Goal: Task Accomplishment & Management: Manage account settings

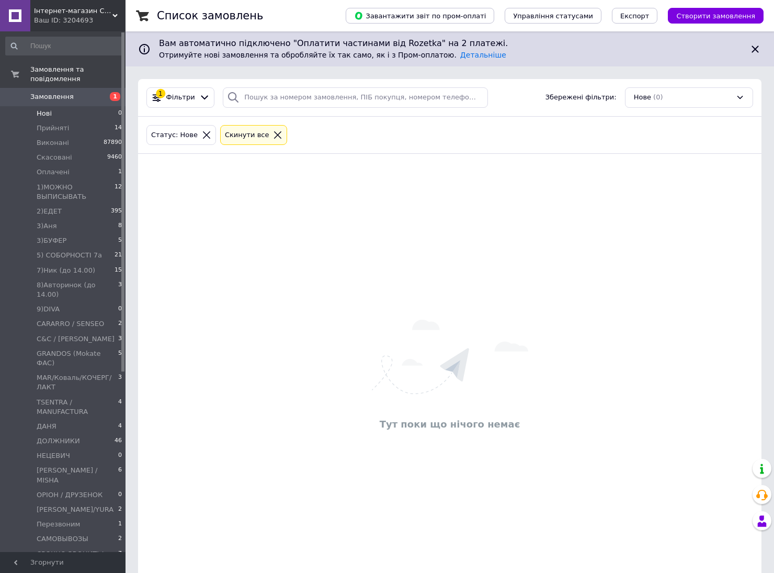
click at [61, 106] on li "Нові 0" at bounding box center [64, 113] width 128 height 15
click at [77, 165] on li "Оплачені 1" at bounding box center [64, 172] width 128 height 15
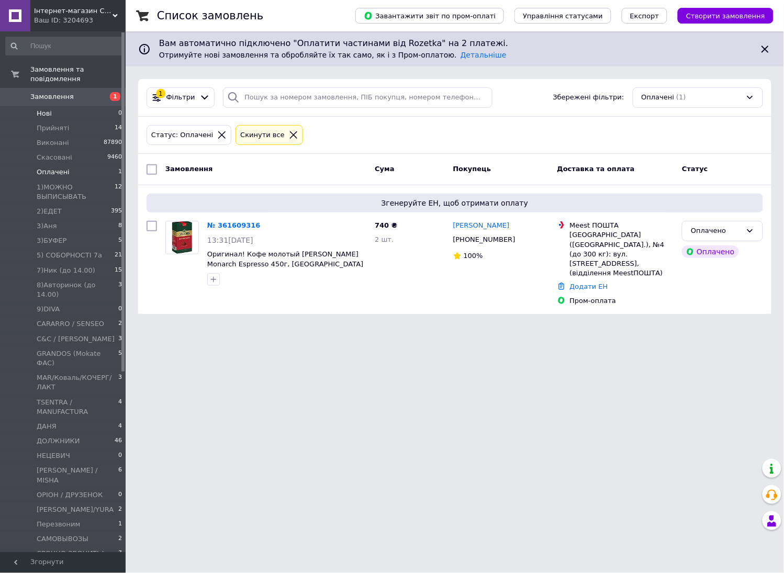
click at [47, 109] on span "Нові" at bounding box center [44, 113] width 15 height 9
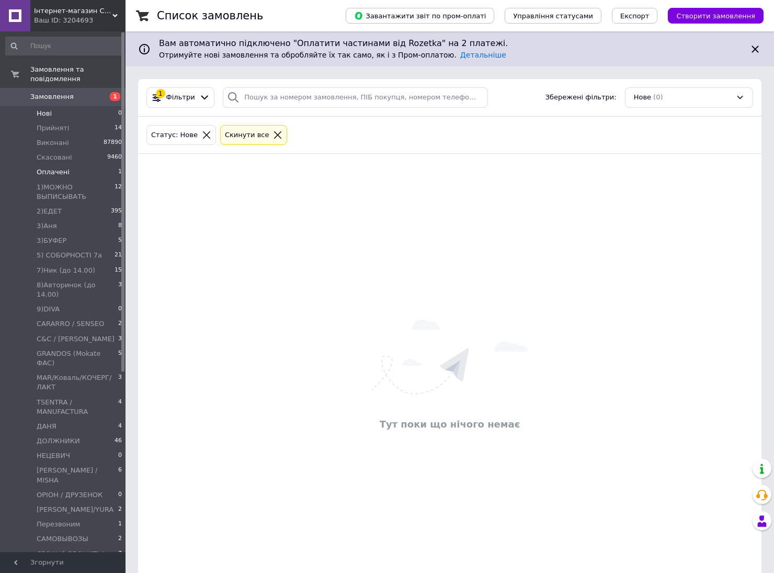
click at [60, 167] on span "Оплачені" at bounding box center [53, 171] width 33 height 9
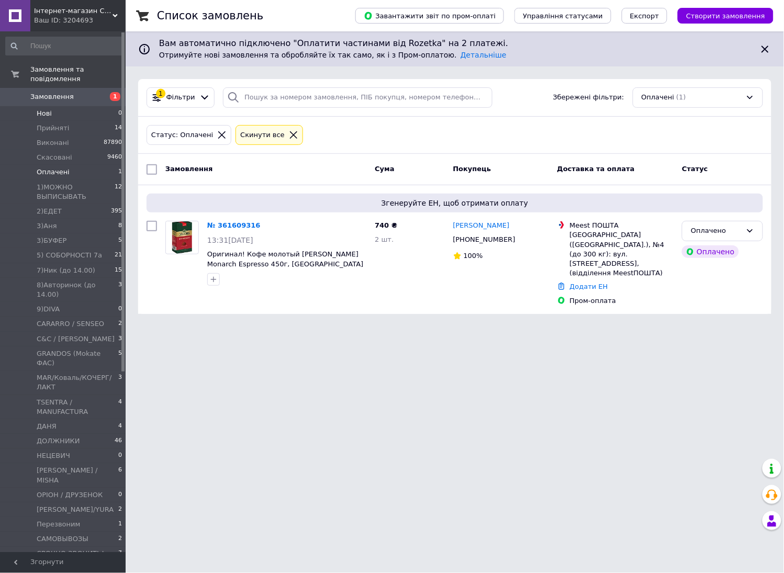
click at [56, 107] on li "Нові 0" at bounding box center [64, 113] width 128 height 15
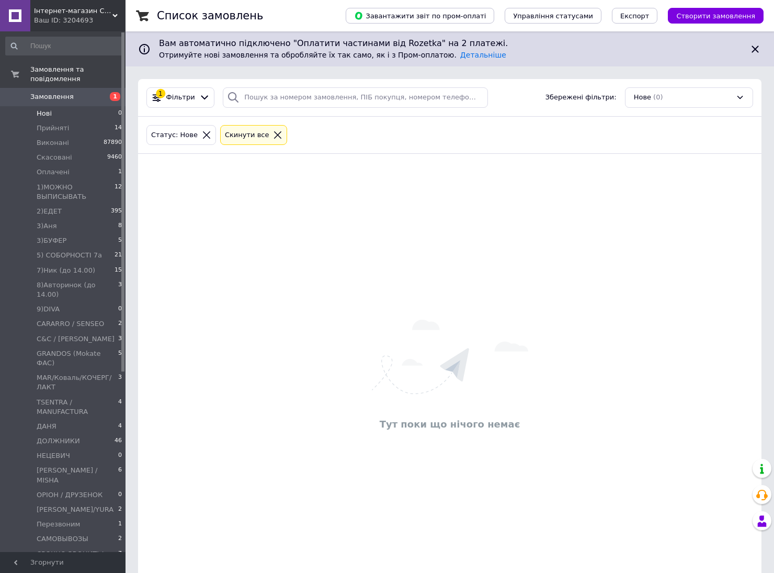
click at [549, 294] on div "Тут поки що нічого немає" at bounding box center [450, 376] width 624 height 424
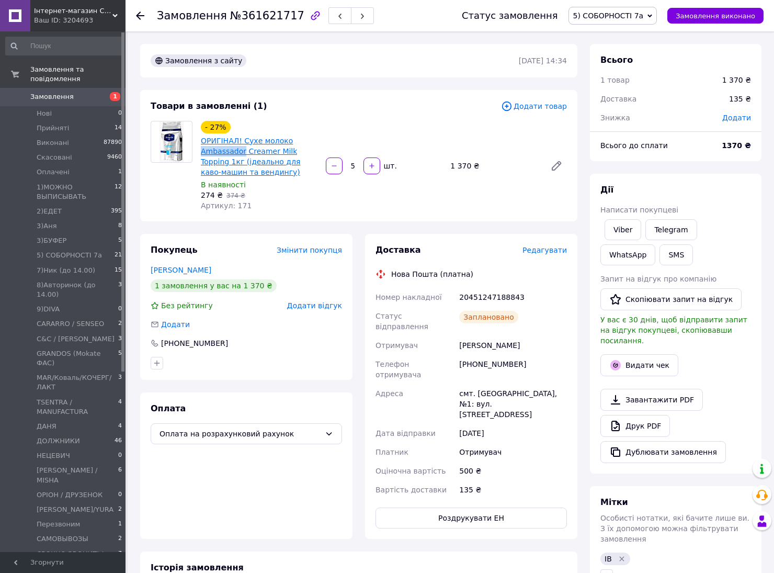
drag, startPoint x: 200, startPoint y: 150, endPoint x: 241, endPoint y: 151, distance: 40.8
click at [241, 151] on div "ОРИГІНАЛ! Сухе молоко Ambassador Creamer Milk Topping 1кг (ідеально для каво-ма…" at bounding box center [259, 156] width 119 height 44
copy link "Ambassador"
click at [539, 105] on span "Додати товар" at bounding box center [534, 106] width 66 height 12
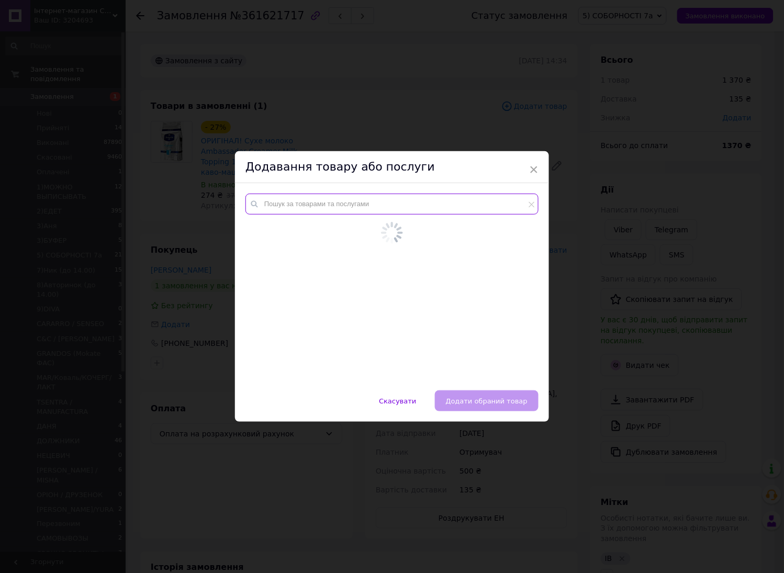
click at [373, 207] on input "text" at bounding box center [391, 204] width 293 height 21
paste input "Ambassador"
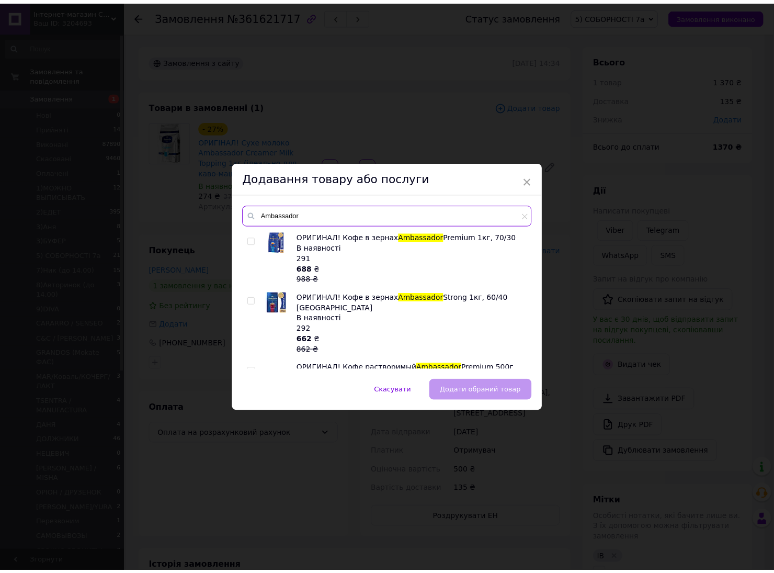
scroll to position [392, 0]
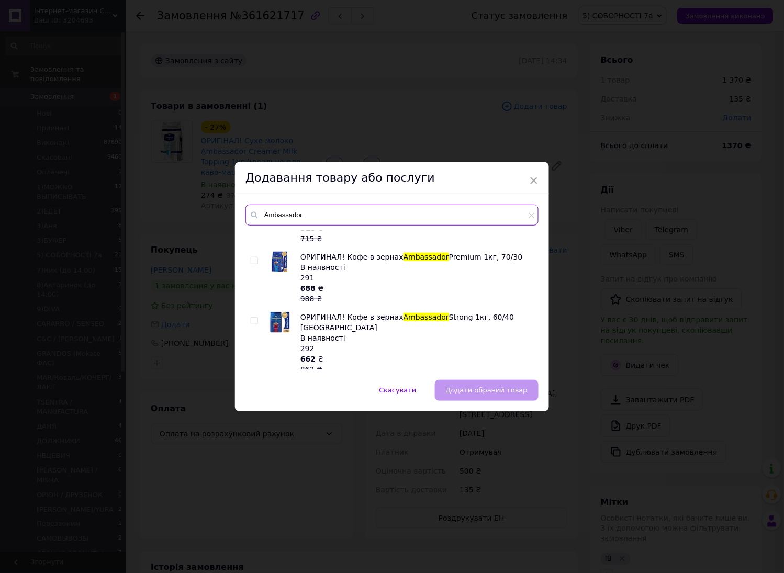
type input "Ambassador"
click at [247, 297] on div "ОРИГИНАЛ! Сухие сливки Ambassador Creamer Milk Topping 1кг (идеально для кофема…" at bounding box center [391, 300] width 292 height 139
click at [249, 298] on div "ОРИГИНАЛ! Сухие сливки Ambassador Creamer Milk Topping 1кг (идеально для кофема…" at bounding box center [391, 300] width 292 height 139
click at [254, 318] on input "checkbox" at bounding box center [254, 321] width 7 height 7
checkbox input "true"
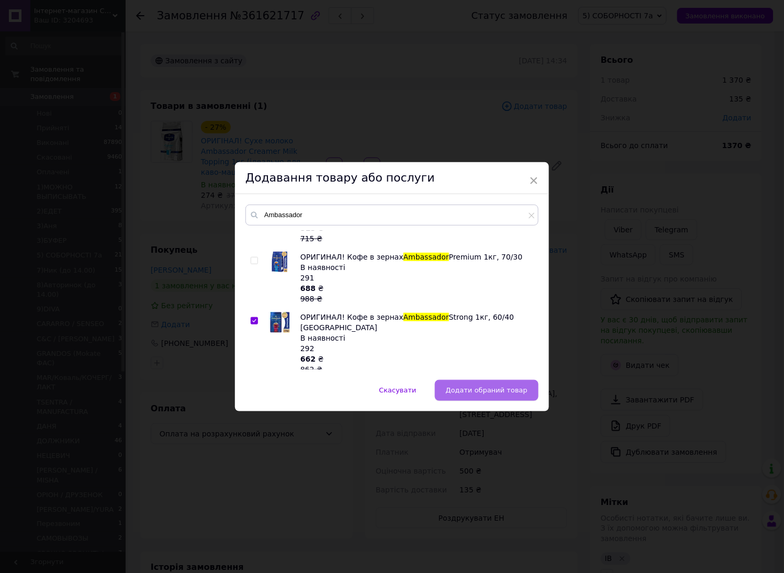
click at [484, 393] on span "Додати обраний товар" at bounding box center [487, 390] width 82 height 8
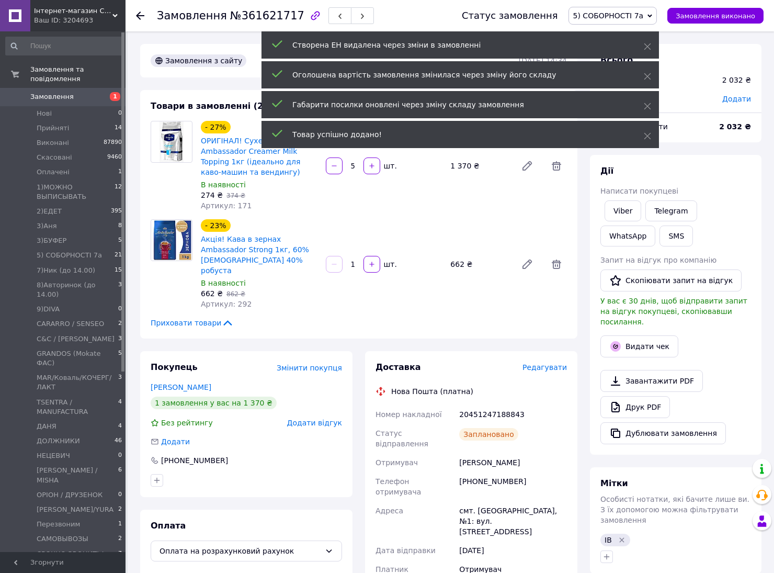
click at [357, 261] on input "1" at bounding box center [353, 265] width 17 height 8
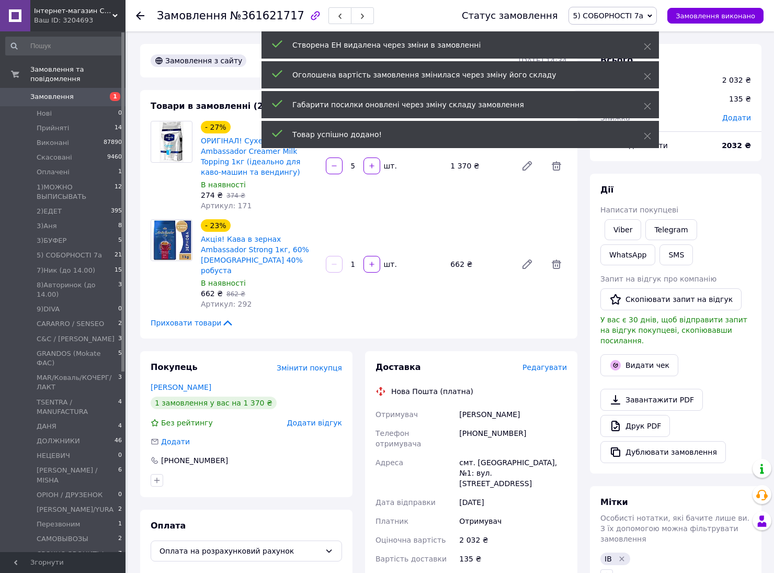
type input "10"
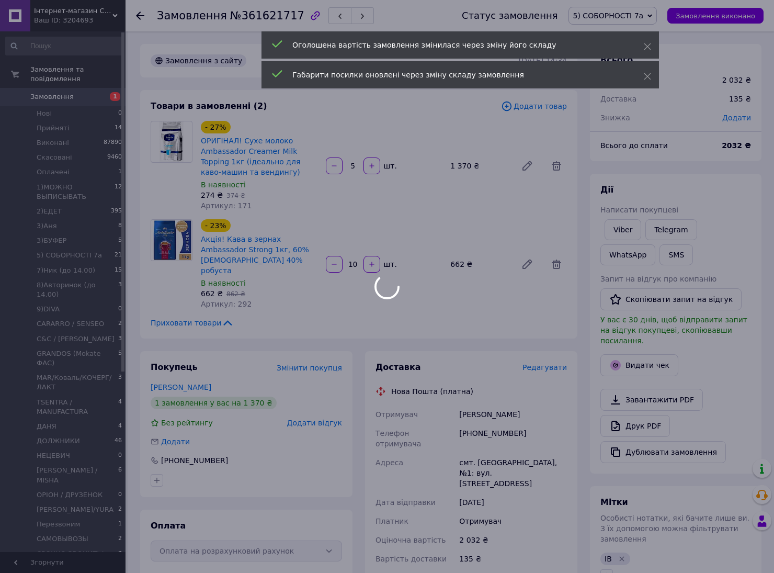
type input "10"
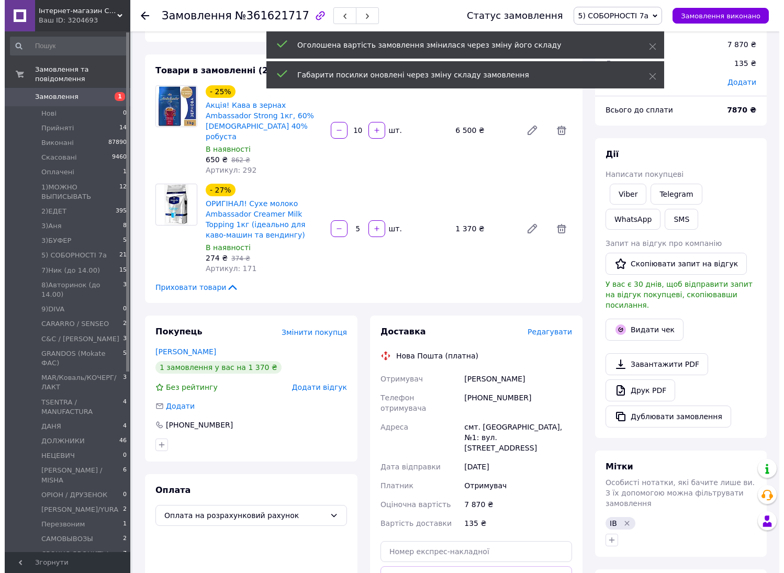
scroll to position [65, 0]
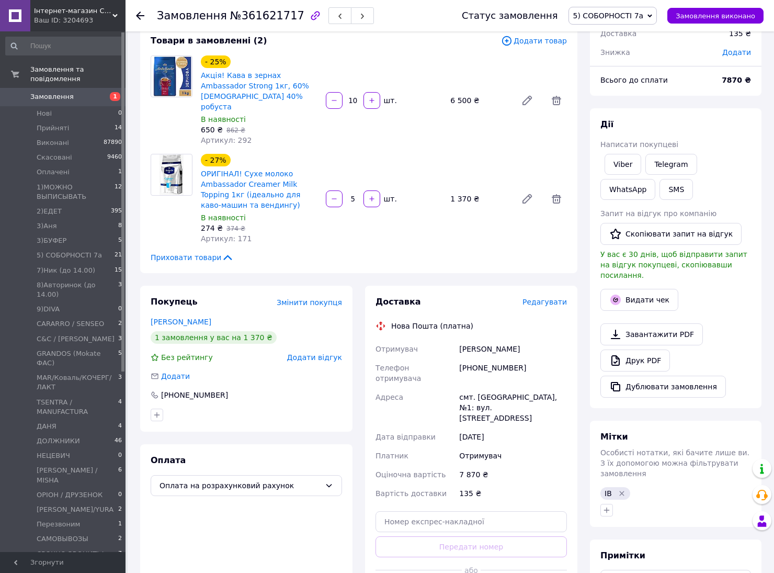
click at [548, 298] on span "Редагувати" at bounding box center [545, 302] width 44 height 8
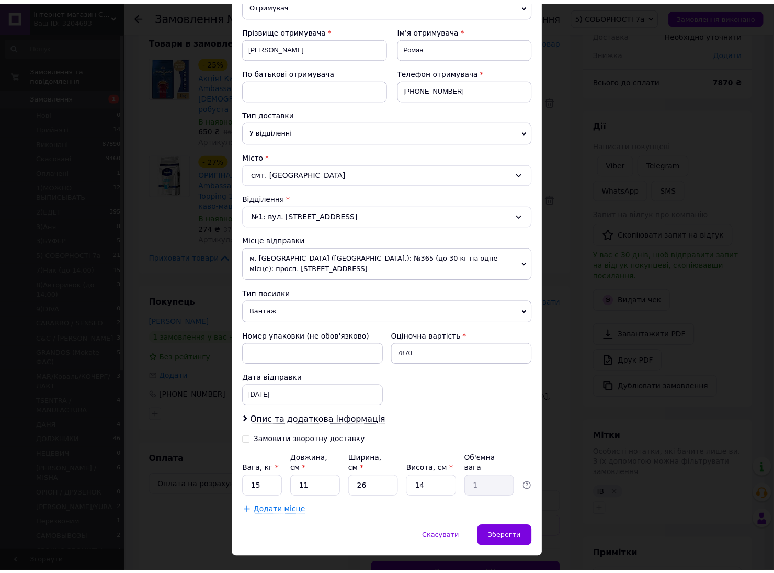
scroll to position [144, 0]
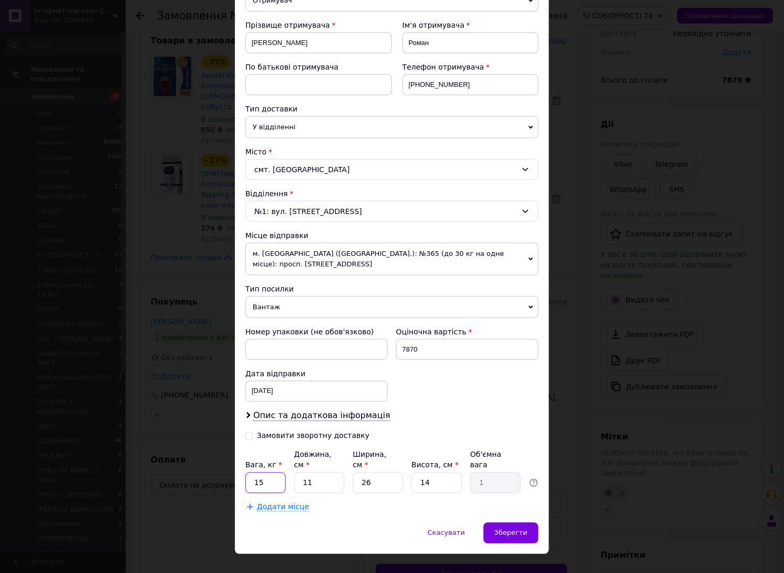
drag, startPoint x: 261, startPoint y: 465, endPoint x: 250, endPoint y: 466, distance: 10.6
click at [250, 472] on input "15" at bounding box center [265, 482] width 40 height 21
type input "10"
click at [267, 503] on span "Додати місце" at bounding box center [283, 507] width 52 height 9
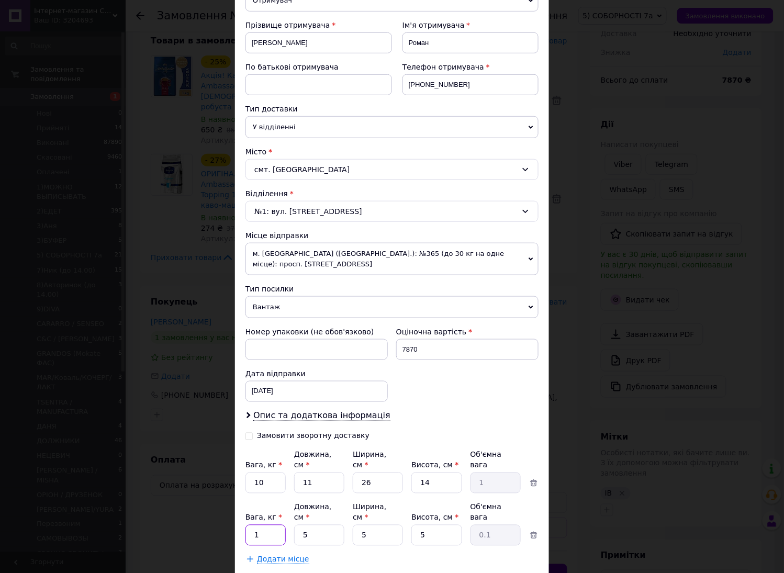
drag, startPoint x: 263, startPoint y: 510, endPoint x: 253, endPoint y: 510, distance: 9.9
click at [254, 525] on input "1" at bounding box center [265, 535] width 40 height 21
type input "5"
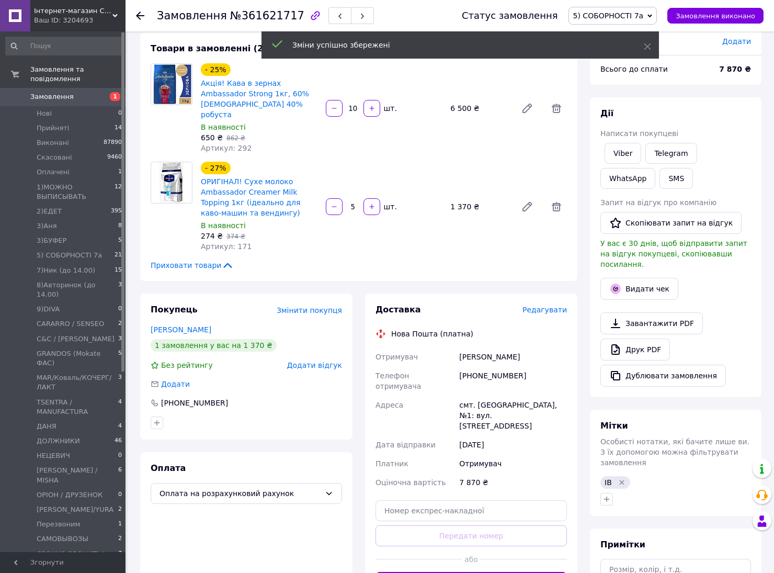
scroll to position [131, 0]
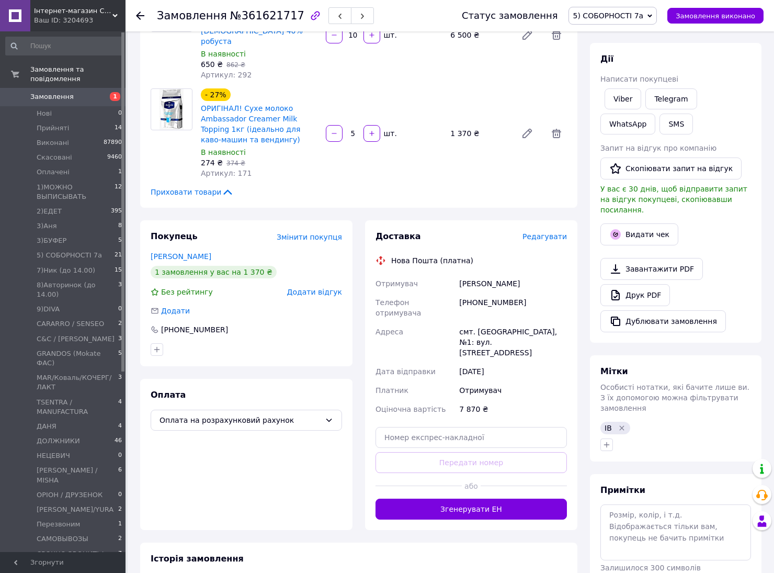
click at [505, 255] on div "Нова Пошта (платна)" at bounding box center [471, 260] width 197 height 10
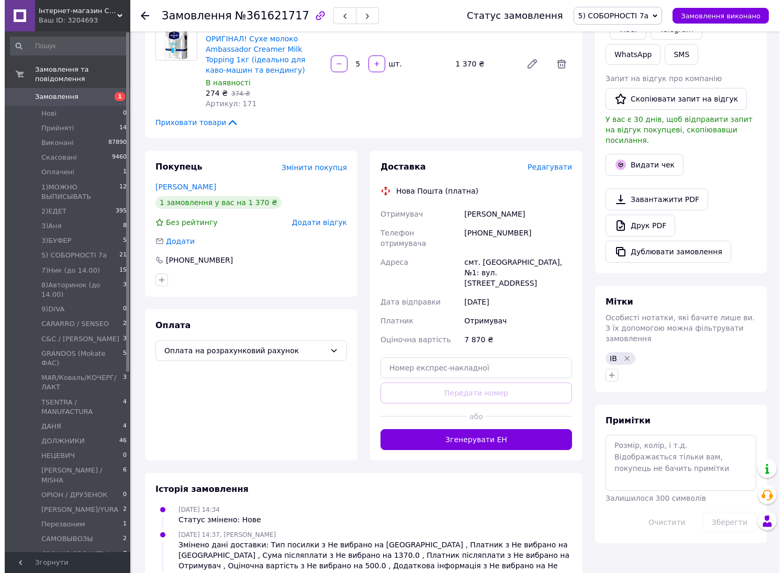
scroll to position [196, 0]
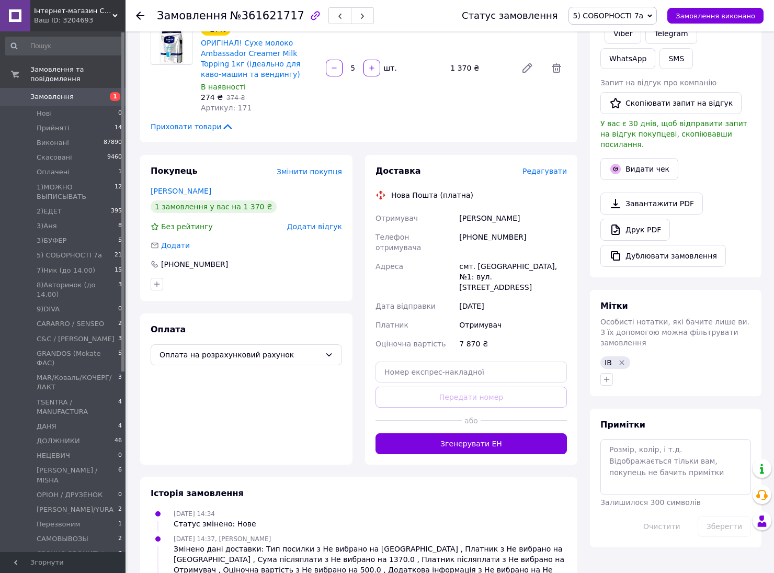
click at [538, 167] on span "Редагувати" at bounding box center [545, 171] width 44 height 8
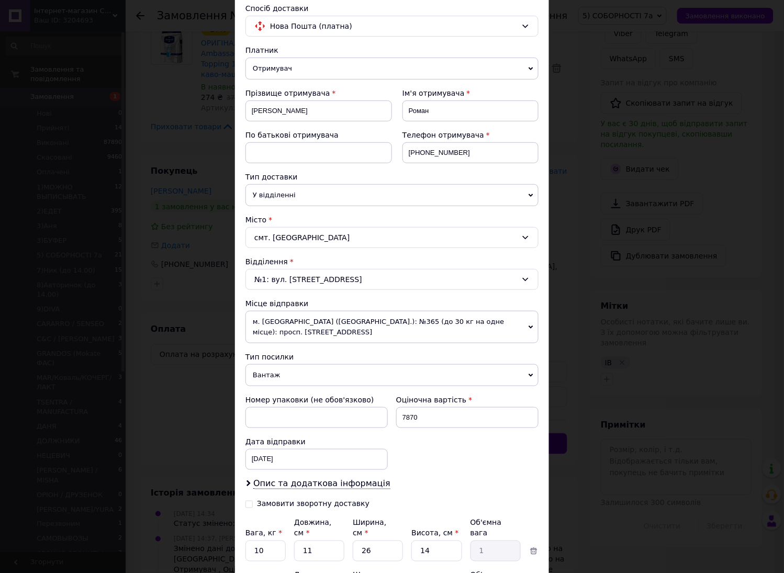
scroll to position [131, 0]
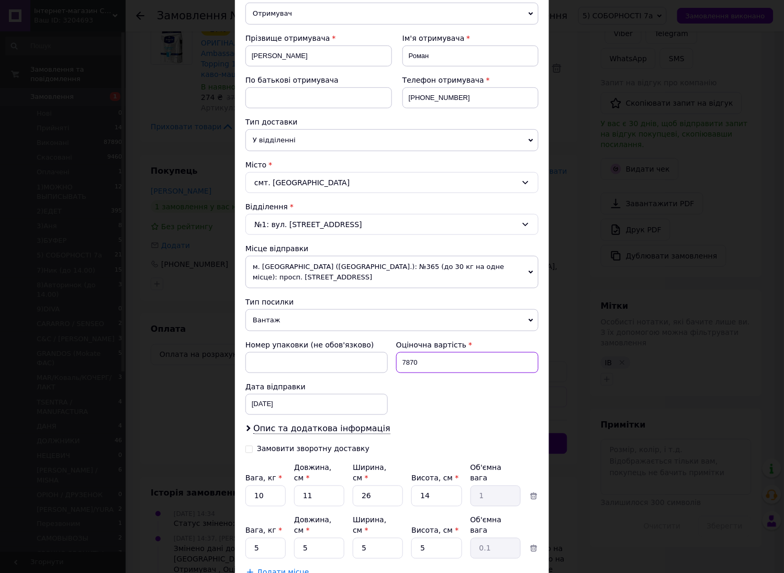
drag, startPoint x: 435, startPoint y: 356, endPoint x: 385, endPoint y: 356, distance: 49.7
click at [385, 356] on div "Номер упаковки (не обов'язково) Оціночна вартість 7870 Дата відправки 12.09.202…" at bounding box center [391, 377] width 301 height 84
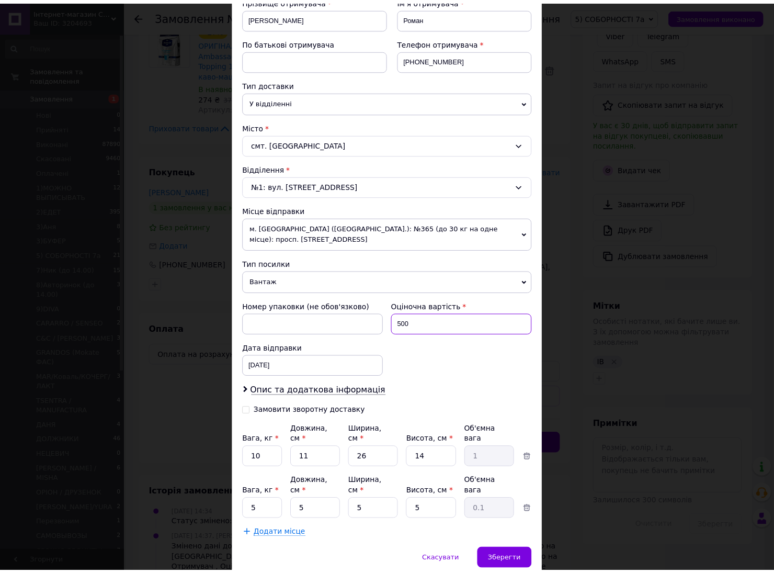
scroll to position [186, 0]
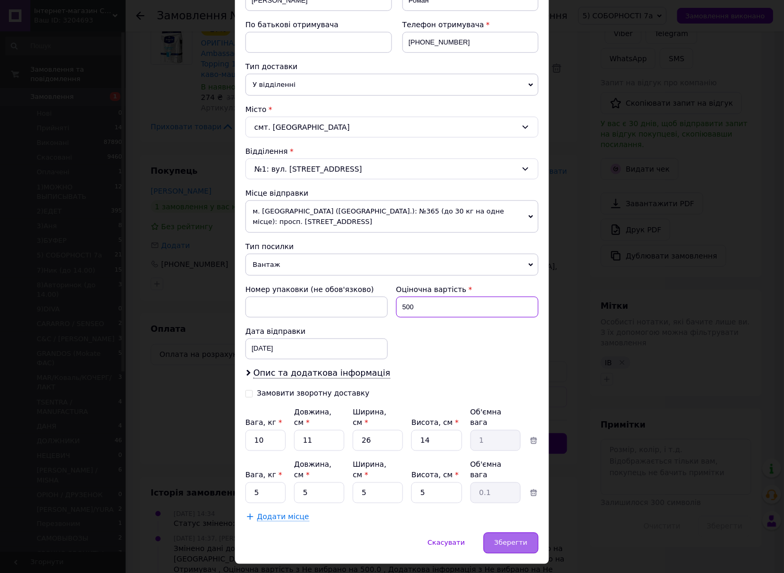
type input "500"
click at [514, 539] on span "Зберегти" at bounding box center [510, 543] width 33 height 8
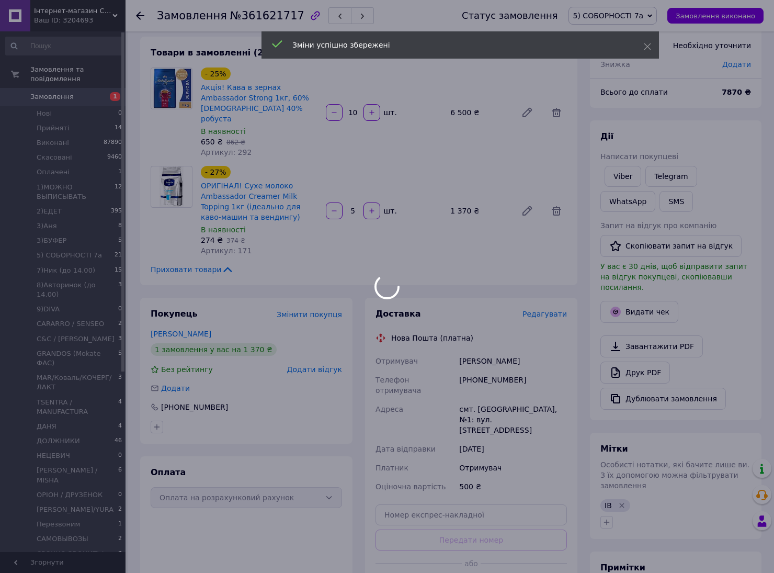
scroll to position [0, 0]
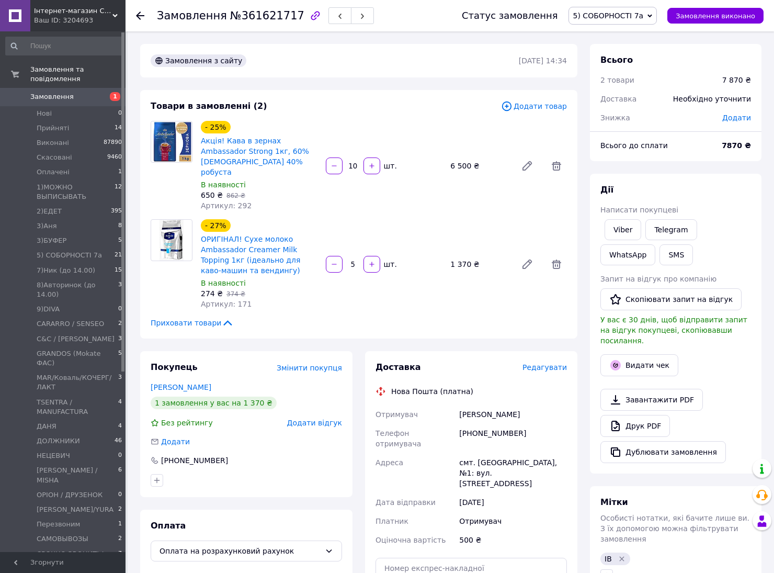
click at [728, 189] on div "Дії" at bounding box center [676, 190] width 151 height 12
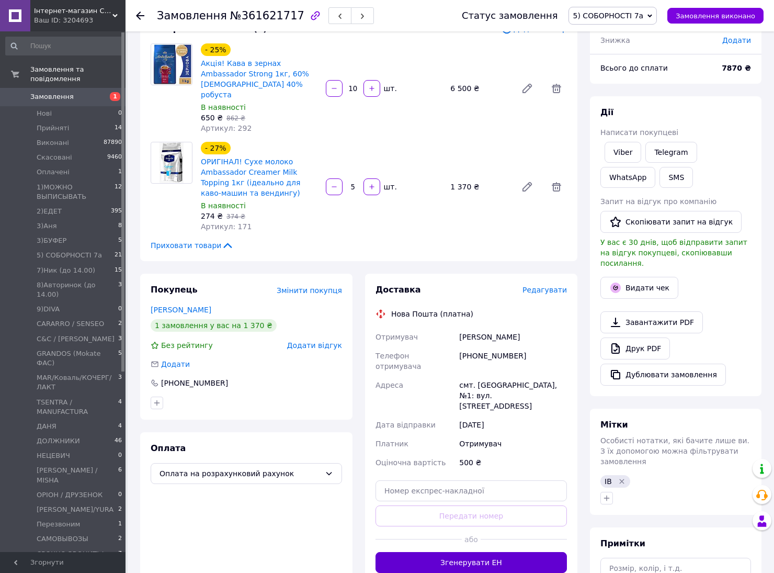
scroll to position [196, 0]
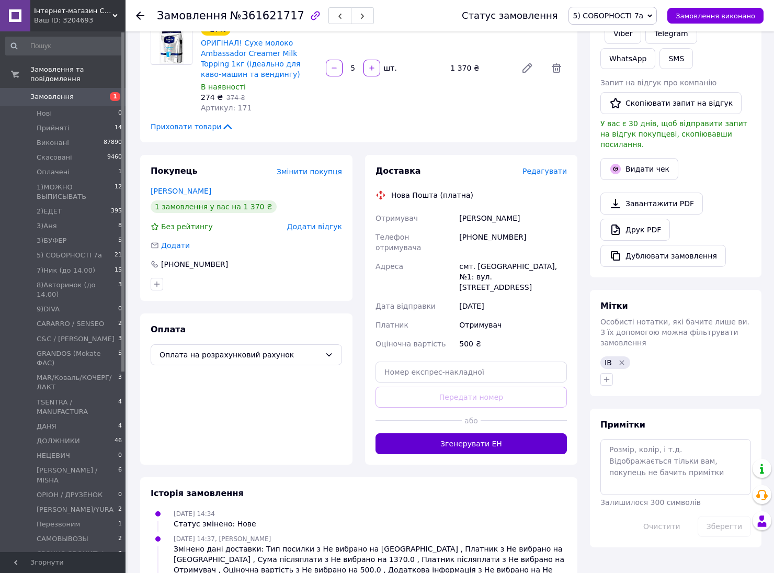
click at [507, 433] on button "Згенерувати ЕН" at bounding box center [471, 443] width 191 height 21
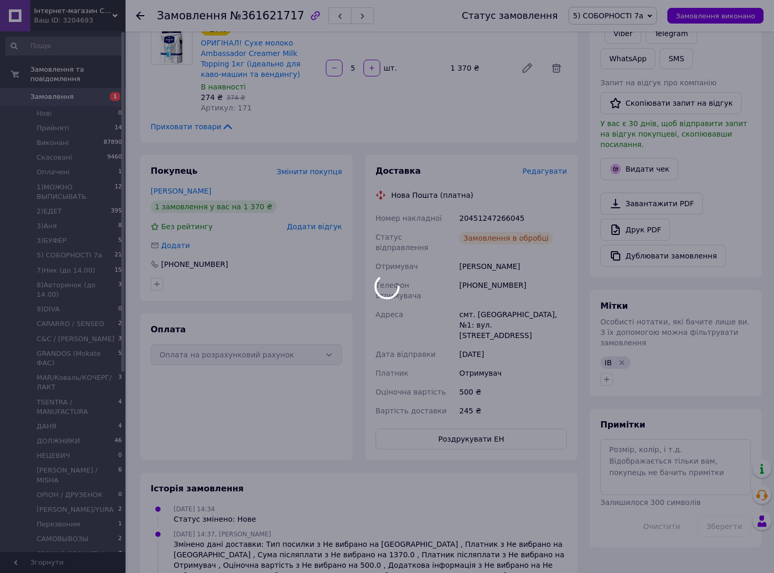
scroll to position [10, 0]
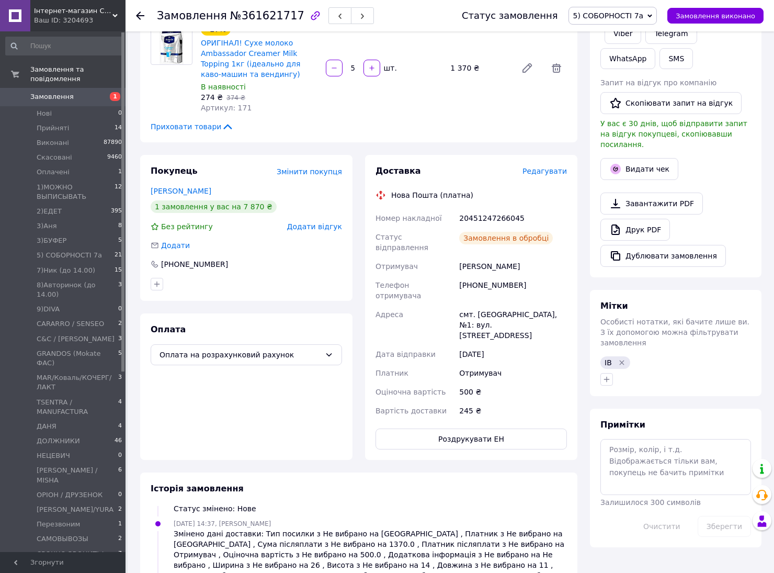
click at [484, 209] on div "20451247266045" at bounding box center [513, 218] width 112 height 19
copy div "20451247266045"
click at [547, 236] on div "Номер накладної 20451247266045 Статус відправлення Заплановано Отримувач Матюні…" at bounding box center [472, 314] width 196 height 211
click div "Завантажити PDF   Друк PDF   Дублювати замовлення"
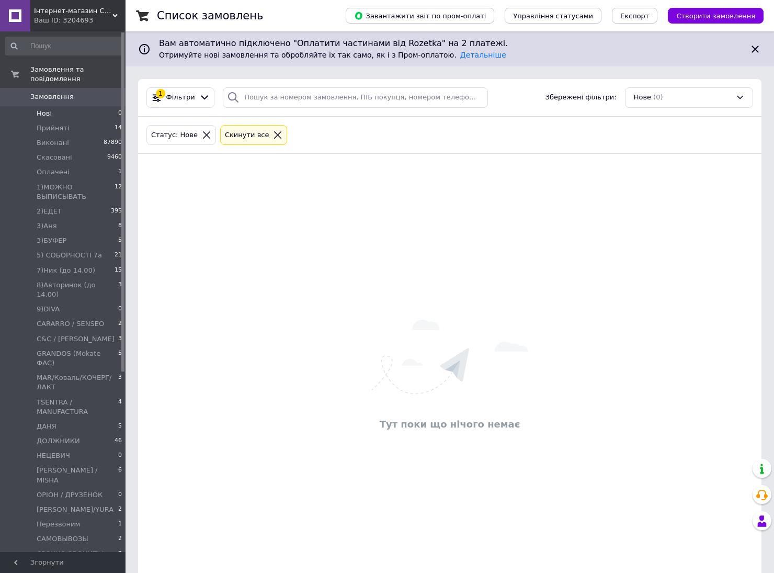
click at [342, 524] on div "Тут поки що нічого немає" at bounding box center [450, 376] width 624 height 424
click at [58, 167] on span "Оплачені" at bounding box center [53, 171] width 33 height 9
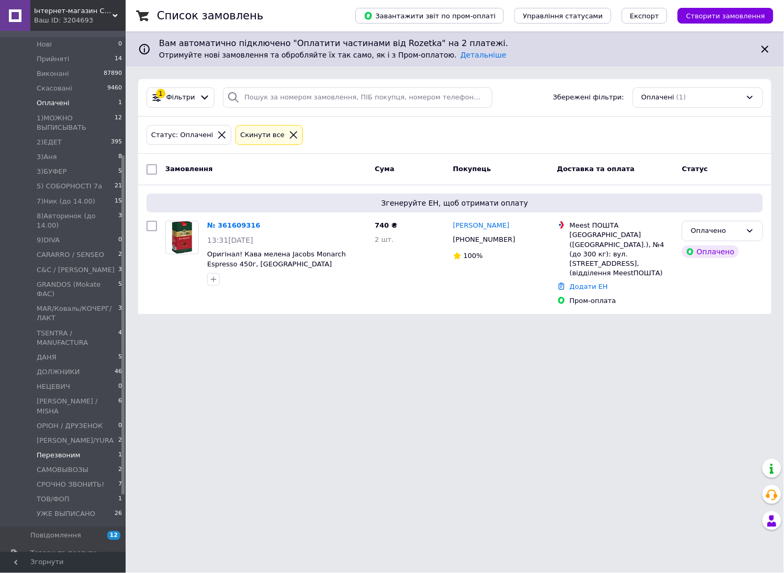
scroll to position [196, 0]
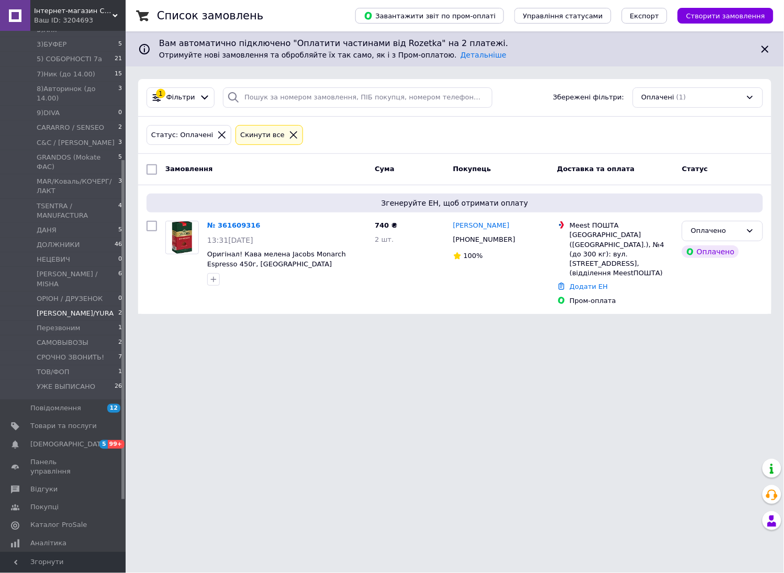
click at [89, 309] on span "[PERSON_NAME]/YURA" at bounding box center [75, 313] width 77 height 9
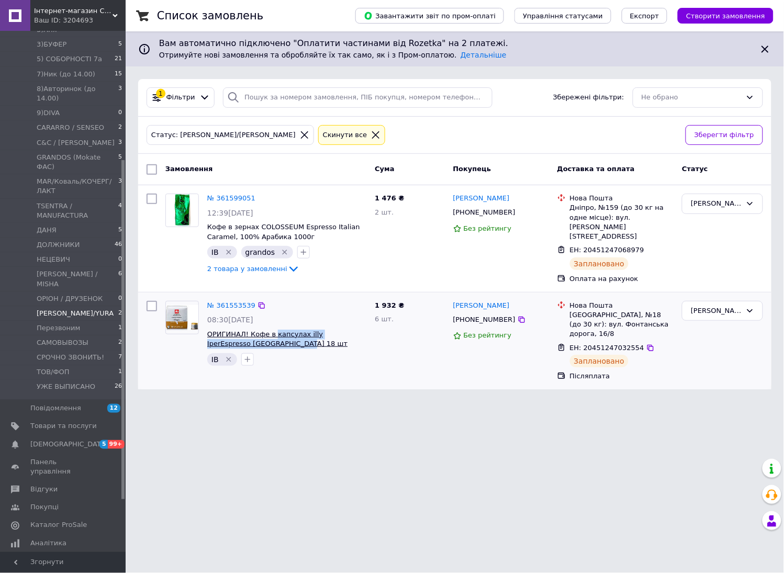
drag, startPoint x: 270, startPoint y: 320, endPoint x: 254, endPoint y: 333, distance: 21.2
click at [254, 333] on div "№ 361553539 08:30, 12.09.2025 ОРИГИНАЛ! Кофе в капсулах illy IperEspresso Ethio…" at bounding box center [286, 333] width 167 height 73
copy span "капсулах illy IperEspresso Ethiopia 18 шт"
click at [631, 402] on html "Інтернет-магазин Cafeoptum Ваш ID: 3204693 Сайт Інтернет-магазин Cafeoptum Кабі…" at bounding box center [392, 201] width 784 height 402
click at [647, 345] on icon at bounding box center [650, 348] width 6 height 6
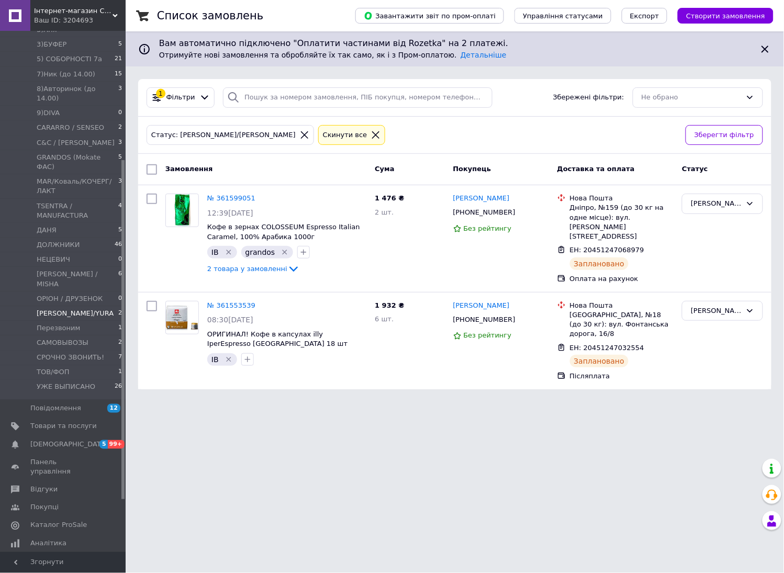
click at [655, 402] on html "Інтернет-магазин Cafeoptum Ваш ID: 3204693 Сайт Інтернет-магазин Cafeoptum Кабі…" at bounding box center [392, 201] width 784 height 402
click at [255, 270] on span "2 товара у замовленні" at bounding box center [247, 269] width 80 height 8
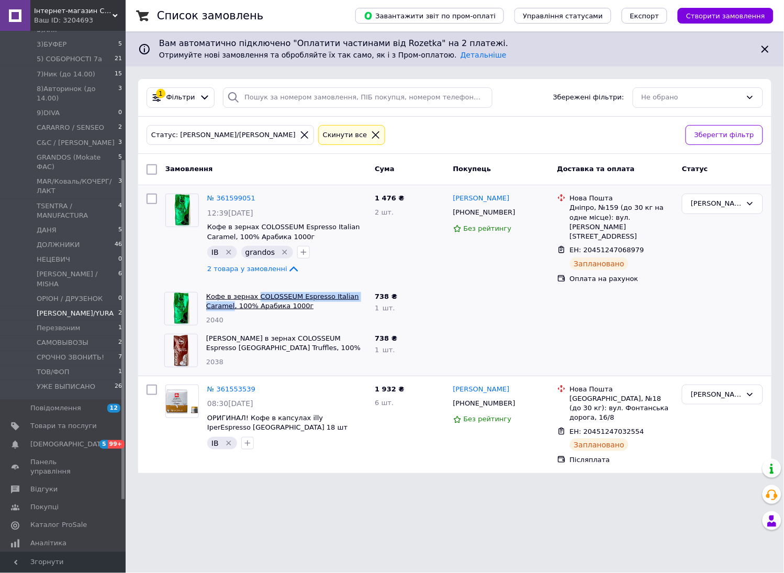
drag, startPoint x: 252, startPoint y: 280, endPoint x: 230, endPoint y: 297, distance: 27.2
click at [230, 297] on div "Кофе в зернах COLOSSEUM Espresso Italian Caramel, 100% Арабика 1000г Италия (Co…" at bounding box center [286, 309] width 168 height 42
copy link "COLOSSEUM Espresso Italian Caramel"
drag, startPoint x: 708, startPoint y: 265, endPoint x: 697, endPoint y: 266, distance: 10.5
click at [702, 265] on div "[PERSON_NAME]/YURA" at bounding box center [721, 238] width 89 height 98
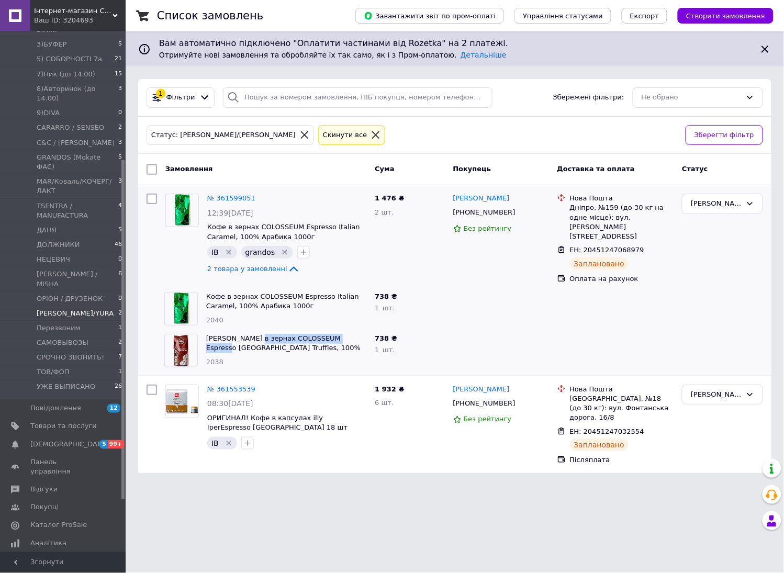
drag, startPoint x: 252, startPoint y: 323, endPoint x: 351, endPoint y: 324, distance: 99.4
click at [351, 330] on div "Кофе в зернах COLOSSEUM Espresso Belgium Truffles, 100% Арабика, 1000г Италия 2…" at bounding box center [286, 351] width 168 height 42
copy link "COLOSSEUM Espresso Belgium"
click at [679, 306] on div at bounding box center [721, 309] width 89 height 42
click at [647, 247] on icon at bounding box center [650, 250] width 6 height 6
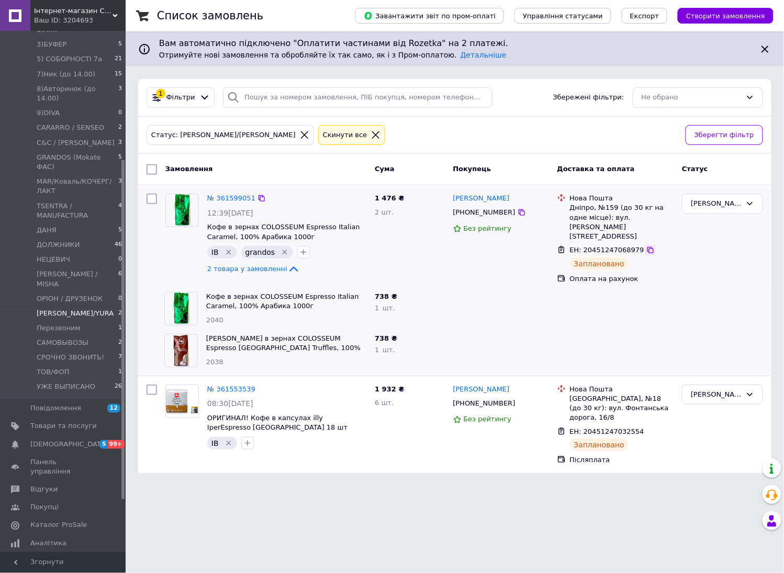
click at [647, 247] on icon at bounding box center [650, 250] width 6 height 6
click at [727, 330] on div at bounding box center [721, 351] width 89 height 42
drag, startPoint x: 203, startPoint y: 339, endPoint x: 225, endPoint y: 338, distance: 22.5
click at [225, 338] on div "Кофе в зернах COLOSSEUM Espresso Belgium Truffles, 100% Арабика, 1000г Италия 2…" at bounding box center [286, 351] width 168 height 42
copy link "Truffle"
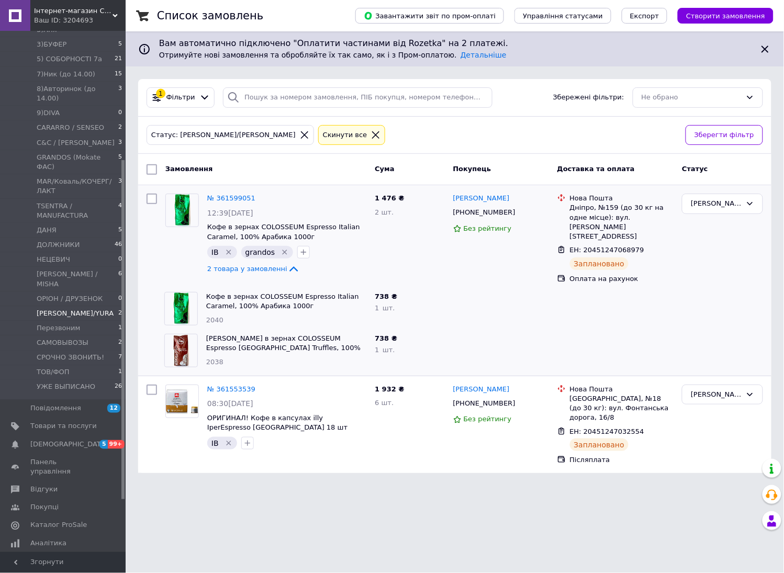
click at [652, 305] on div at bounding box center [615, 309] width 125 height 42
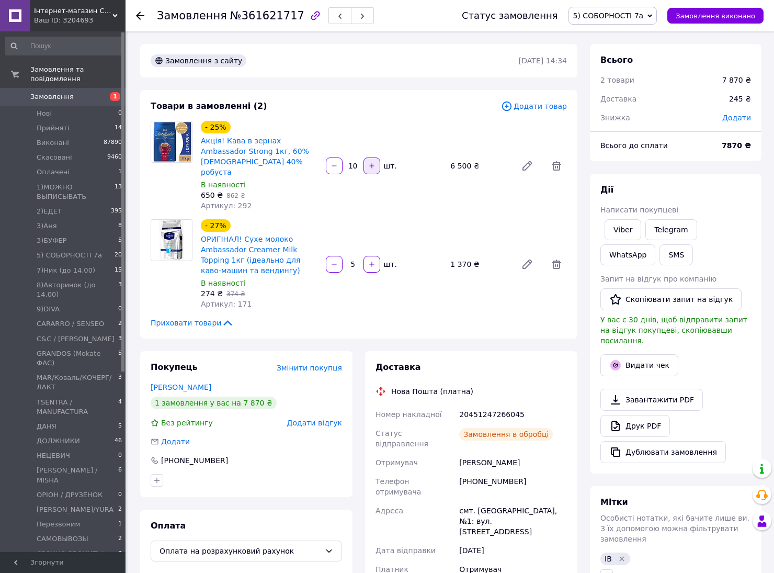
scroll to position [10, 0]
click at [335, 164] on icon "button" at bounding box center [334, 165] width 7 height 7
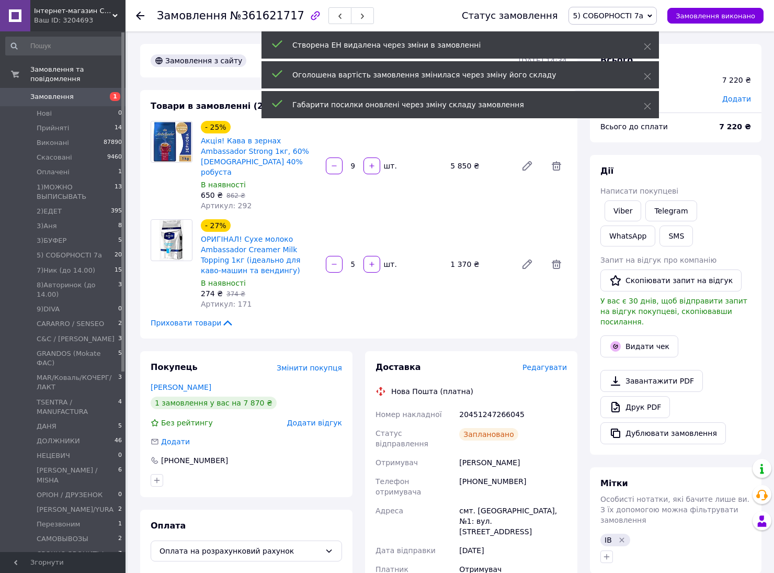
scroll to position [61, 0]
click at [372, 163] on icon "button" at bounding box center [371, 165] width 5 height 5
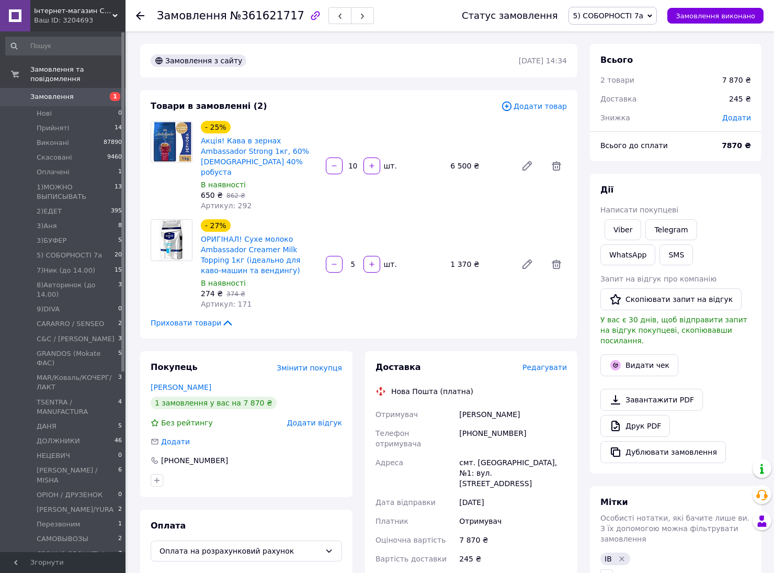
scroll to position [85, 0]
click at [369, 162] on icon "button" at bounding box center [371, 165] width 7 height 7
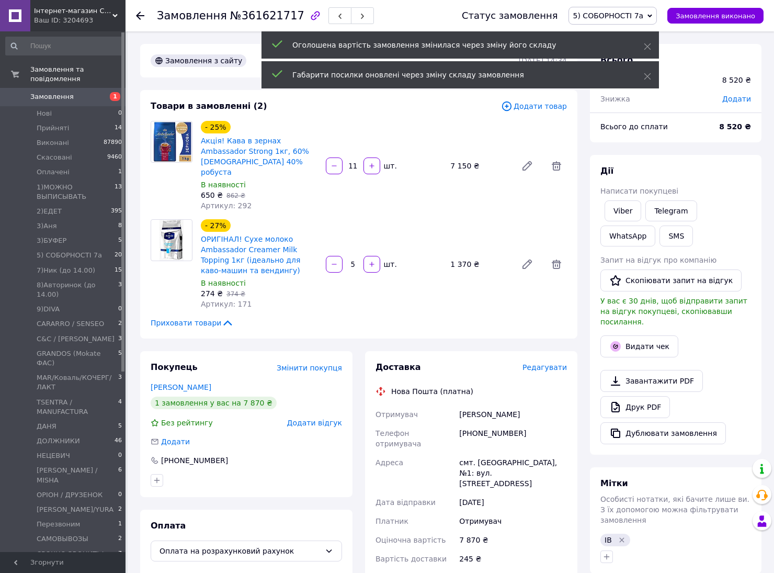
scroll to position [110, 0]
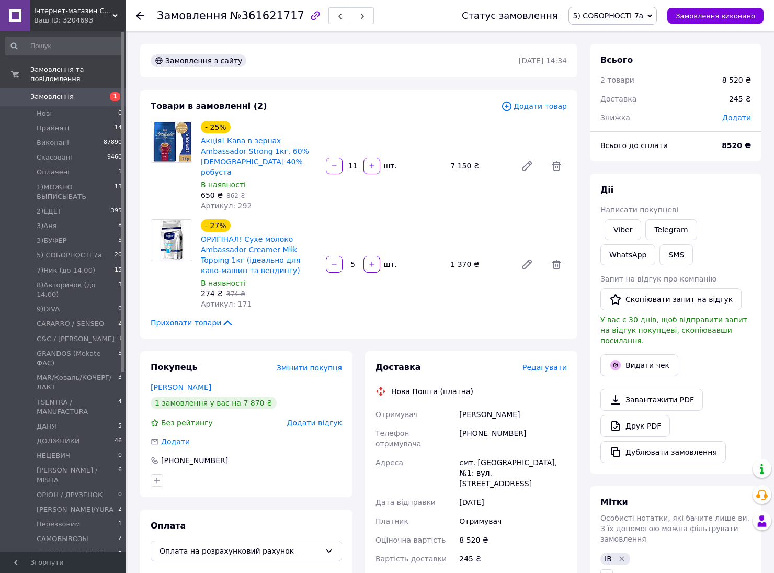
click at [694, 174] on div "Дії Написати покупцеві Viber Telegram WhatsApp SMS Запит на відгук про компанію…" at bounding box center [676, 324] width 172 height 300
click at [335, 162] on icon "button" at bounding box center [334, 165] width 7 height 7
type input "10"
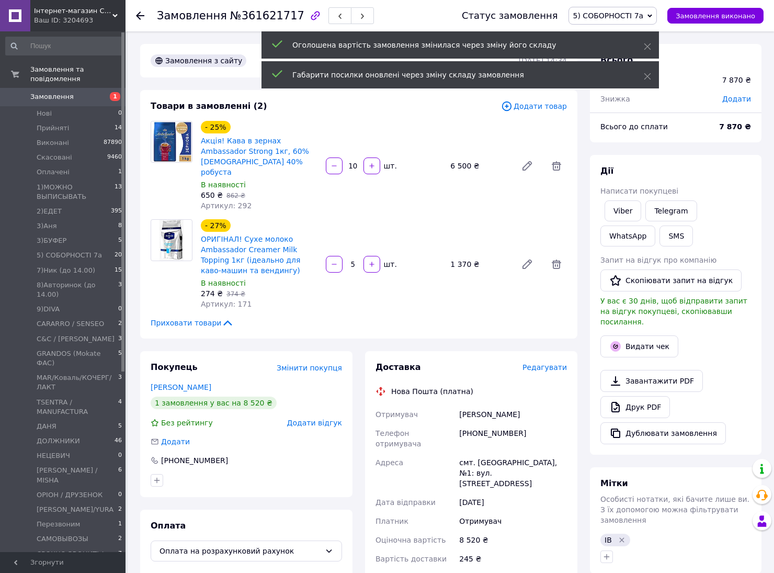
scroll to position [136, 0]
click at [733, 97] on span "Додати" at bounding box center [736, 99] width 29 height 8
click at [676, 137] on input "text" at bounding box center [665, 141] width 62 height 21
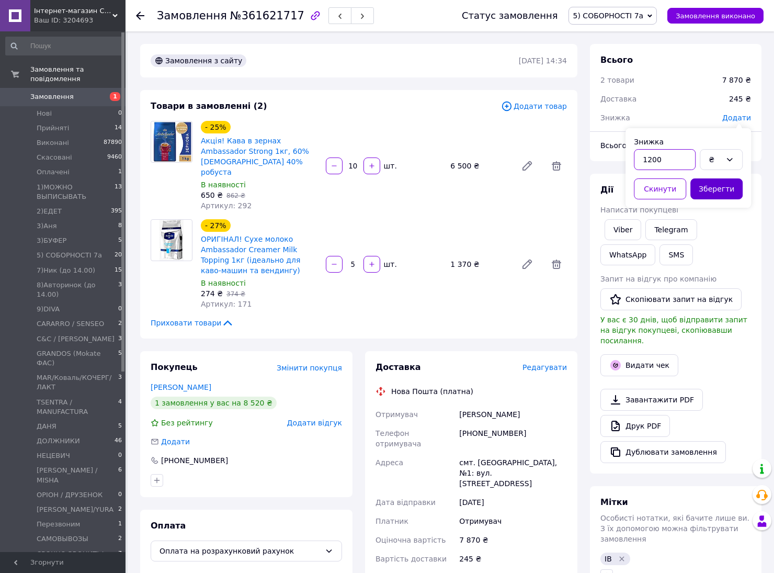
type input "1200"
click at [718, 185] on button "Зберегти" at bounding box center [717, 188] width 52 height 21
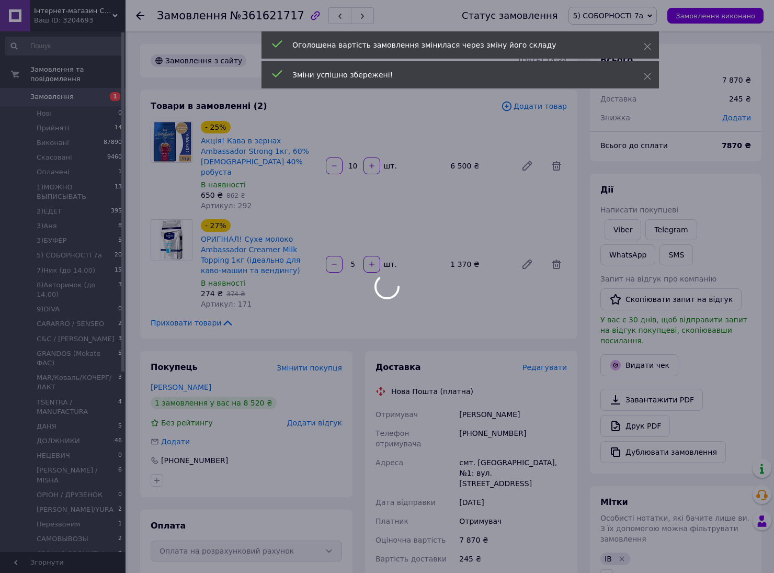
scroll to position [161, 0]
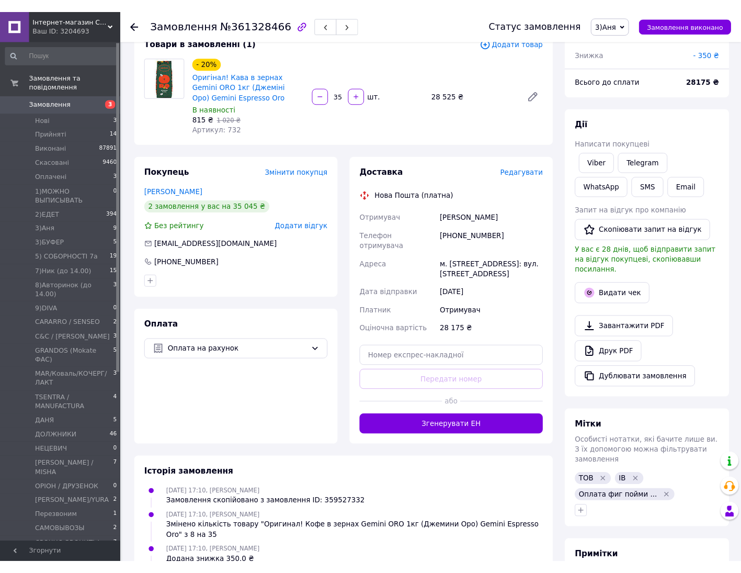
scroll to position [72, 0]
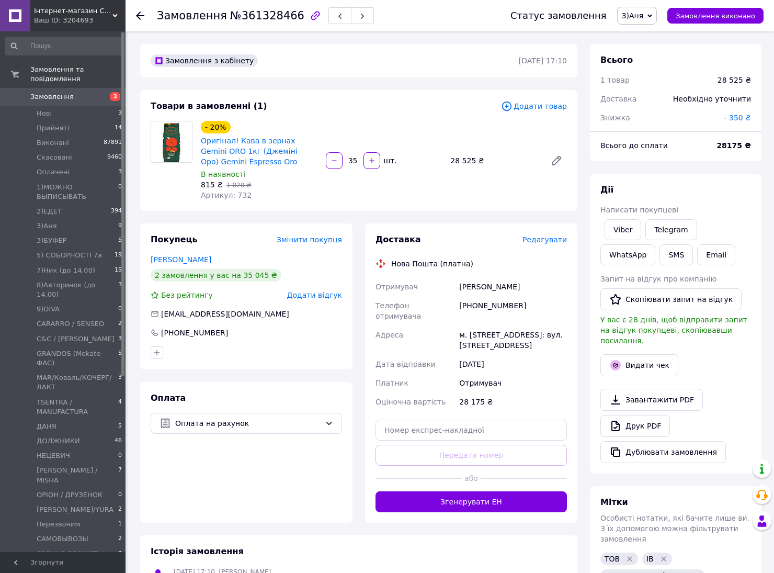
click at [413, 106] on div "Товари в замовленні (1)" at bounding box center [326, 106] width 351 height 12
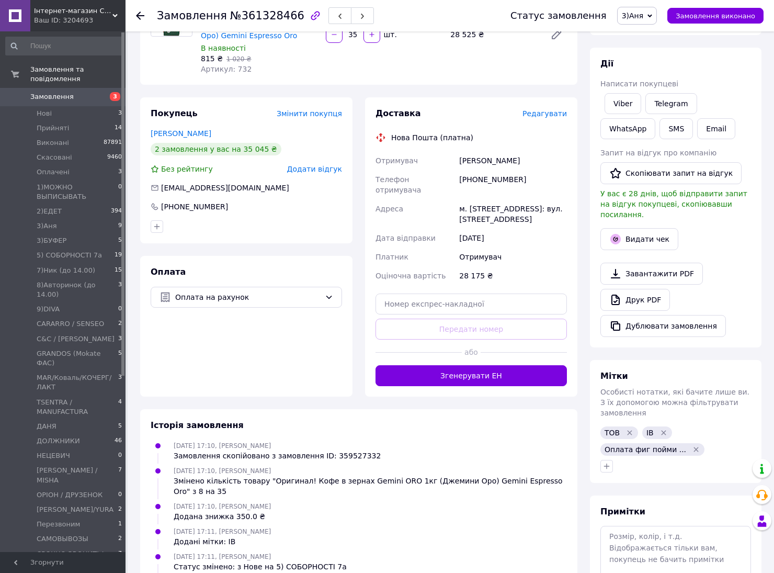
scroll to position [131, 0]
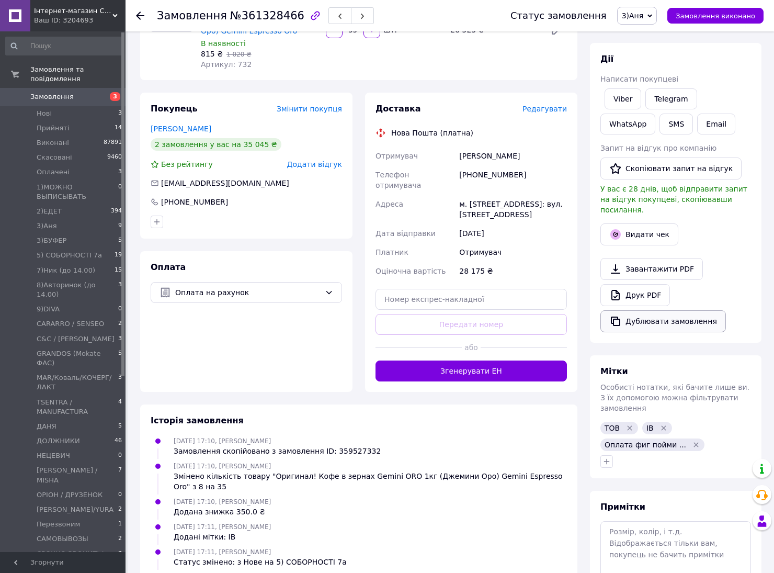
click at [668, 314] on button "Дублювати замовлення" at bounding box center [664, 321] width 126 height 22
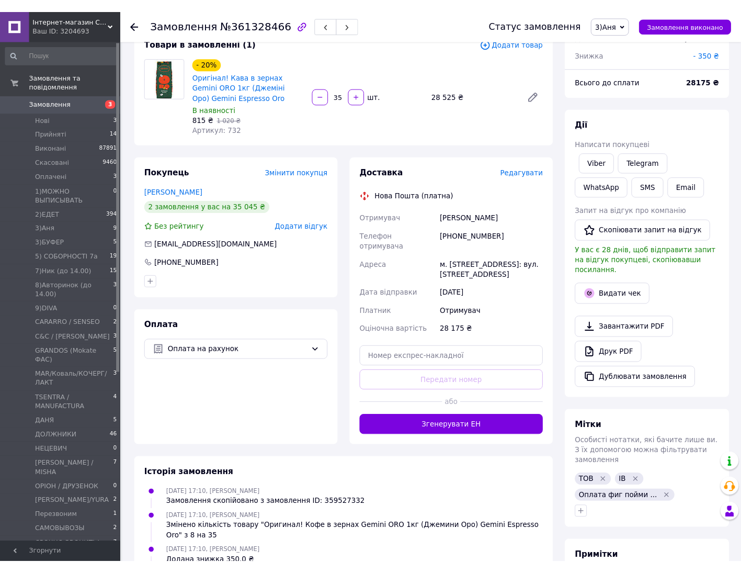
scroll to position [0, 0]
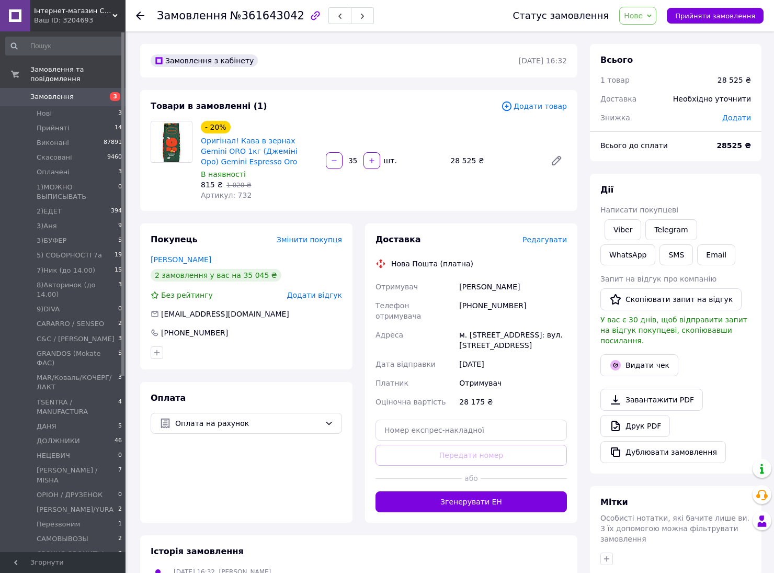
drag, startPoint x: 356, startPoint y: 160, endPoint x: 349, endPoint y: 160, distance: 6.8
click at [349, 160] on input "35" at bounding box center [353, 161] width 17 height 8
type input "5"
click at [642, 19] on span "Нове" at bounding box center [633, 16] width 19 height 8
click at [677, 95] on li "1)МОЖНО ВЫПИСЫВАТЬ" at bounding box center [672, 100] width 104 height 16
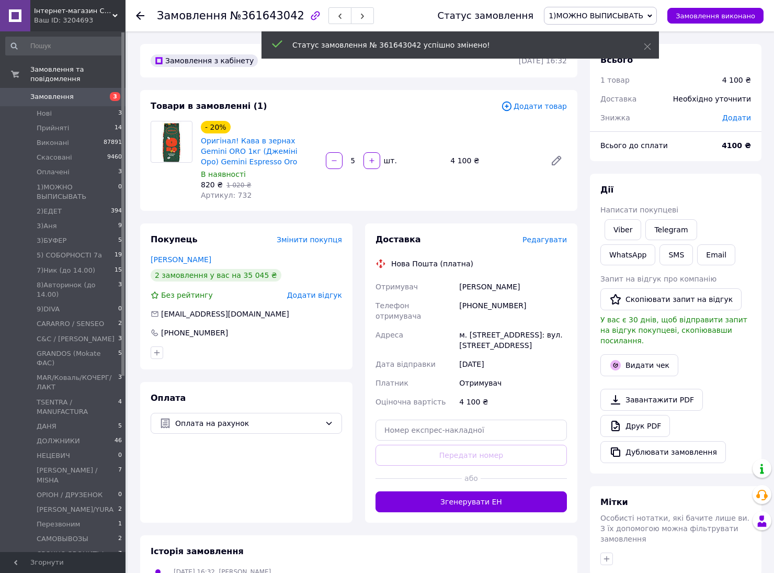
click at [744, 119] on span "Додати" at bounding box center [736, 118] width 29 height 8
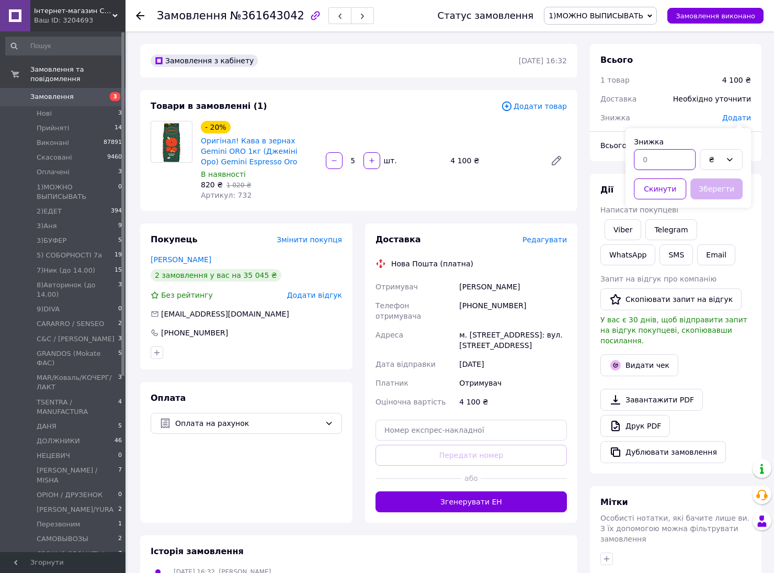
click at [679, 161] on input "text" at bounding box center [665, 159] width 62 height 21
type input "4099"
click at [724, 187] on button "Зберегти" at bounding box center [717, 188] width 52 height 21
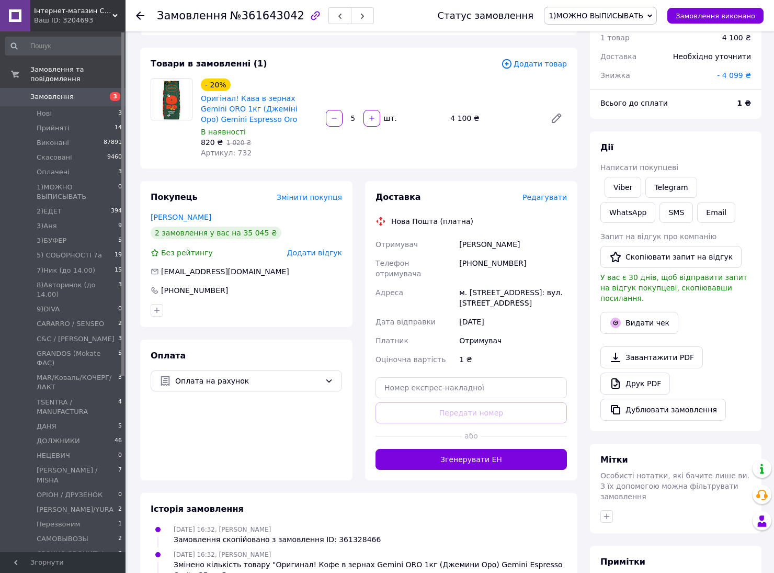
scroll to position [65, 0]
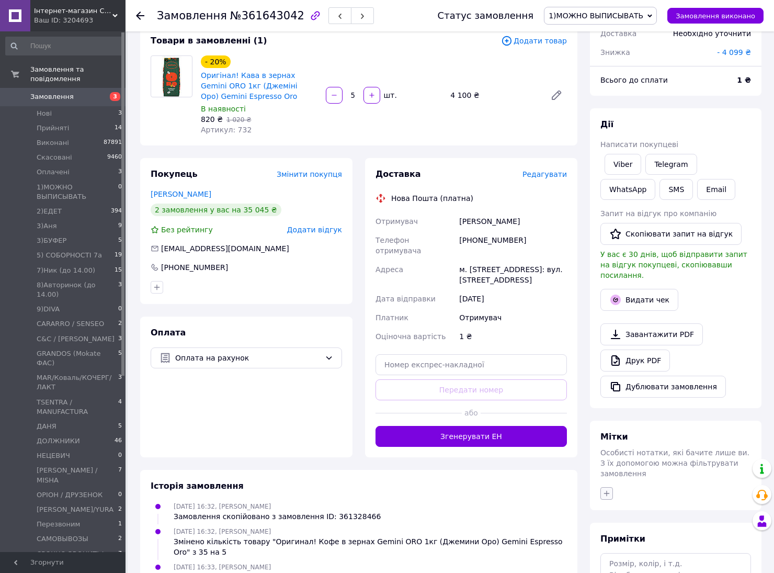
click at [607, 489] on icon "button" at bounding box center [607, 493] width 8 height 8
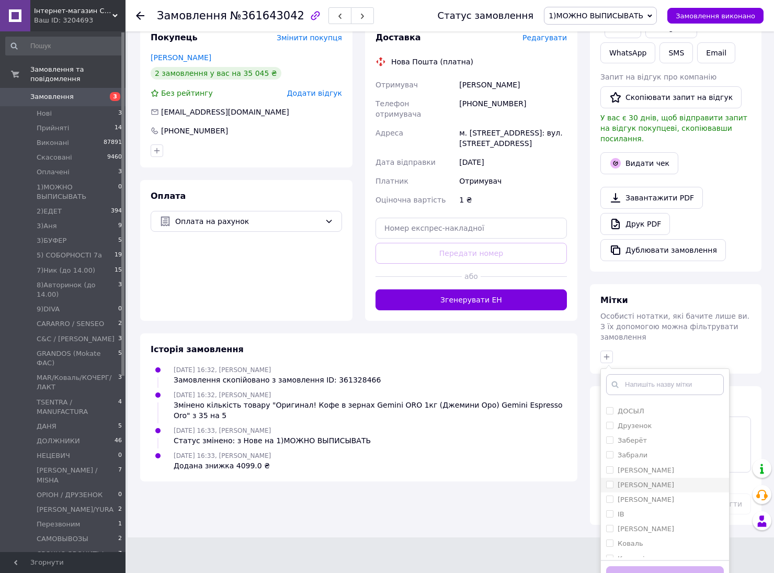
scroll to position [262, 0]
click at [607, 495] on input "ІВ" at bounding box center [609, 498] width 7 height 7
checkbox input "true"
click at [693, 566] on button "Додати мітку" at bounding box center [665, 576] width 118 height 20
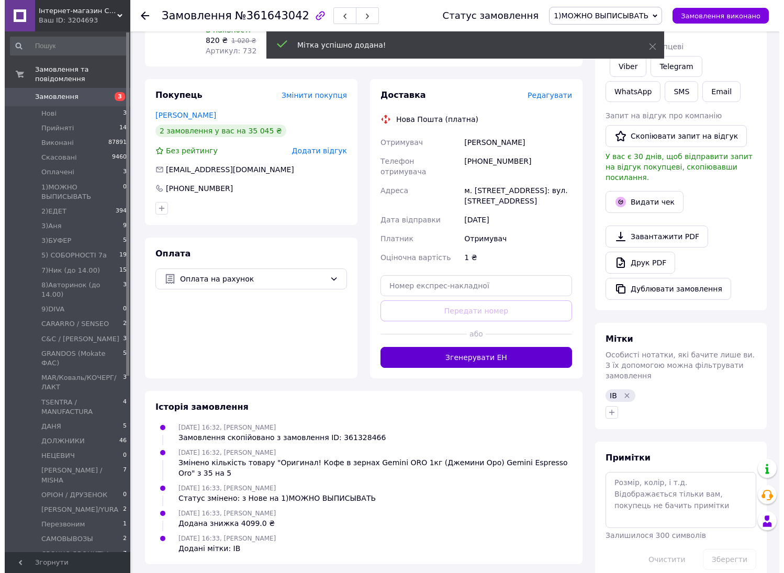
scroll to position [163, 0]
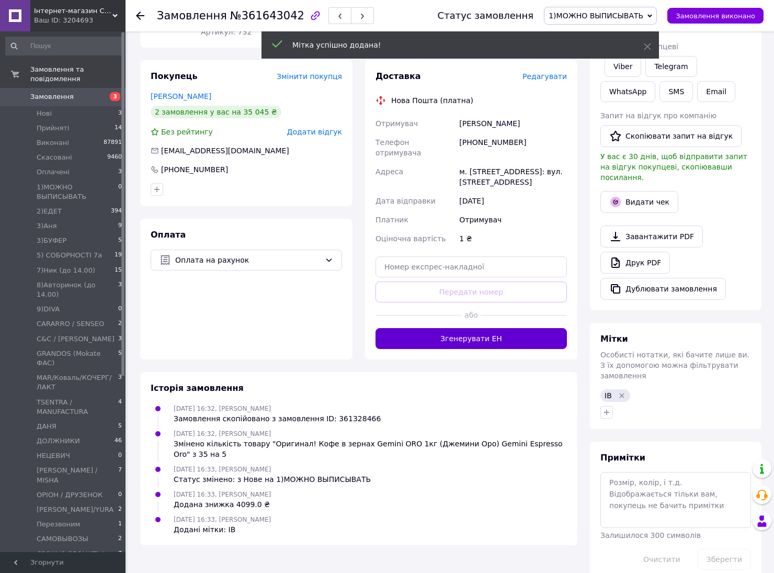
click at [485, 328] on button "Згенерувати ЕН" at bounding box center [471, 338] width 191 height 21
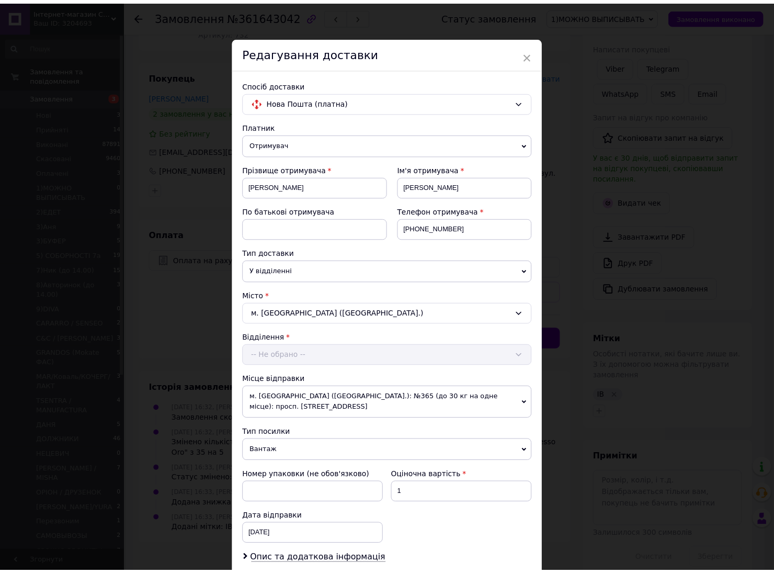
scroll to position [131, 0]
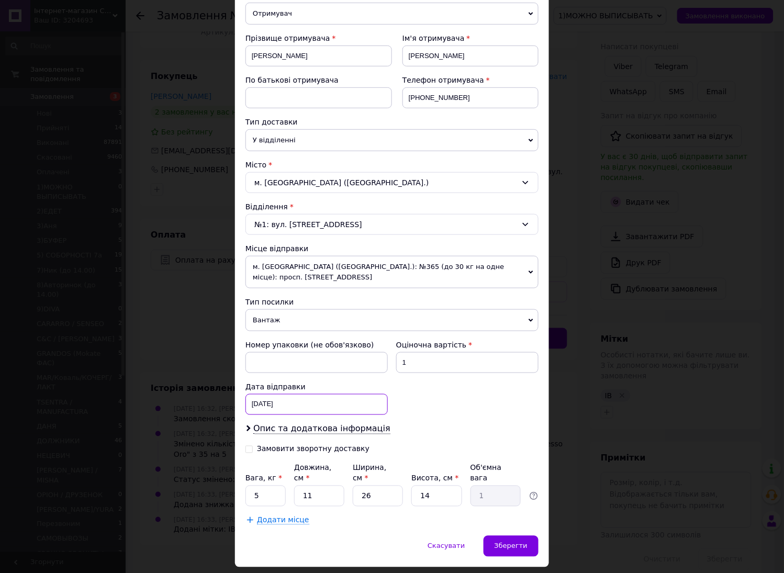
click at [278, 398] on div "[DATE] < 2025 > < Август > Пн Вт Ср Чт Пт Сб Вс 28 29 30 31 1 2 3 4 5 6 7 8 9 1…" at bounding box center [316, 404] width 142 height 21
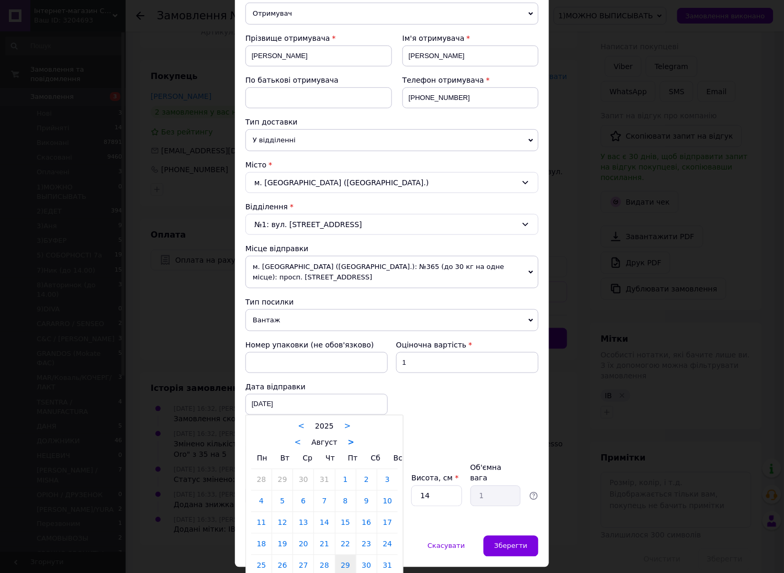
click at [348, 438] on link ">" at bounding box center [351, 442] width 7 height 9
drag, startPoint x: 346, startPoint y: 490, endPoint x: 422, endPoint y: 512, distance: 78.3
click at [346, 491] on link "12" at bounding box center [345, 501] width 20 height 21
type input "[DATE]"
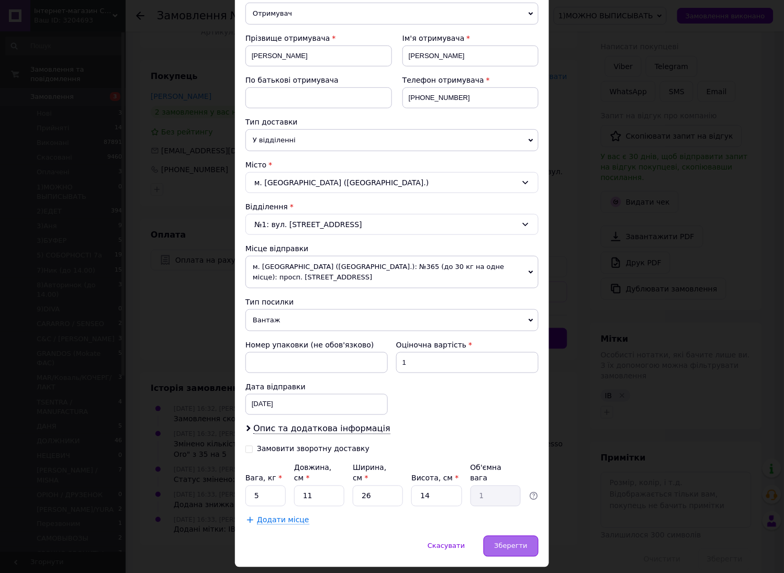
click at [499, 542] on span "Зберегти" at bounding box center [510, 546] width 33 height 8
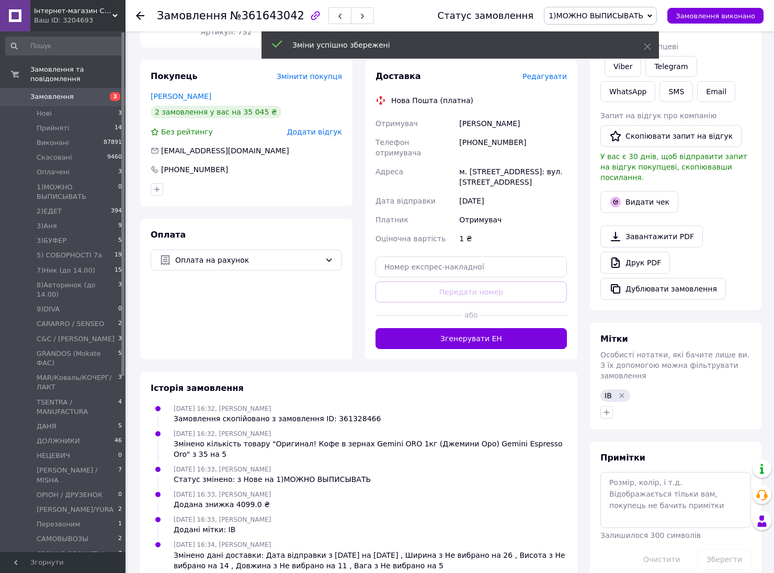
click at [606, 391] on span "ІВ" at bounding box center [608, 395] width 7 height 8
click at [602, 406] on button "button" at bounding box center [607, 412] width 13 height 13
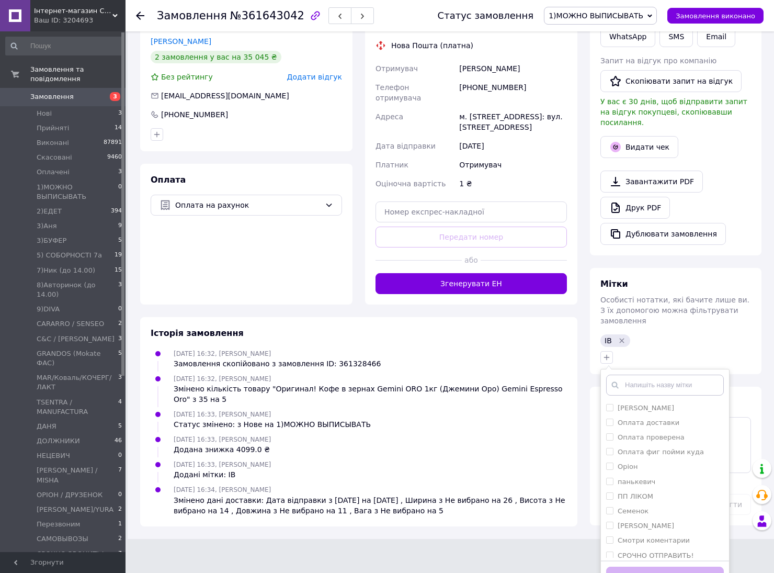
scroll to position [581, 0]
click at [609, 516] on input "Смотри коментарии" at bounding box center [609, 519] width 7 height 7
checkbox input "true"
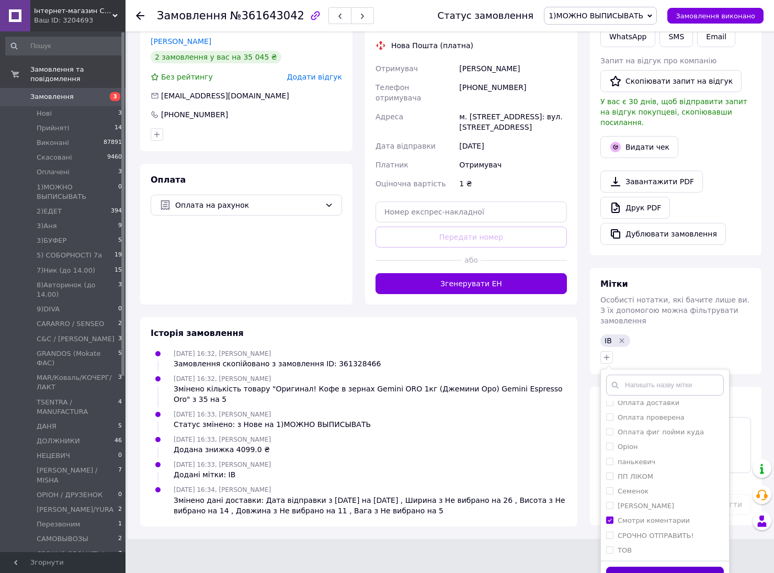
click at [666, 567] on button "Додати мітку" at bounding box center [665, 577] width 118 height 20
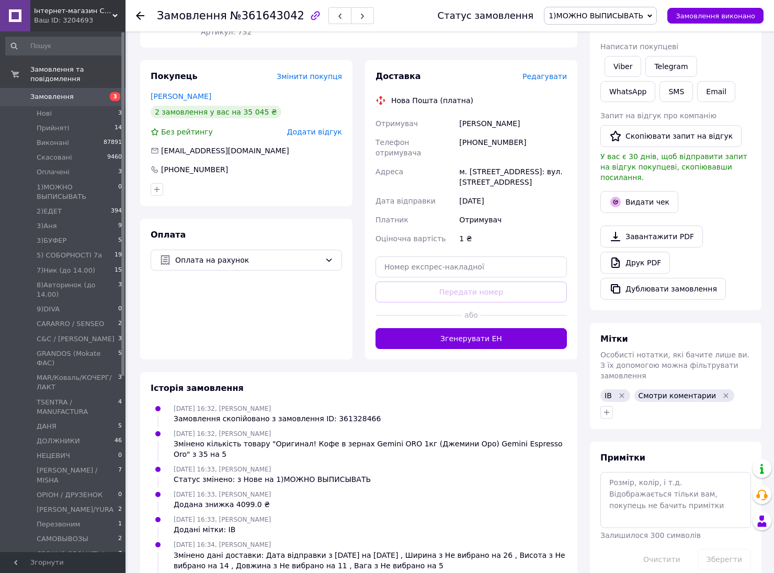
scroll to position [188, 0]
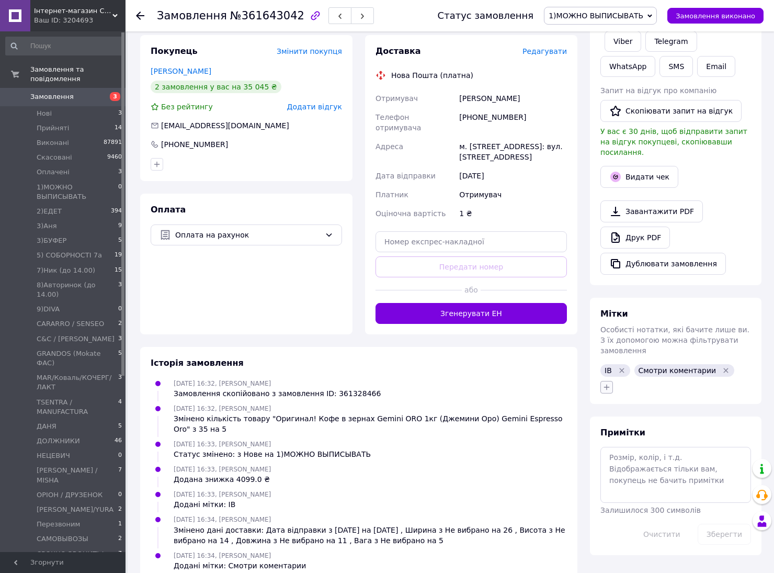
click at [608, 383] on icon "button" at bounding box center [607, 387] width 8 height 8
click at [736, 308] on div "Мітки" at bounding box center [676, 314] width 151 height 12
click at [657, 447] on textarea at bounding box center [676, 474] width 151 height 55
paste textarea "[PERSON_NAME] 3199608611"
click at [723, 524] on button "Зберегти" at bounding box center [724, 534] width 53 height 21
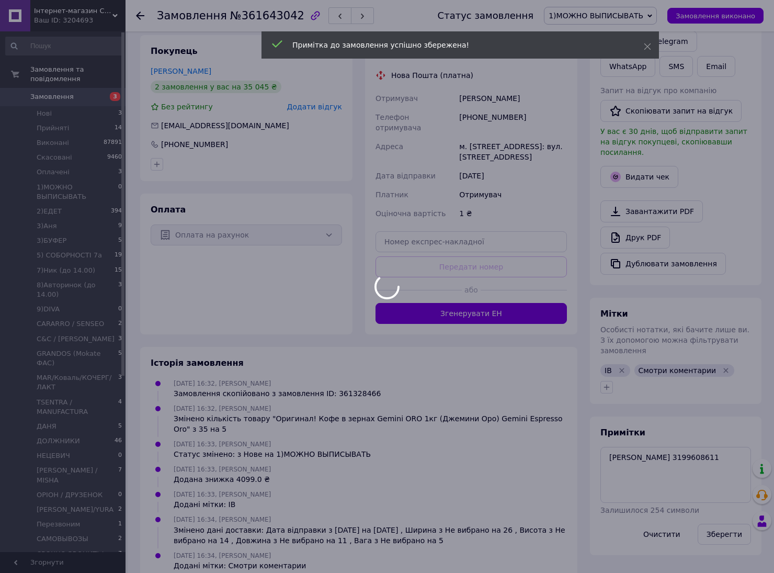
click at [637, 464] on div at bounding box center [387, 286] width 774 height 573
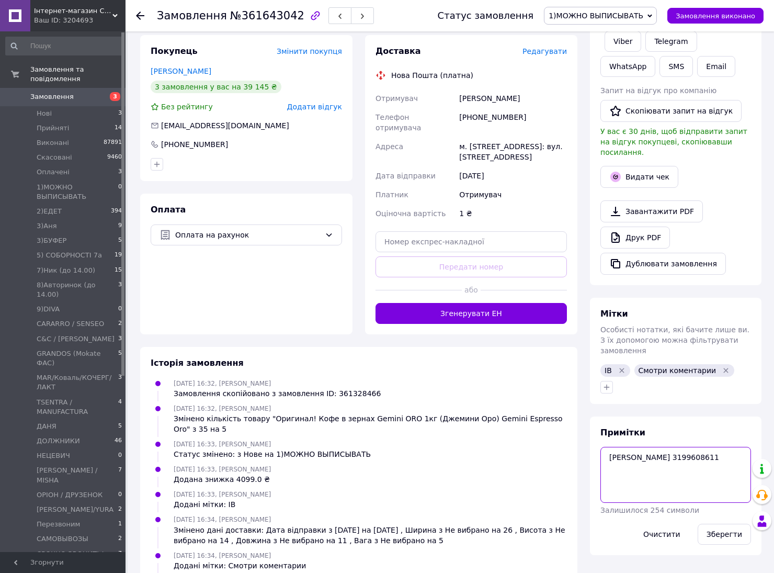
click at [630, 469] on textarea "ФОП Кудря Володимир Іванович ЄДРПОУ 3199608611" at bounding box center [676, 474] width 151 height 55
click at [613, 463] on textarea "ФОП Кудря Володимир Іванович ЄДРПОУ 3199608611" at bounding box center [676, 474] width 151 height 55
click at [692, 453] on textarea "ФОП Кудря Володимир Іванович ЄДРПОУ 3199608611" at bounding box center [676, 474] width 151 height 55
click at [727, 524] on button "Зберегти" at bounding box center [724, 534] width 53 height 21
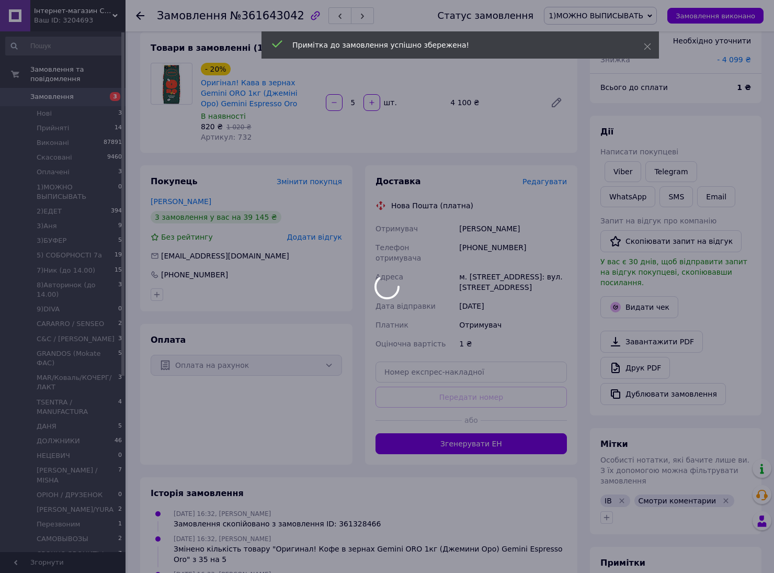
scroll to position [58, 0]
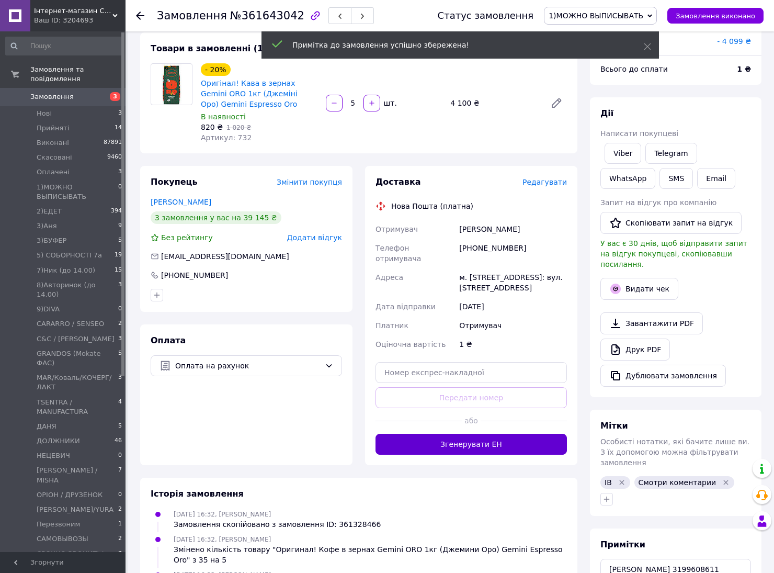
click at [514, 434] on button "Згенерувати ЕН" at bounding box center [471, 444] width 191 height 21
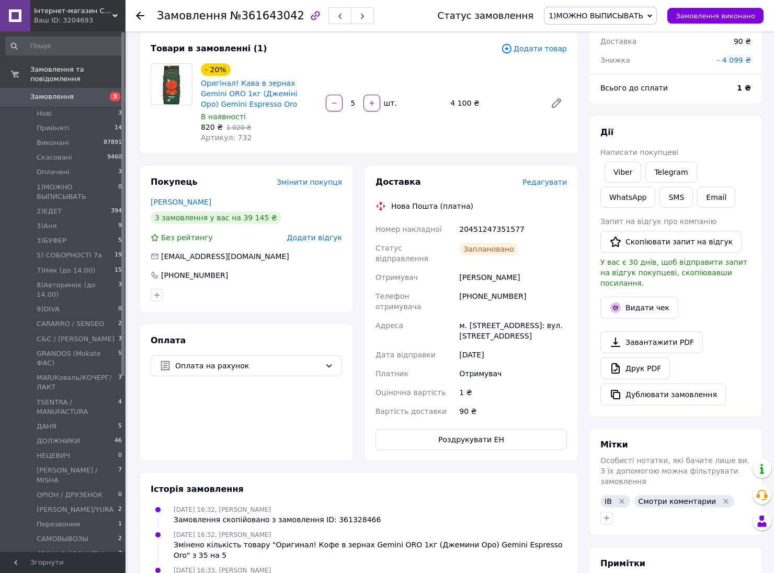
click at [495, 231] on div "20451247351577" at bounding box center [513, 229] width 112 height 19
copy div "20451247351577"
drag, startPoint x: 286, startPoint y: 76, endPoint x: 218, endPoint y: 89, distance: 69.9
click at [218, 89] on div "- 20% Оригінал! Кава в зернах Gemini ORO 1кг (Джеміні Оро) Gemini Espresso Oro" at bounding box center [259, 86] width 119 height 48
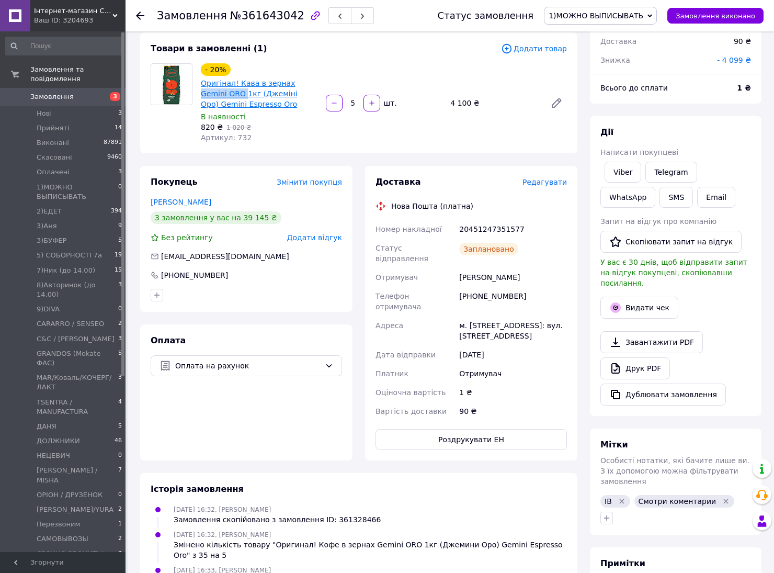
copy link "Gemini ORO"
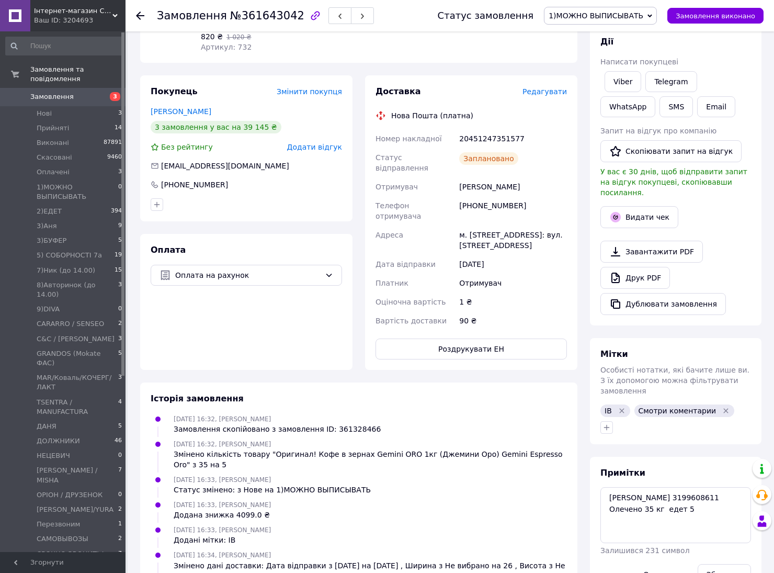
scroll to position [250, 0]
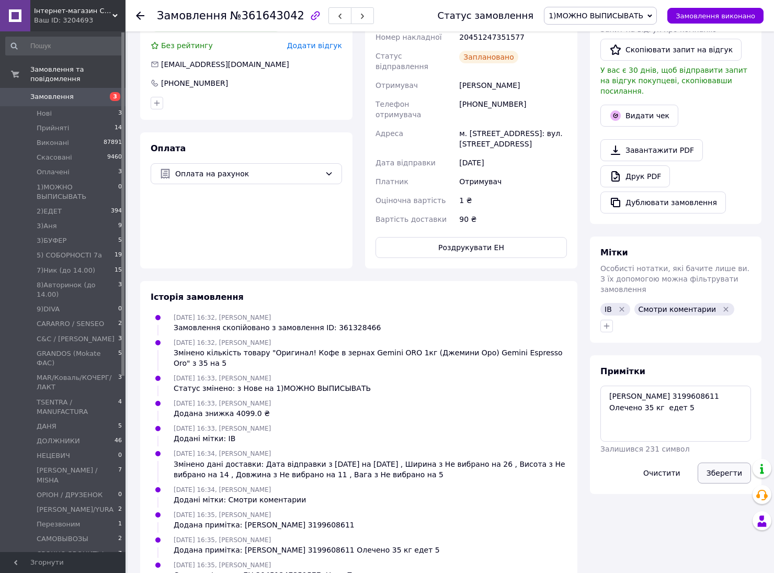
click at [726, 462] on button "Зберегти" at bounding box center [724, 472] width 53 height 21
click at [655, 413] on textarea "ФОП Кудря Володимир Іванович ЄДРПОУ 3199608611 Олечено 35 кг едет 5" at bounding box center [676, 413] width 151 height 55
click at [695, 396] on textarea "ФОП Кудря Володимир Іванович ЄДРПОУ 3199608611 Олечено 35 кг едет 5" at bounding box center [676, 413] width 151 height 55
click at [618, 399] on textarea "ФОП Кудря Володимир Іванович ЄДРПОУ 3199608611 Олечено 35 кг едет 5" at bounding box center [676, 413] width 151 height 55
click at [624, 399] on textarea "ФОП Кудря Володимир Іванович ЄДРПОУ 3199608611 Опечено 35 кг едет 5" at bounding box center [676, 413] width 151 height 55
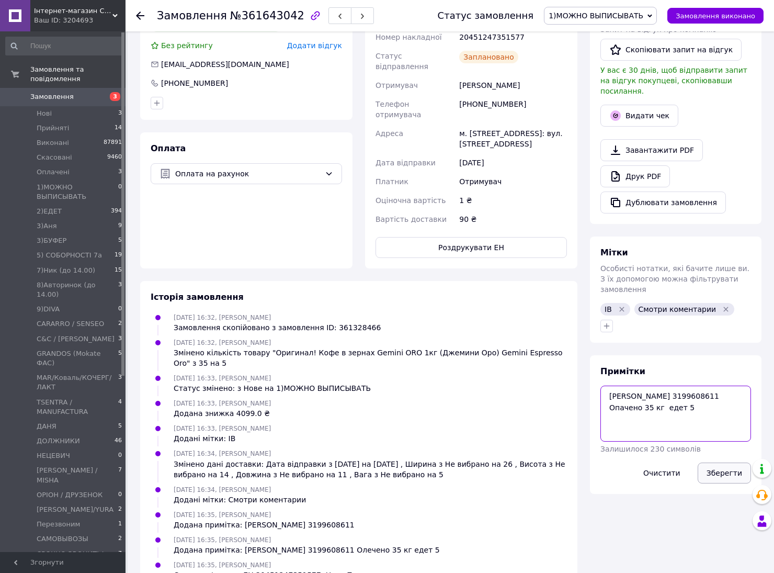
type textarea "ФОП Кудря Володимир Іванович ЄДРПОУ 3199608611 Опачено 35 кг едет 5"
click at [726, 462] on button "Зберегти" at bounding box center [724, 472] width 53 height 21
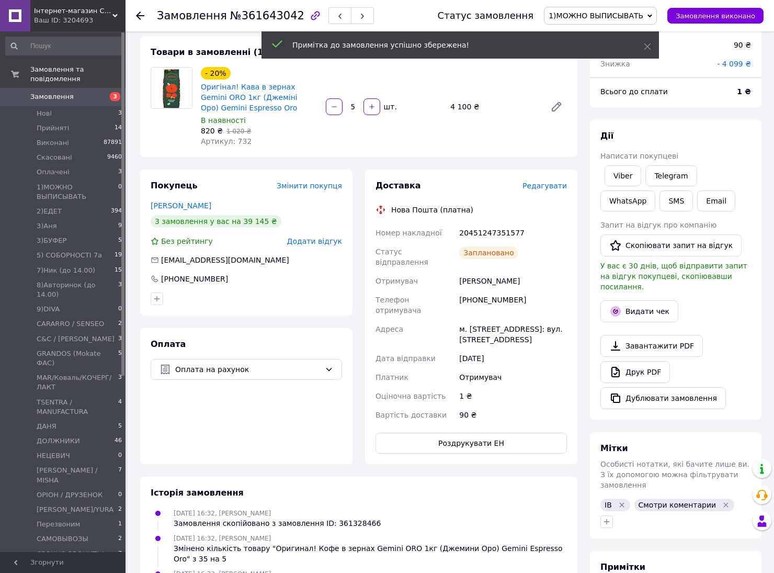
scroll to position [53, 0]
click at [637, 21] on span "1)МОЖНО ВЫПИСЫВАТЬ" at bounding box center [600, 16] width 113 height 18
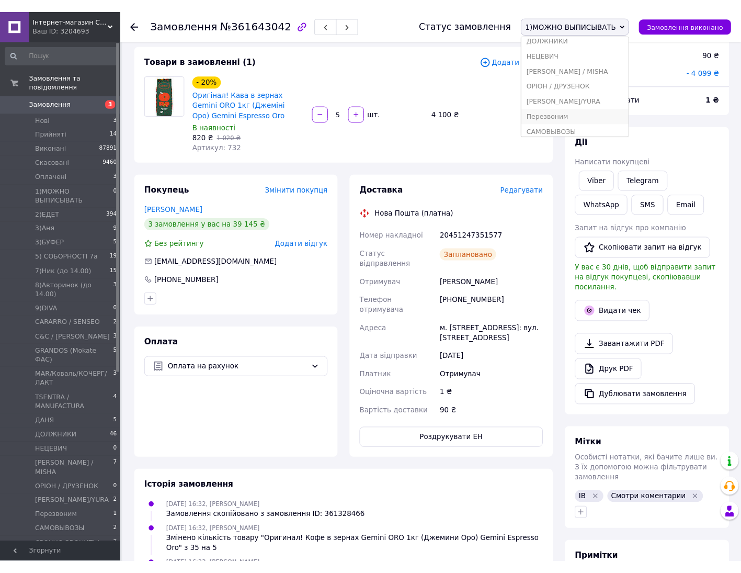
scroll to position [325, 0]
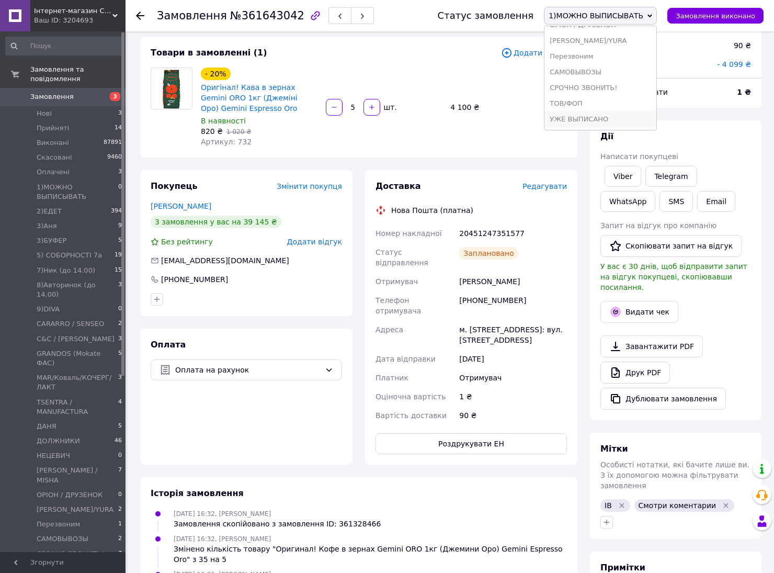
click at [614, 120] on li "УЖЕ ВЫПИСАНО" at bounding box center [601, 119] width 112 height 16
click at [493, 224] on div "20451247351577" at bounding box center [513, 233] width 112 height 19
click at [493, 227] on div "20451247351577" at bounding box center [513, 233] width 112 height 19
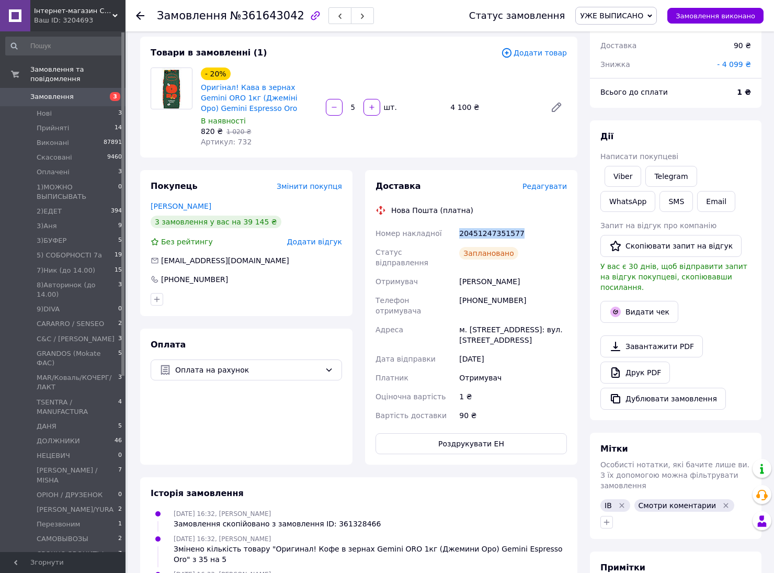
click at [493, 227] on div "20451247351577" at bounding box center [513, 233] width 112 height 19
copy div "20451247351577"
click at [744, 210] on div "Viber Telegram WhatsApp SMS Email" at bounding box center [675, 189] width 155 height 50
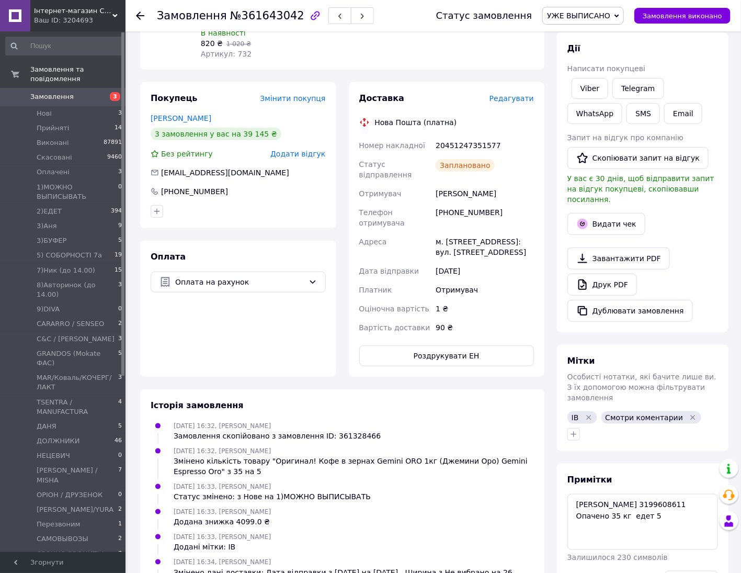
scroll to position [250, 0]
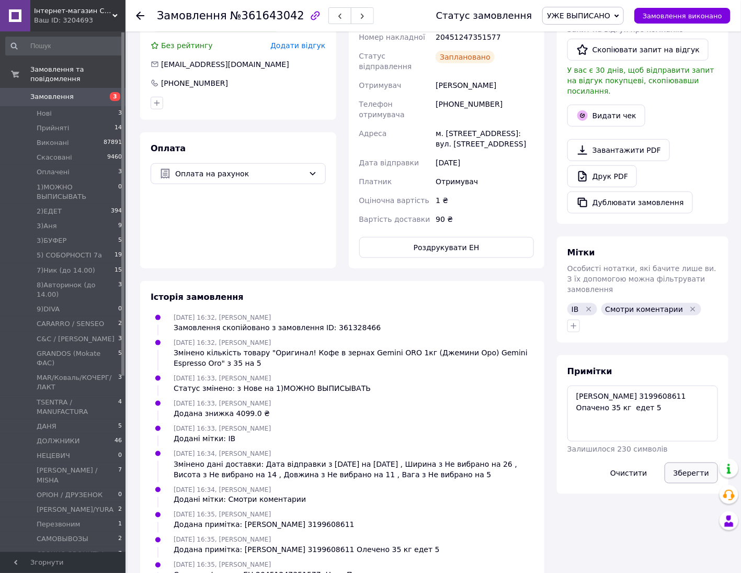
click at [703, 462] on button "Зберегти" at bounding box center [691, 472] width 53 height 21
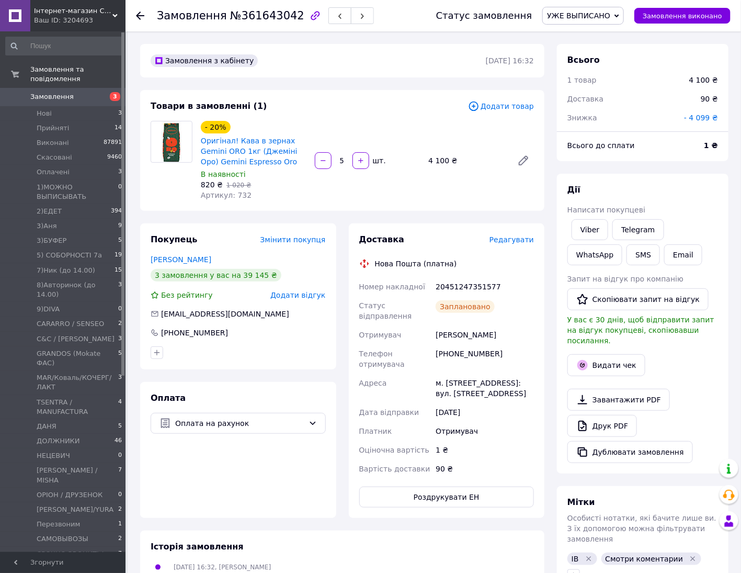
scroll to position [262, 0]
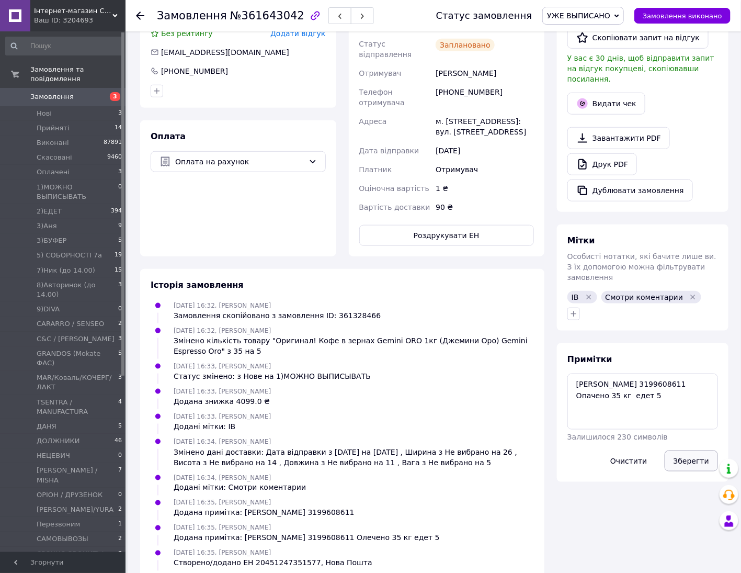
click at [696, 450] on button "Зберегти" at bounding box center [691, 460] width 53 height 21
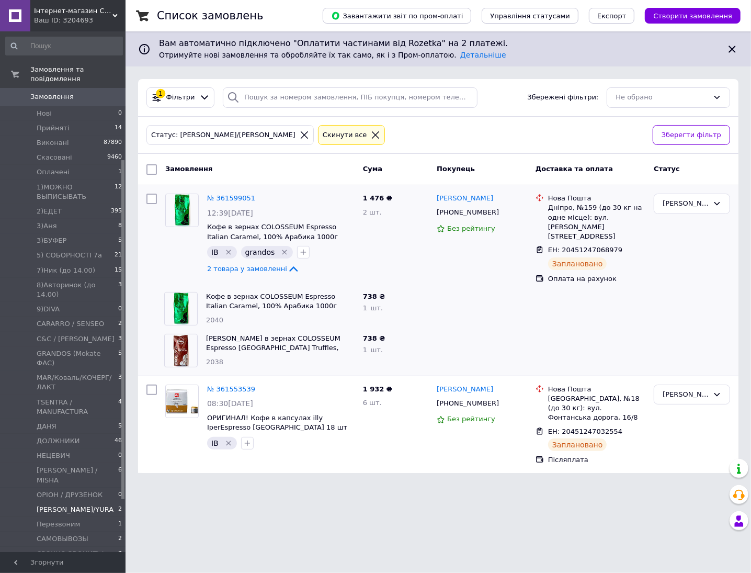
scroll to position [196, 0]
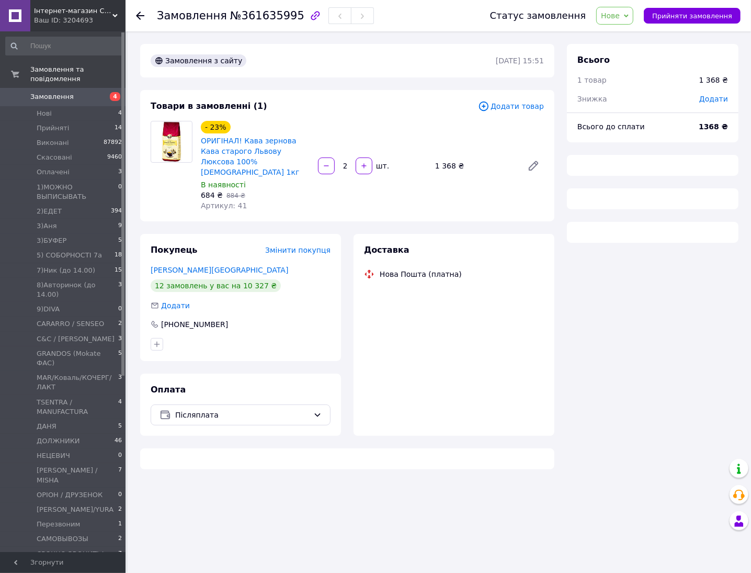
click at [613, 16] on span "Нове" at bounding box center [610, 16] width 19 height 8
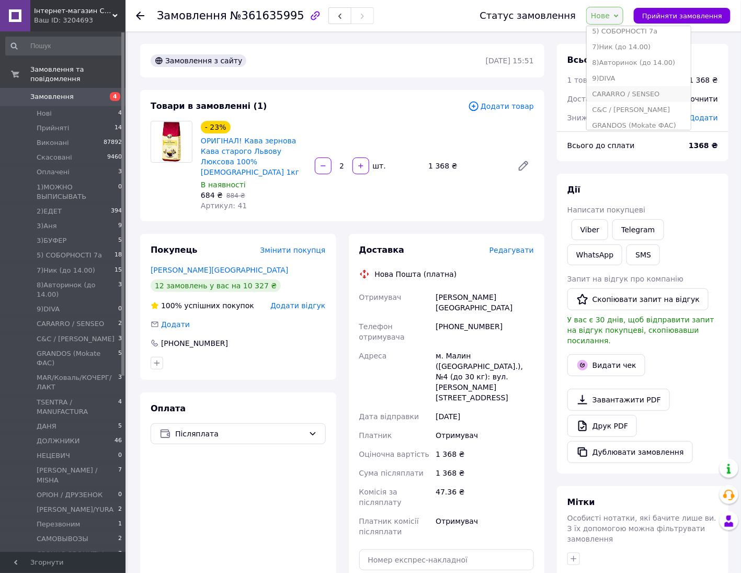
scroll to position [65, 0]
click at [644, 110] on li "7)Ник (до 14.00)" at bounding box center [639, 113] width 104 height 16
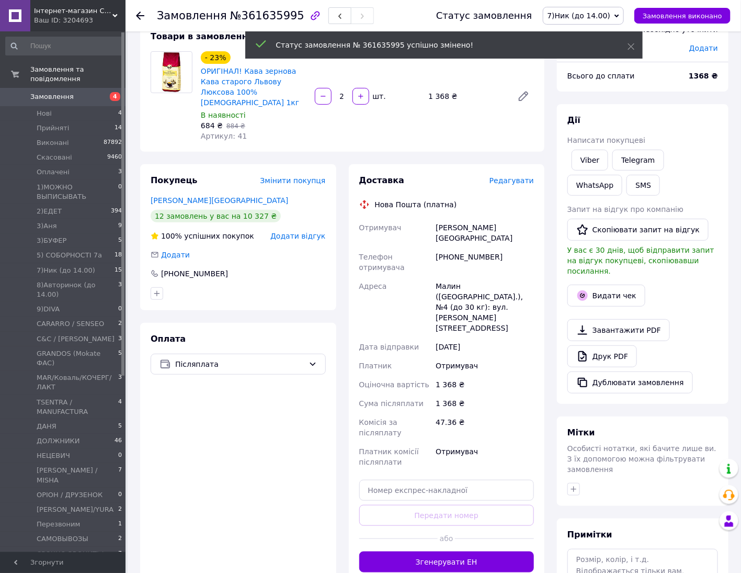
scroll to position [131, 0]
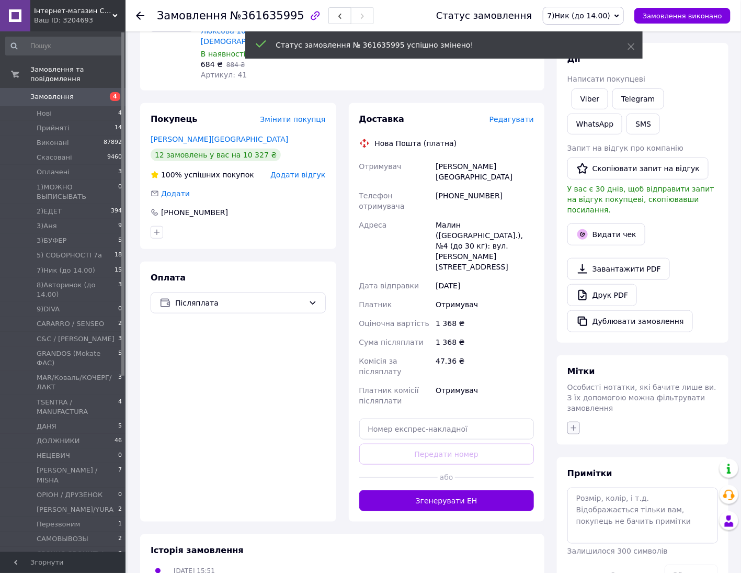
click at [571, 424] on icon "button" at bounding box center [574, 428] width 8 height 8
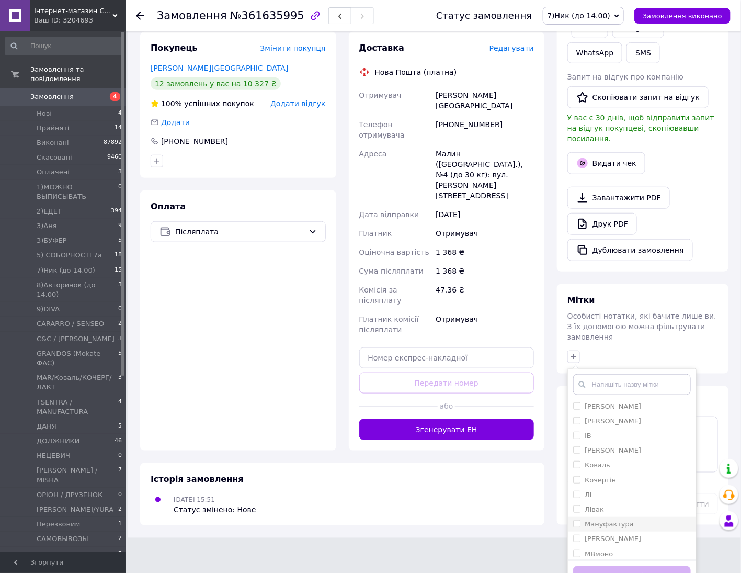
scroll to position [327, 0]
click at [571, 427] on li "ІВ" at bounding box center [632, 434] width 128 height 15
checkbox input "true"
click at [636, 566] on button "Додати мітку" at bounding box center [632, 576] width 118 height 20
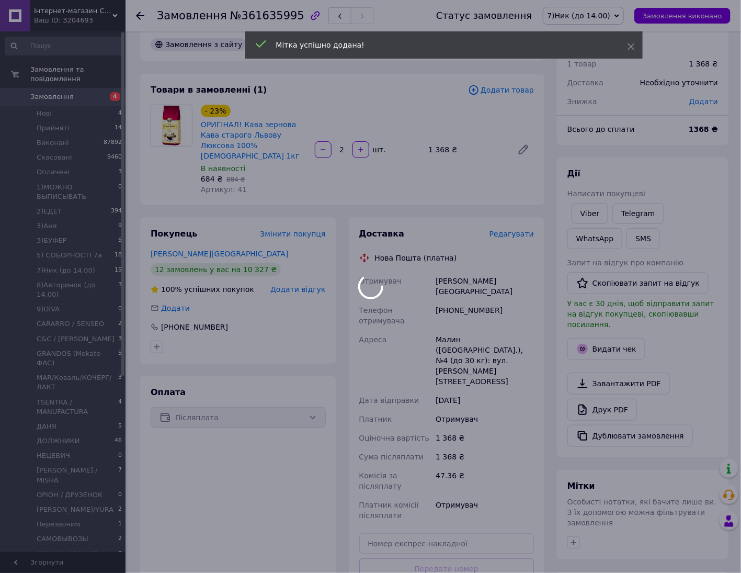
scroll to position [82, 0]
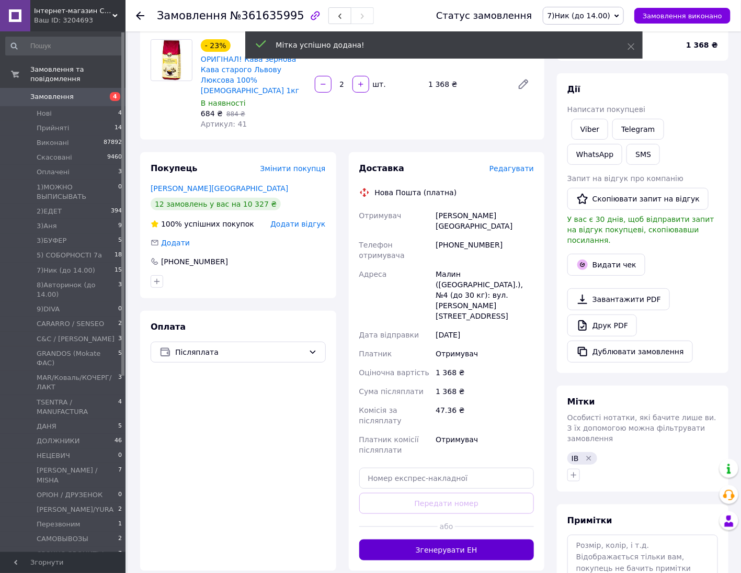
click at [473, 539] on button "Згенерувати ЕН" at bounding box center [446, 549] width 175 height 21
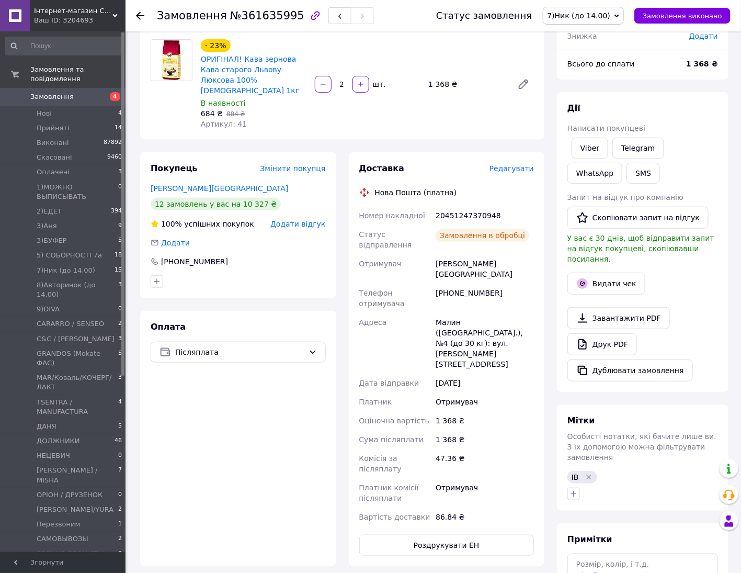
click at [461, 206] on div "20451247370948" at bounding box center [485, 215] width 103 height 19
copy div "20451247370948"
click at [586, 152] on link "Viber" at bounding box center [590, 148] width 37 height 21
drag, startPoint x: 670, startPoint y: 514, endPoint x: 634, endPoint y: 495, distance: 40.7
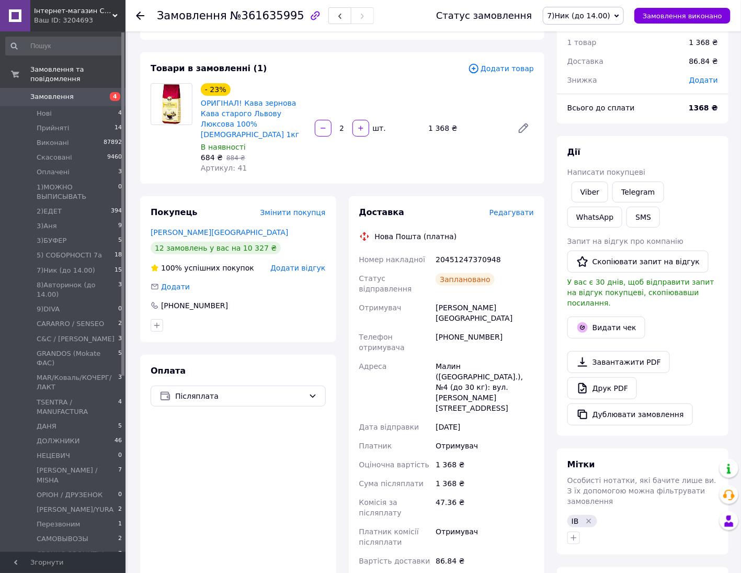
scroll to position [0, 0]
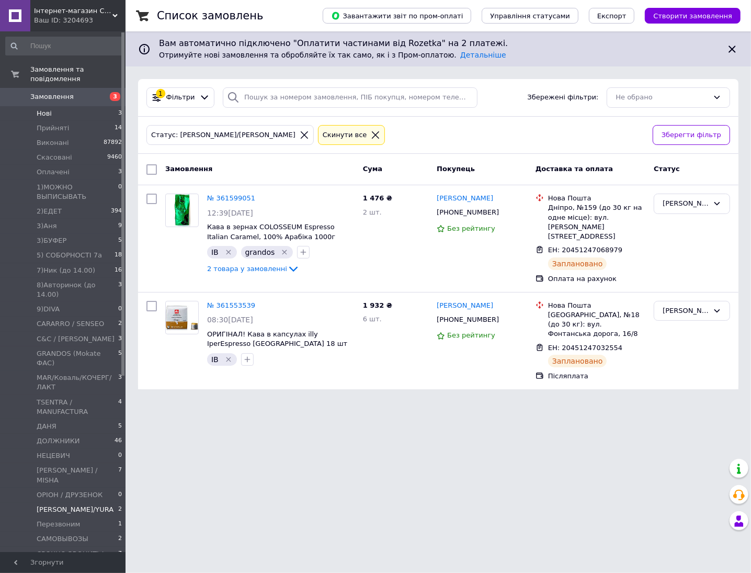
click at [55, 106] on li "Нові 3" at bounding box center [64, 113] width 128 height 15
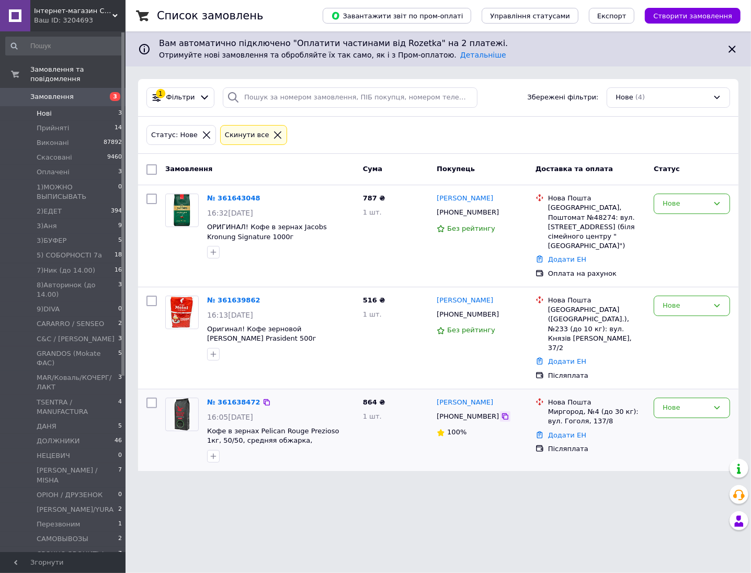
click at [501, 412] on icon at bounding box center [505, 416] width 8 height 8
click at [403, 241] on div "787 ₴ 1 шт." at bounding box center [396, 235] width 74 height 93
click at [501, 310] on icon at bounding box center [505, 314] width 8 height 8
click at [502, 213] on icon at bounding box center [505, 212] width 6 height 6
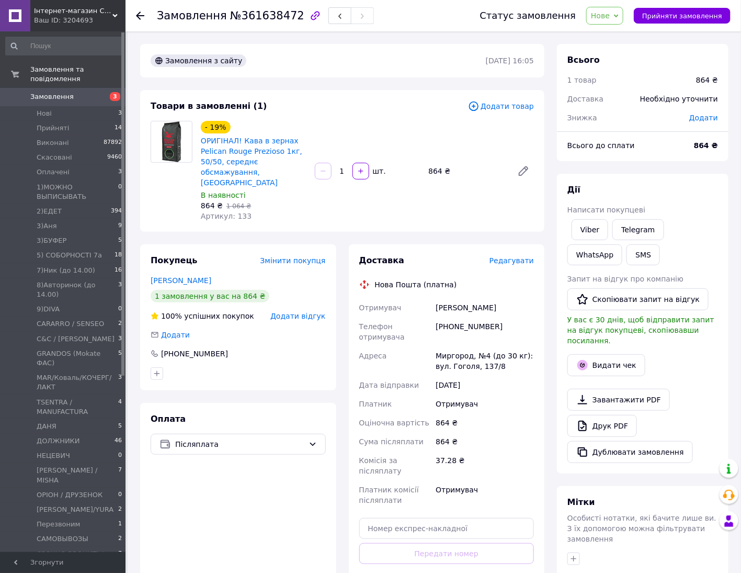
click at [702, 194] on div "Дії" at bounding box center [643, 190] width 151 height 12
click at [610, 17] on span "Нове" at bounding box center [600, 16] width 19 height 8
click at [665, 92] on li "[PERSON_NAME] / MISHA" at bounding box center [639, 89] width 104 height 16
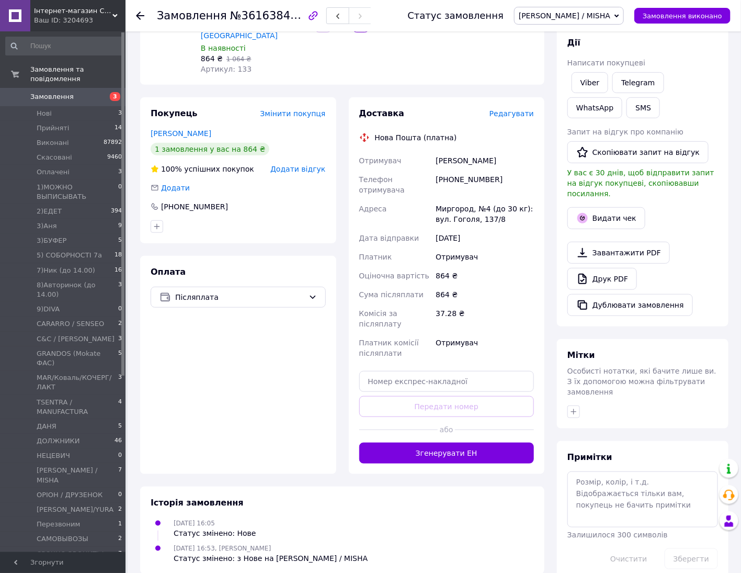
drag, startPoint x: 576, startPoint y: 393, endPoint x: 615, endPoint y: 367, distance: 47.2
click at [576, 408] on icon "button" at bounding box center [574, 412] width 8 height 8
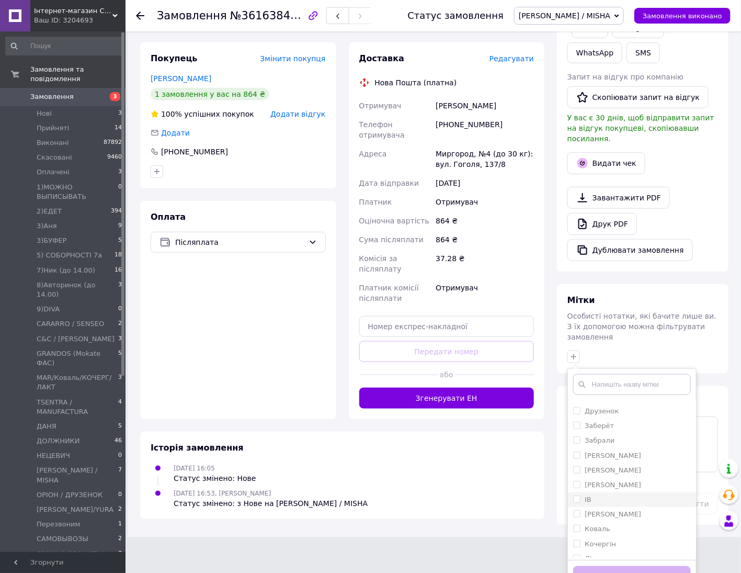
click at [573, 492] on li "ІВ" at bounding box center [632, 499] width 128 height 15
checkbox input "true"
click at [631, 566] on button "Додати мітку" at bounding box center [632, 576] width 118 height 20
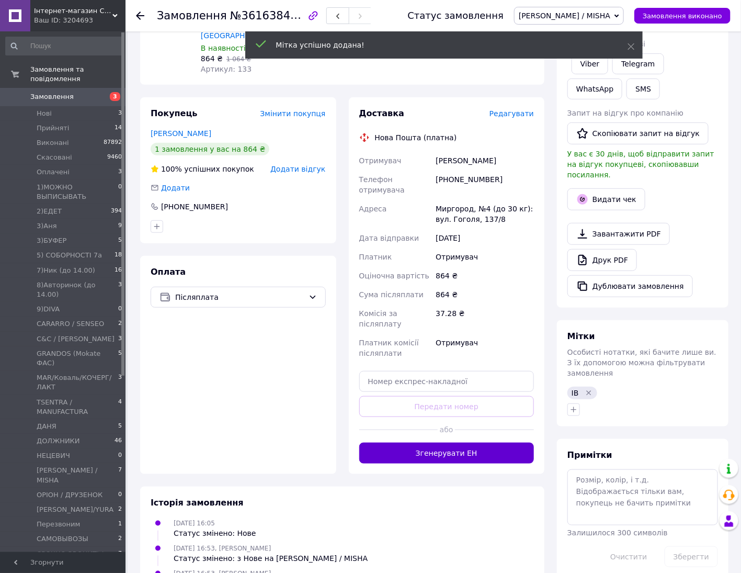
scroll to position [155, 0]
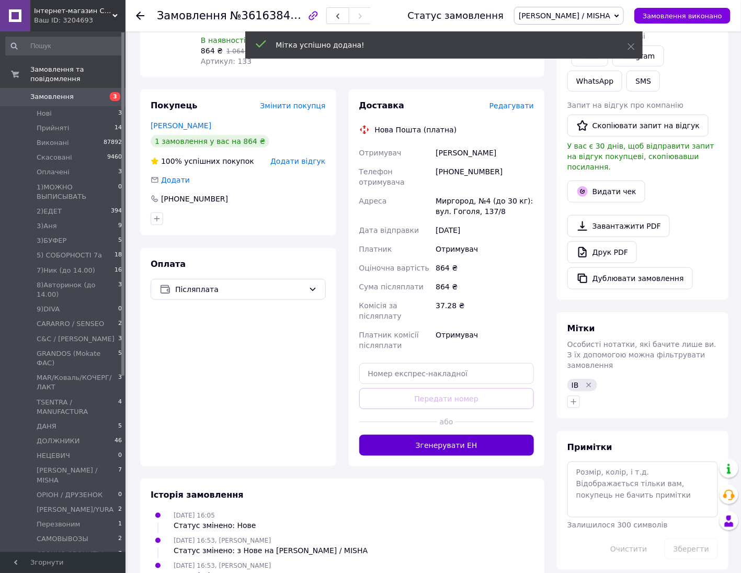
click at [477, 435] on button "Згенерувати ЕН" at bounding box center [446, 445] width 175 height 21
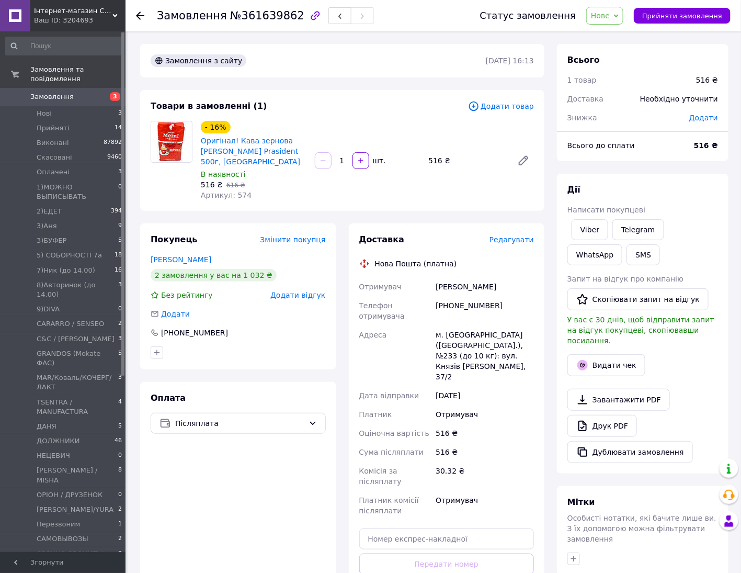
click at [610, 18] on span "Нове" at bounding box center [600, 16] width 19 height 8
click at [650, 101] on li "1)МОЖНО ВЫПИСЫВАТЬ" at bounding box center [639, 100] width 104 height 16
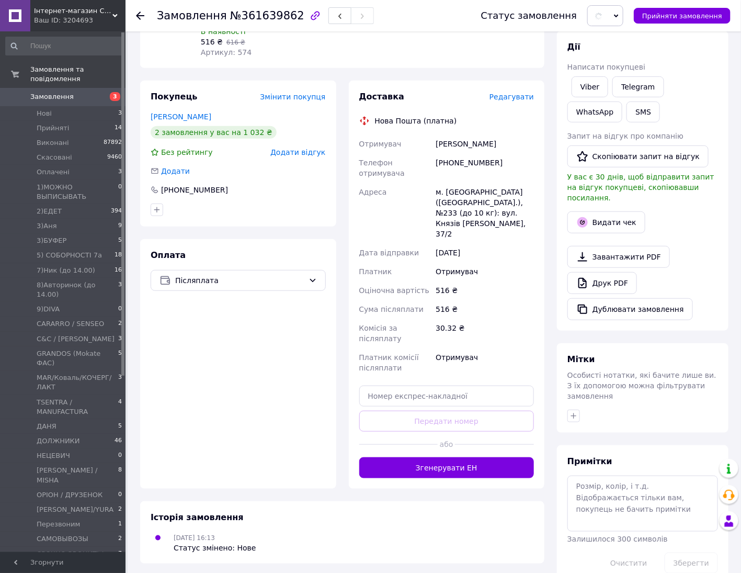
scroll to position [147, 0]
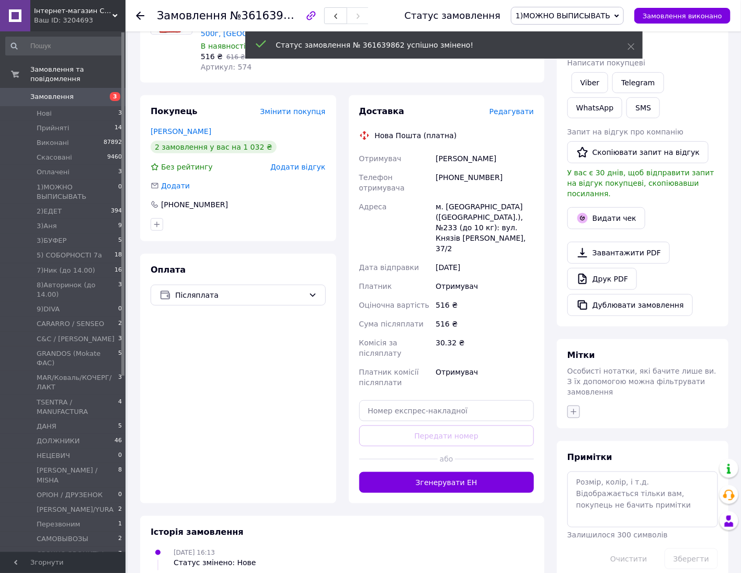
click at [574, 409] on icon "button" at bounding box center [574, 412] width 6 height 6
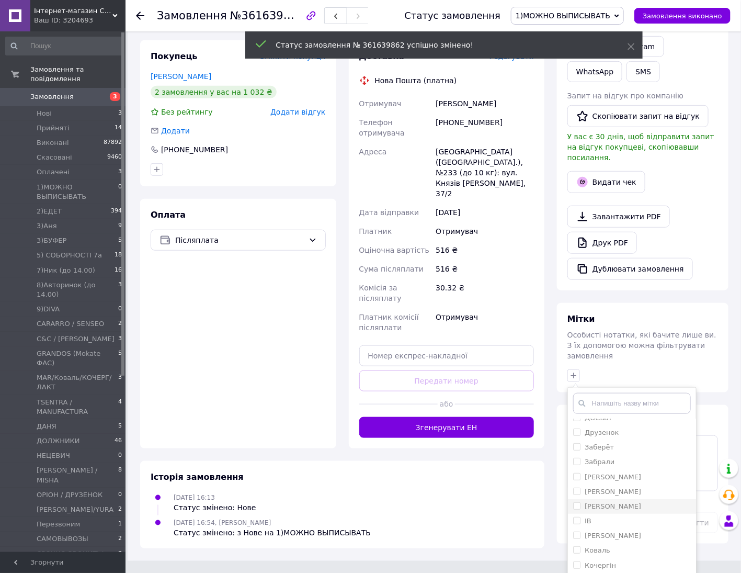
scroll to position [327, 0]
click at [580, 449] on input "ІВ" at bounding box center [576, 452] width 7 height 7
checkbox input "true"
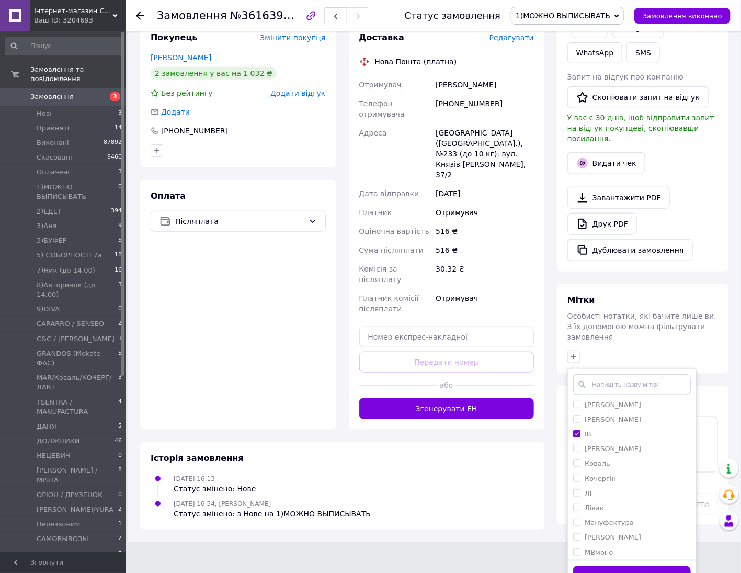
drag, startPoint x: 650, startPoint y: 555, endPoint x: 645, endPoint y: 551, distance: 6.4
click at [650, 566] on button "Додати мітку" at bounding box center [632, 576] width 118 height 20
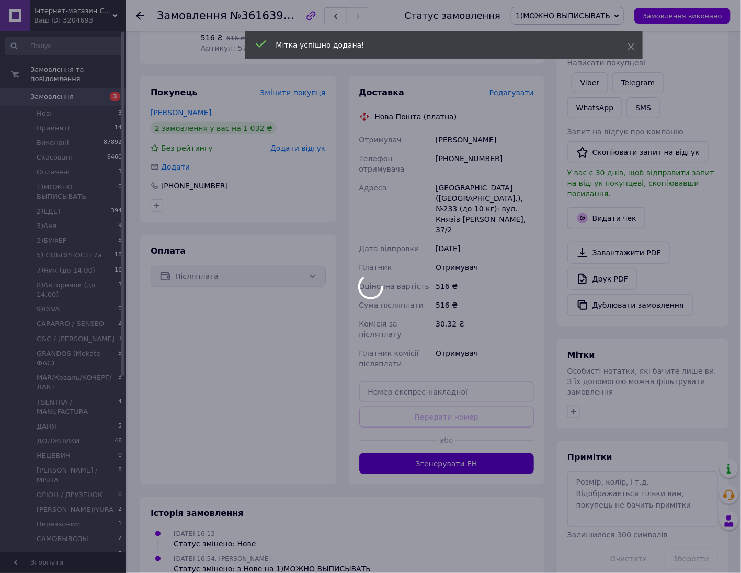
scroll to position [144, 0]
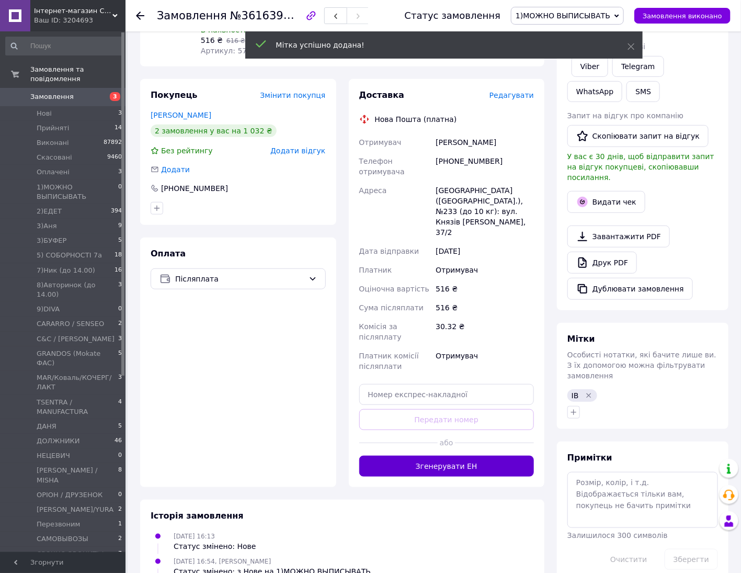
click at [461, 456] on button "Згенерувати ЕН" at bounding box center [446, 466] width 175 height 21
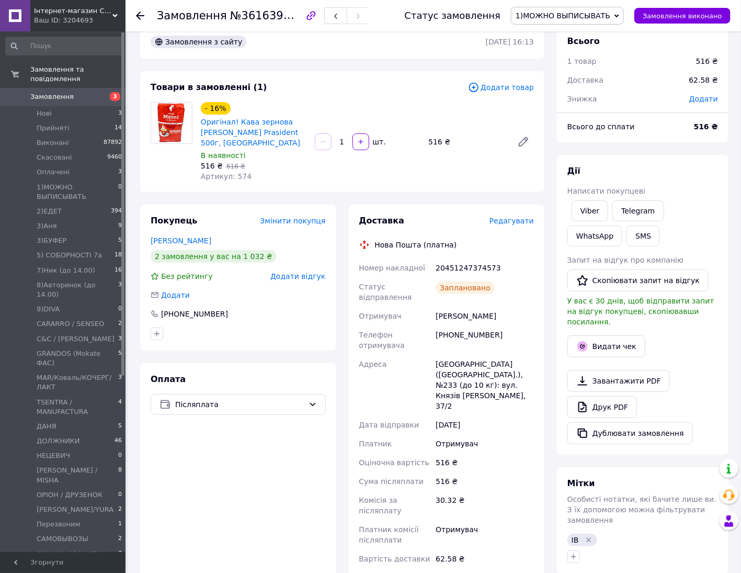
scroll to position [14, 0]
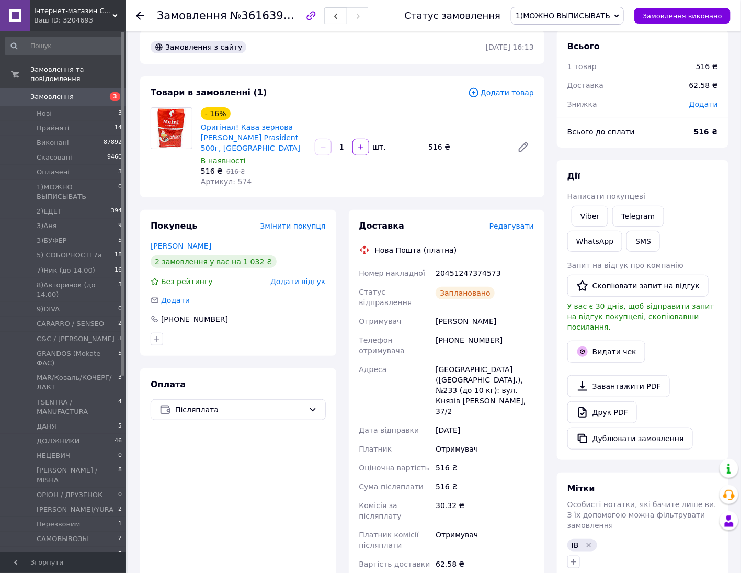
click at [464, 264] on div "20451247374573" at bounding box center [485, 273] width 103 height 19
copy div "20451247374573"
click at [586, 220] on link "Viber" at bounding box center [590, 216] width 37 height 21
click at [257, 506] on div "Оплата Післяплата" at bounding box center [238, 490] width 196 height 245
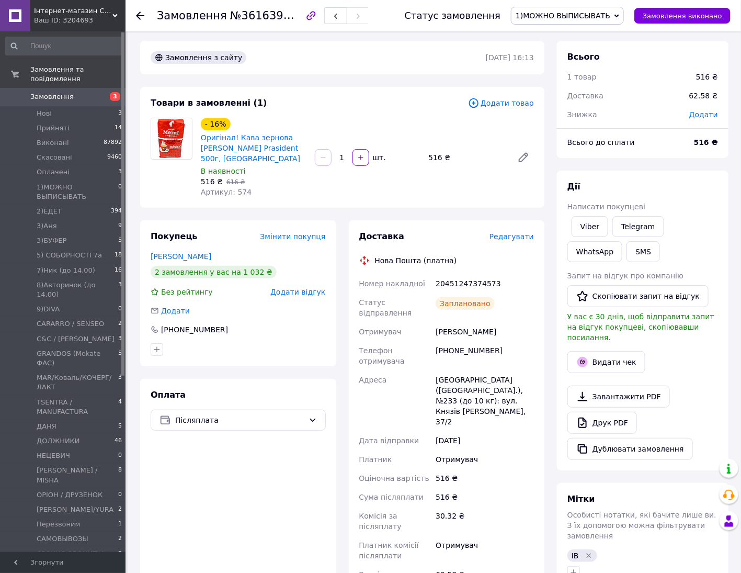
scroll to position [0, 0]
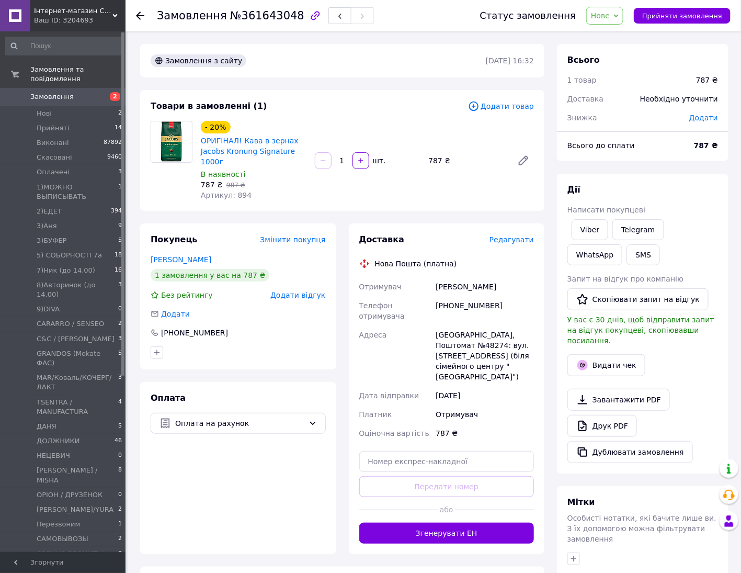
click at [605, 21] on span "Нове" at bounding box center [604, 16] width 37 height 18
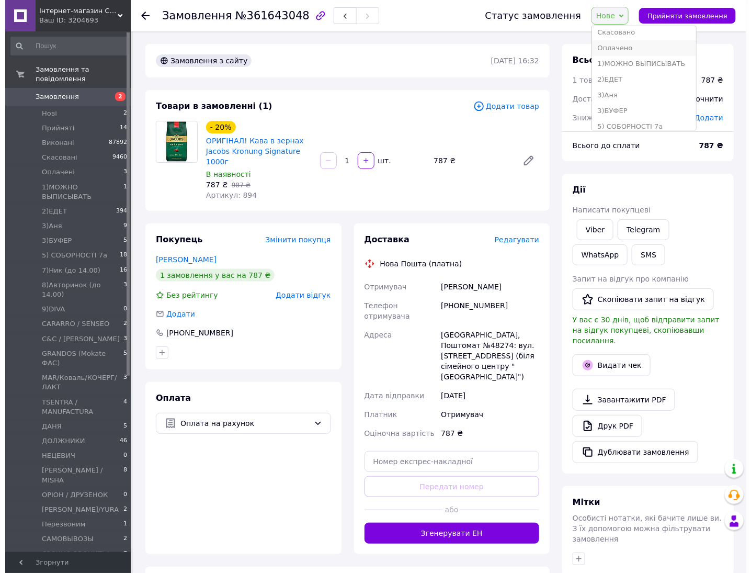
scroll to position [65, 0]
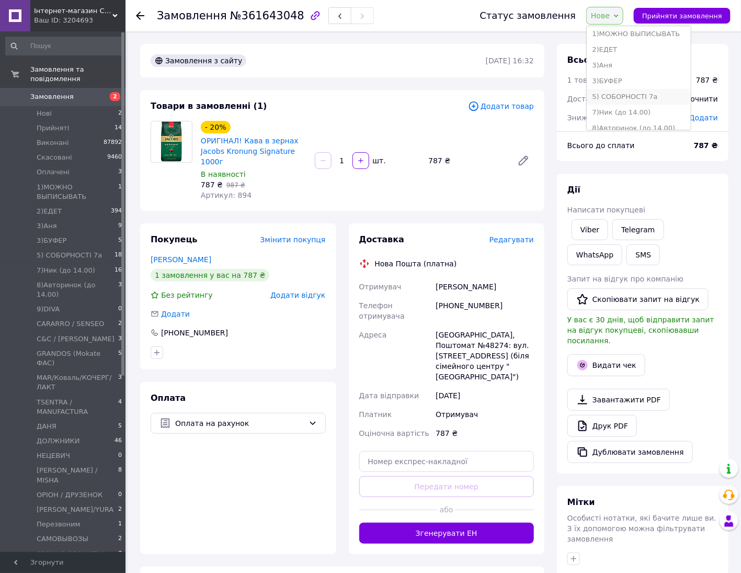
click at [662, 100] on li "5) СОБОРНОСТІ 7а" at bounding box center [639, 97] width 104 height 16
click at [379, 105] on div "Товари в замовленні (1)" at bounding box center [310, 106] width 318 height 12
click at [514, 235] on span "Редагувати" at bounding box center [512, 239] width 44 height 8
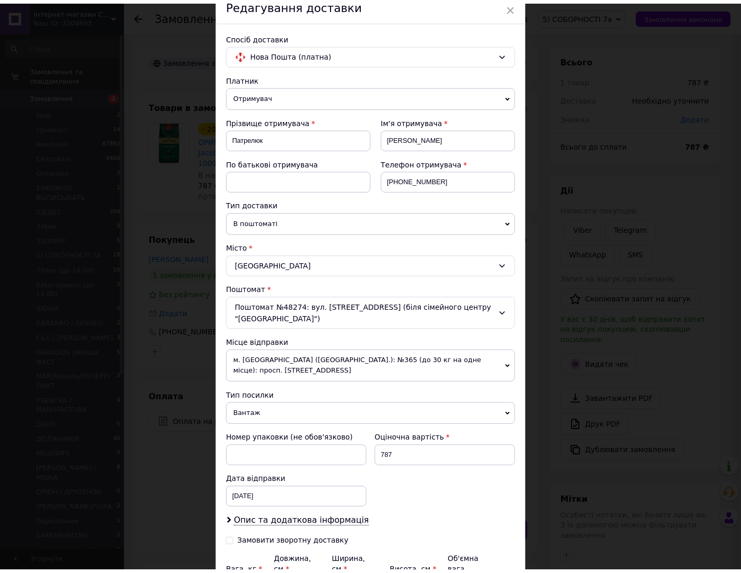
scroll to position [131, 0]
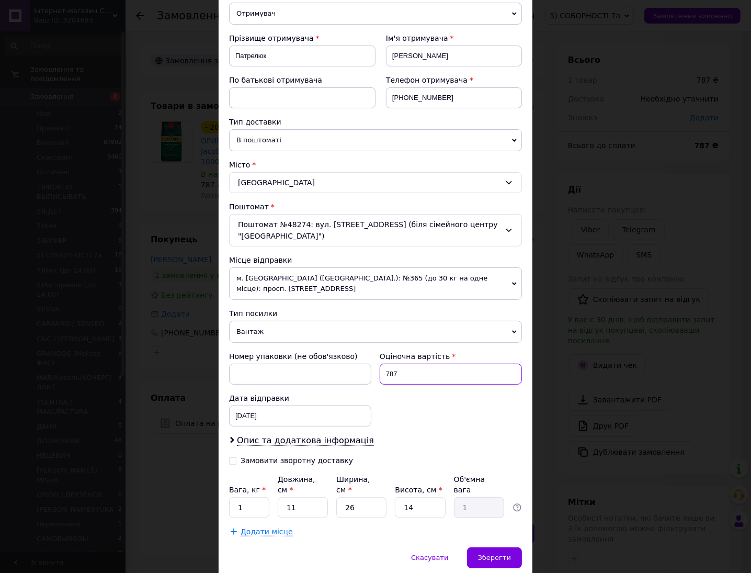
drag, startPoint x: 421, startPoint y: 362, endPoint x: 378, endPoint y: 363, distance: 42.9
click at [380, 364] on input "787" at bounding box center [451, 374] width 142 height 21
type input "500"
click at [489, 547] on div "Зберегти" at bounding box center [494, 557] width 55 height 21
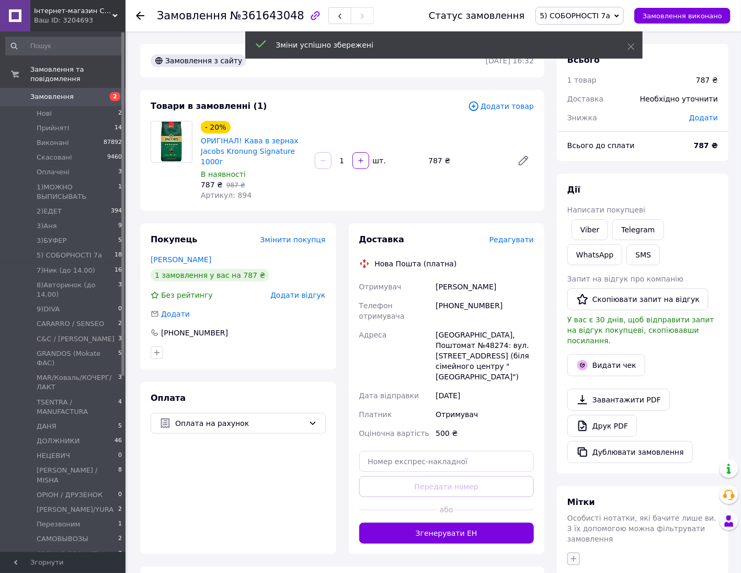
click at [574, 556] on icon "button" at bounding box center [574, 559] width 6 height 6
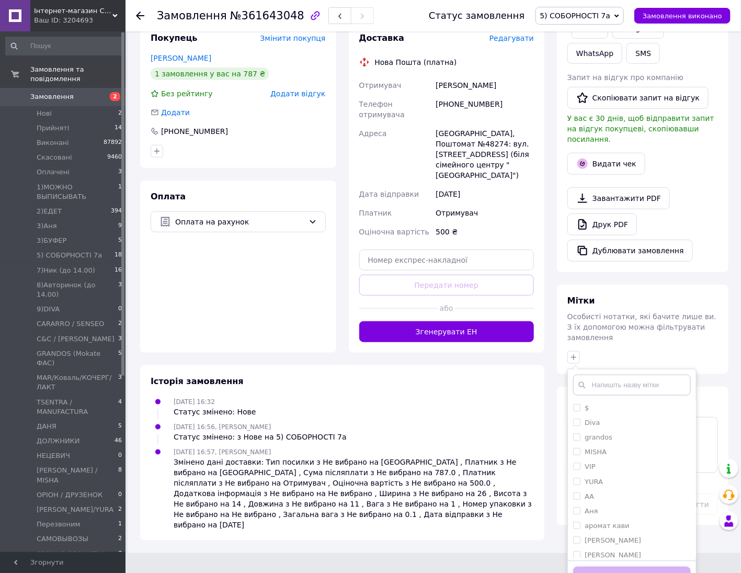
scroll to position [262, 0]
click at [578, 496] on input "ІВ" at bounding box center [576, 499] width 7 height 7
checkbox input "true"
drag, startPoint x: 647, startPoint y: 565, endPoint x: 640, endPoint y: 553, distance: 13.8
click at [647, 567] on button "Додати мітку" at bounding box center [632, 577] width 118 height 20
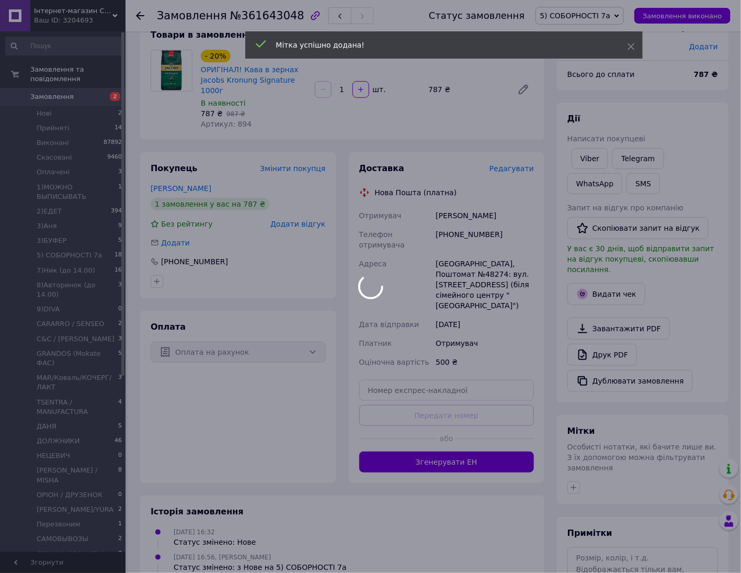
scroll to position [0, 0]
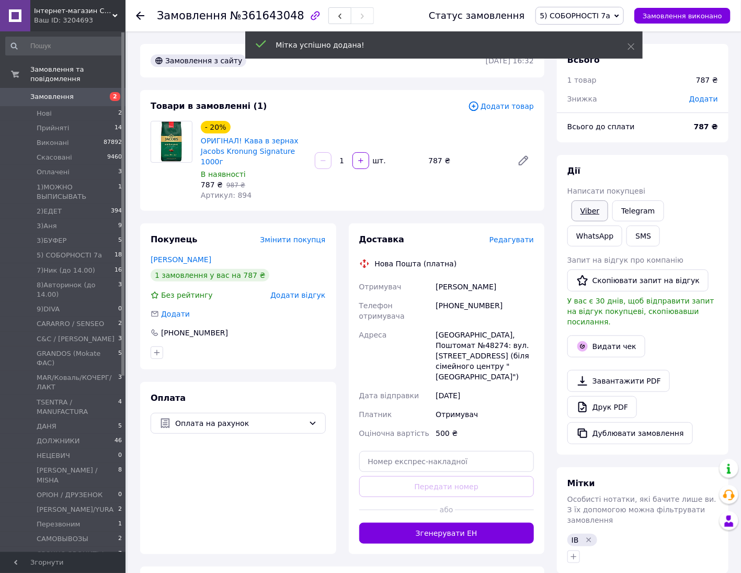
click at [594, 211] on link "Viber" at bounding box center [590, 210] width 37 height 21
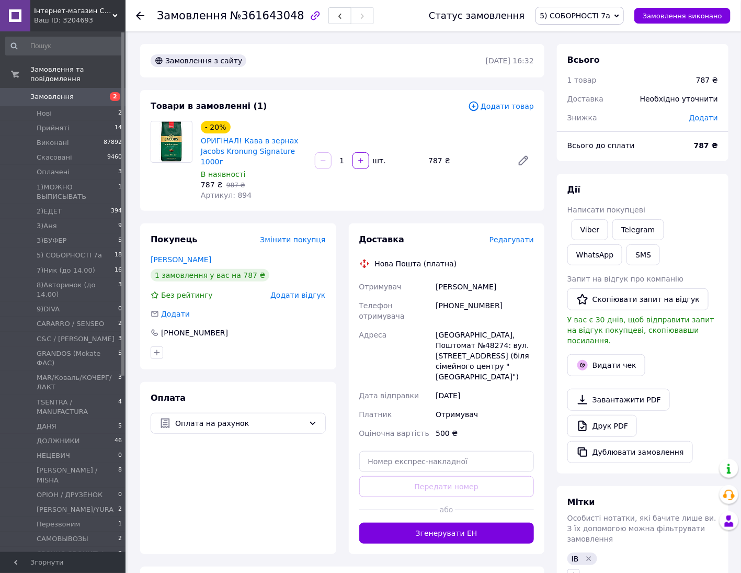
click at [266, 528] on div "Оплата Оплата на рахунок" at bounding box center [238, 468] width 196 height 172
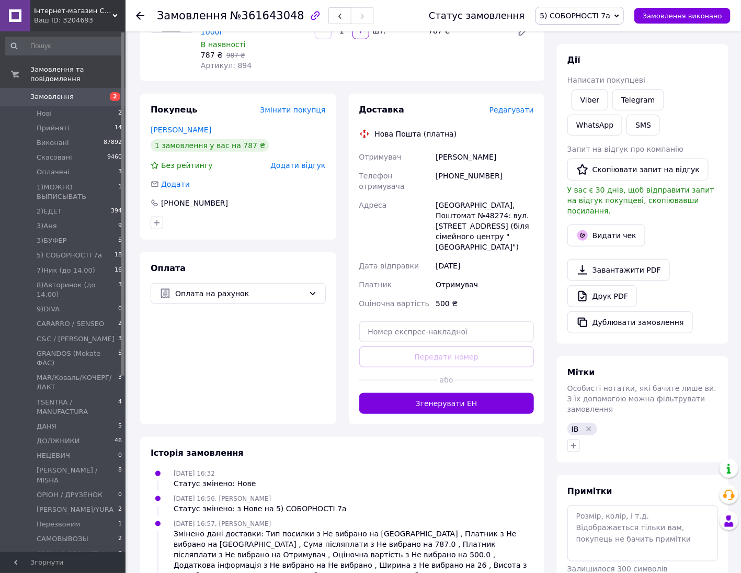
scroll to position [131, 0]
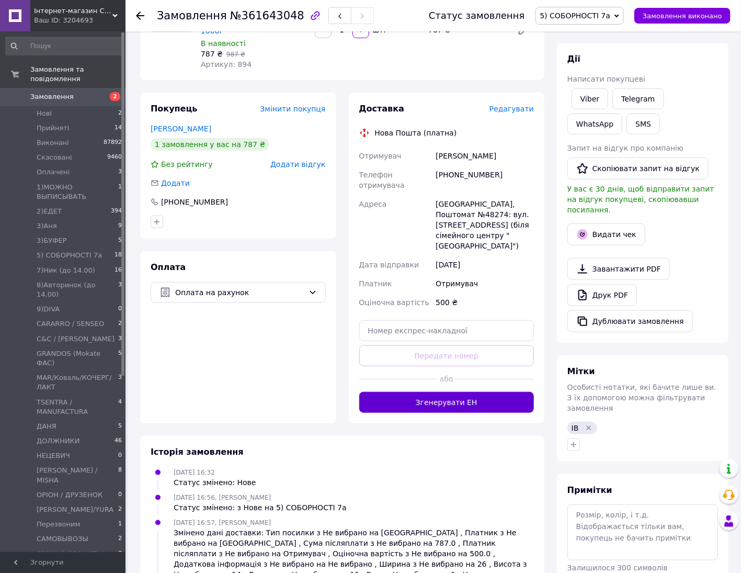
click at [480, 392] on button "Згенерувати ЕН" at bounding box center [446, 402] width 175 height 21
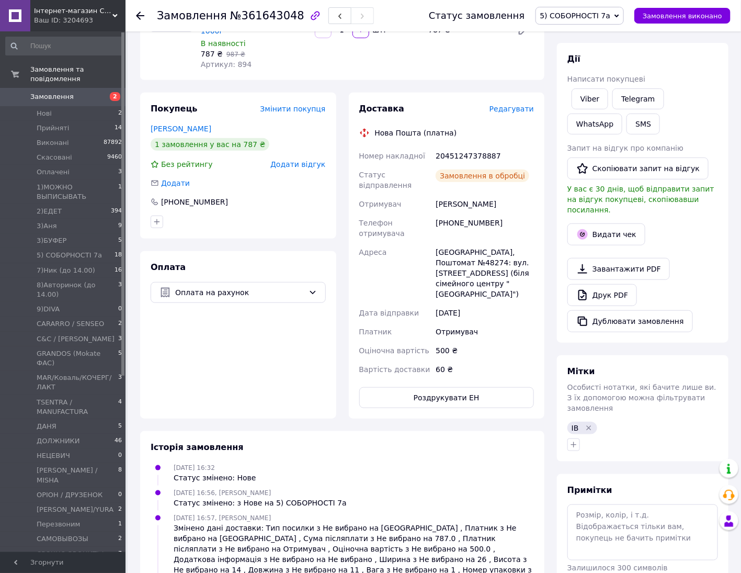
click at [461, 146] on div "20451247378887" at bounding box center [485, 155] width 103 height 19
copy div "20451247378887"
click at [694, 268] on div "Завантажити PDF   Друк PDF   Дублювати замовлення" at bounding box center [643, 295] width 151 height 74
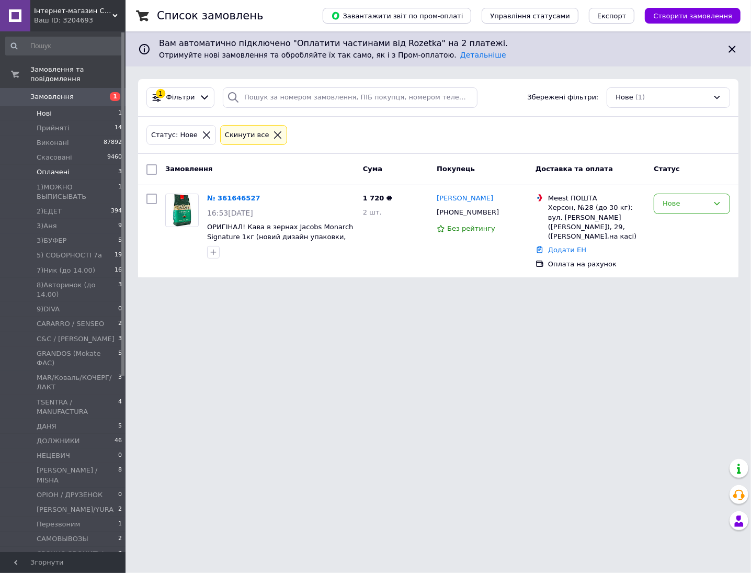
click at [66, 165] on li "Оплачені 3" at bounding box center [64, 172] width 128 height 15
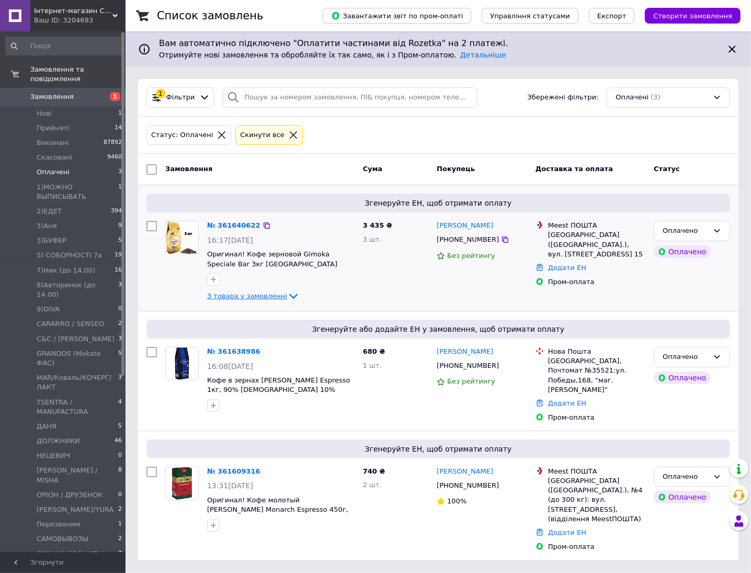
click at [241, 295] on span "3 товара у замовленні" at bounding box center [247, 296] width 80 height 8
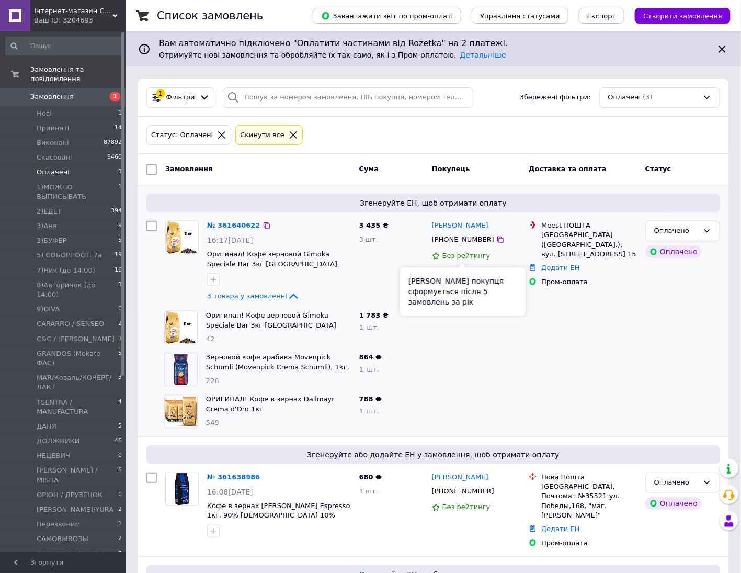
click at [399, 291] on div "3 435 ₴ 3 шт." at bounding box center [391, 262] width 73 height 90
click at [471, 331] on div at bounding box center [476, 328] width 97 height 42
click at [701, 147] on div "Статус: Оплачені Cкинути все" at bounding box center [433, 135] width 578 height 25
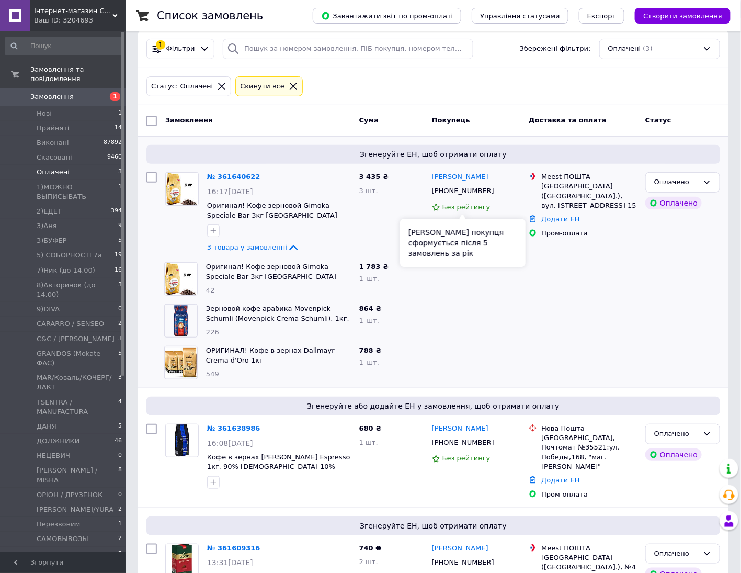
scroll to position [97, 0]
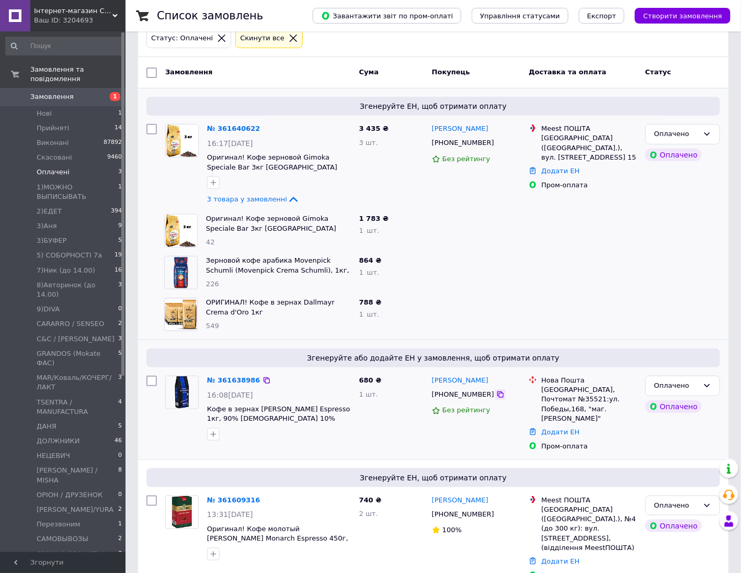
click at [496, 396] on icon at bounding box center [500, 394] width 8 height 8
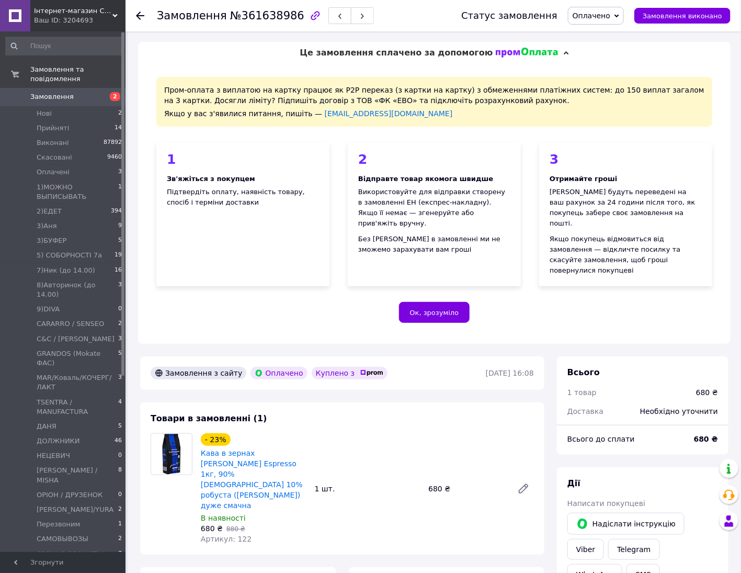
click at [603, 16] on span "Оплачено" at bounding box center [592, 16] width 38 height 8
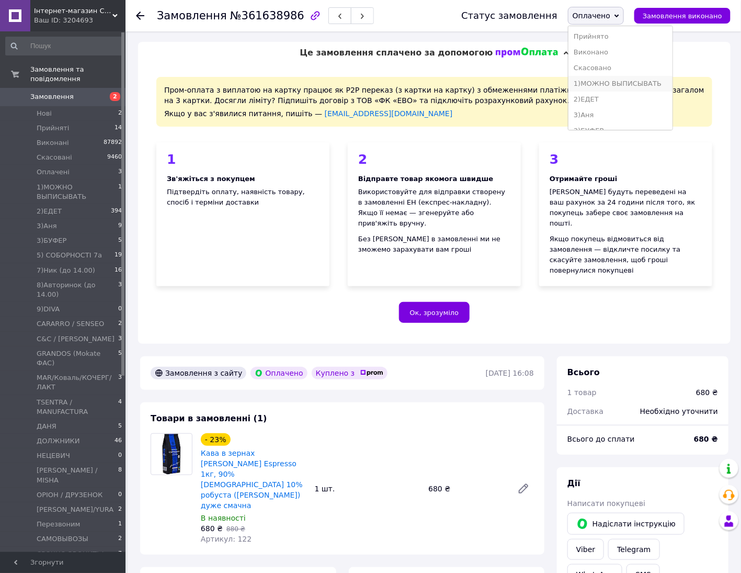
click at [628, 79] on li "1)МОЖНО ВЫПИСЫВАТЬ" at bounding box center [621, 84] width 104 height 16
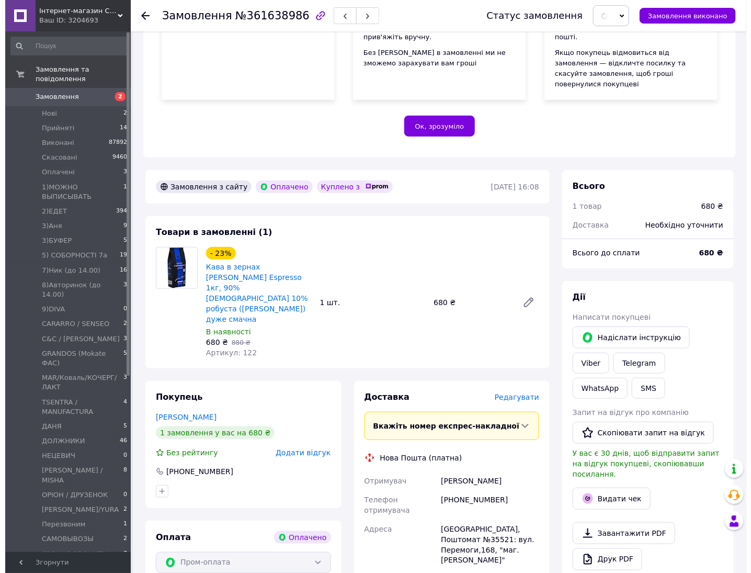
scroll to position [327, 0]
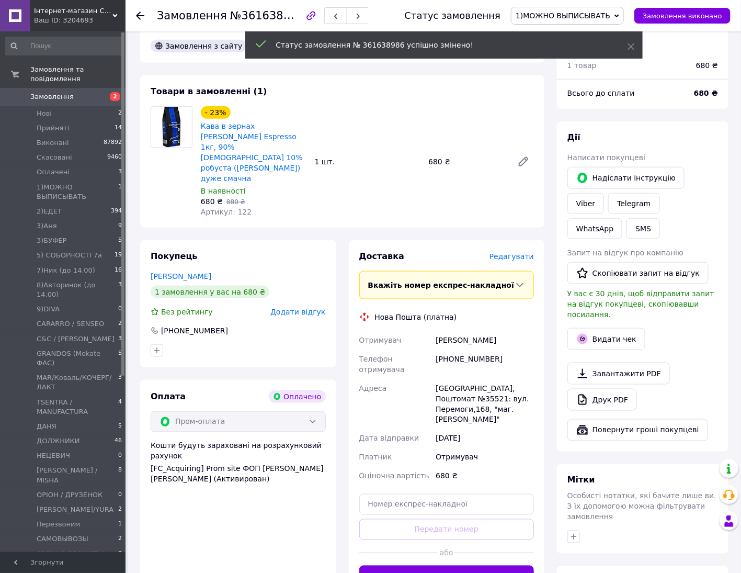
click at [515, 252] on span "Редагувати" at bounding box center [512, 256] width 44 height 8
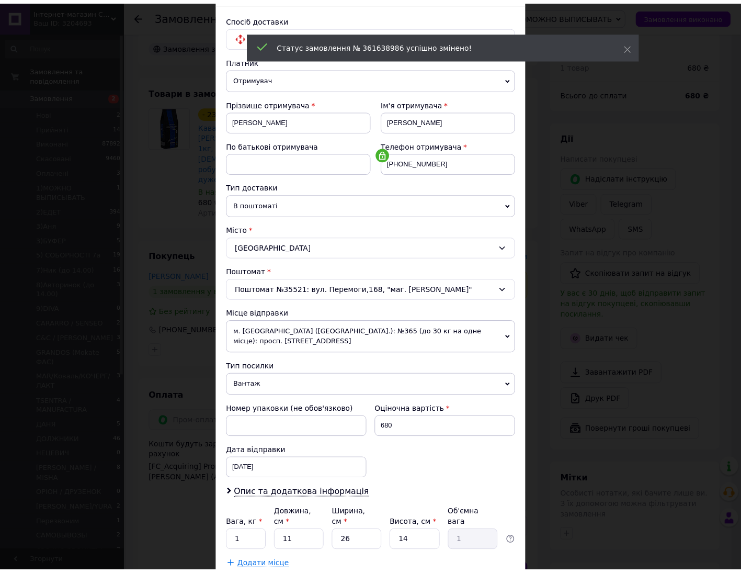
scroll to position [125, 0]
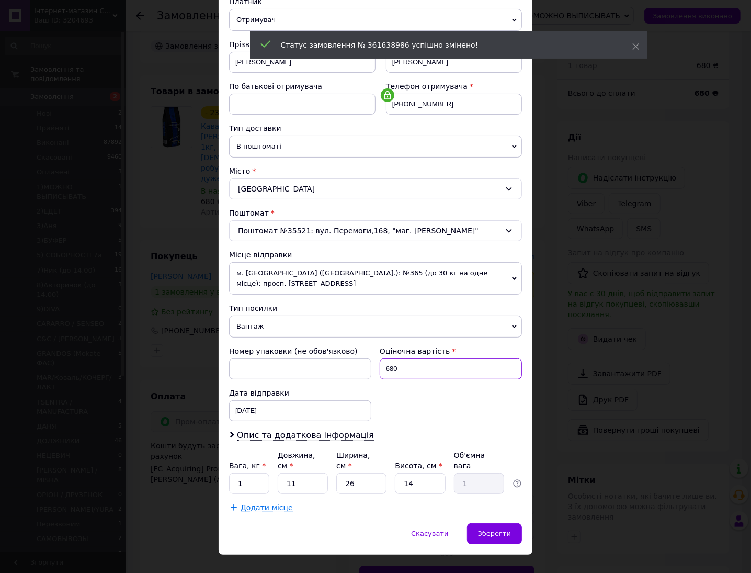
drag, startPoint x: 423, startPoint y: 362, endPoint x: 360, endPoint y: 364, distance: 62.8
click at [360, 364] on div "Номер упаковки (не обов'язково) Оціночна вартість 680 Дата відправки [DATE] < 2…" at bounding box center [375, 384] width 301 height 84
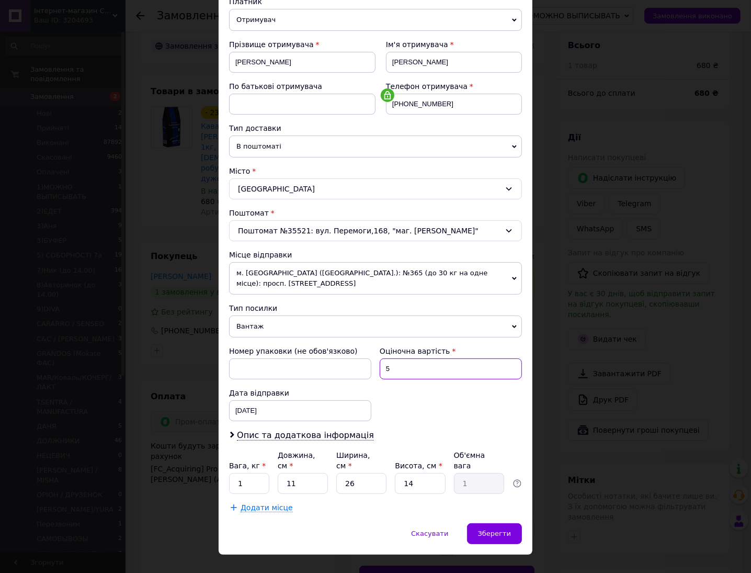
type input "500"
click at [485, 523] on div "Зберегти" at bounding box center [494, 533] width 55 height 21
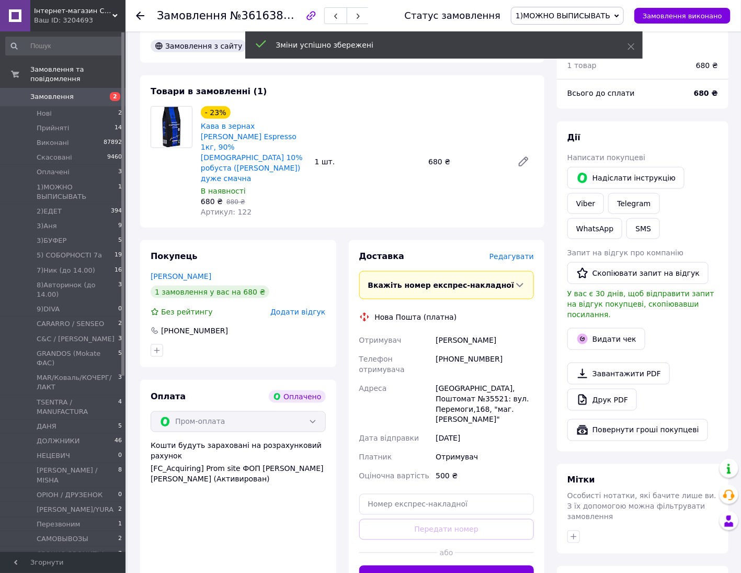
click at [489, 566] on button "Згенерувати ЕН" at bounding box center [446, 576] width 175 height 21
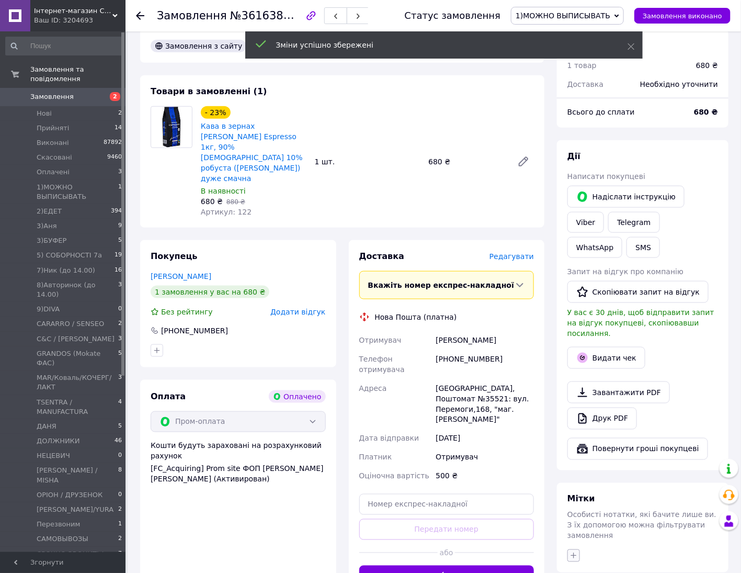
click at [577, 551] on icon "button" at bounding box center [574, 555] width 8 height 8
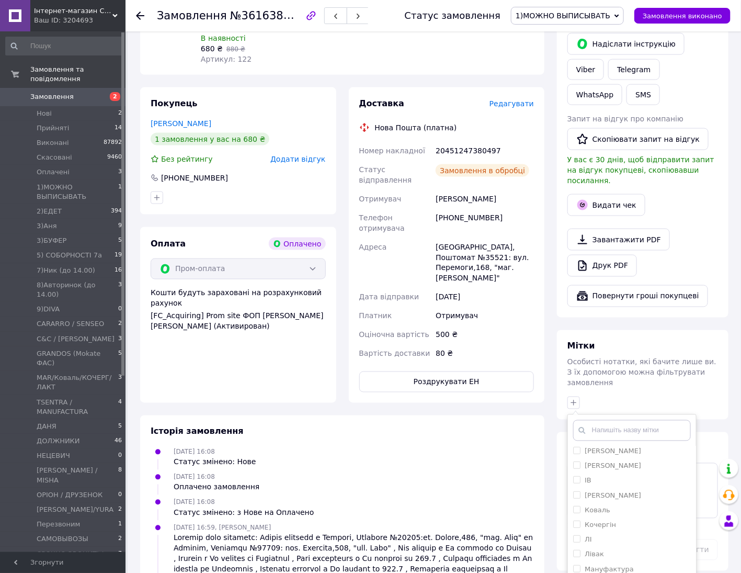
scroll to position [489, 0]
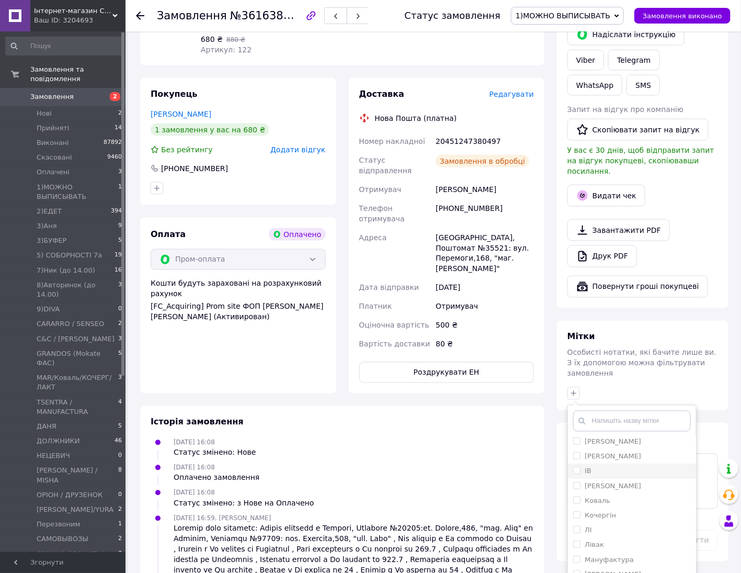
click at [577, 467] on input "ІВ" at bounding box center [576, 470] width 7 height 7
checkbox input "true"
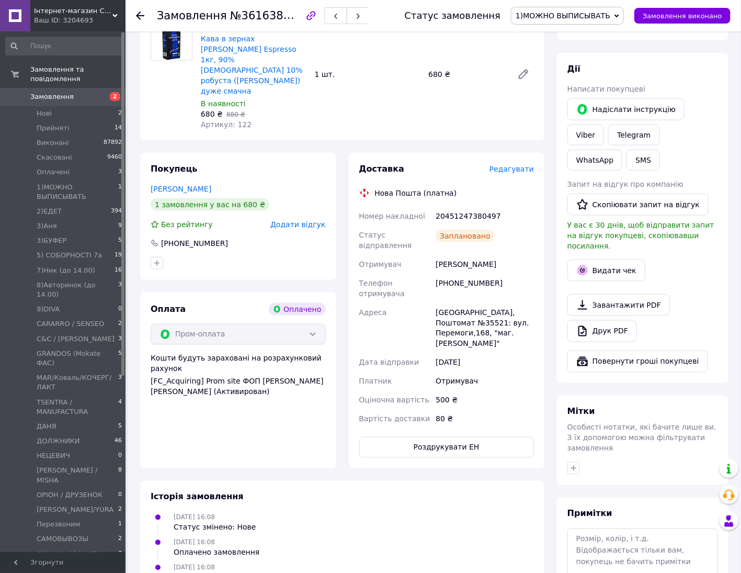
scroll to position [293, 0]
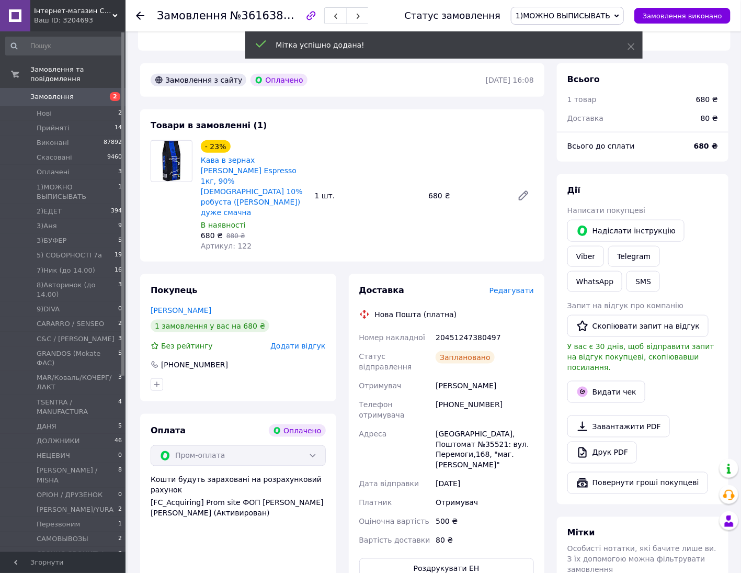
click at [471, 328] on div "20451247380497" at bounding box center [485, 337] width 103 height 19
copy div "20451247380497"
click at [604, 246] on link "Viber" at bounding box center [586, 256] width 37 height 21
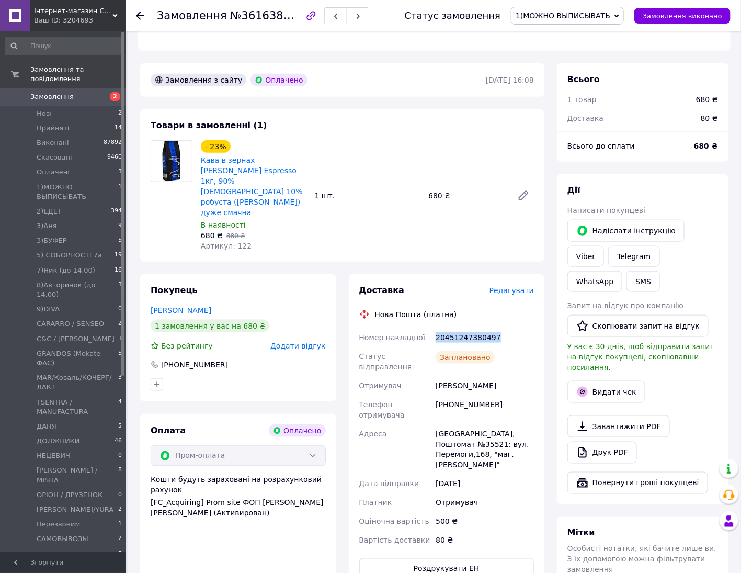
click at [691, 174] on div "[PERSON_NAME] покупцеві   [PERSON_NAME] інструкцію Viber Telegram WhatsApp SMS …" at bounding box center [643, 339] width 172 height 330
click at [623, 271] on link "WhatsApp" at bounding box center [595, 281] width 55 height 21
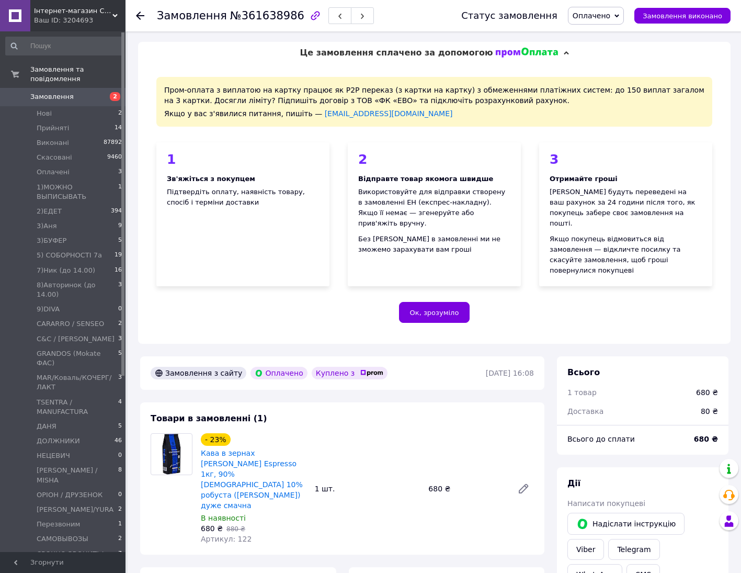
scroll to position [293, 0]
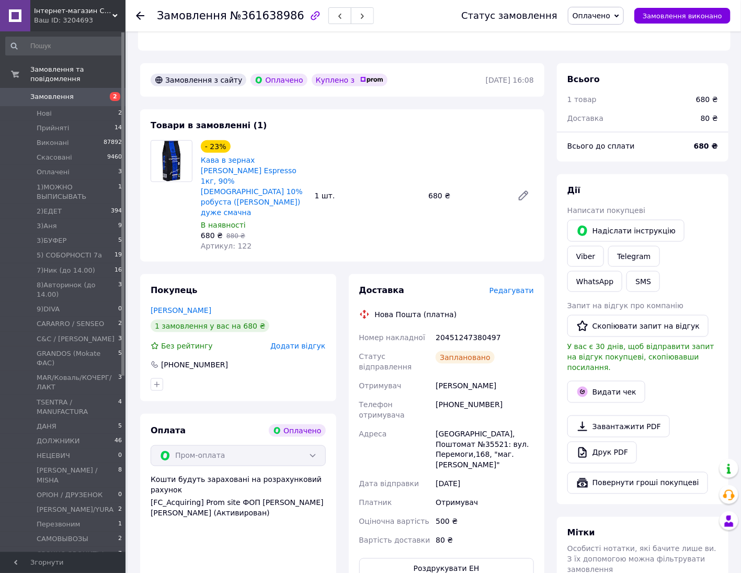
click at [603, 18] on span "Оплачено" at bounding box center [592, 16] width 38 height 8
click at [642, 80] on li "1)МОЖНО ВЫПИСЫВАТЬ" at bounding box center [621, 84] width 104 height 16
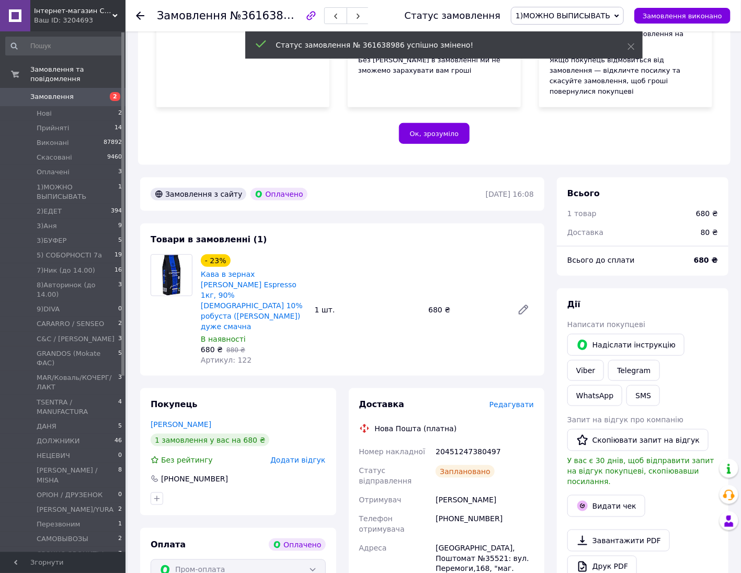
scroll to position [163, 0]
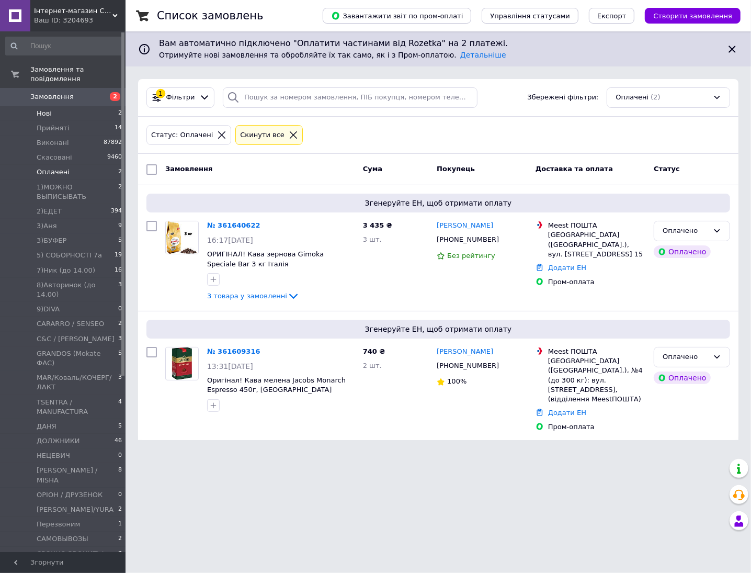
click at [38, 109] on span "Нові" at bounding box center [44, 113] width 15 height 9
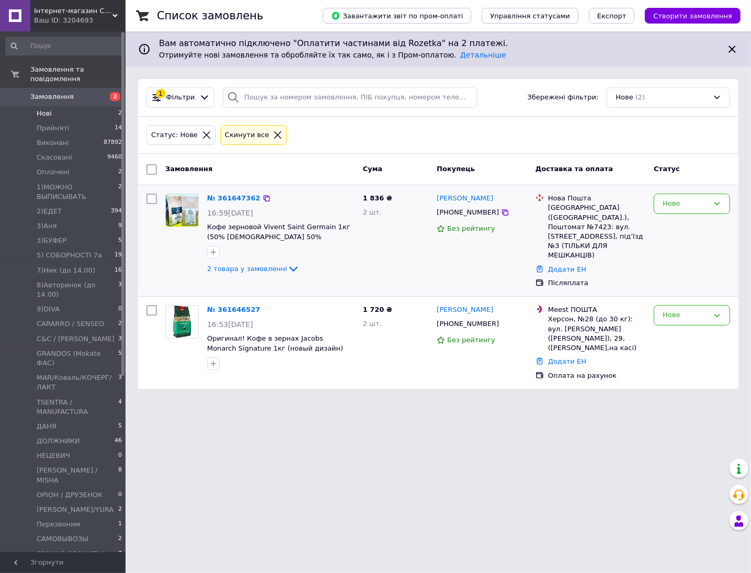
click at [247, 262] on div "№ 361647362 16:59[DATE] Кофе зерновой Vivent Saint Germain 1кг (50% [DEMOGRAPHI…" at bounding box center [281, 234] width 156 height 90
click at [247, 267] on span "2 товара у замовленні" at bounding box center [247, 269] width 80 height 8
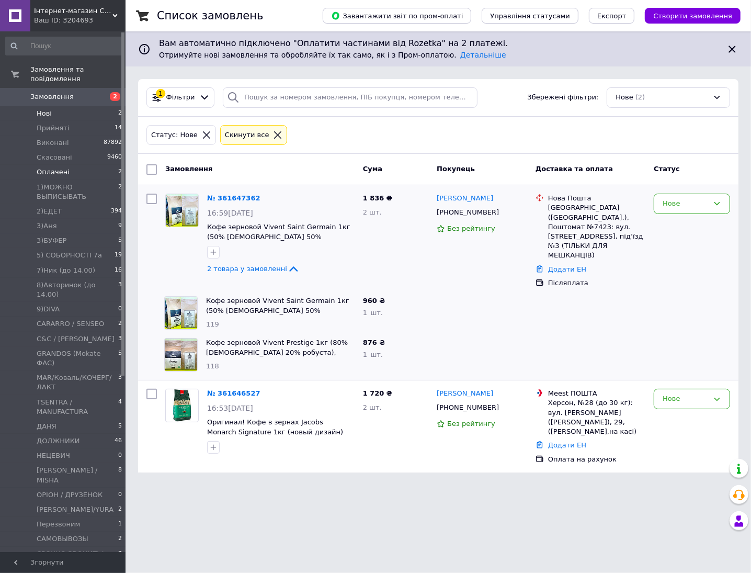
click at [48, 167] on span "Оплачені" at bounding box center [53, 171] width 33 height 9
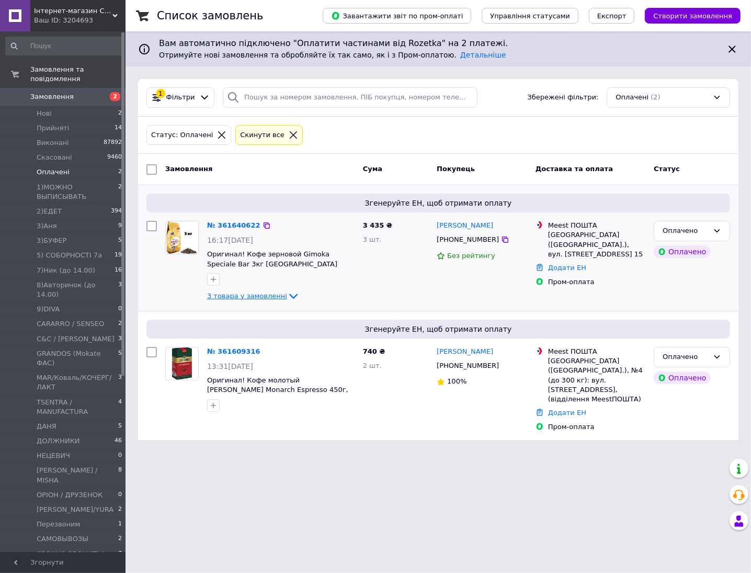
click at [265, 296] on span "3 товара у замовленні" at bounding box center [247, 296] width 80 height 8
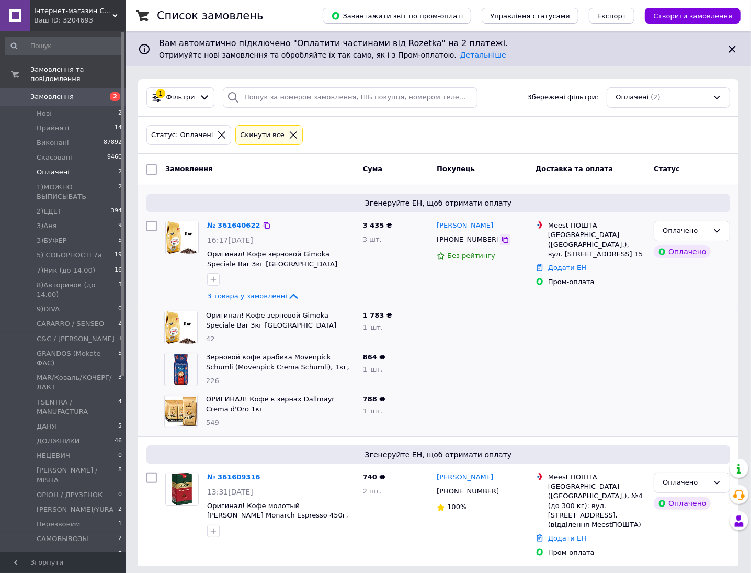
click at [501, 239] on icon at bounding box center [505, 239] width 8 height 8
click at [502, 494] on icon at bounding box center [505, 491] width 6 height 6
click at [502, 238] on icon at bounding box center [505, 239] width 6 height 6
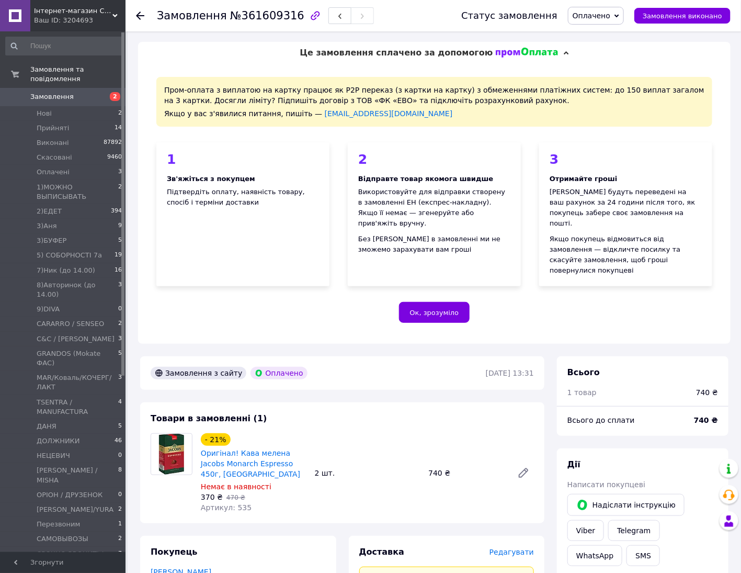
click at [598, 14] on span "Оплачено" at bounding box center [592, 16] width 38 height 8
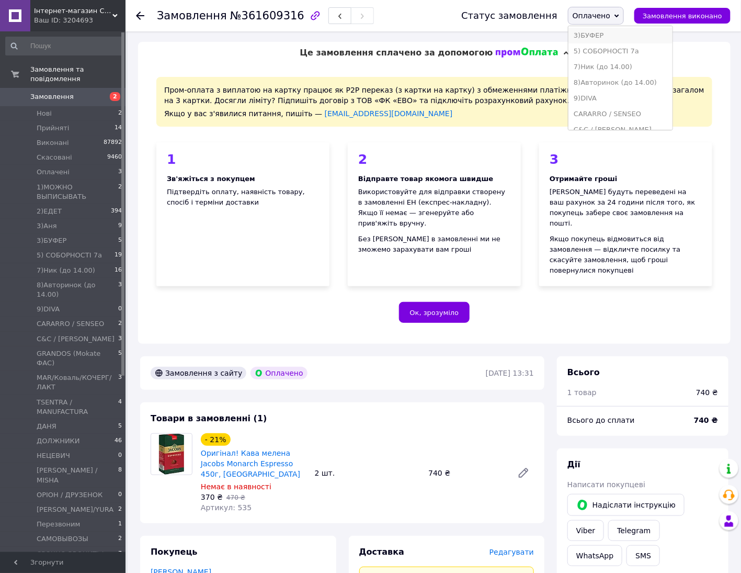
scroll to position [65, 0]
click at [645, 77] on li "5) СОБОРНОСТІ 7а" at bounding box center [621, 81] width 104 height 16
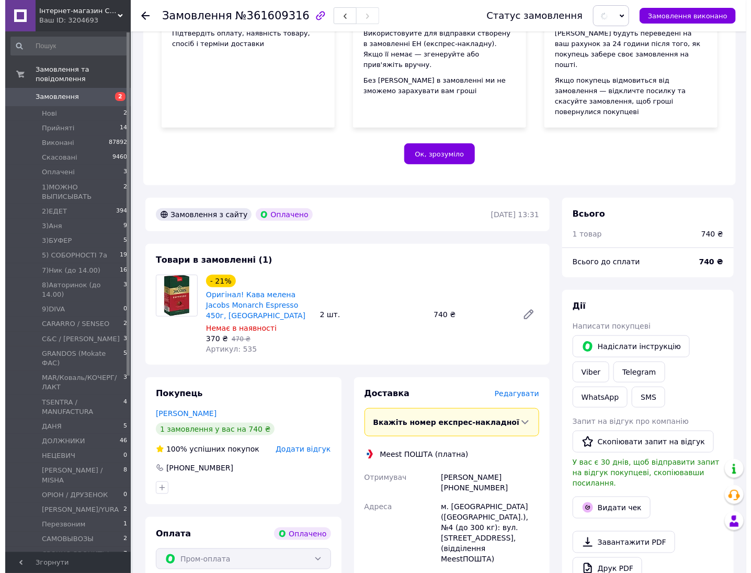
scroll to position [262, 0]
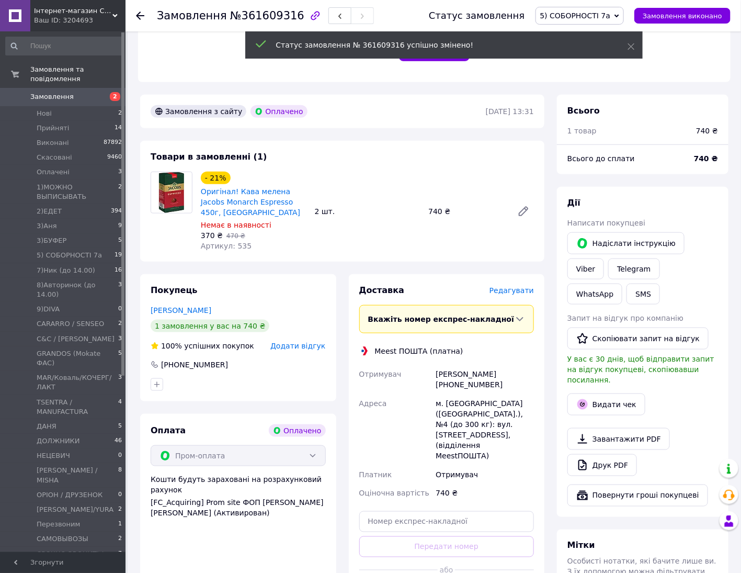
click at [508, 286] on span "Редагувати" at bounding box center [512, 290] width 44 height 8
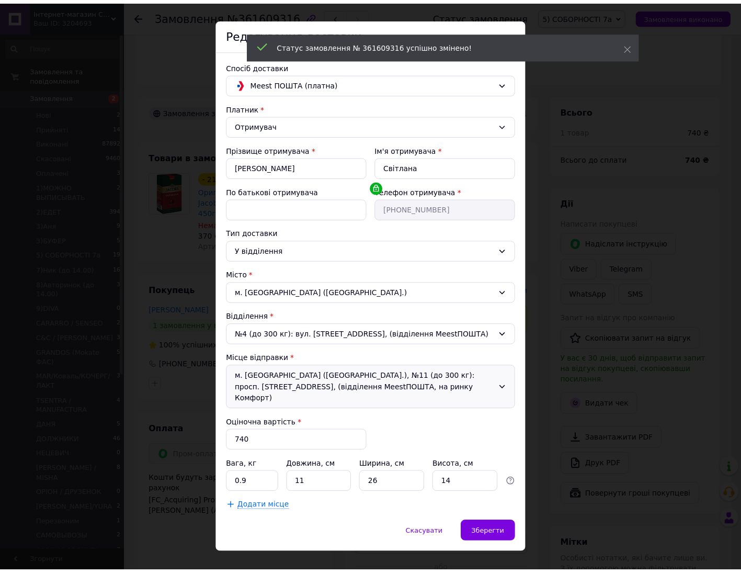
scroll to position [28, 0]
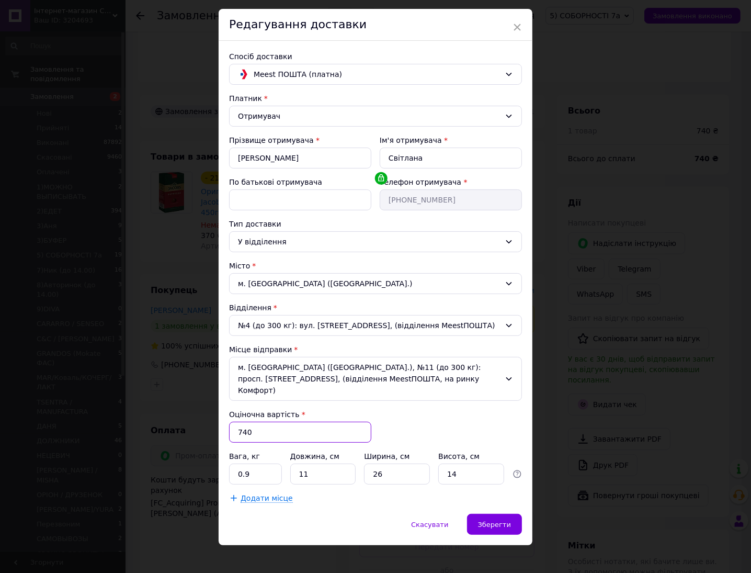
drag, startPoint x: 263, startPoint y: 423, endPoint x: 228, endPoint y: 425, distance: 35.6
click at [229, 425] on input "740" at bounding box center [300, 432] width 142 height 21
type input "500"
click at [492, 521] on span "Зберегти" at bounding box center [494, 525] width 33 height 8
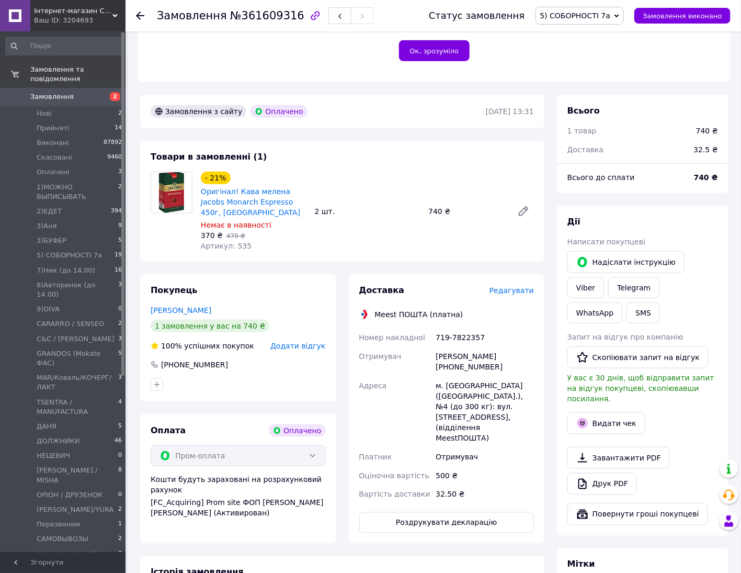
click at [456, 328] on div "719-7822357" at bounding box center [485, 337] width 103 height 19
copy div "719-7822357"
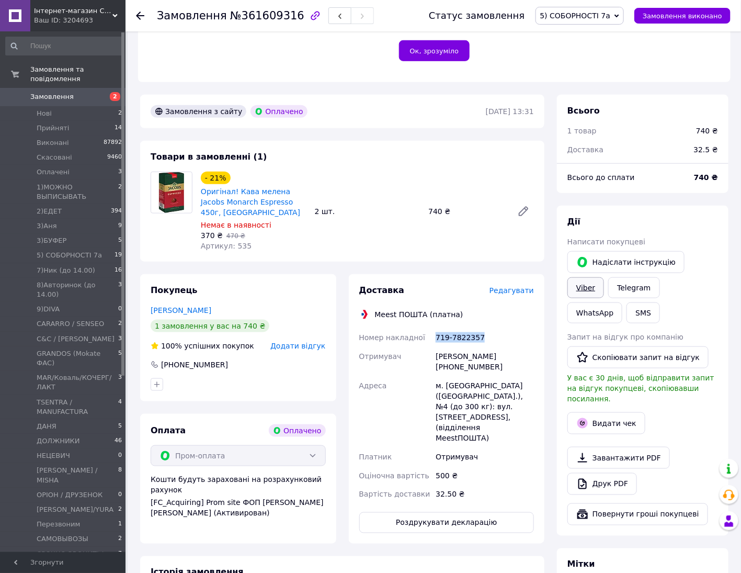
click at [604, 277] on link "Viber" at bounding box center [586, 287] width 37 height 21
drag, startPoint x: 676, startPoint y: 197, endPoint x: 677, endPoint y: 215, distance: 18.4
click at [676, 216] on div "Дії" at bounding box center [643, 222] width 151 height 12
click at [604, 277] on link "Viber" at bounding box center [586, 287] width 37 height 21
click at [701, 216] on div "Дії" at bounding box center [643, 222] width 151 height 12
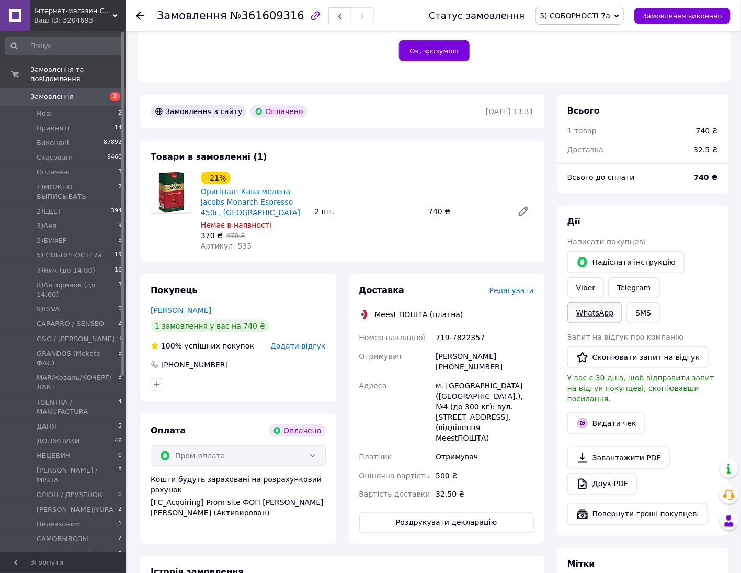
click at [623, 302] on link "WhatsApp" at bounding box center [595, 312] width 55 height 21
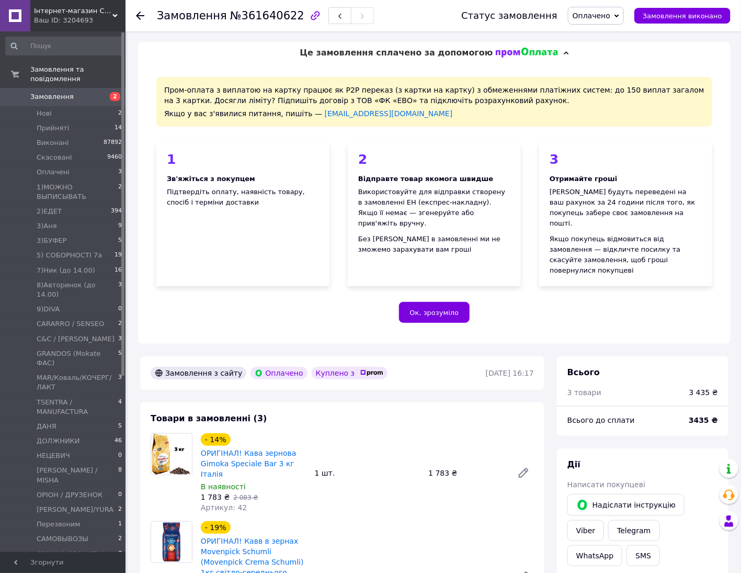
click at [608, 15] on span "Оплачено" at bounding box center [592, 16] width 38 height 8
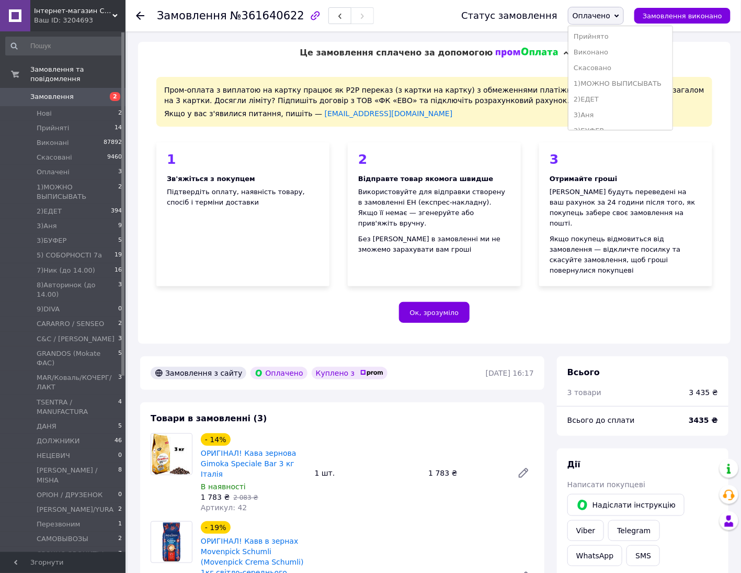
click at [441, 22] on div "Замовлення №361640622" at bounding box center [299, 15] width 284 height 31
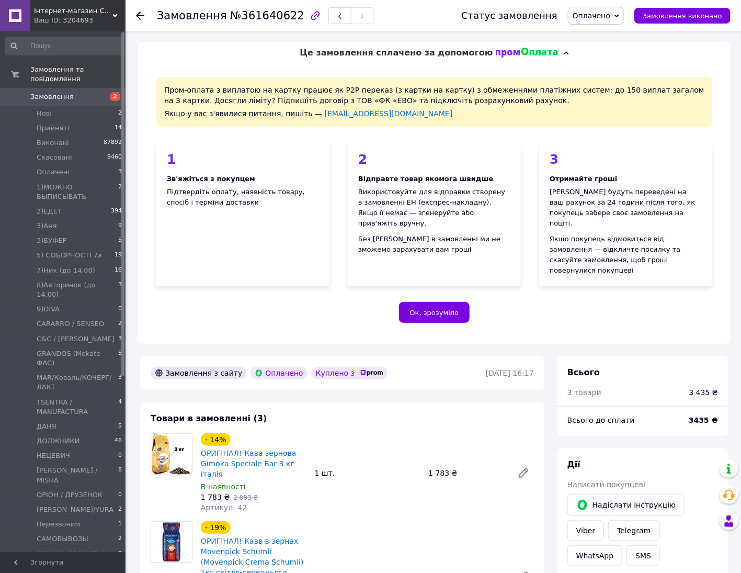
click at [607, 15] on span "Оплачено" at bounding box center [592, 16] width 38 height 8
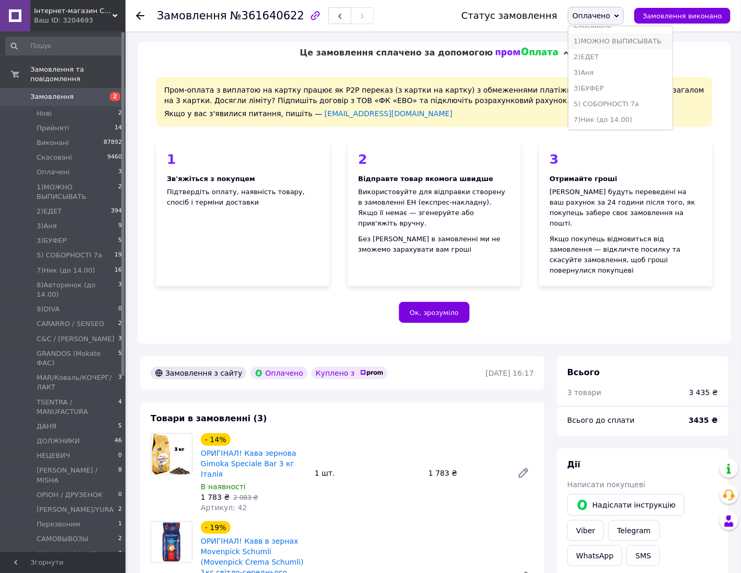
scroll to position [65, 0]
click at [646, 84] on li "5) СОБОРНОСТІ 7а" at bounding box center [621, 81] width 104 height 16
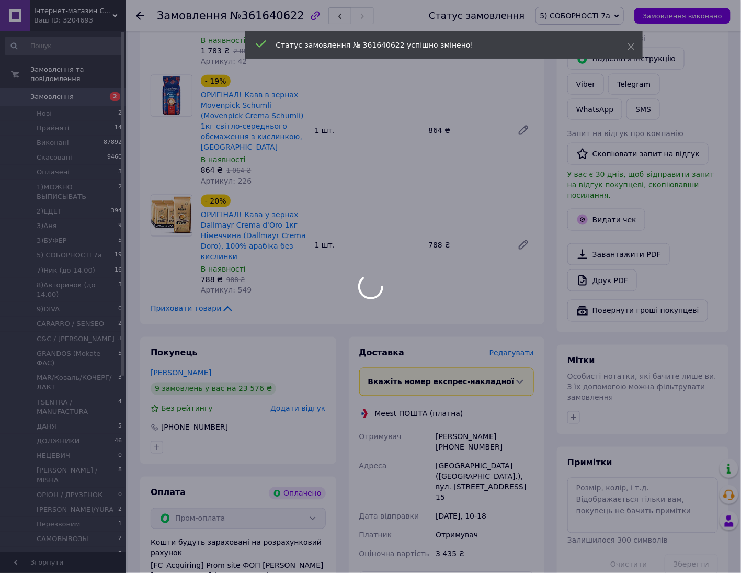
scroll to position [589, 0]
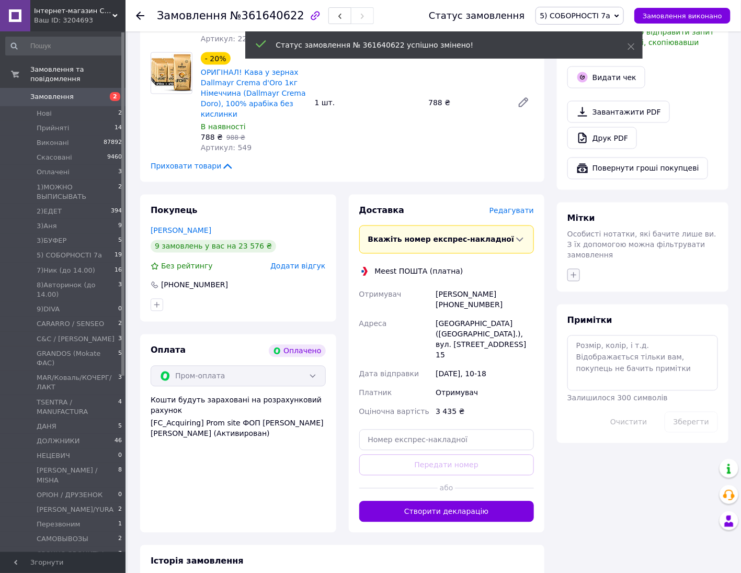
click at [574, 273] on icon "button" at bounding box center [574, 276] width 6 height 6
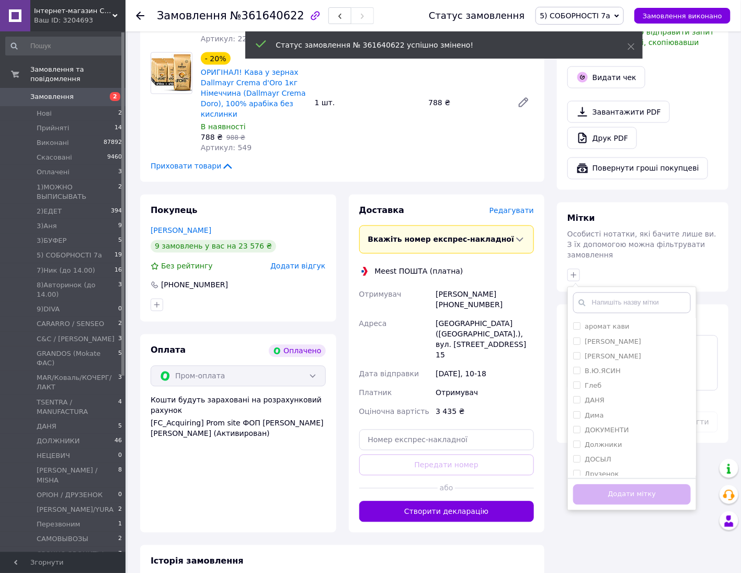
scroll to position [262, 0]
click at [577, 414] on input "ІВ" at bounding box center [576, 417] width 7 height 7
checkbox input "true"
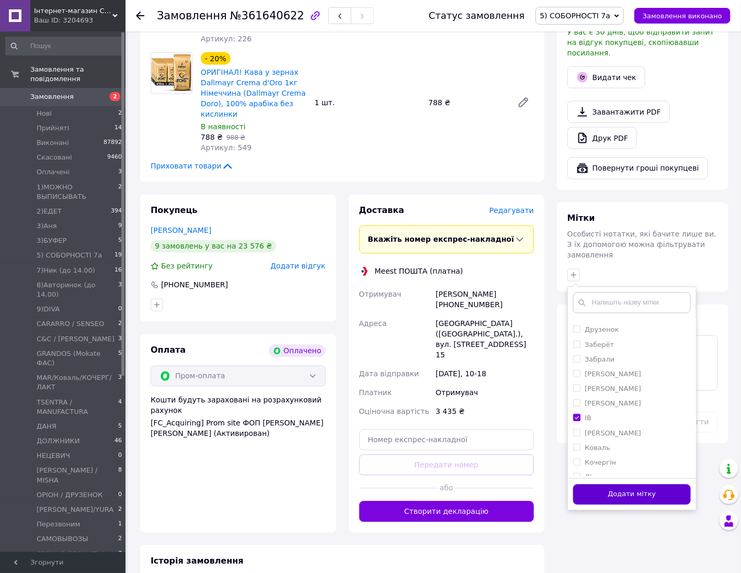
click at [634, 484] on button "Додати мітку" at bounding box center [632, 494] width 118 height 20
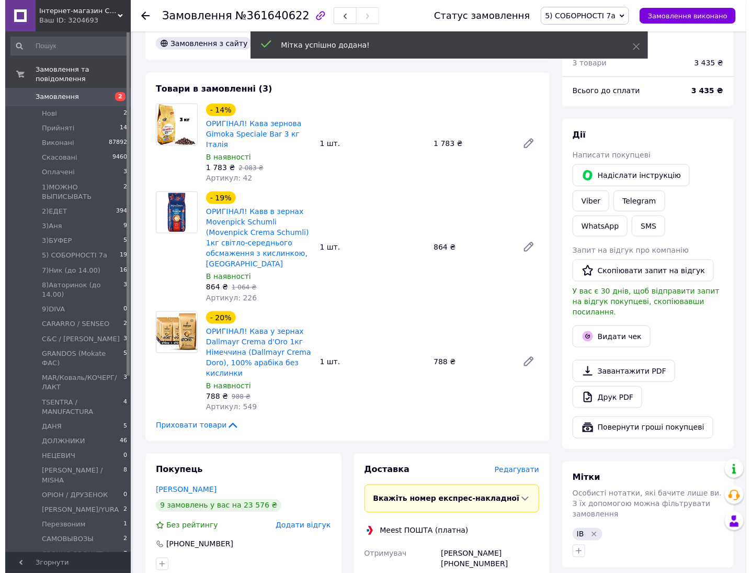
scroll to position [392, 0]
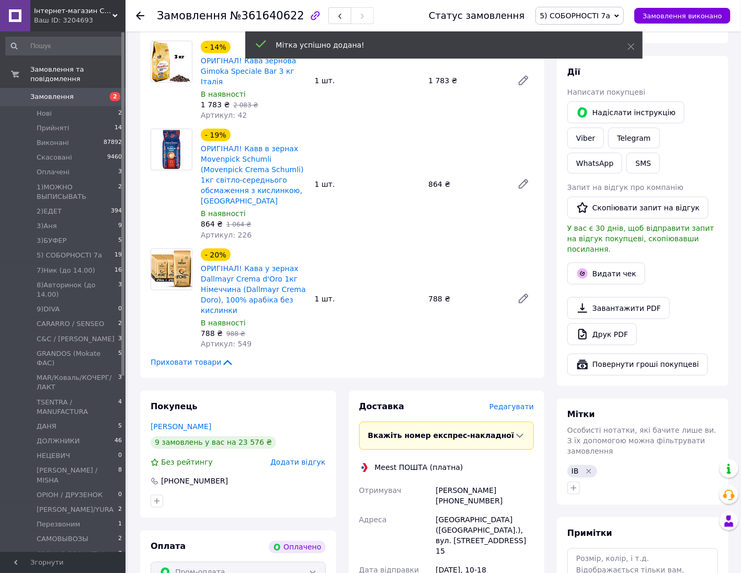
click at [512, 401] on div "Доставка Редагувати" at bounding box center [446, 407] width 175 height 12
click at [516, 403] on span "Редагувати" at bounding box center [512, 407] width 44 height 8
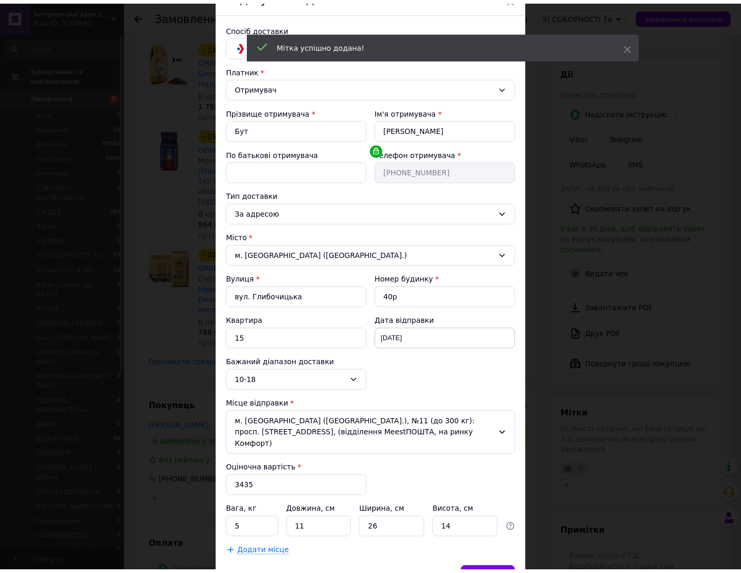
scroll to position [111, 0]
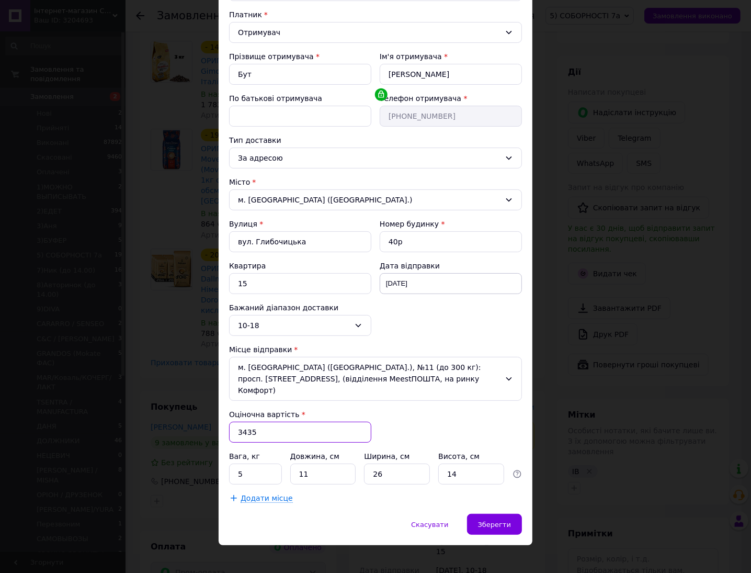
drag, startPoint x: 233, startPoint y: 425, endPoint x: 226, endPoint y: 425, distance: 7.3
click at [226, 425] on div "Спосіб доставки Meest ПОШТА (платна) Платник Отримувач Прізвище отримувача * [P…" at bounding box center [376, 235] width 314 height 557
type input "500"
click at [513, 516] on div "Зберегти" at bounding box center [494, 524] width 55 height 21
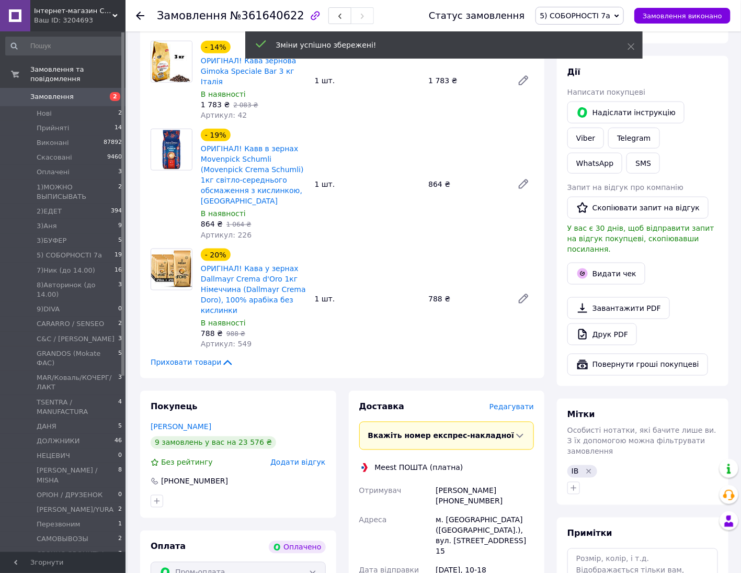
scroll to position [523, 0]
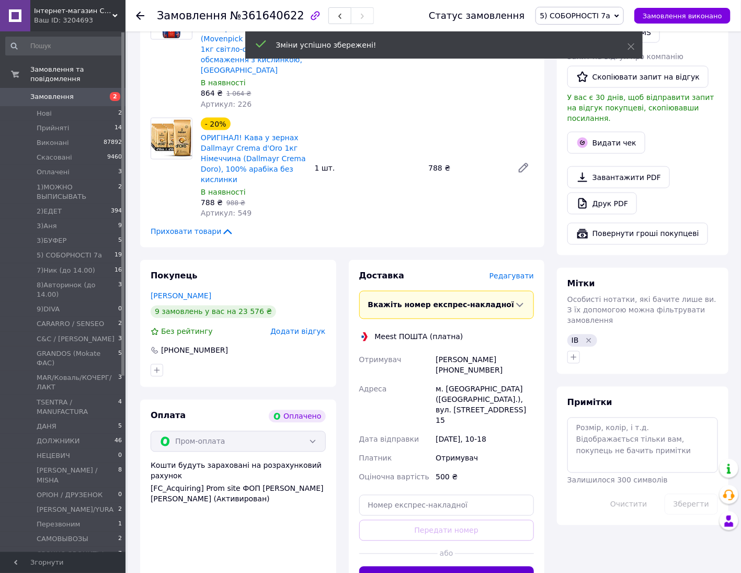
click at [455, 567] on button "Створити декларацію" at bounding box center [446, 577] width 175 height 21
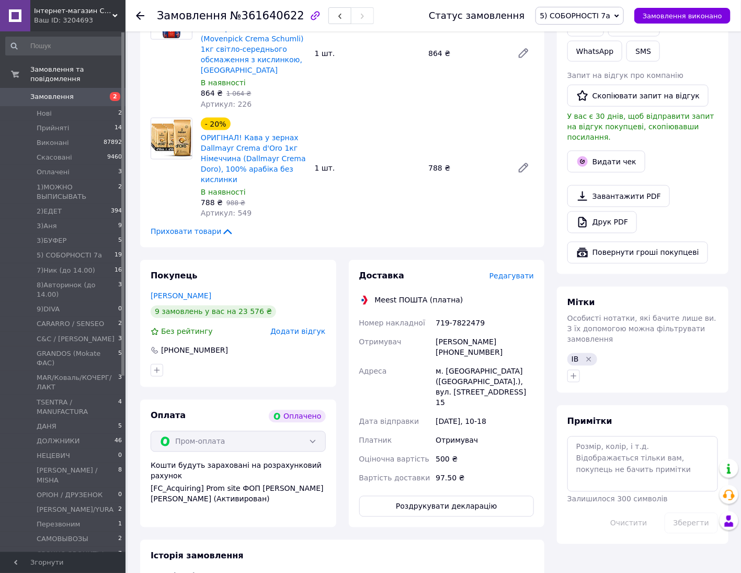
click at [457, 314] on div "719-7822479" at bounding box center [485, 323] width 103 height 19
copy div "719-7822479"
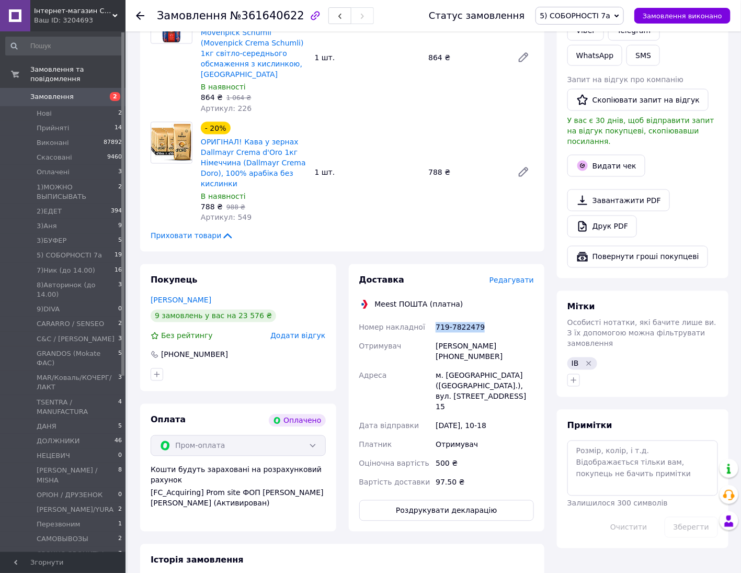
scroll to position [327, 0]
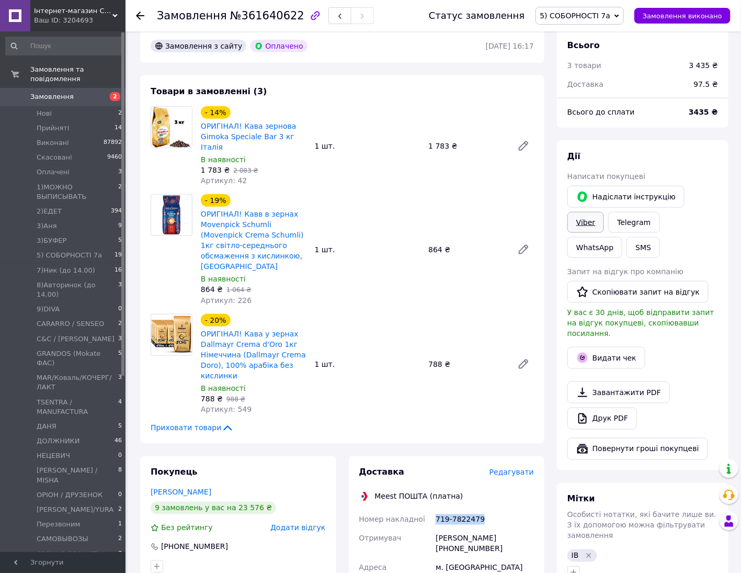
click at [604, 212] on link "Viber" at bounding box center [586, 222] width 37 height 21
click at [708, 408] on div "Друк PDF" at bounding box center [643, 419] width 151 height 22
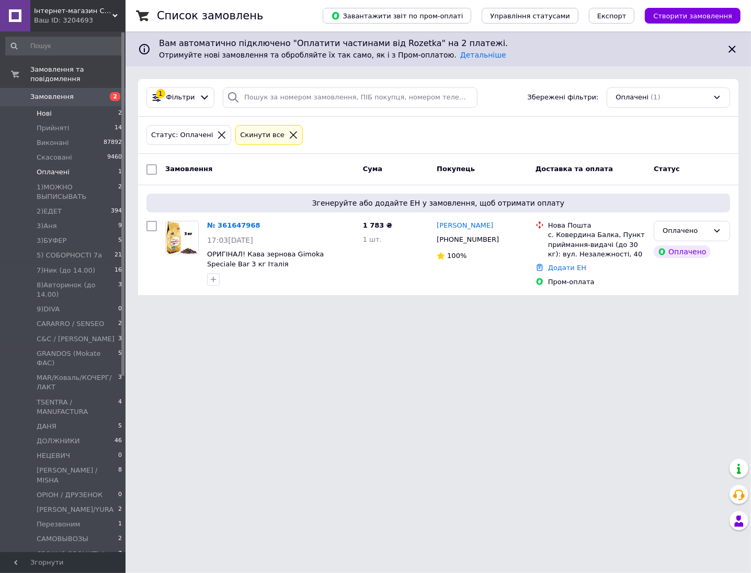
click at [51, 106] on li "Нові 2" at bounding box center [64, 113] width 128 height 15
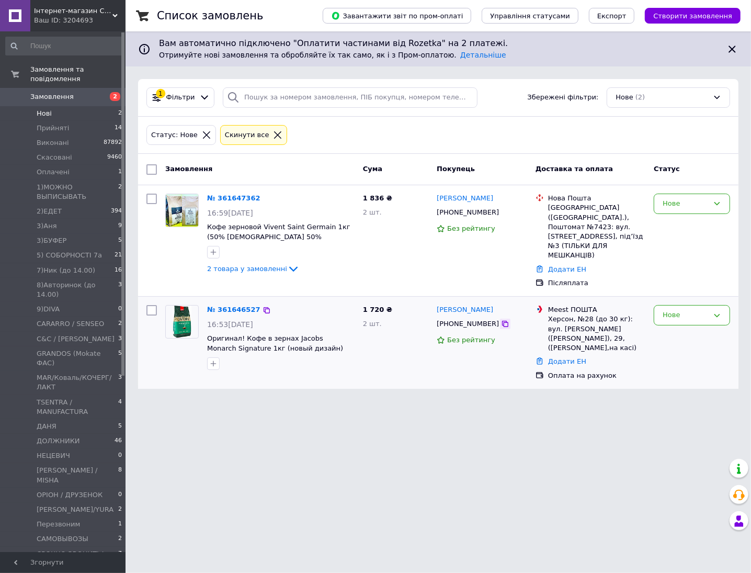
click at [501, 320] on icon at bounding box center [505, 324] width 8 height 8
click at [250, 273] on span "2 товара у замовленні" at bounding box center [247, 269] width 80 height 8
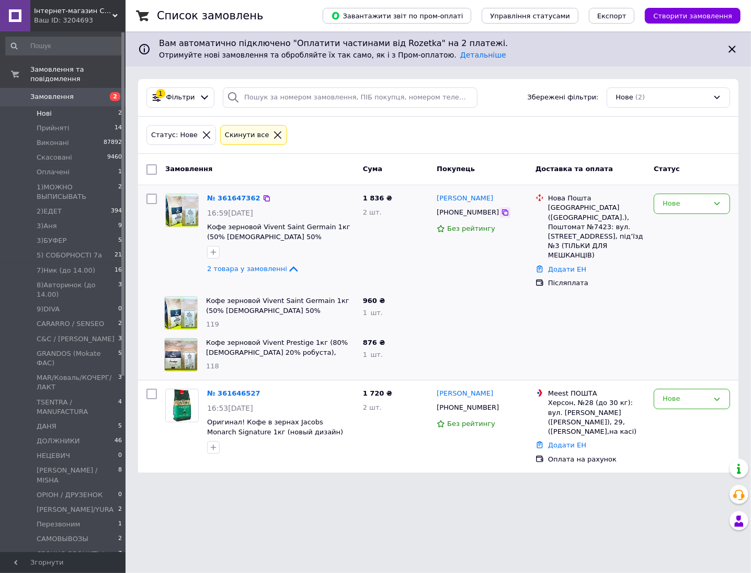
click at [501, 212] on icon at bounding box center [505, 212] width 8 height 8
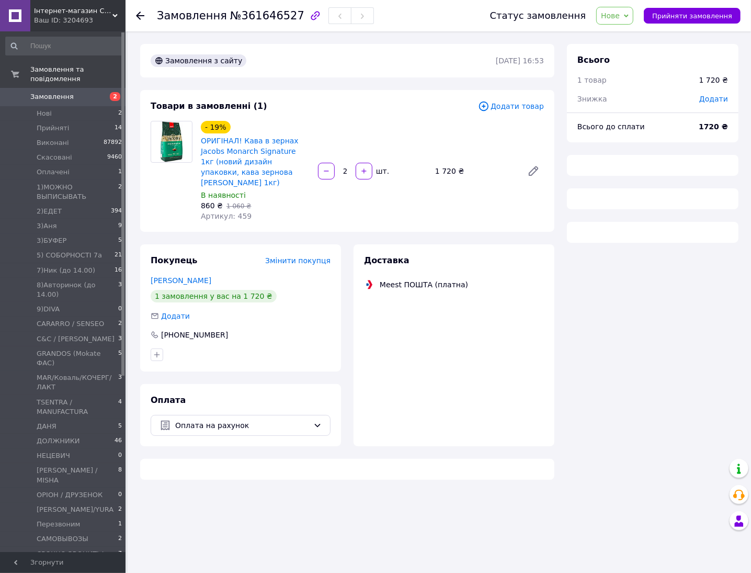
click at [615, 16] on span "Нове" at bounding box center [610, 16] width 19 height 8
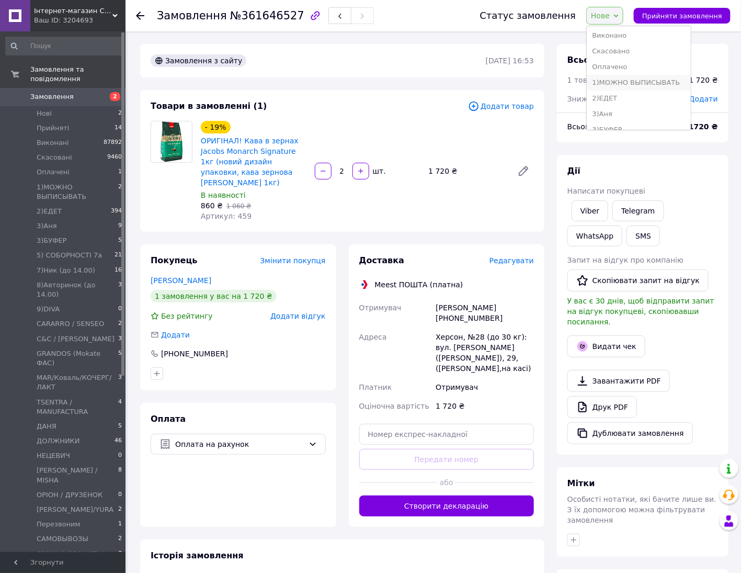
scroll to position [65, 0]
click at [655, 97] on li "5) СОБОРНОСТІ 7а" at bounding box center [639, 97] width 104 height 16
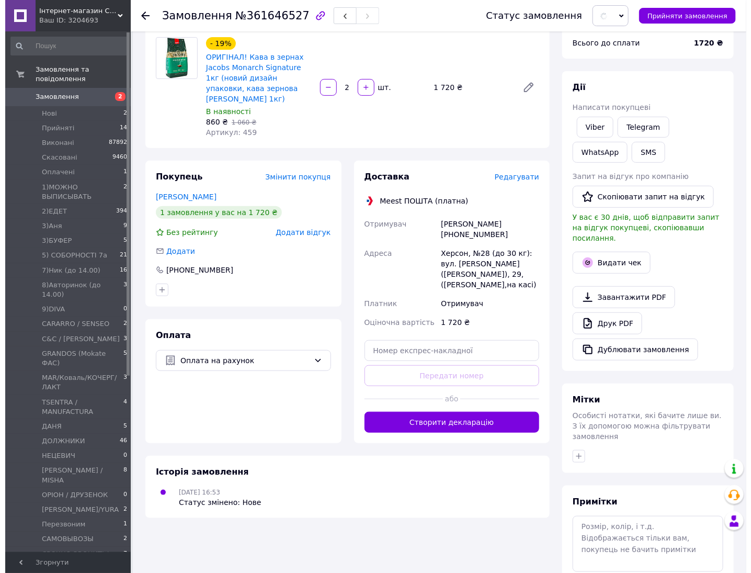
scroll to position [128, 0]
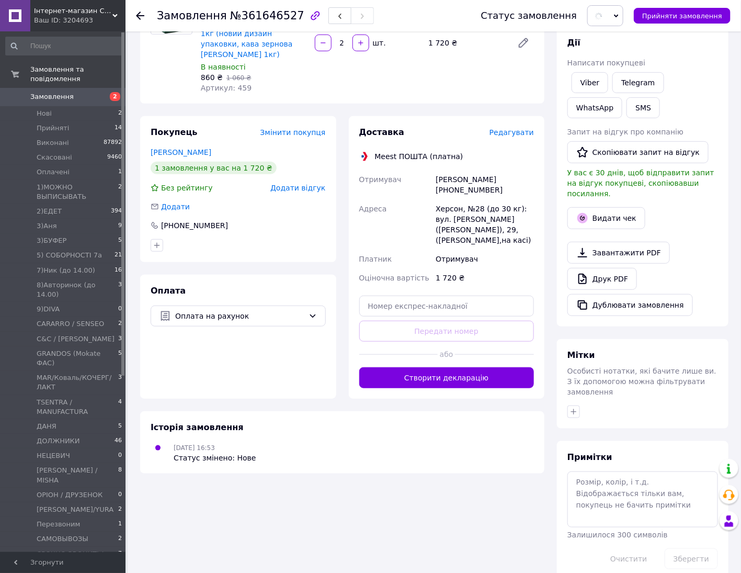
click at [509, 128] on span "Редагувати" at bounding box center [512, 132] width 44 height 8
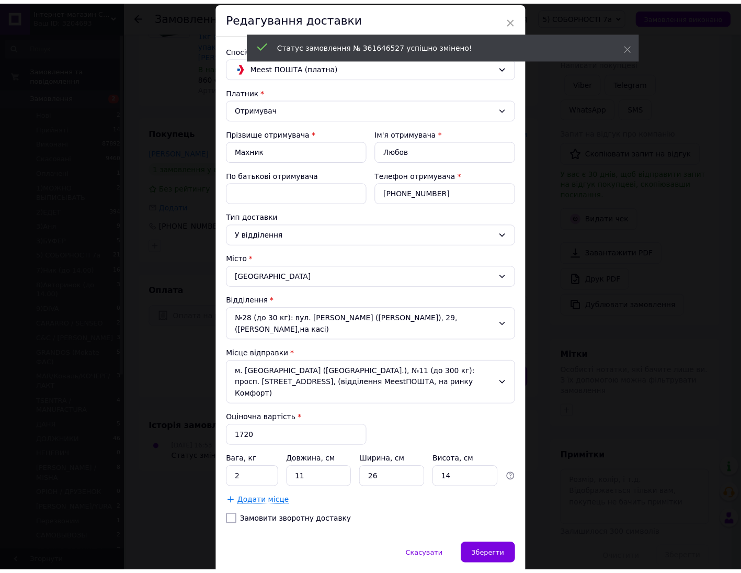
scroll to position [55, 0]
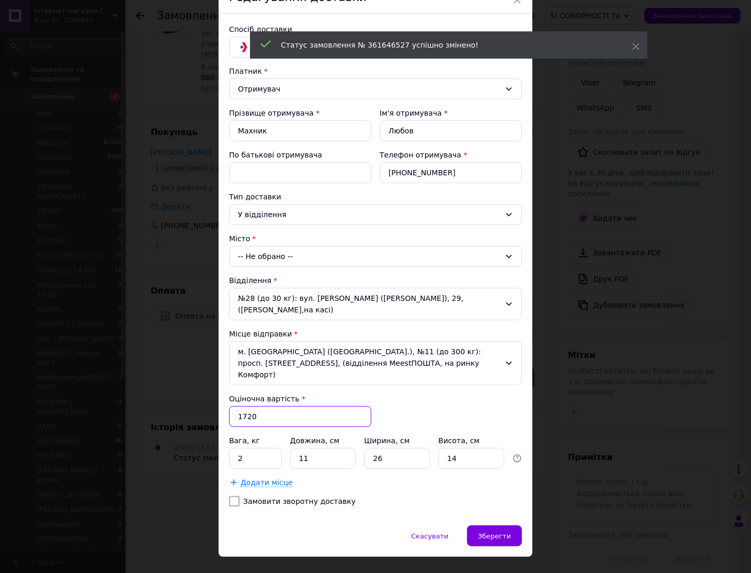
drag, startPoint x: 280, startPoint y: 399, endPoint x: 211, endPoint y: 397, distance: 69.1
click at [211, 397] on div "× Редагування доставки Спосіб доставки Meest ПОШТА (платна) Платник Отримувач П…" at bounding box center [375, 286] width 751 height 573
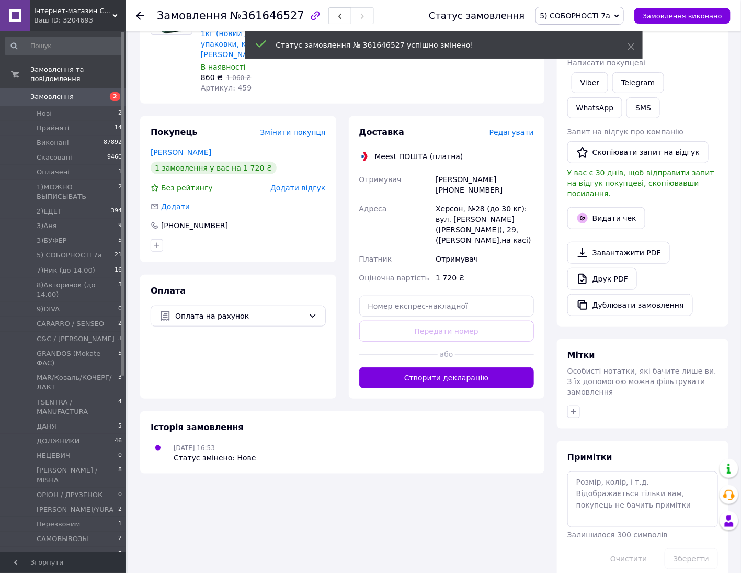
click at [505, 128] on span "Редагувати" at bounding box center [512, 132] width 44 height 8
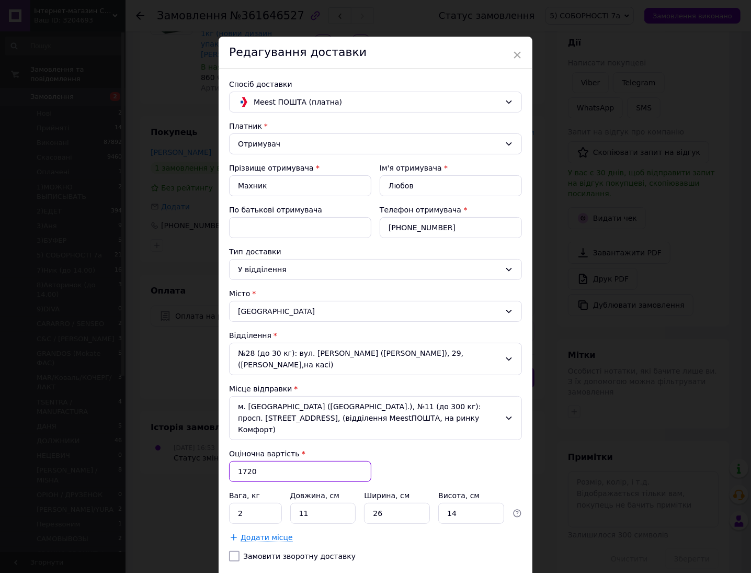
drag, startPoint x: 255, startPoint y: 456, endPoint x: 234, endPoint y: 451, distance: 20.8
click at [234, 461] on input "1720" at bounding box center [300, 471] width 142 height 21
type input "500"
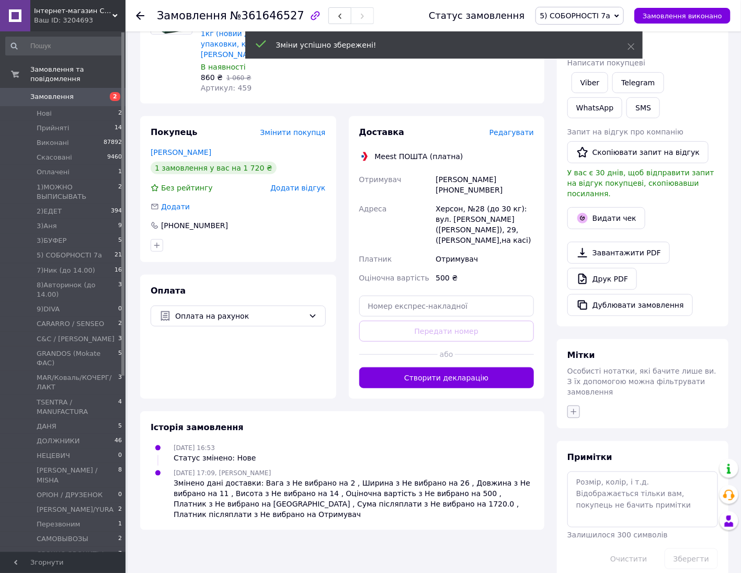
drag, startPoint x: 582, startPoint y: 396, endPoint x: 577, endPoint y: 393, distance: 5.8
click at [581, 403] on div at bounding box center [643, 411] width 155 height 17
click at [577, 408] on icon "button" at bounding box center [574, 412] width 8 height 8
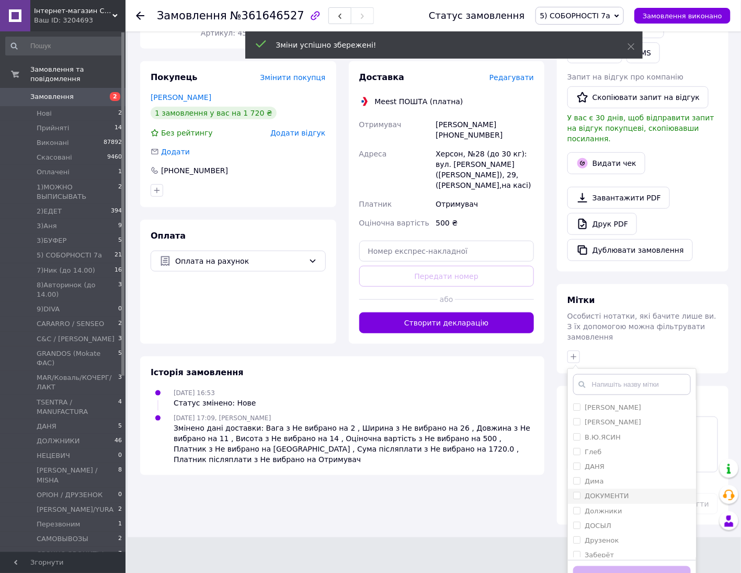
scroll to position [262, 0]
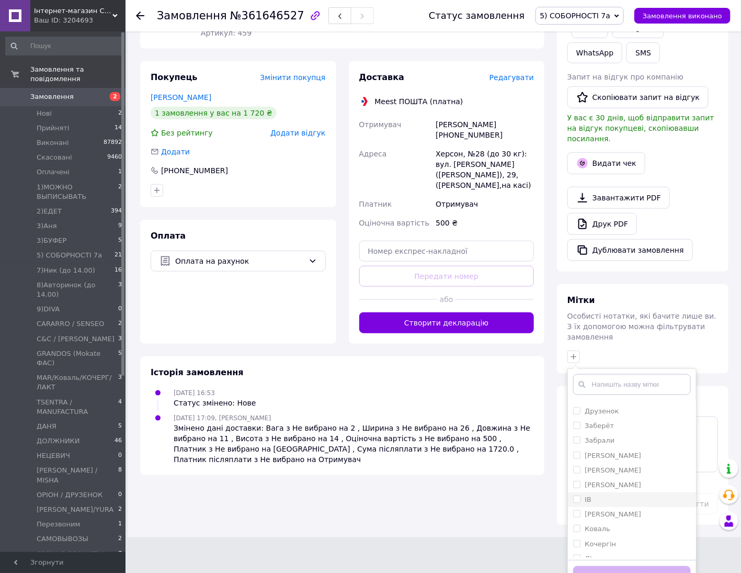
click at [579, 495] on input "ІВ" at bounding box center [576, 498] width 7 height 7
checkbox input "true"
drag, startPoint x: 662, startPoint y: 558, endPoint x: 660, endPoint y: 554, distance: 5.4
click at [660, 566] on button "Додати мітку" at bounding box center [632, 576] width 118 height 20
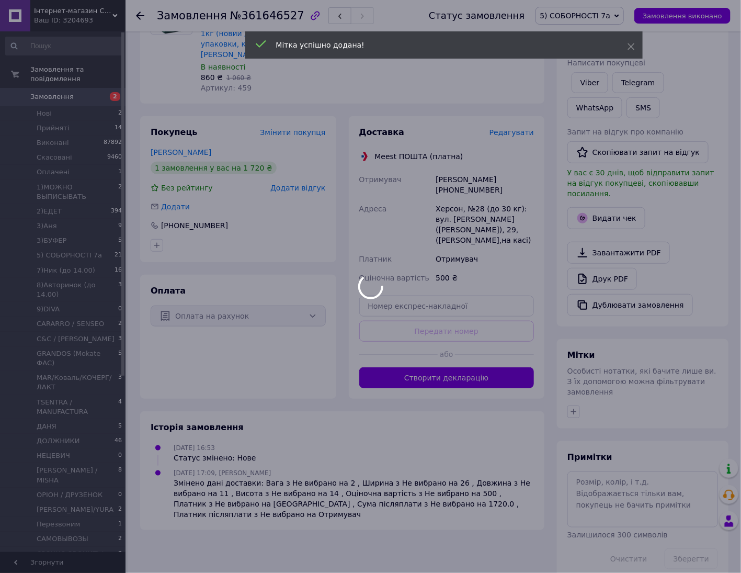
click at [464, 365] on div at bounding box center [370, 286] width 741 height 573
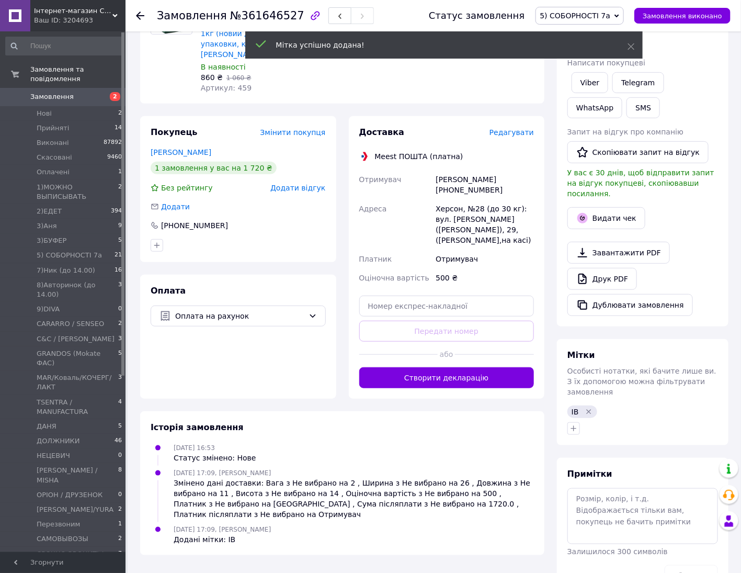
scroll to position [144, 0]
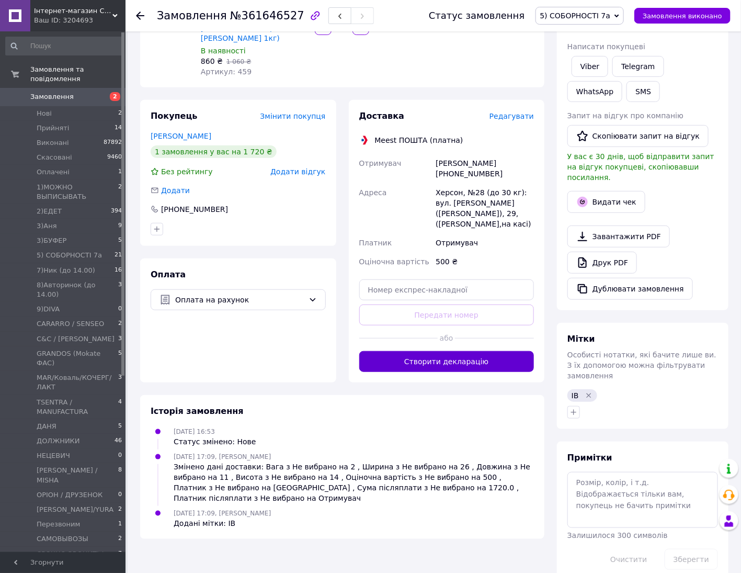
click at [464, 351] on button "Створити декларацію" at bounding box center [446, 361] width 175 height 21
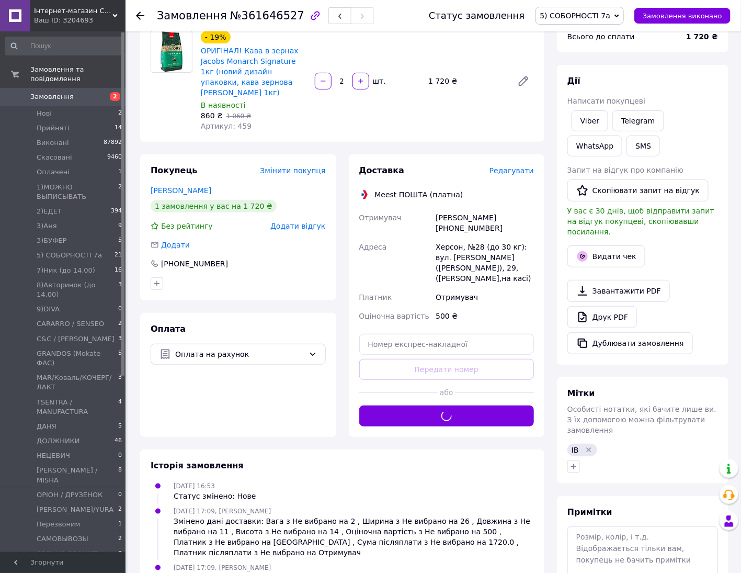
scroll to position [14, 0]
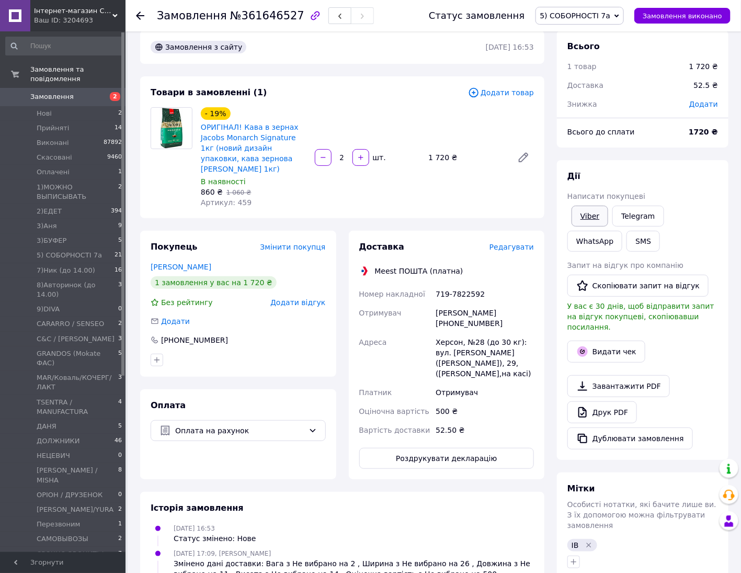
drag, startPoint x: 590, startPoint y: 210, endPoint x: 580, endPoint y: 216, distance: 11.8
click at [590, 210] on link "Viber" at bounding box center [590, 216] width 37 height 21
click at [687, 166] on div "Дії Написати покупцеві Viber Telegram WhatsApp SMS Запит на відгук про компанію…" at bounding box center [643, 310] width 172 height 300
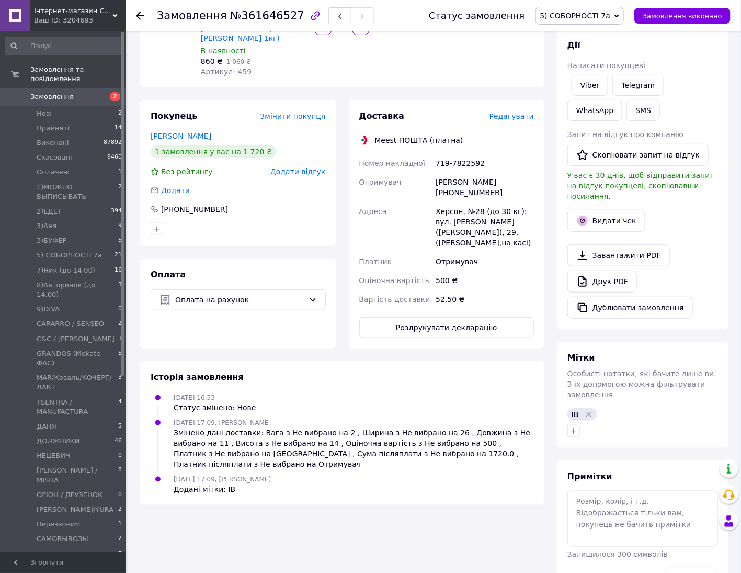
click at [462, 154] on div "719-7822592" at bounding box center [485, 163] width 103 height 19
copy div "719-7822592"
click at [697, 117] on div "Viber Telegram WhatsApp SMS" at bounding box center [643, 98] width 155 height 50
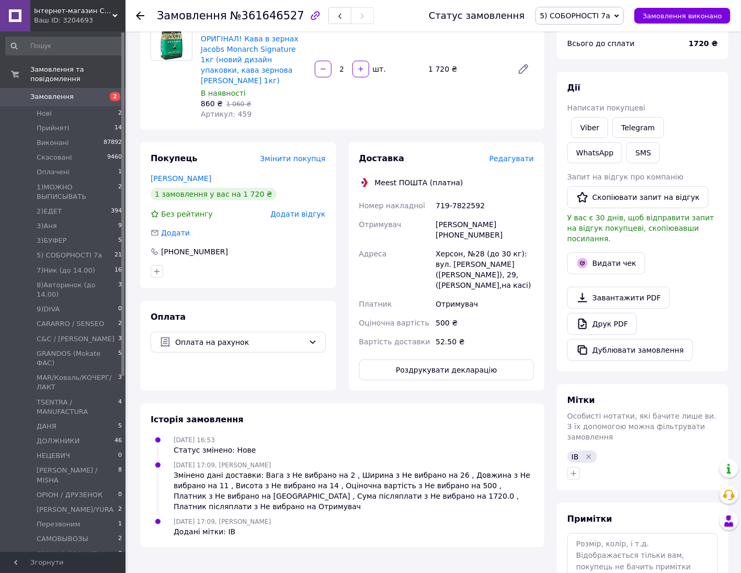
scroll to position [79, 0]
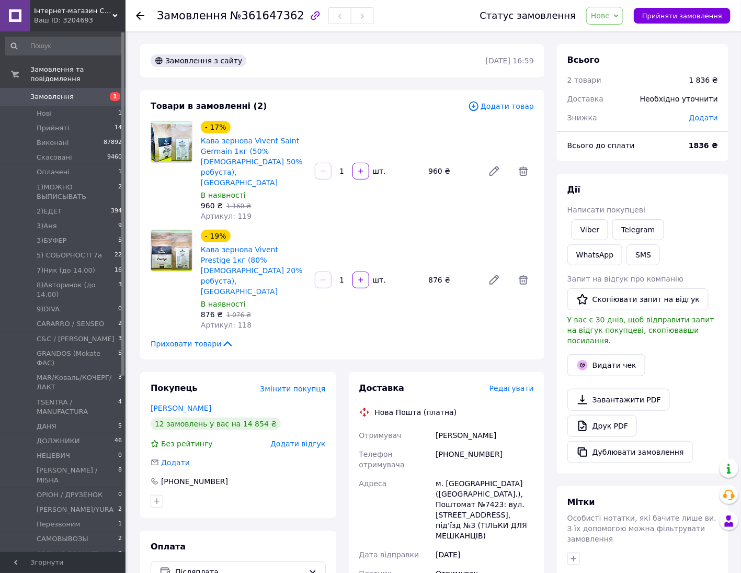
click at [610, 17] on span "Нове" at bounding box center [600, 16] width 19 height 8
click at [633, 66] on li "3)Аня" at bounding box center [639, 66] width 104 height 16
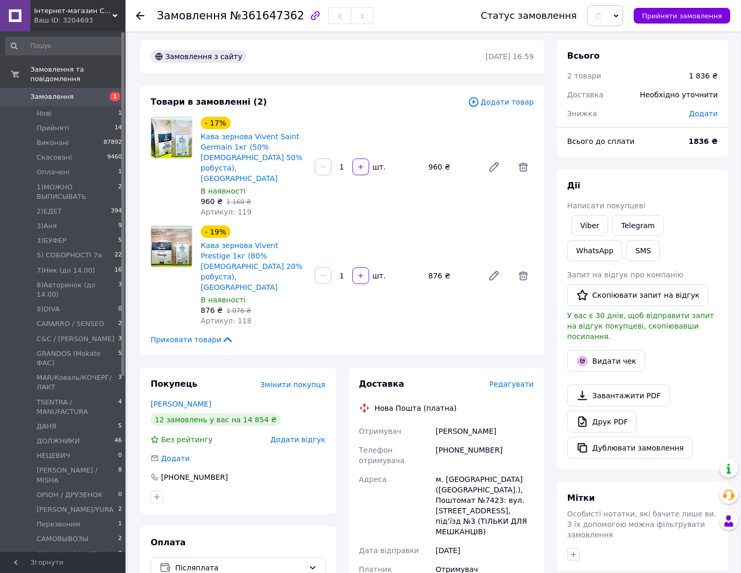
scroll to position [221, 0]
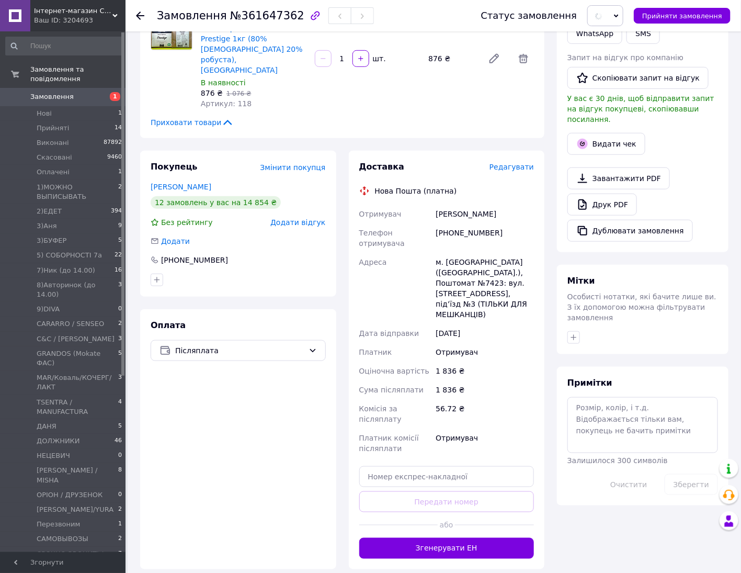
click at [574, 326] on div "Мітки Особисті нотатки, які бачите лише ви. З їх допомогою можна фільтрувати за…" at bounding box center [643, 309] width 172 height 89
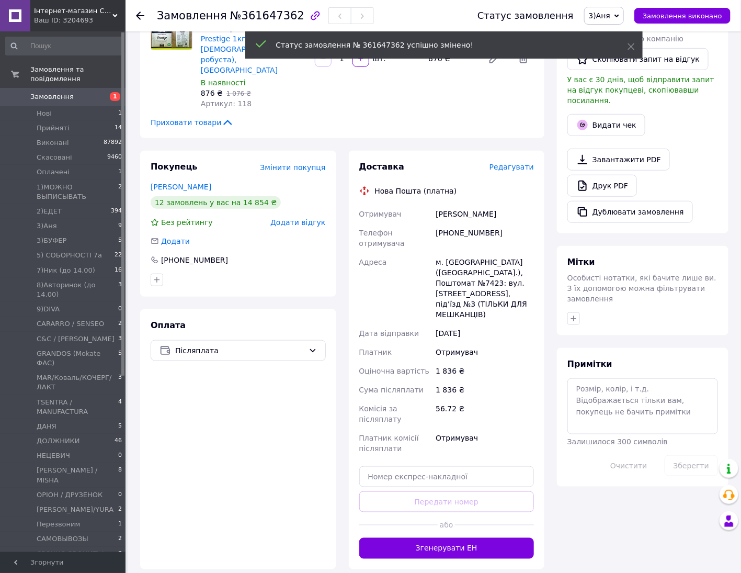
click at [573, 300] on div "Мітки Особисті нотатки, які бачите лише ви. З їх допомогою можна фільтрувати за…" at bounding box center [643, 290] width 172 height 89
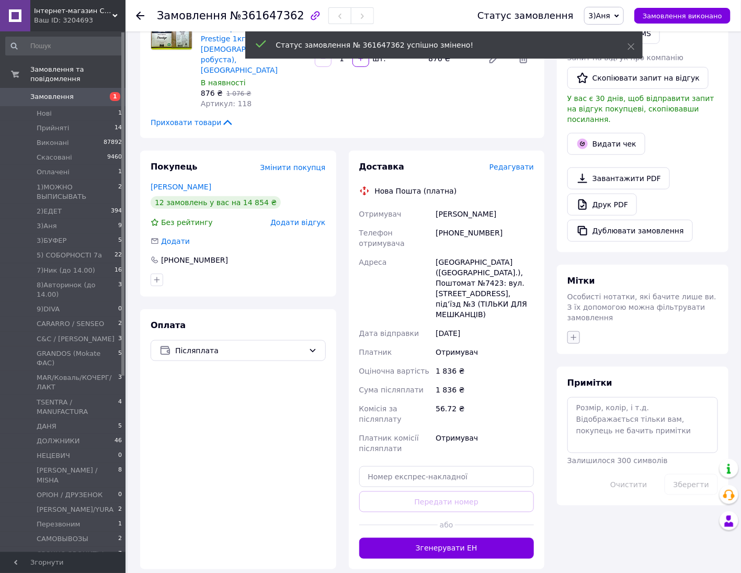
click at [573, 333] on icon "button" at bounding box center [574, 337] width 8 height 8
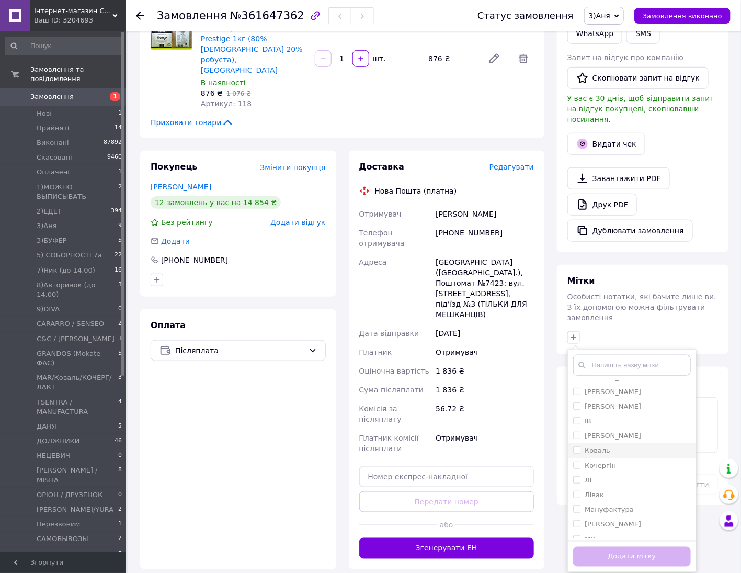
scroll to position [327, 0]
click at [575, 411] on input "ІВ" at bounding box center [576, 414] width 7 height 7
checkbox input "true"
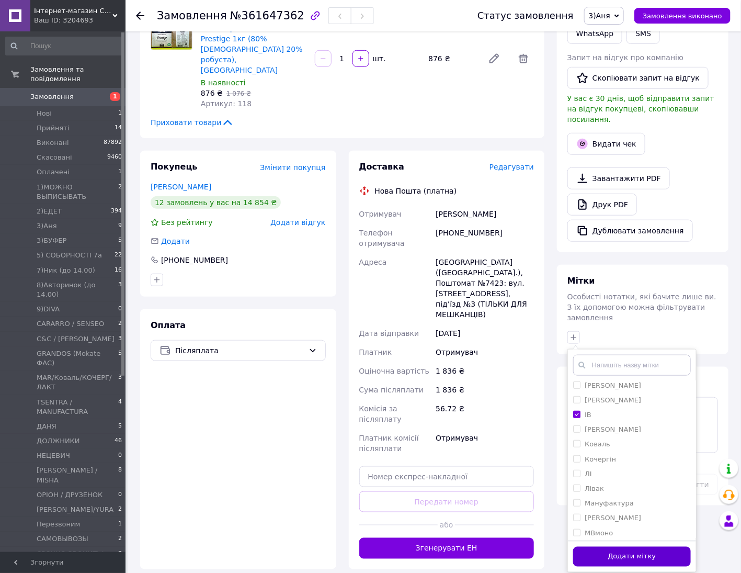
click at [665, 547] on button "Додати мітку" at bounding box center [632, 557] width 118 height 20
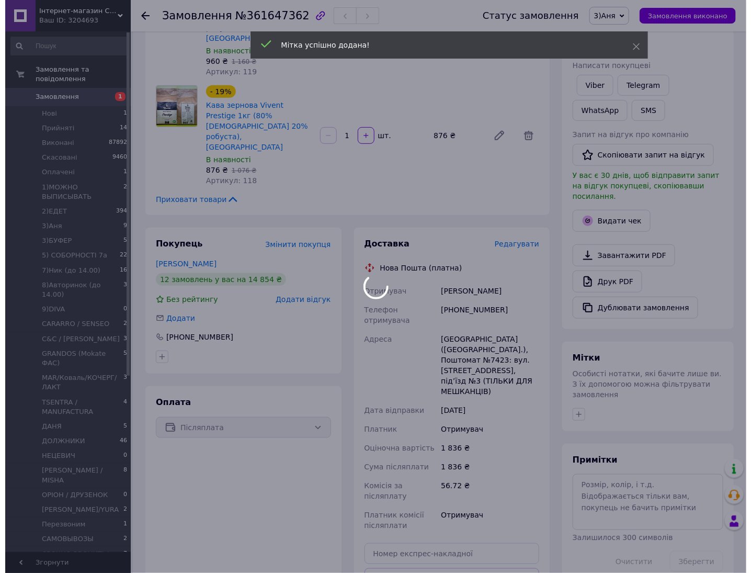
scroll to position [25, 0]
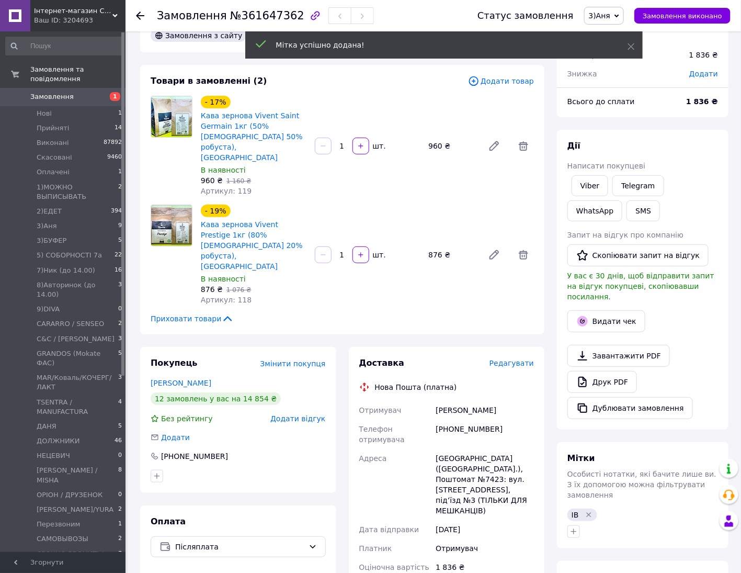
click at [511, 359] on span "Редагувати" at bounding box center [512, 363] width 44 height 8
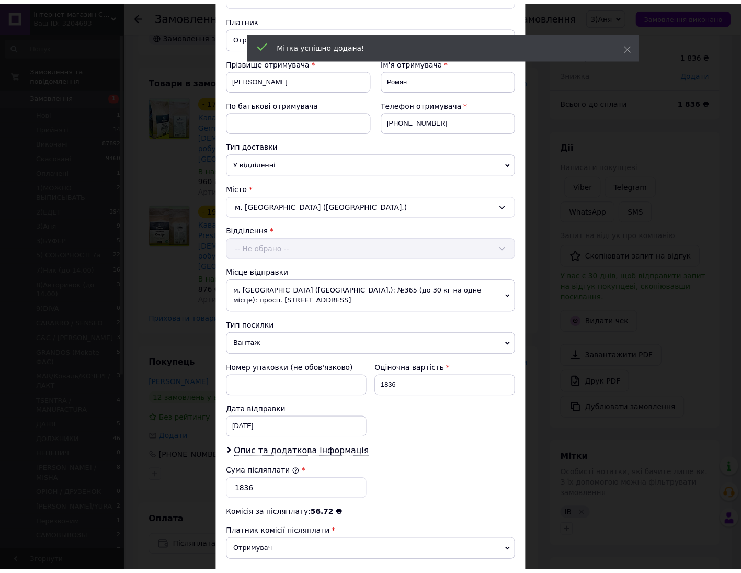
scroll to position [229, 0]
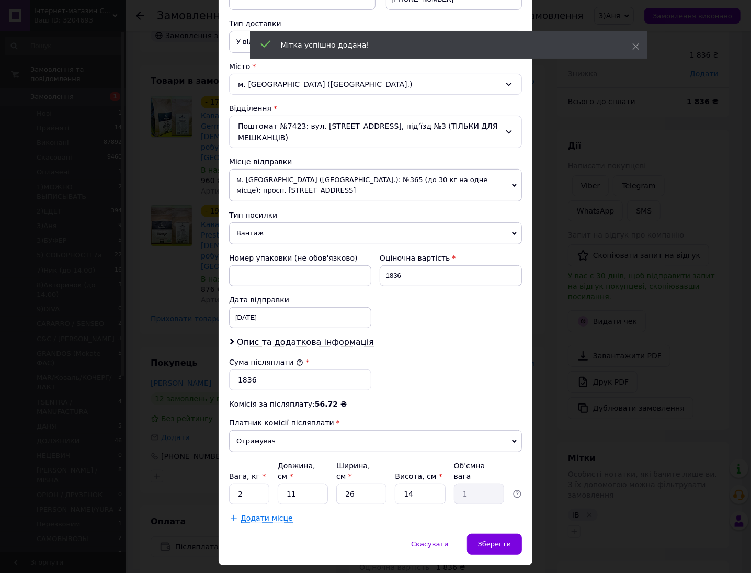
click at [545, 351] on div "× Редагування доставки Спосіб доставки Нова Пошта (платна) Платник Отримувач Ві…" at bounding box center [375, 286] width 751 height 573
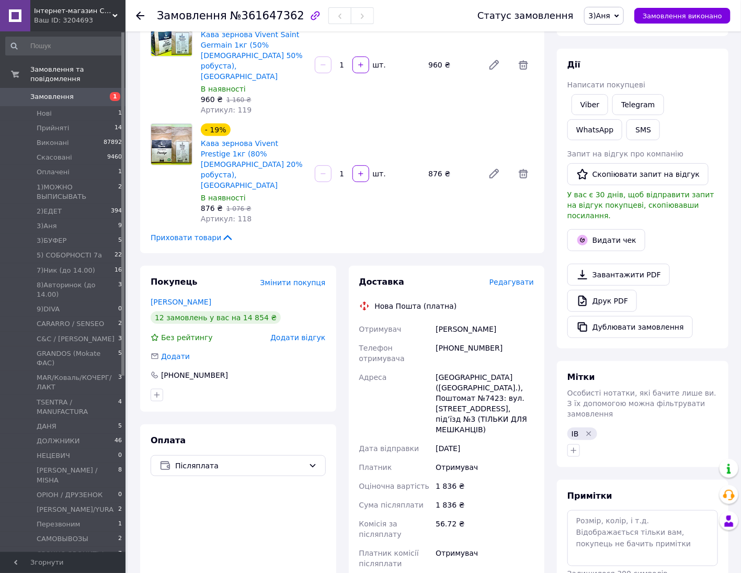
scroll to position [221, 0]
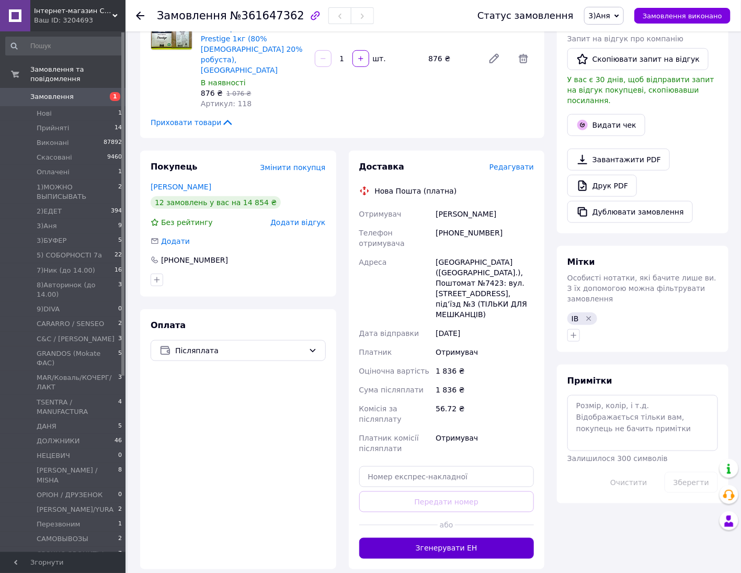
click at [461, 538] on button "Згенерувати ЕН" at bounding box center [446, 548] width 175 height 21
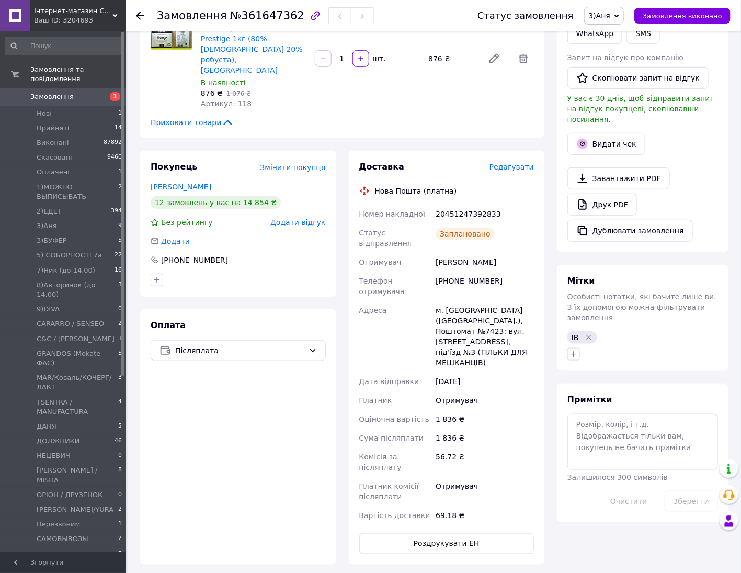
click at [466, 205] on div "20451247392833" at bounding box center [485, 214] width 103 height 19
copy div "20451247392833"
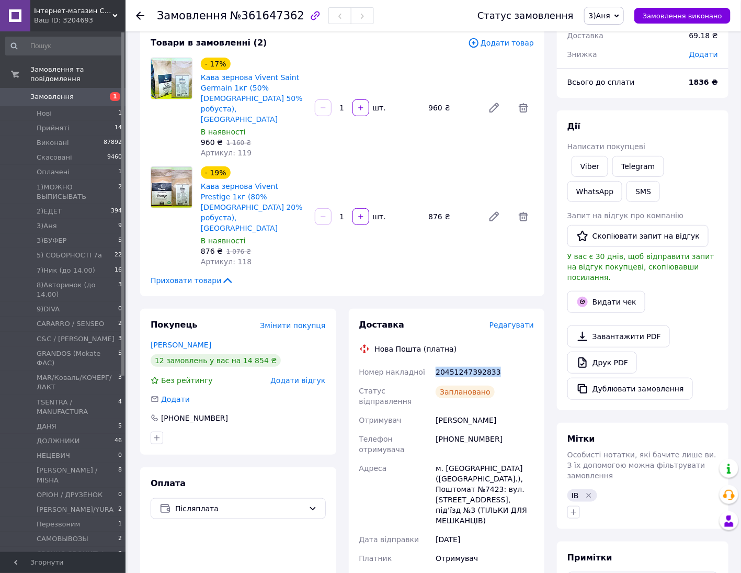
scroll to position [25, 0]
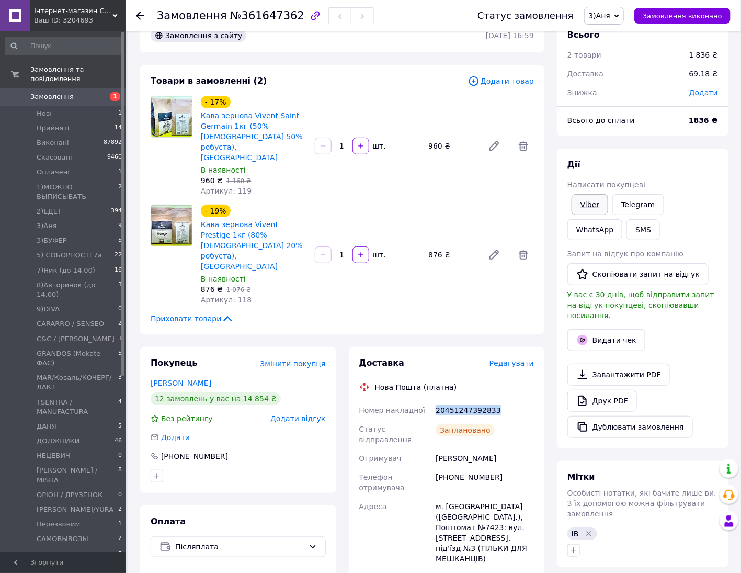
click at [589, 202] on link "Viber" at bounding box center [590, 204] width 37 height 21
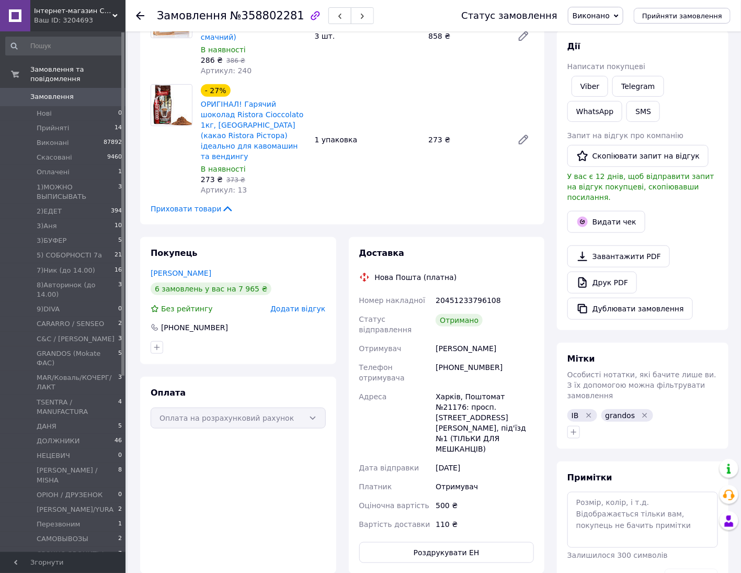
scroll to position [131, 0]
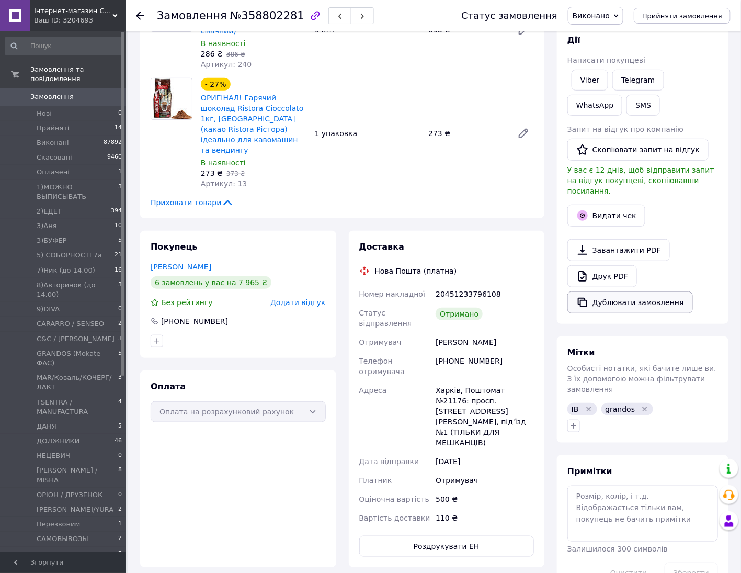
click at [616, 297] on button "Дублювати замовлення" at bounding box center [631, 302] width 126 height 22
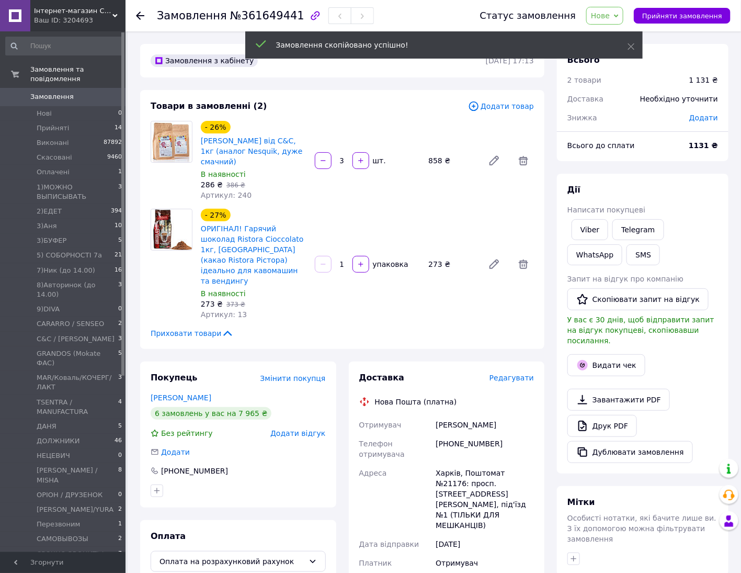
click at [705, 190] on div "Дії" at bounding box center [643, 190] width 151 height 12
click at [354, 160] on button "button" at bounding box center [361, 160] width 17 height 17
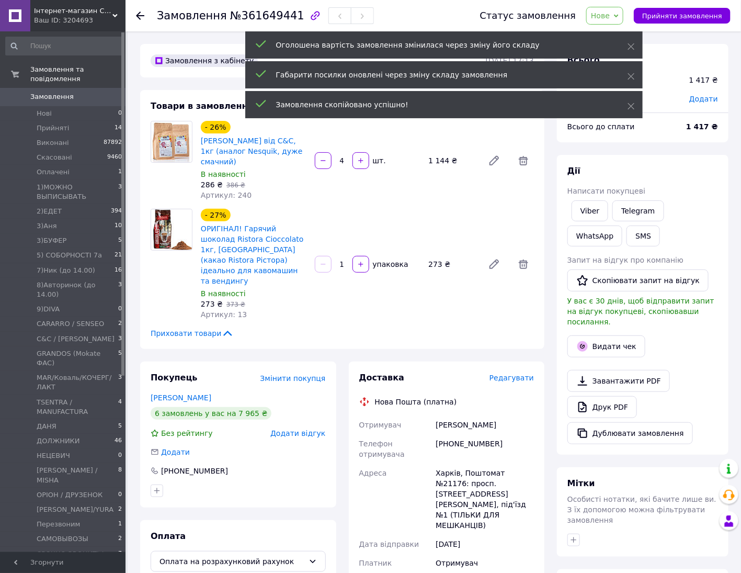
click at [320, 161] on icon "button" at bounding box center [323, 160] width 7 height 7
type input "3"
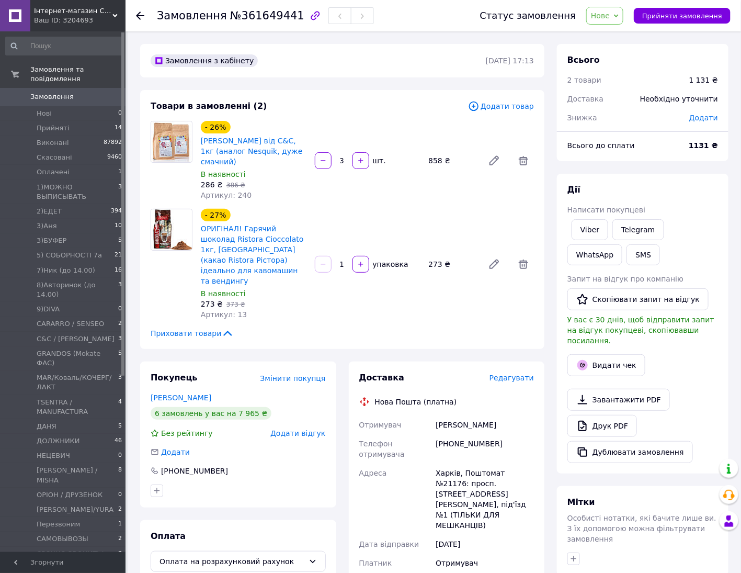
drag, startPoint x: 696, startPoint y: 183, endPoint x: 568, endPoint y: 191, distance: 127.9
click at [696, 183] on div "Дії Написати покупцеві Viber Telegram WhatsApp SMS Запит на відгук про компанію…" at bounding box center [643, 324] width 172 height 300
click at [353, 258] on button "button" at bounding box center [361, 264] width 17 height 17
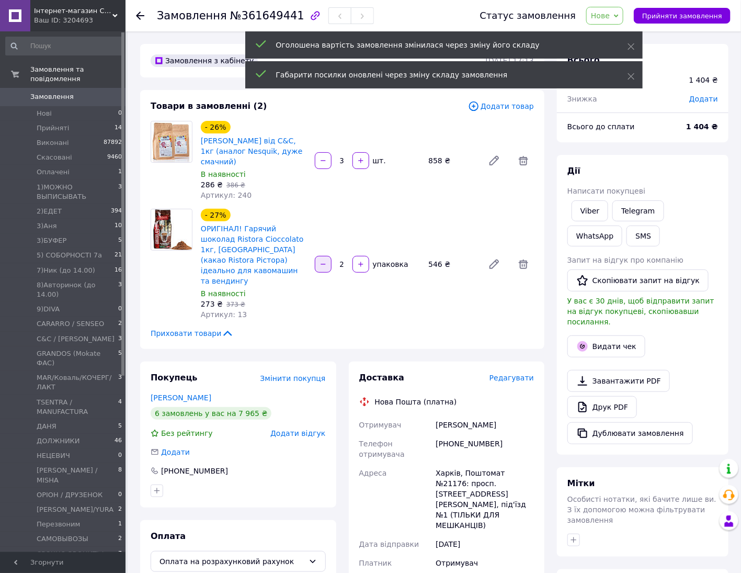
click at [323, 261] on icon "button" at bounding box center [323, 264] width 7 height 7
type input "1"
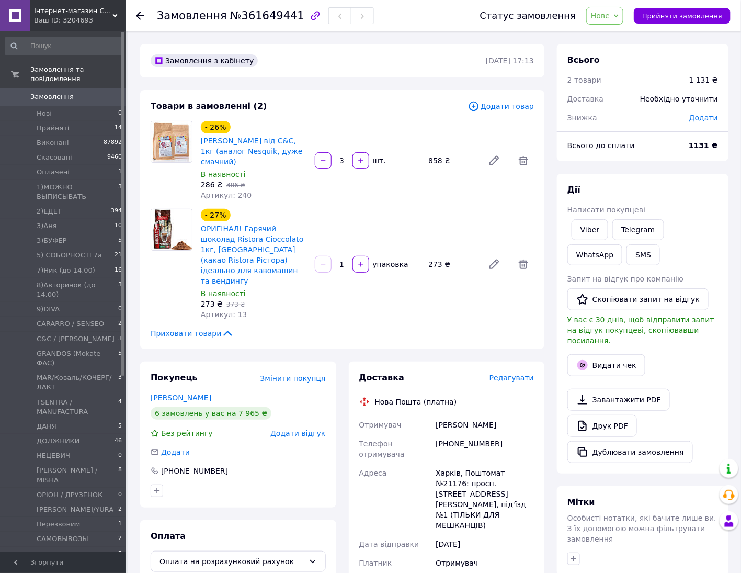
click at [691, 189] on div "Дії" at bounding box center [643, 190] width 151 height 12
click at [506, 112] on div "Товари в замовленні (2) Додати товар - 26% Какао Котики від C&C, 1кг (аналог Ne…" at bounding box center [342, 219] width 404 height 259
click at [506, 108] on span "Додати товар" at bounding box center [501, 106] width 66 height 12
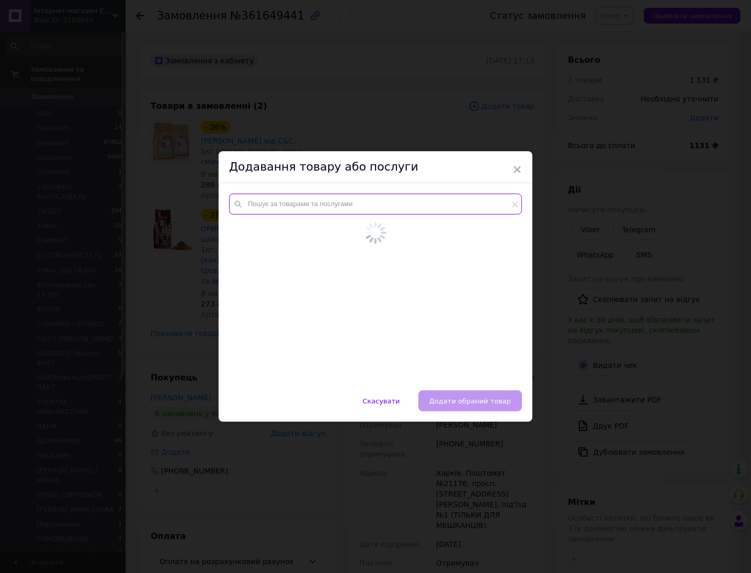
click at [349, 207] on input "text" at bounding box center [375, 204] width 293 height 21
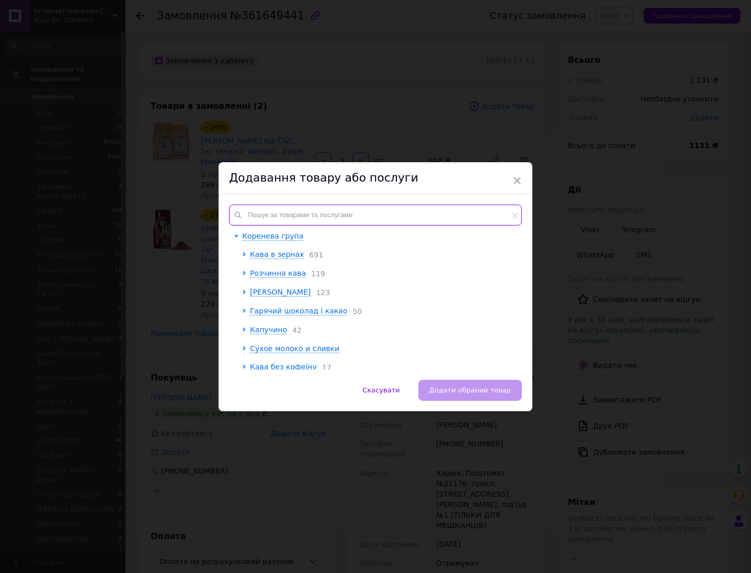
paste input "Какао-порошок MATO-GROSSO 21"
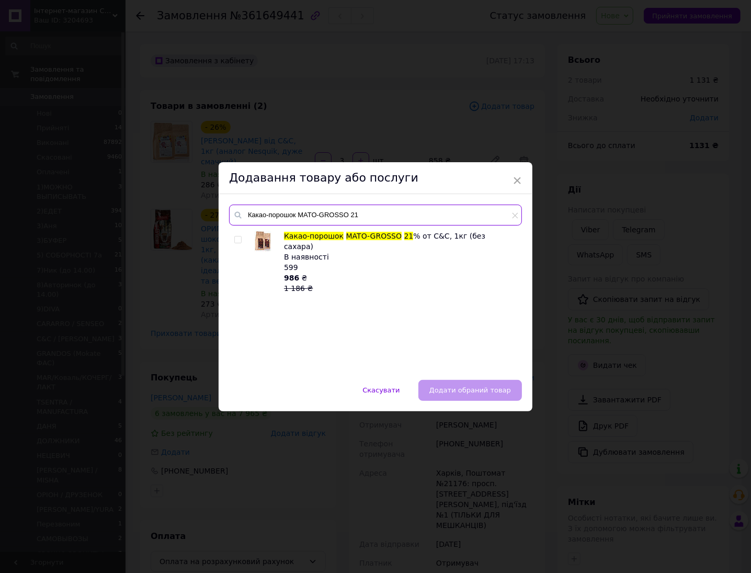
type input "Какао-порошок MATO-GROSSO 21"
click at [237, 241] on input "checkbox" at bounding box center [237, 239] width 7 height 7
checkbox input "true"
click at [469, 393] on span "Додати обраний товар" at bounding box center [471, 390] width 82 height 8
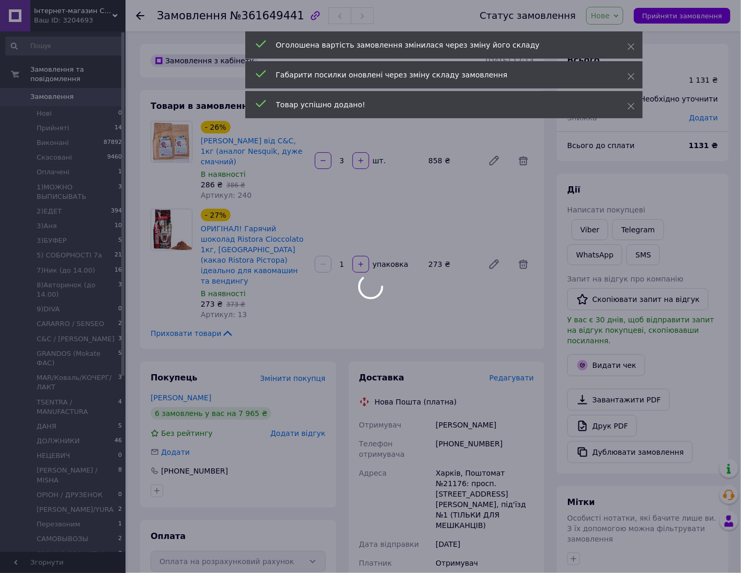
type input "1"
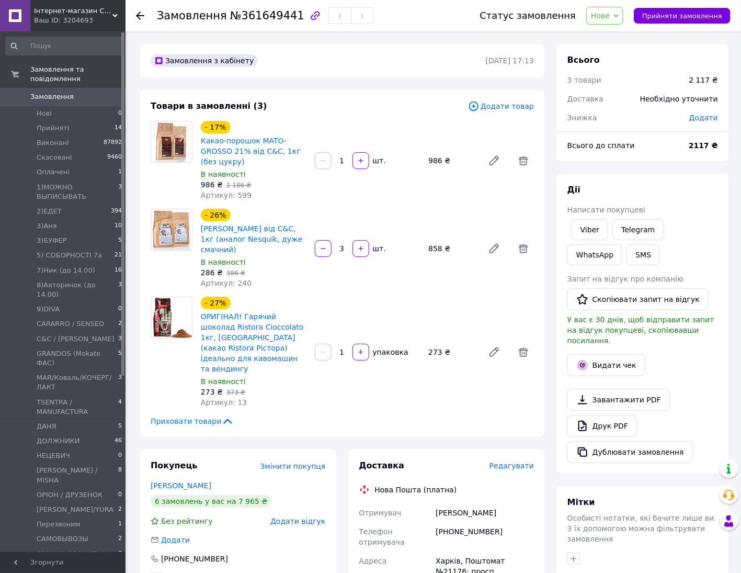
click at [691, 190] on div "Дії" at bounding box center [643, 190] width 151 height 12
click at [610, 14] on span "Нове" at bounding box center [600, 16] width 19 height 8
click at [659, 91] on li "5) СОБОРНОСТІ 7а" at bounding box center [639, 97] width 104 height 16
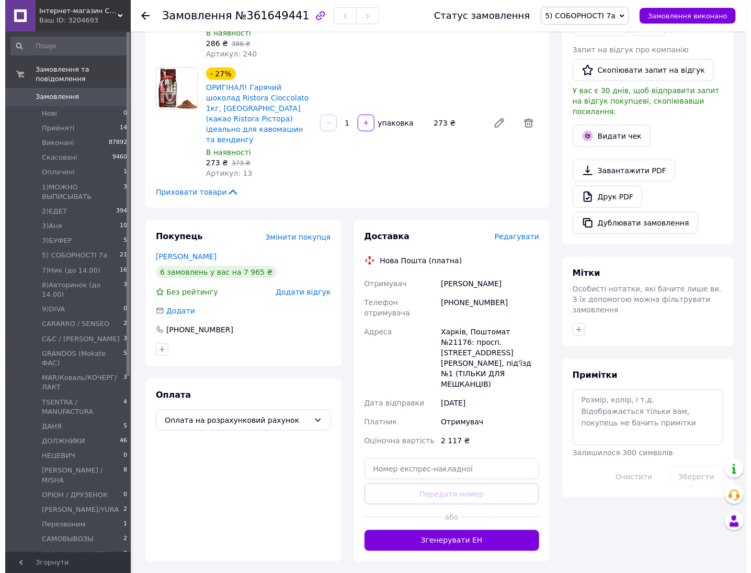
scroll to position [262, 0]
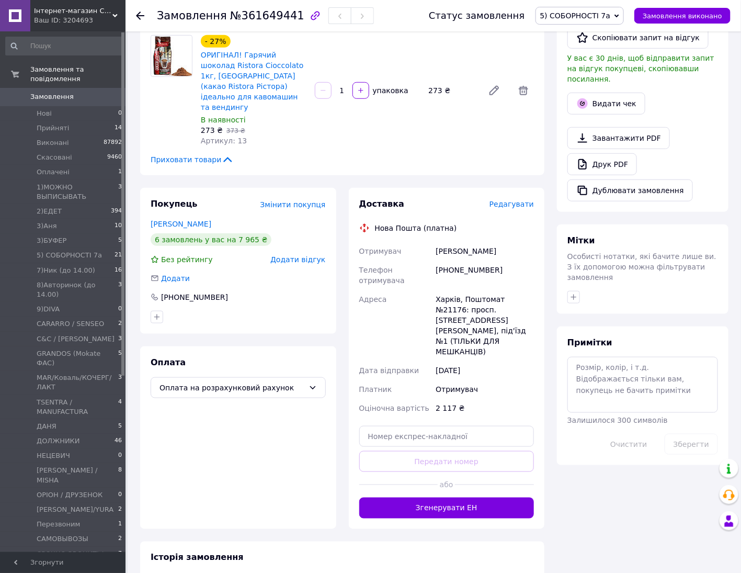
click at [516, 200] on span "Редагувати" at bounding box center [512, 204] width 44 height 8
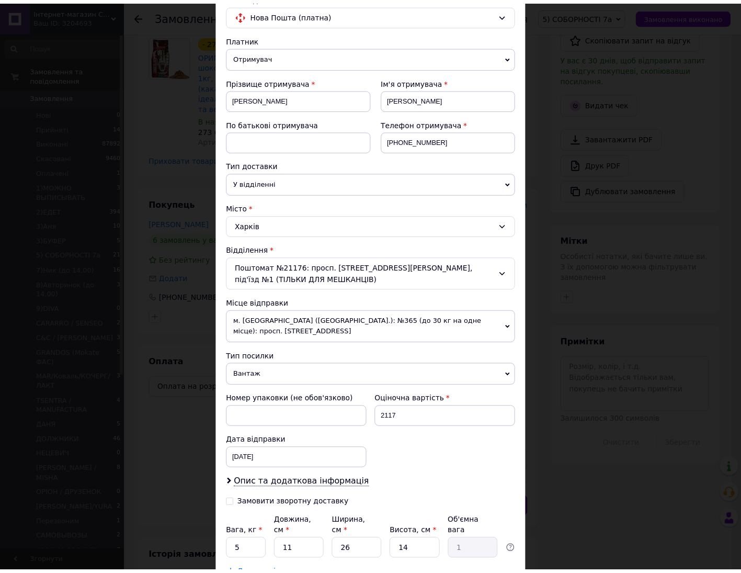
scroll to position [155, 0]
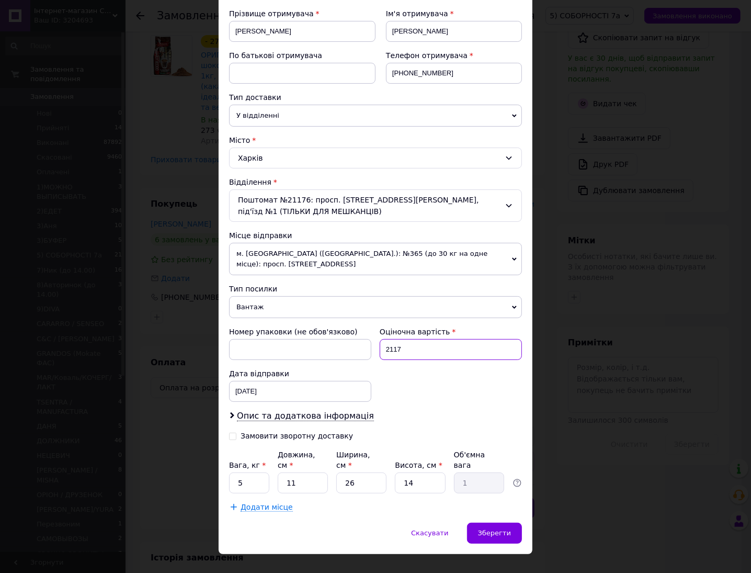
drag, startPoint x: 427, startPoint y: 335, endPoint x: 369, endPoint y: 336, distance: 58.1
click at [369, 336] on div "Номер упаковки (не обов'язково) Оціночна вартість 2117 Дата відправки 25.08.202…" at bounding box center [375, 364] width 301 height 84
type input "500"
click at [503, 529] on span "Зберегти" at bounding box center [494, 533] width 33 height 8
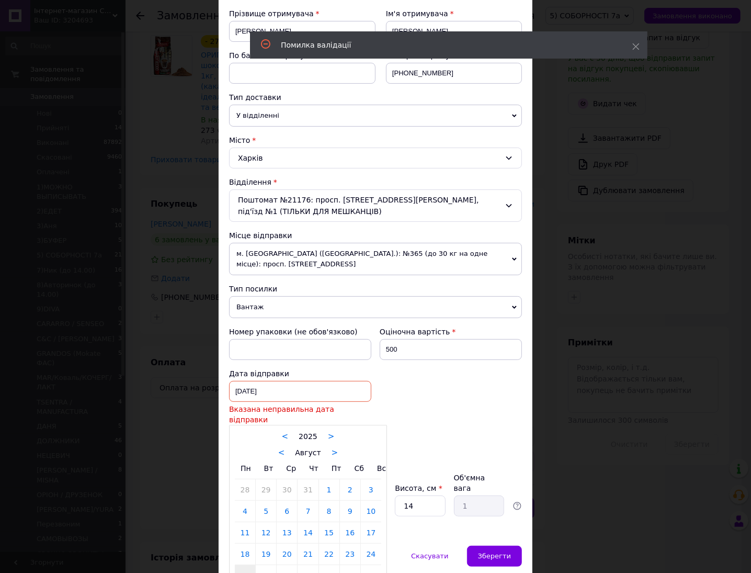
click at [261, 381] on div "25.08.2025 < 2025 > < Август > Пн Вт Ср Чт Пт Сб Вс 28 29 30 31 1 2 3 4 5 6 7 8…" at bounding box center [300, 391] width 142 height 21
click at [332, 448] on link ">" at bounding box center [335, 452] width 7 height 9
click at [239, 522] on link "15" at bounding box center [245, 532] width 20 height 21
type input "15.09.2025"
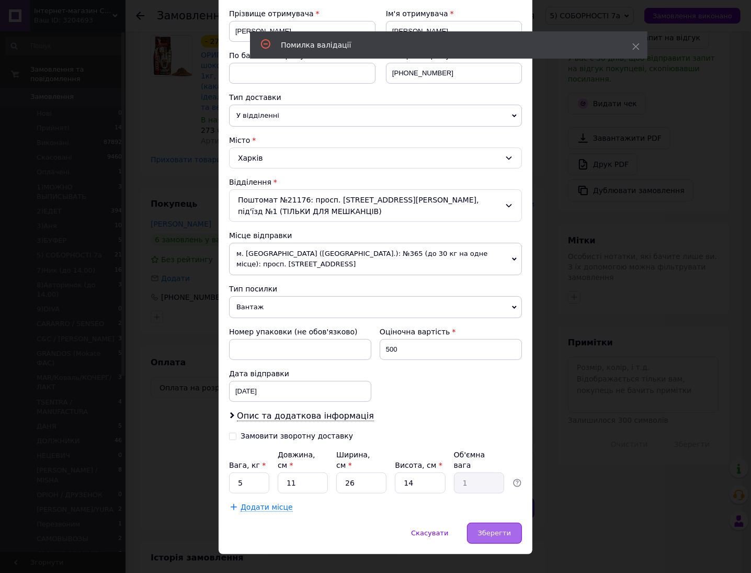
click at [513, 523] on div "Зберегти" at bounding box center [494, 533] width 55 height 21
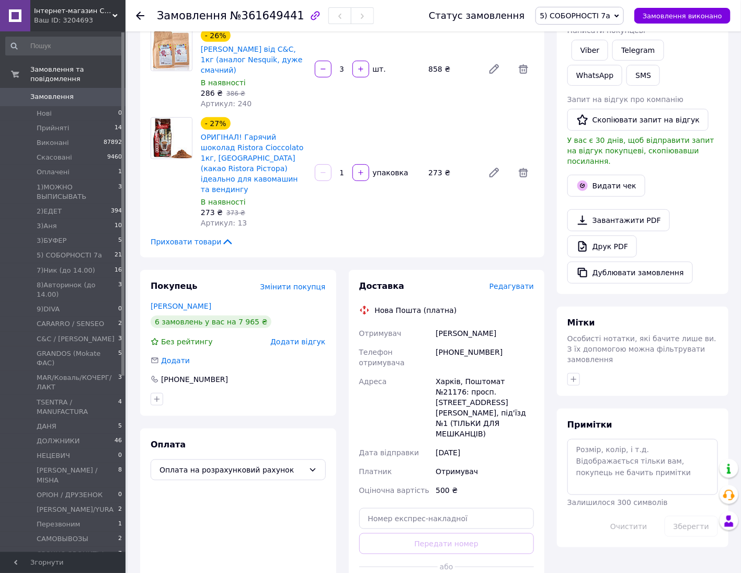
scroll to position [327, 0]
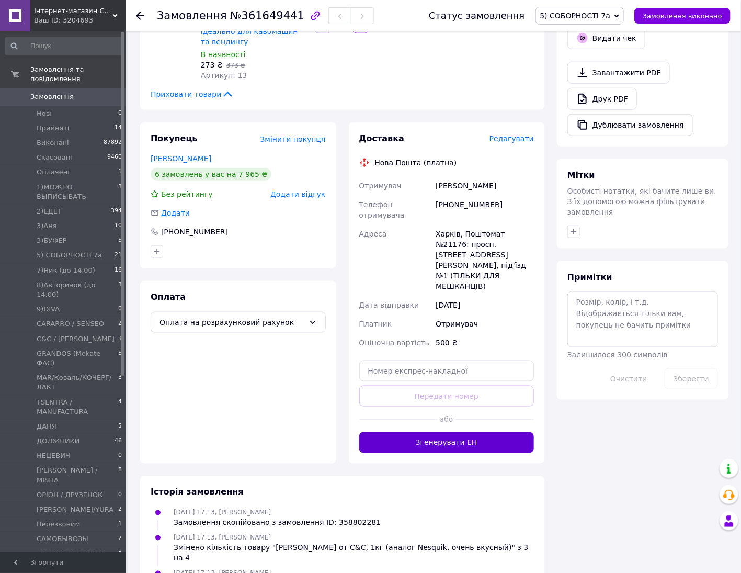
click at [469, 432] on button "Згенерувати ЕН" at bounding box center [446, 442] width 175 height 21
click at [571, 228] on icon "button" at bounding box center [574, 232] width 8 height 8
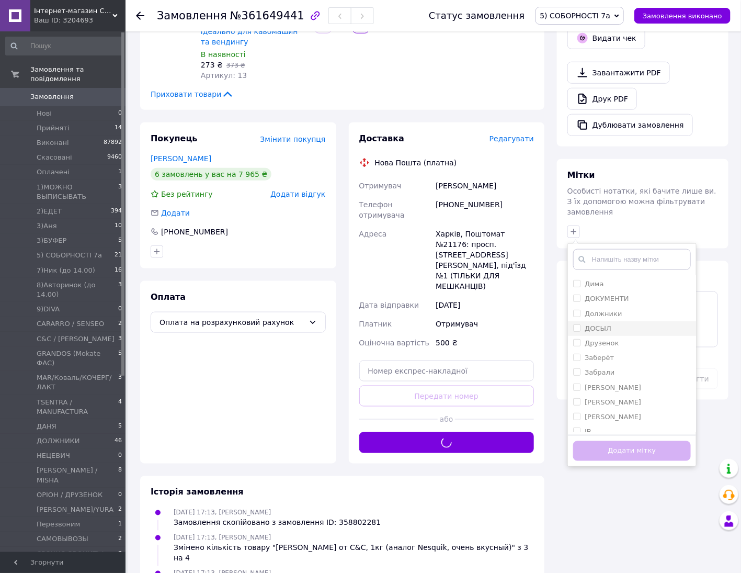
scroll to position [262, 0]
click at [577, 370] on input "ІВ" at bounding box center [576, 373] width 7 height 7
checkbox input "true"
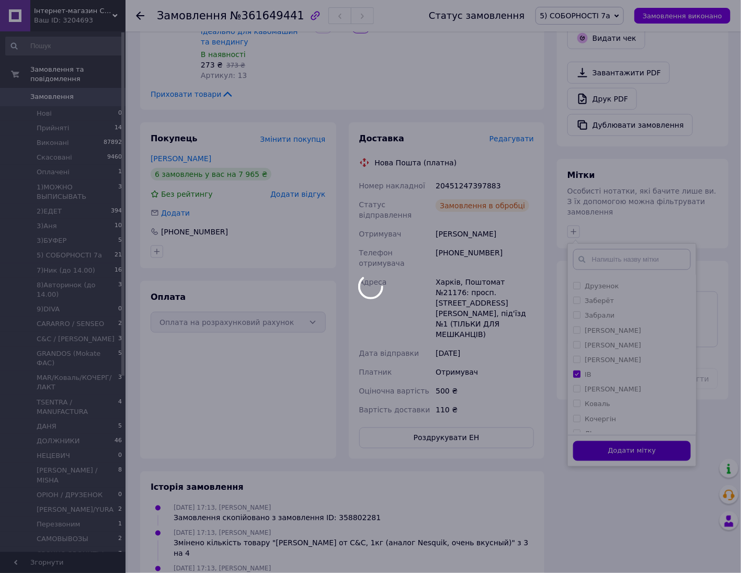
click at [649, 436] on body "Інтернет-магазин Cafeoptum Ваш ID: 3204693 Сайт Інтернет-магазин Cafeoptum Кабі…" at bounding box center [370, 229] width 741 height 1112
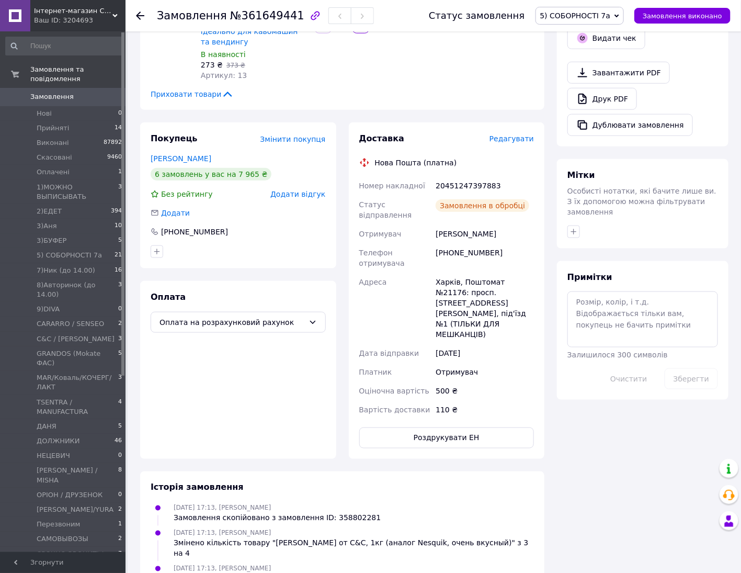
click at [471, 176] on div "20451247397883" at bounding box center [485, 185] width 103 height 19
copy div "20451247397883"
click at [691, 261] on div "Примітки Залишилося 300 символів Очистити Зберегти" at bounding box center [643, 330] width 172 height 139
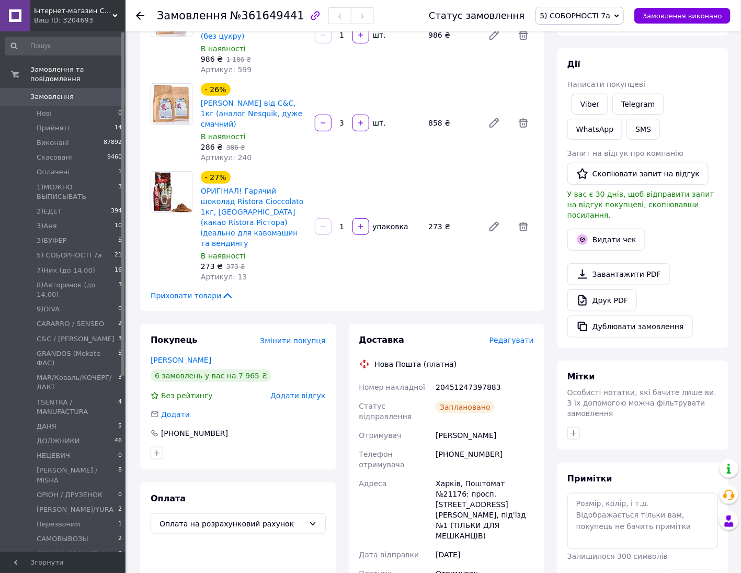
scroll to position [327, 0]
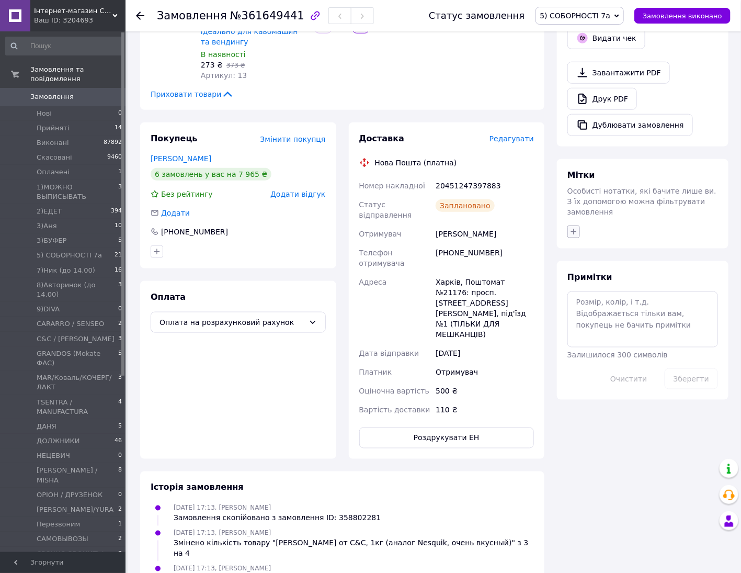
click at [579, 225] on button "button" at bounding box center [574, 231] width 13 height 13
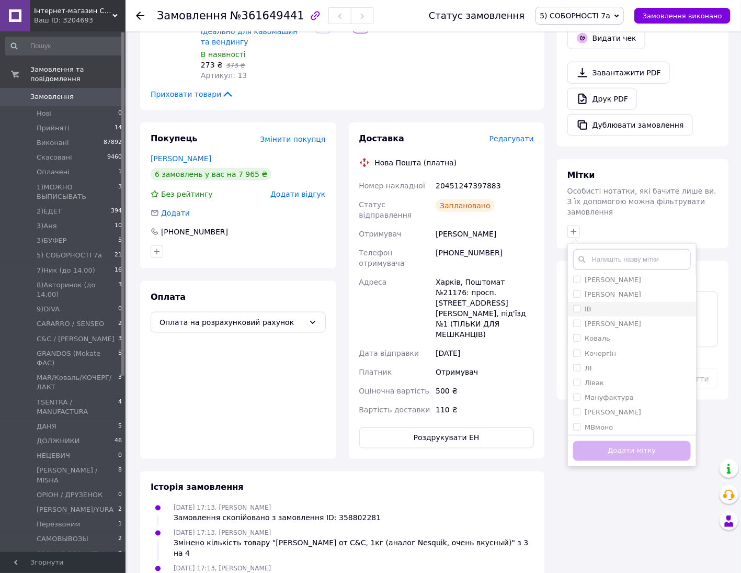
click at [577, 305] on input "ІВ" at bounding box center [576, 308] width 7 height 7
checkbox input "true"
click at [654, 441] on button "Додати мітку" at bounding box center [632, 451] width 118 height 20
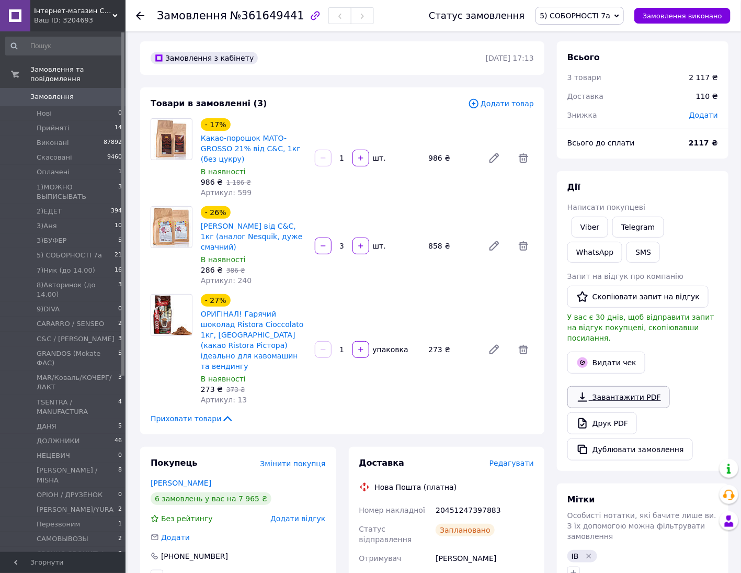
scroll to position [0, 0]
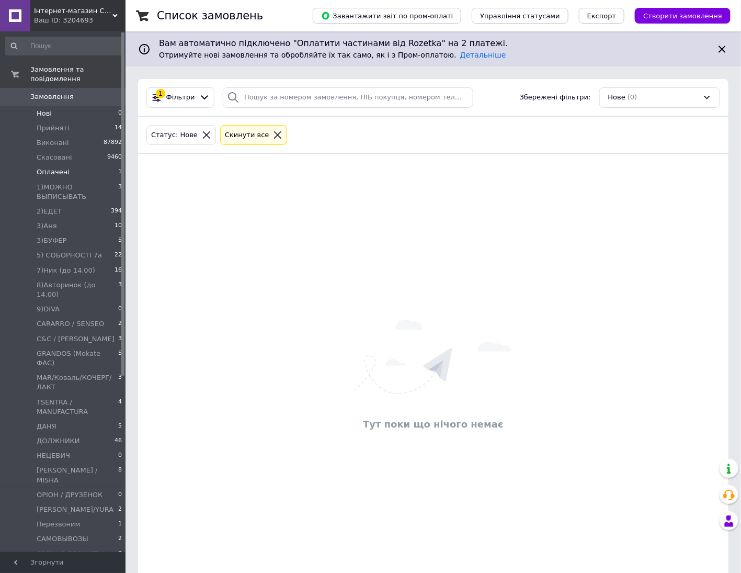
click at [81, 165] on li "Оплачені 1" at bounding box center [64, 172] width 128 height 15
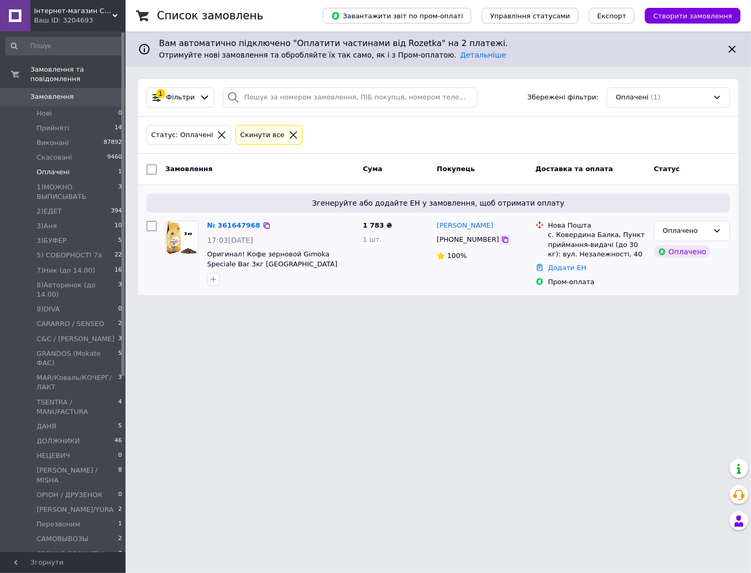
click at [502, 239] on icon at bounding box center [505, 239] width 6 height 6
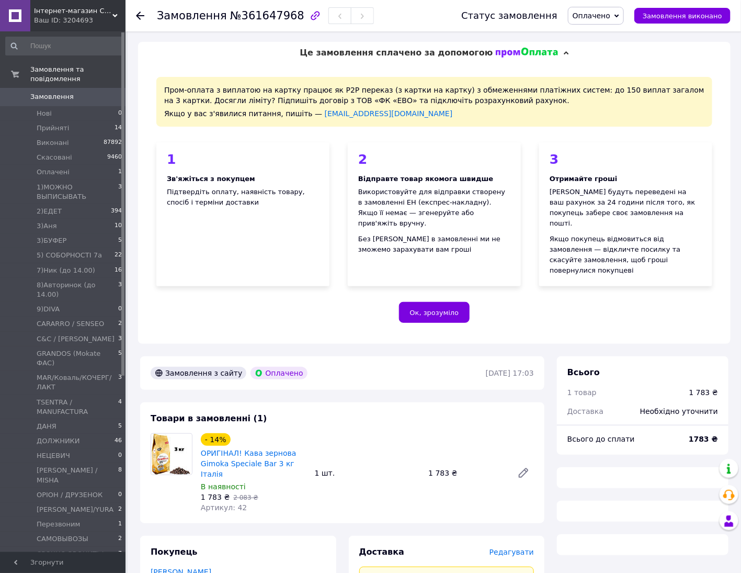
click at [600, 20] on span "Оплачено" at bounding box center [596, 16] width 56 height 18
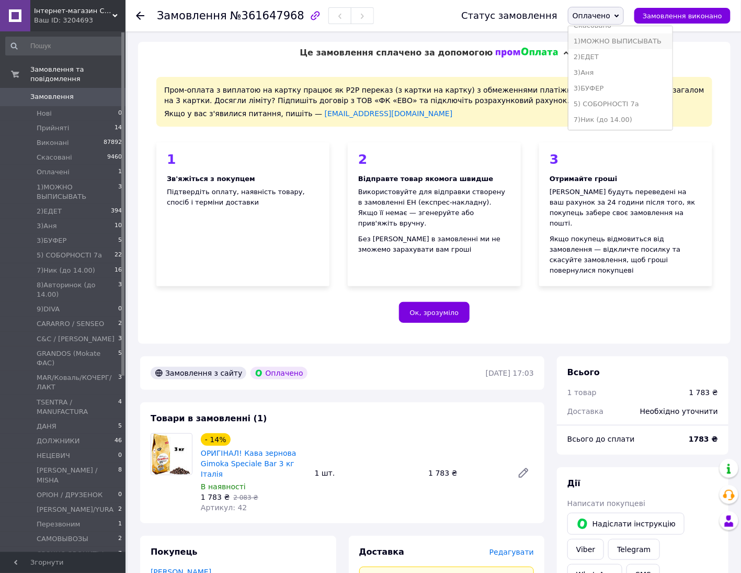
scroll to position [65, 0]
click at [628, 93] on li "7)Ник (до 14.00)" at bounding box center [621, 97] width 104 height 16
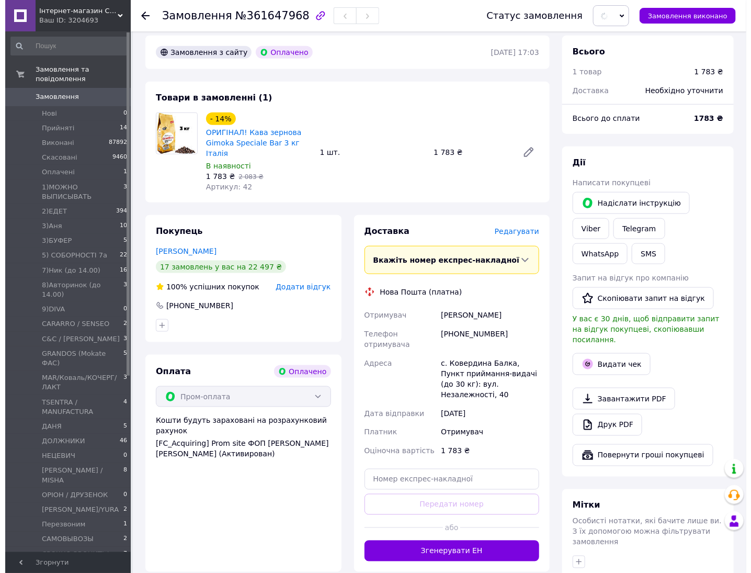
scroll to position [392, 0]
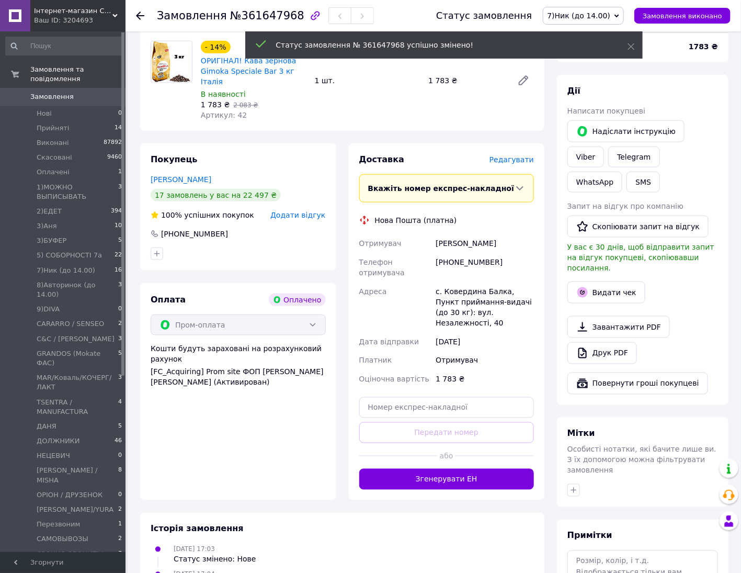
click at [514, 155] on span "Редагувати" at bounding box center [512, 159] width 44 height 8
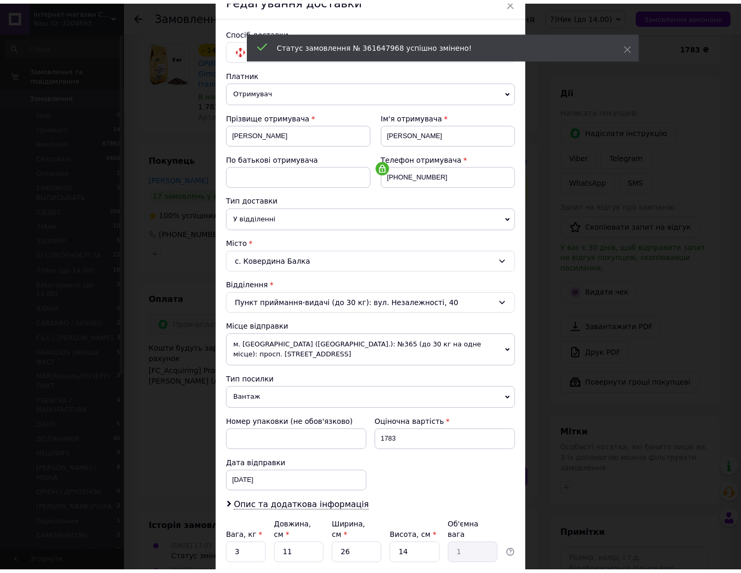
scroll to position [125, 0]
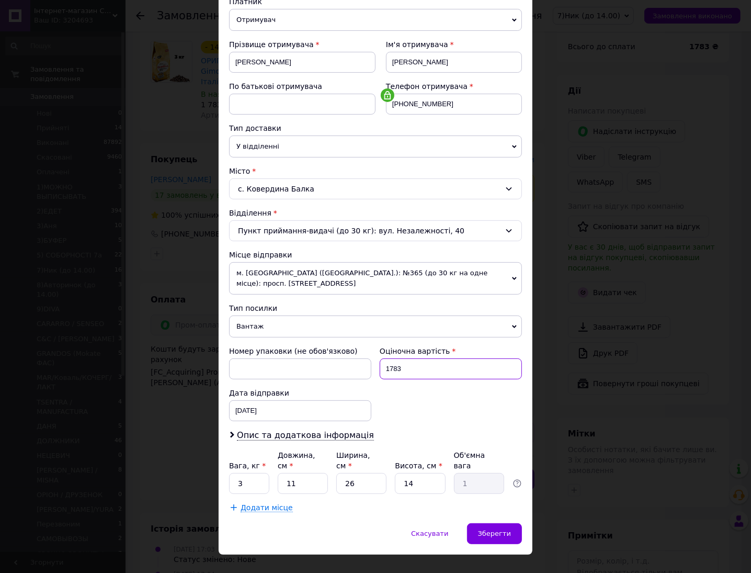
drag, startPoint x: 422, startPoint y: 363, endPoint x: 365, endPoint y: 362, distance: 57.0
click at [365, 362] on div "Номер упаковки (не обов'язково) Оціночна вартість 1783 Дата відправки [DATE] < …" at bounding box center [375, 384] width 301 height 84
type input "500"
click at [498, 529] on span "Зберегти" at bounding box center [494, 533] width 33 height 8
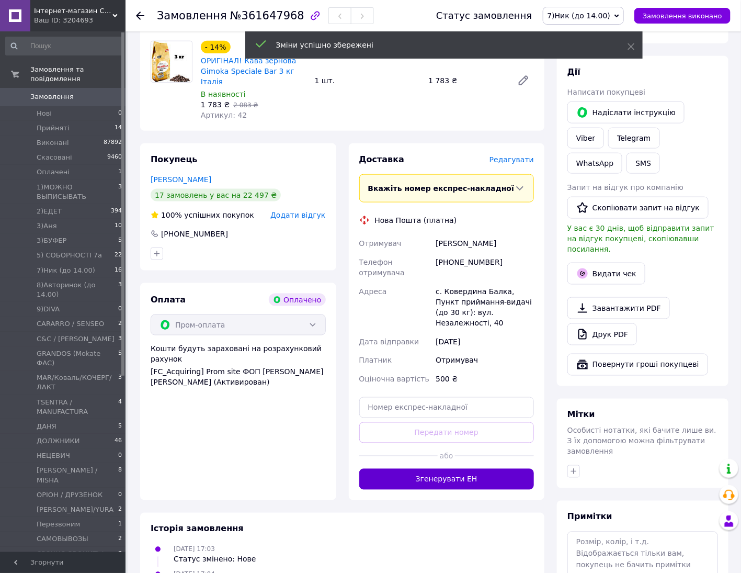
click at [470, 469] on button "Згенерувати ЕН" at bounding box center [446, 479] width 175 height 21
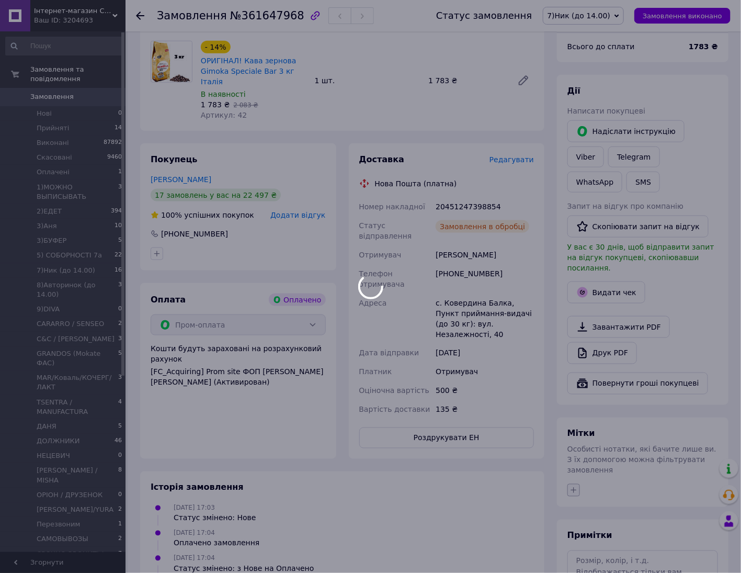
click at [575, 425] on div at bounding box center [370, 286] width 741 height 573
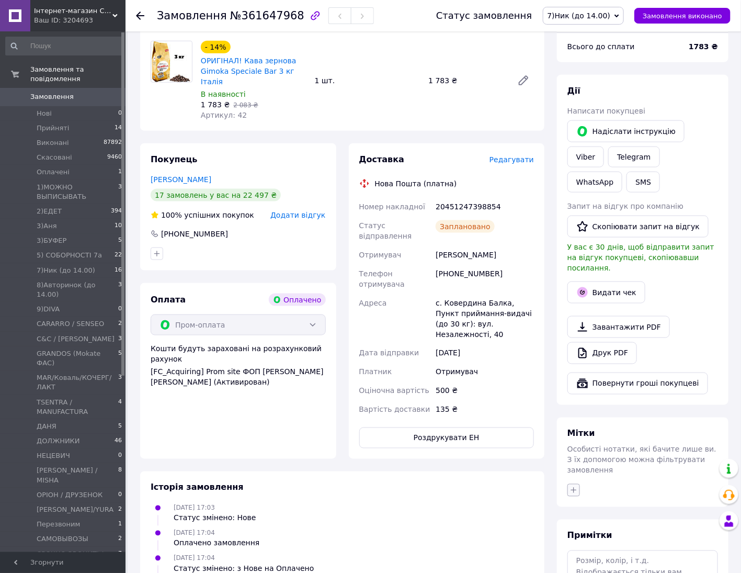
click at [575, 488] on icon "button" at bounding box center [574, 491] width 6 height 6
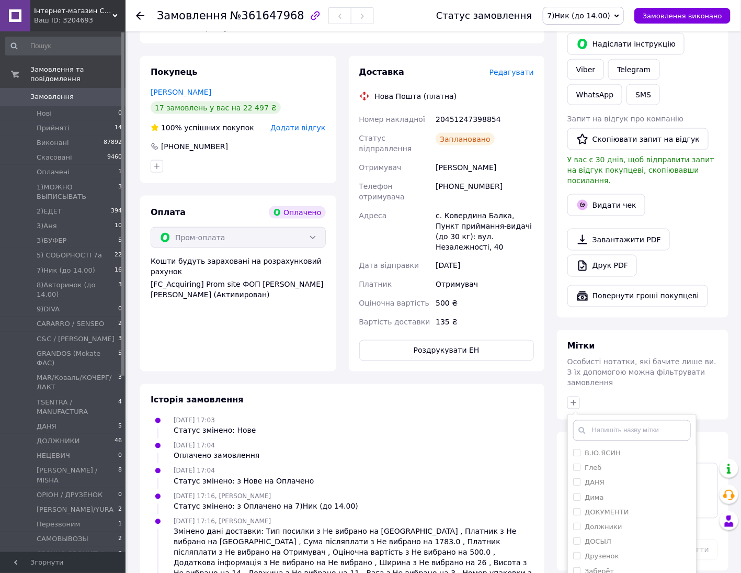
scroll to position [262, 0]
click at [577, 541] on input "ІВ" at bounding box center [576, 544] width 7 height 7
checkbox input "true"
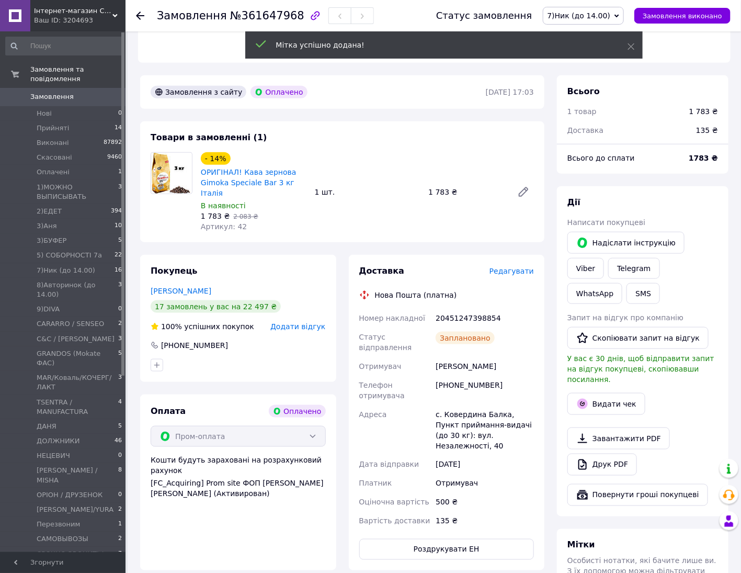
scroll to position [211, 0]
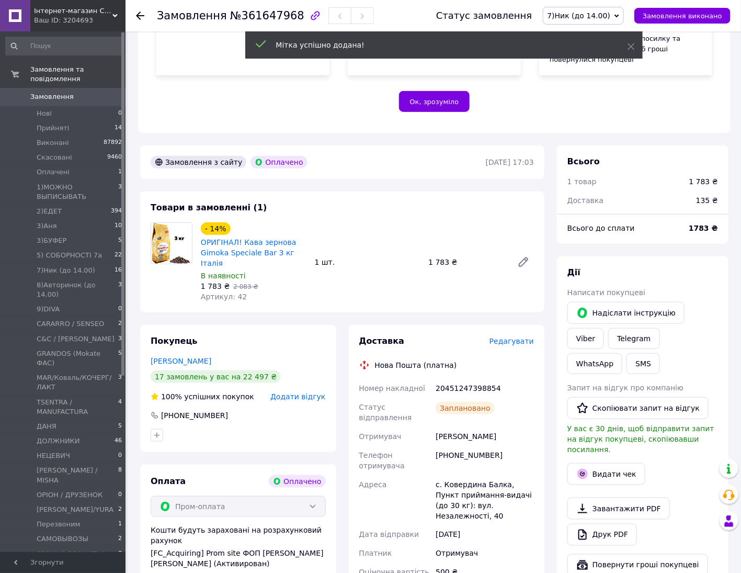
click at [463, 379] on div "20451247398854" at bounding box center [485, 388] width 103 height 19
copy div "20451247398854"
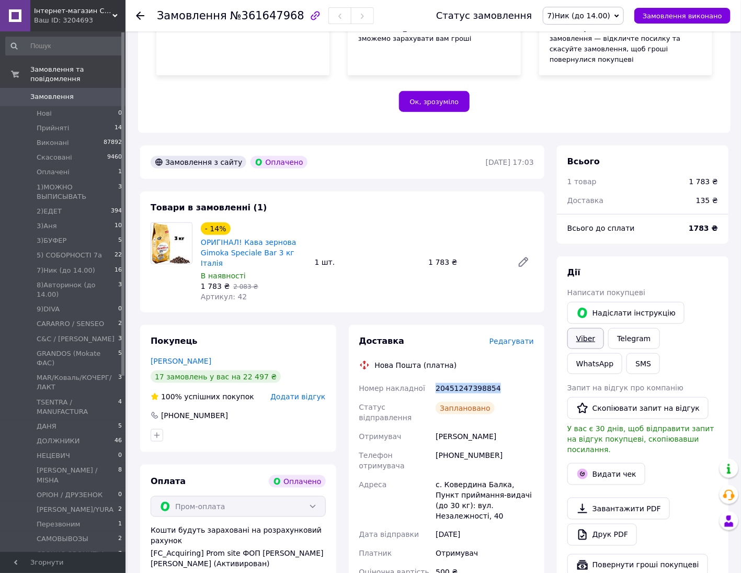
click at [604, 328] on link "Viber" at bounding box center [586, 338] width 37 height 21
click at [676, 122] on div "Замовлення №361647968 Статус замовлення 7)Ник (до 14.00) Прийнято Виконано Скас…" at bounding box center [435, 381] width 614 height 1121
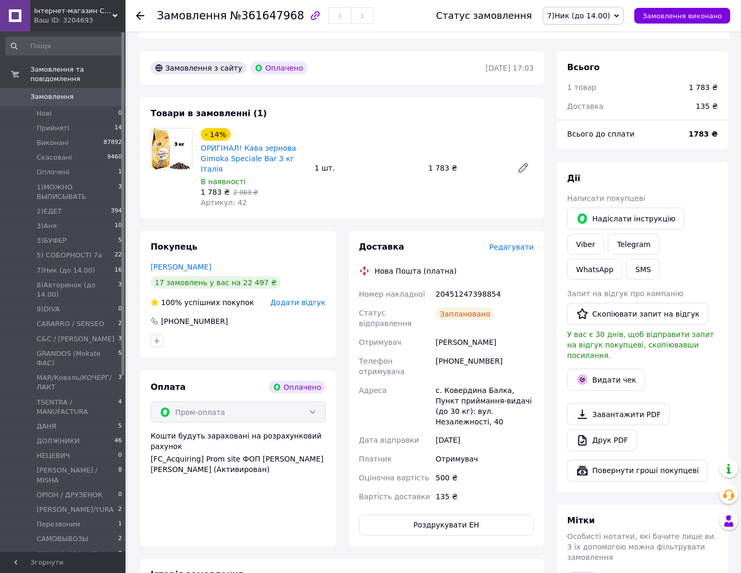
scroll to position [276, 0]
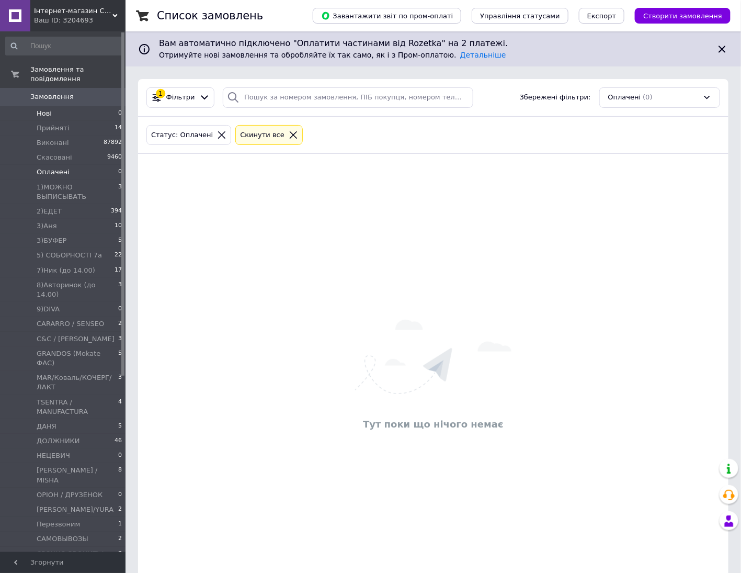
click at [64, 106] on li "Нові 0" at bounding box center [64, 113] width 128 height 15
click at [62, 167] on span "Оплачені" at bounding box center [53, 171] width 33 height 9
click at [54, 106] on li "Нові 1" at bounding box center [64, 113] width 128 height 15
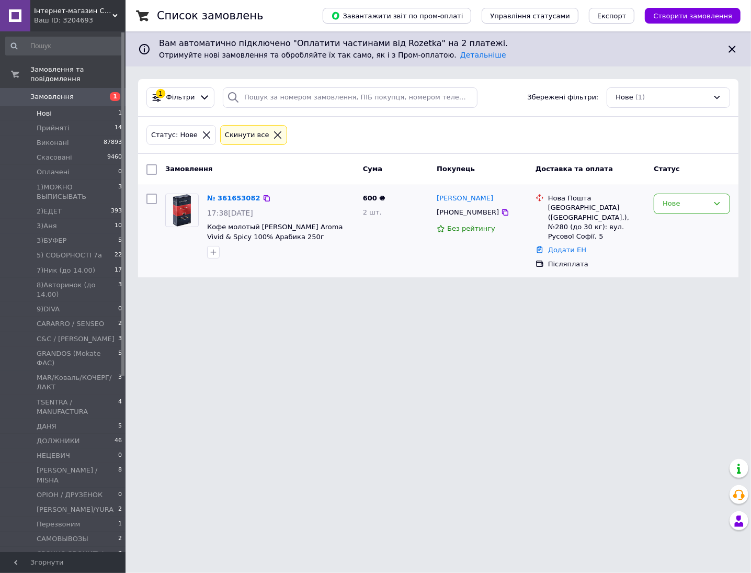
click at [391, 265] on div "№ 361653082 17:38[DATE] Кофе молотый [PERSON_NAME] Aroma Vivid & Spicy 100% Ара…" at bounding box center [438, 231] width 601 height 92
click at [501, 214] on icon at bounding box center [505, 212] width 8 height 8
click at [74, 166] on li "Оплачені 1" at bounding box center [64, 172] width 128 height 15
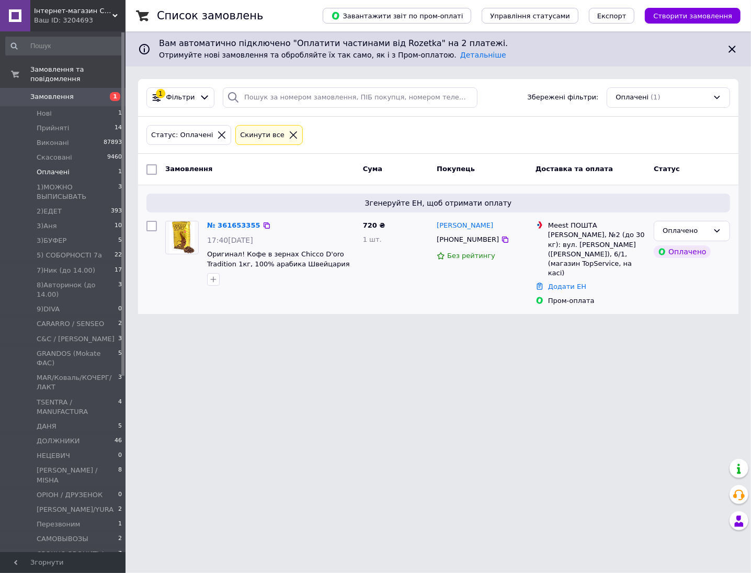
drag, startPoint x: 490, startPoint y: 239, endPoint x: 463, endPoint y: 216, distance: 36.0
click at [501, 239] on icon at bounding box center [505, 239] width 8 height 8
click at [51, 108] on li "Нові 1" at bounding box center [64, 113] width 128 height 15
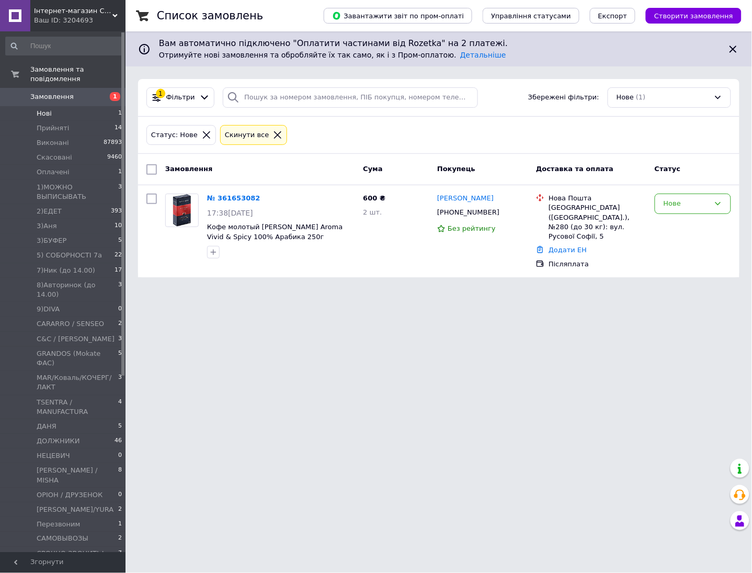
click at [456, 128] on div "Статус: Нове Cкинути все" at bounding box center [438, 135] width 589 height 25
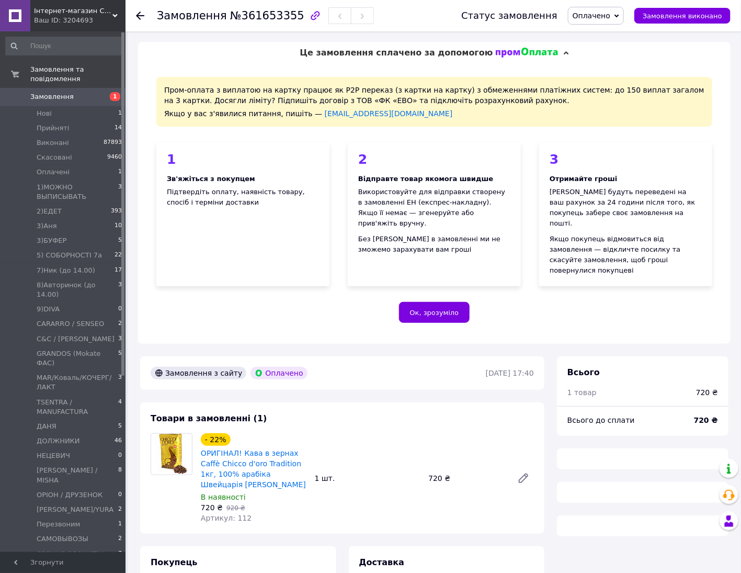
click at [607, 17] on span "Оплачено" at bounding box center [592, 16] width 38 height 8
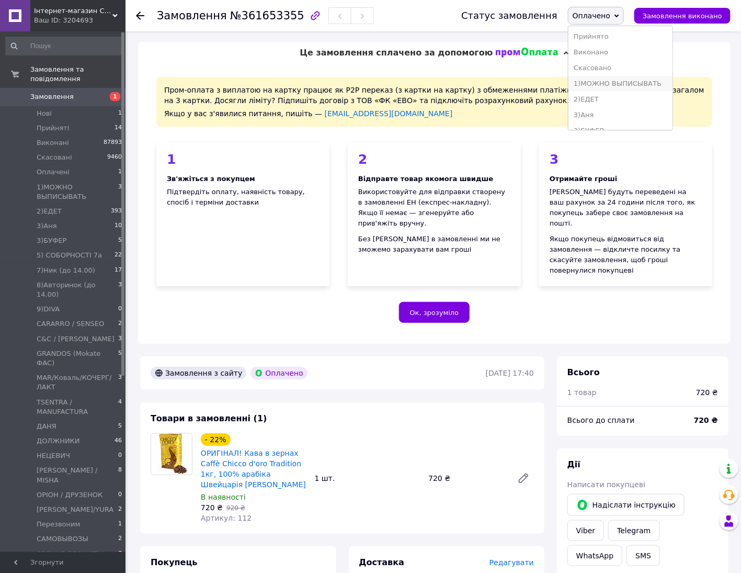
click at [635, 84] on li "1)МОЖНО ВЫПИСЫВАТЬ" at bounding box center [621, 84] width 104 height 16
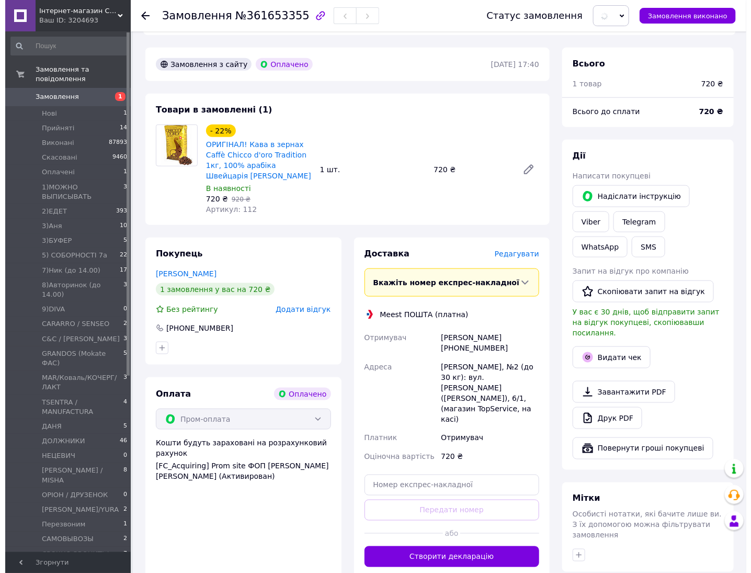
scroll to position [406, 0]
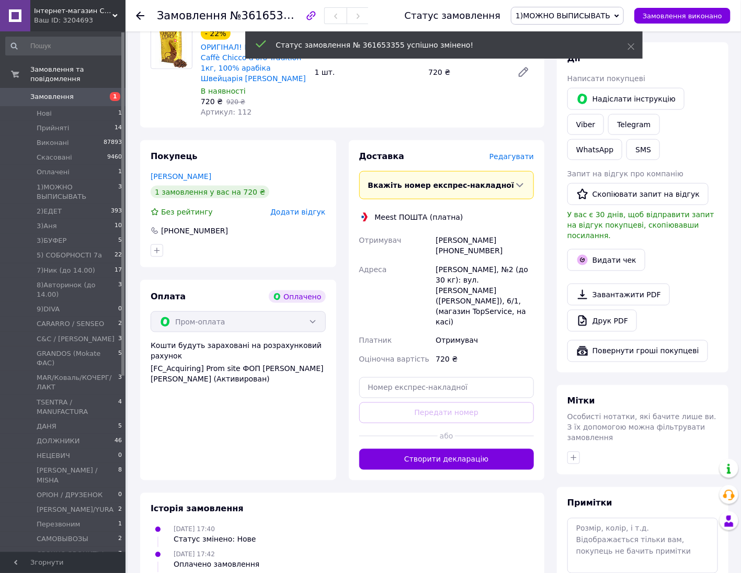
click at [513, 152] on span "Редагувати" at bounding box center [512, 156] width 44 height 8
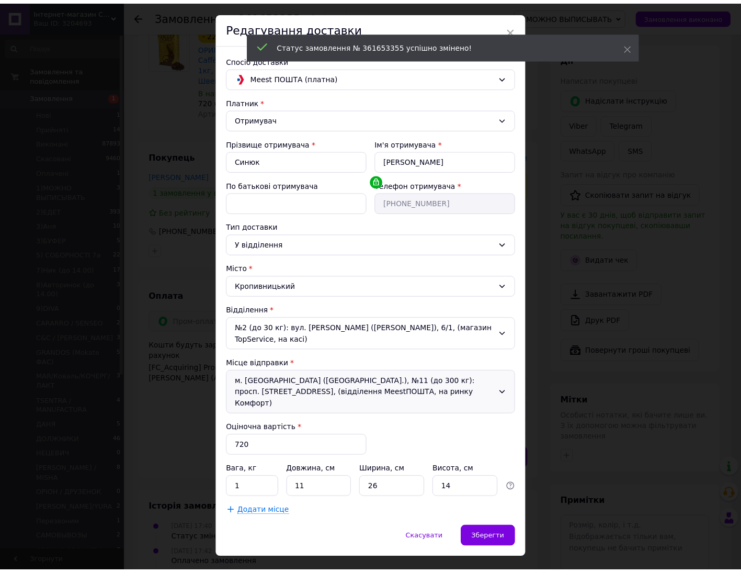
scroll to position [39, 0]
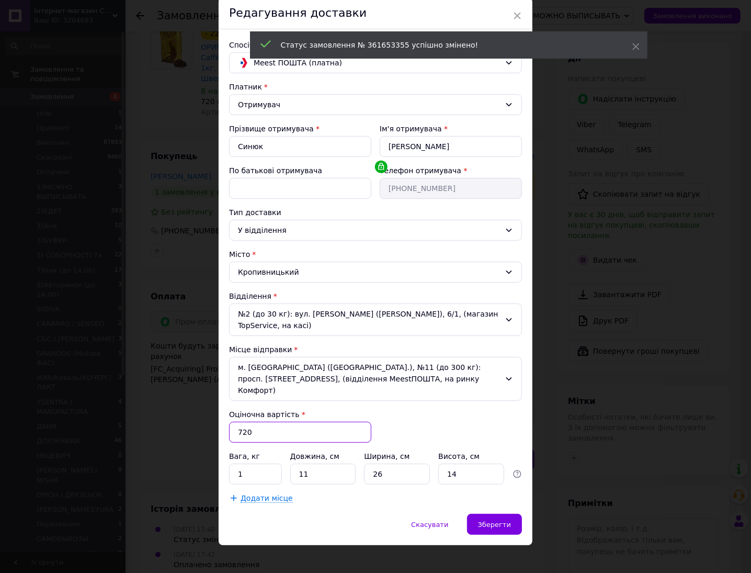
drag, startPoint x: 263, startPoint y: 425, endPoint x: 213, endPoint y: 425, distance: 49.2
click at [213, 425] on div "× Редагування доставки Спосіб доставки Meest ПОШТА (платна) Платник Отримувач П…" at bounding box center [375, 286] width 751 height 573
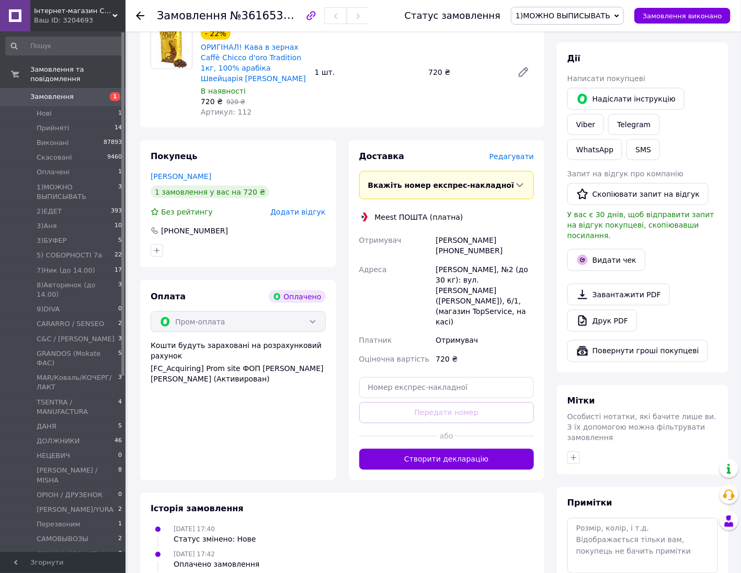
click at [506, 152] on span "Редагувати" at bounding box center [512, 156] width 44 height 8
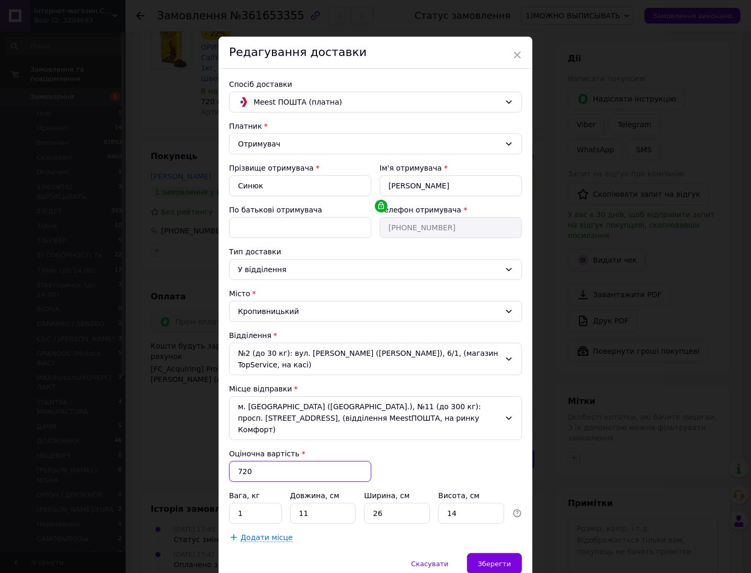
drag, startPoint x: 259, startPoint y: 459, endPoint x: 231, endPoint y: 464, distance: 28.2
click at [231, 464] on input "720" at bounding box center [300, 471] width 142 height 21
type input "500"
click at [500, 553] on div "Зберегти" at bounding box center [494, 563] width 55 height 21
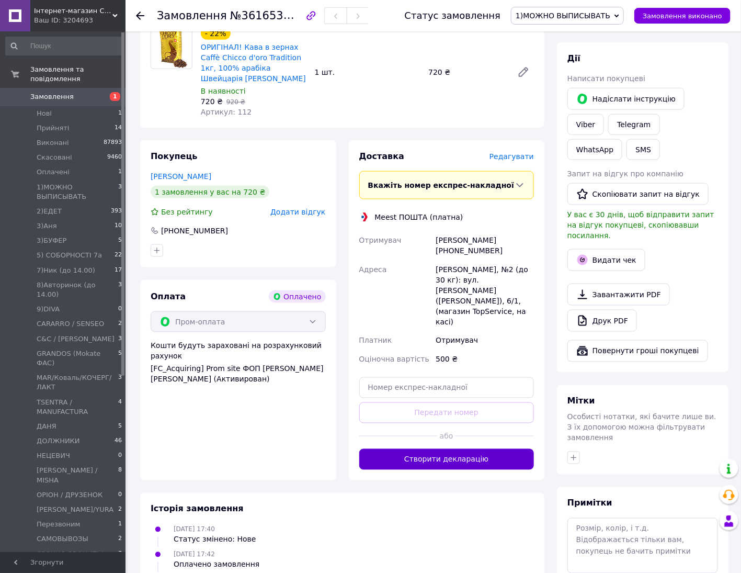
click at [458, 449] on button "Створити декларацію" at bounding box center [446, 459] width 175 height 21
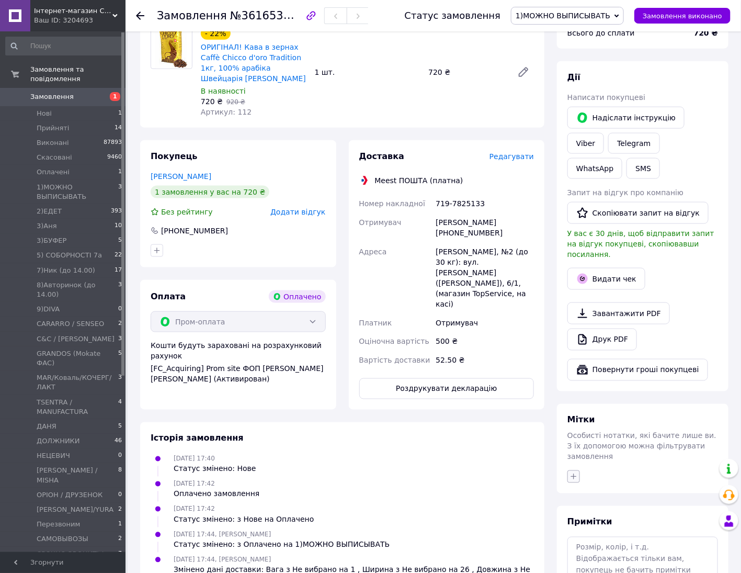
click at [572, 472] on icon "button" at bounding box center [574, 476] width 8 height 8
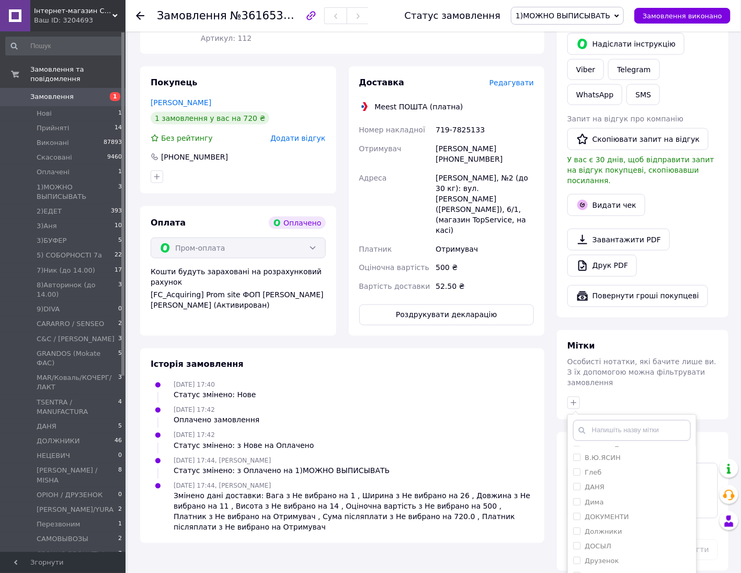
scroll to position [262, 0]
click at [577, 541] on input "ІВ" at bounding box center [576, 544] width 7 height 7
checkbox input "true"
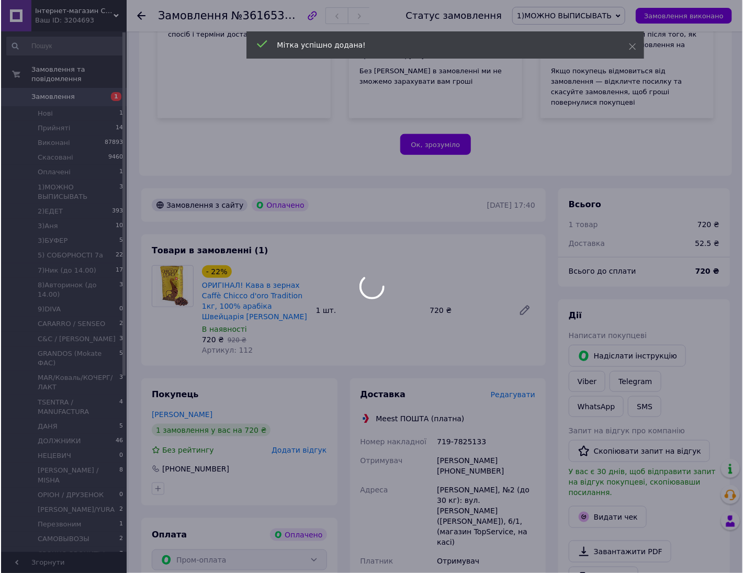
scroll to position [163, 0]
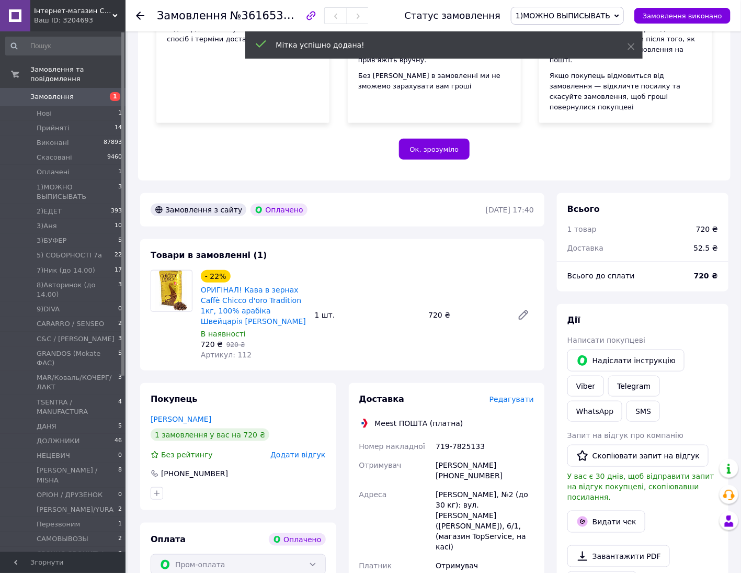
click at [468, 437] on div "719-7825133" at bounding box center [485, 446] width 103 height 19
copy div "719-7825133"
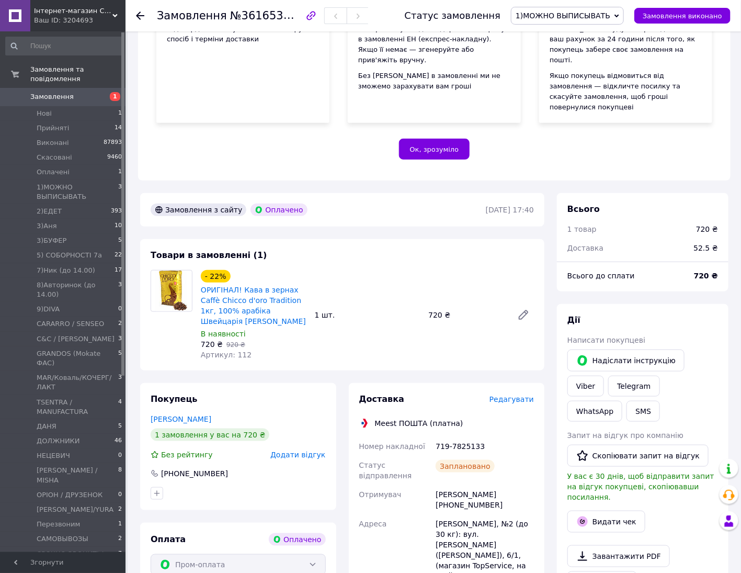
drag, startPoint x: 450, startPoint y: 354, endPoint x: 456, endPoint y: 383, distance: 30.0
click at [450, 383] on div "Доставка Редагувати Meest ПОШТА (платна) Номер накладної 719-7825133 Статус від…" at bounding box center [447, 532] width 196 height 299
click at [468, 437] on div "719-7825133" at bounding box center [485, 446] width 103 height 19
click at [467, 437] on div "719-7825133" at bounding box center [485, 446] width 103 height 19
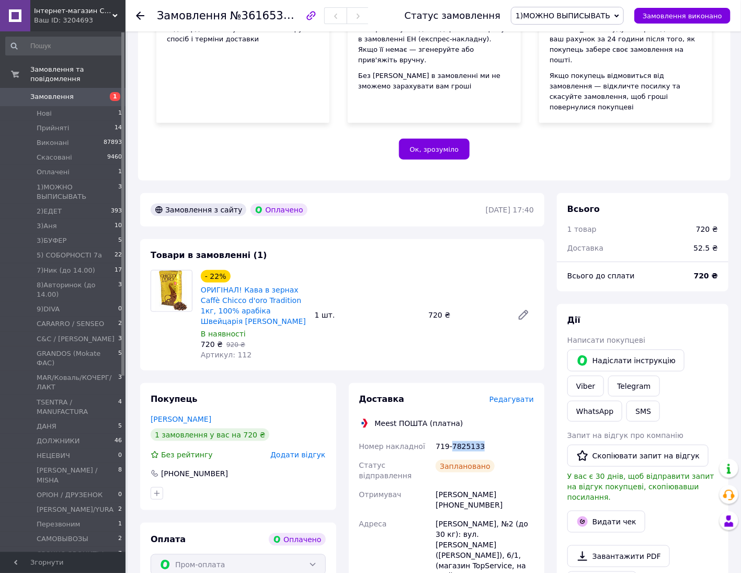
click at [467, 437] on div "719-7825133" at bounding box center [485, 446] width 103 height 19
click at [604, 376] on link "Viber" at bounding box center [586, 386] width 37 height 21
click at [666, 193] on div "Всього 1 товар 720 ₴ Доставка 52.5 ₴" at bounding box center [645, 223] width 172 height 60
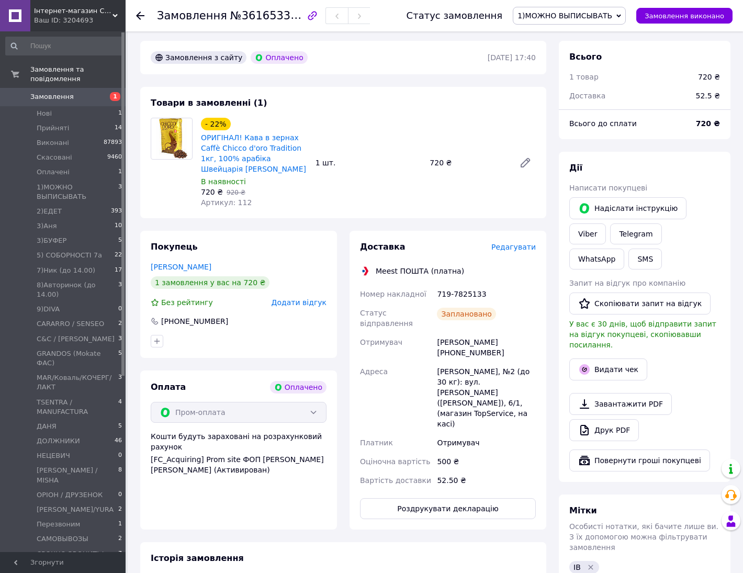
scroll to position [209, 0]
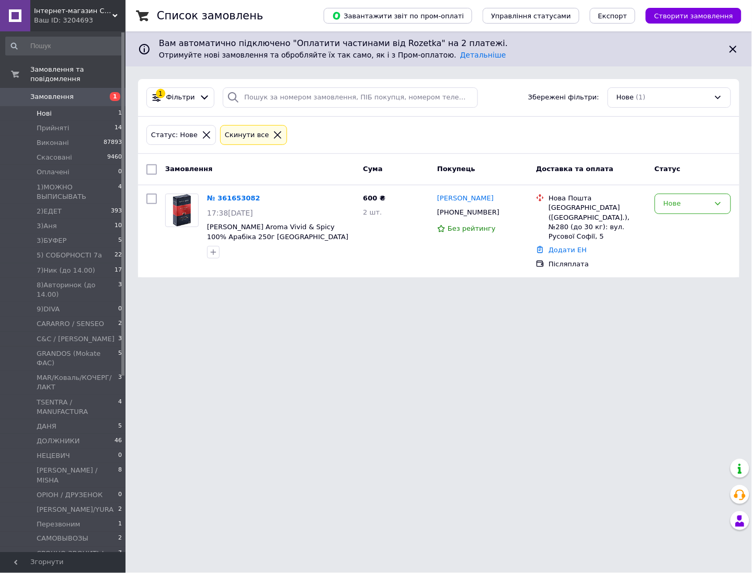
click at [51, 106] on li "Нові 1" at bounding box center [64, 113] width 128 height 15
drag, startPoint x: 48, startPoint y: 101, endPoint x: 53, endPoint y: 92, distance: 10.8
click at [48, 109] on span "Нові" at bounding box center [44, 113] width 15 height 9
click at [76, 165] on li "Оплачені 0" at bounding box center [64, 172] width 128 height 15
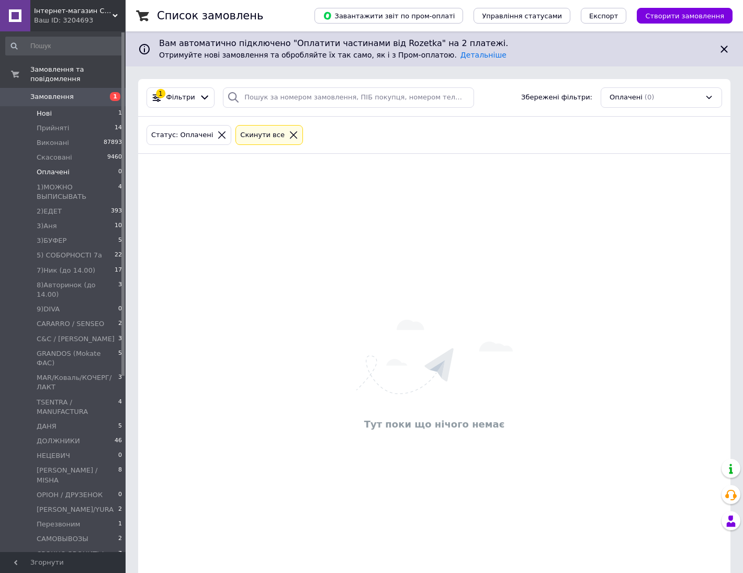
click at [53, 106] on li "Нові 1" at bounding box center [64, 113] width 128 height 15
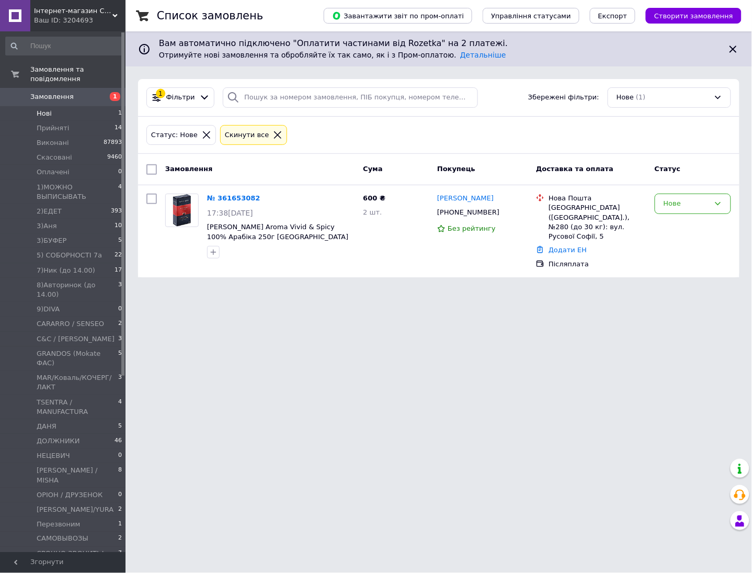
click at [699, 139] on div "Статус: Нове Cкинути все" at bounding box center [438, 135] width 589 height 25
click at [55, 167] on span "Оплачені" at bounding box center [53, 171] width 33 height 9
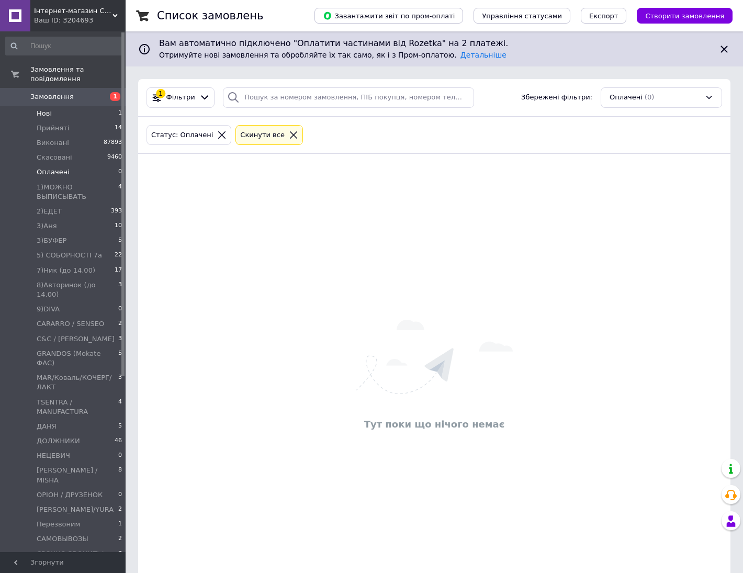
click at [51, 106] on li "Нові 1" at bounding box center [64, 113] width 128 height 15
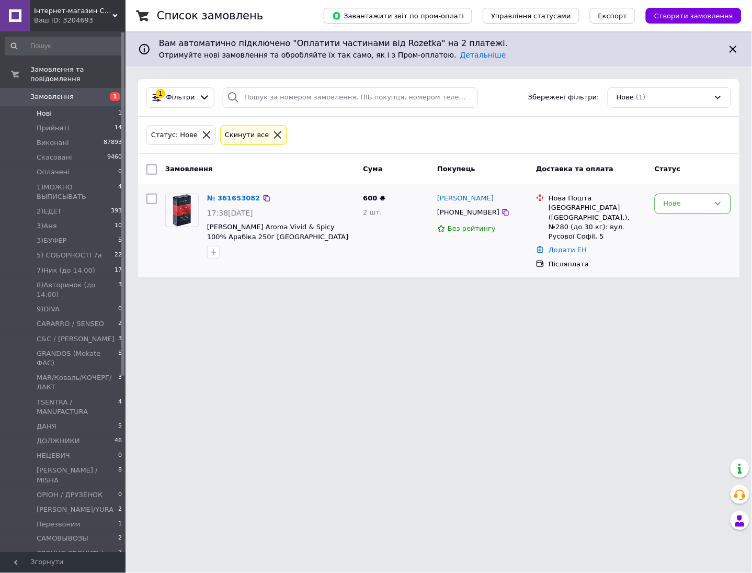
drag, startPoint x: 492, startPoint y: 213, endPoint x: 390, endPoint y: 197, distance: 103.9
click at [502, 213] on icon at bounding box center [506, 212] width 8 height 8
click at [55, 236] on span "3)БУФЕР" at bounding box center [52, 240] width 30 height 9
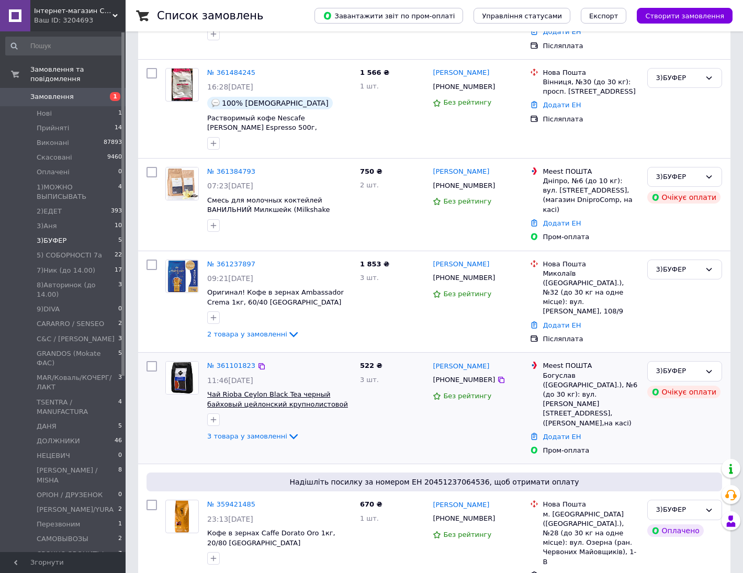
scroll to position [231, 0]
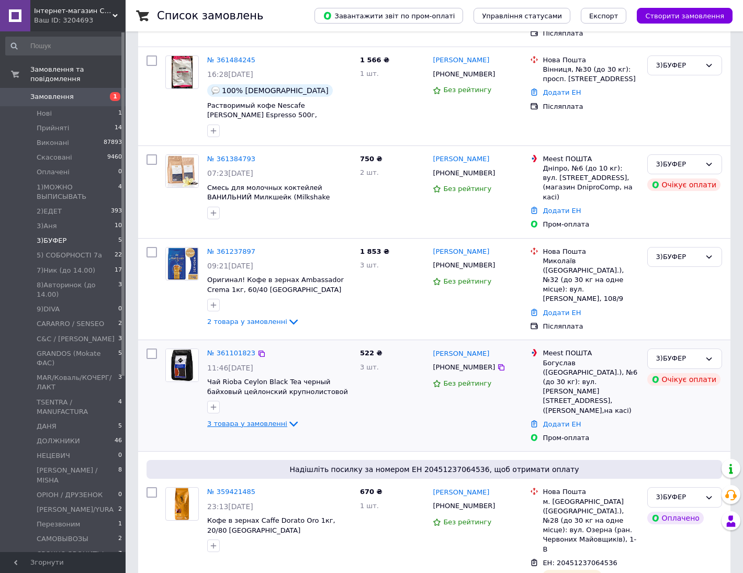
click at [244, 420] on span "3 товара у замовленні" at bounding box center [247, 424] width 80 height 8
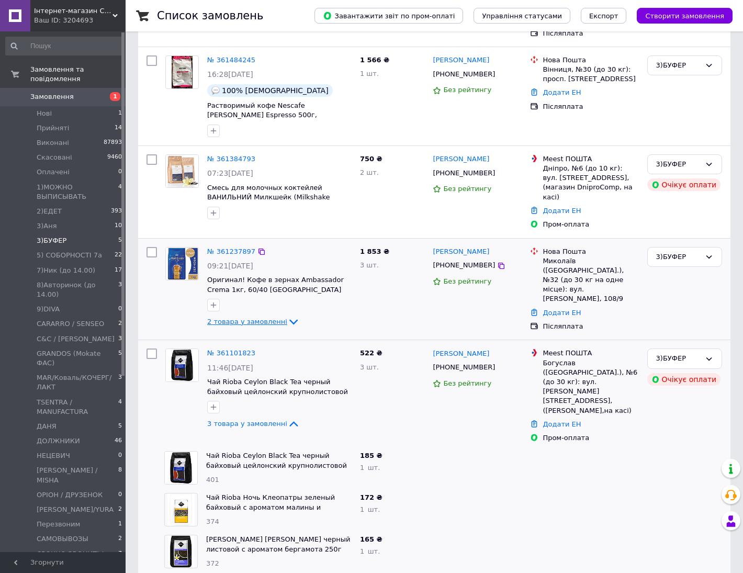
click at [247, 318] on span "2 товара у замовленні" at bounding box center [247, 322] width 80 height 8
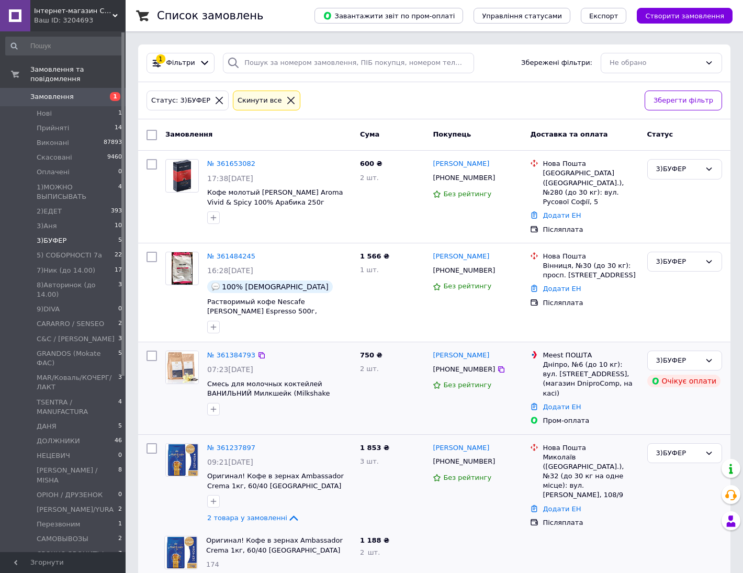
scroll to position [427, 0]
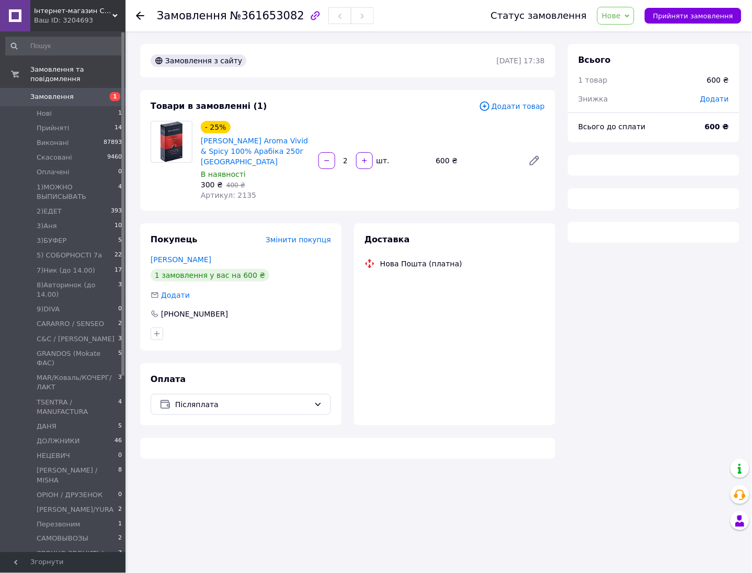
click at [621, 17] on span "Нове" at bounding box center [611, 16] width 19 height 8
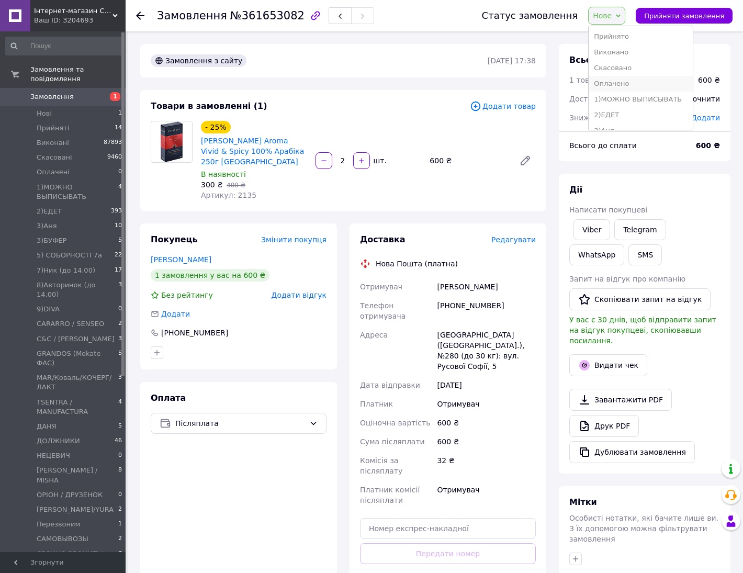
scroll to position [65, 0]
click at [631, 79] on li "3)БУФЕР" at bounding box center [641, 81] width 104 height 16
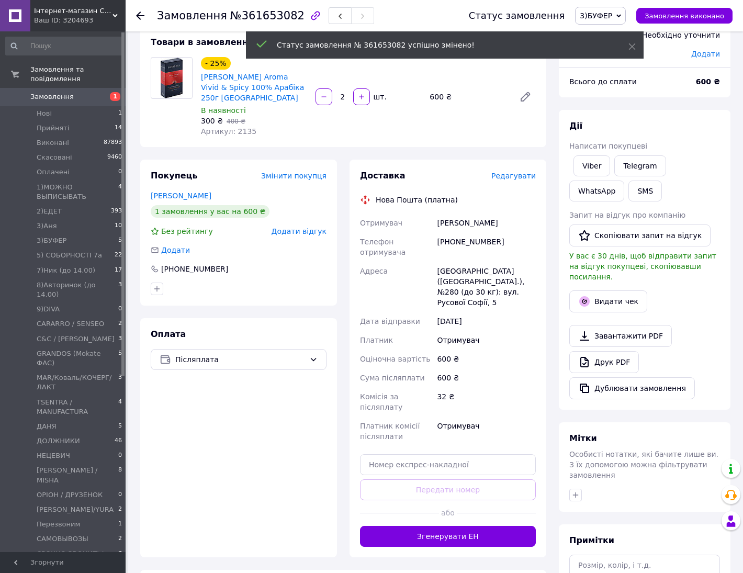
scroll to position [129, 0]
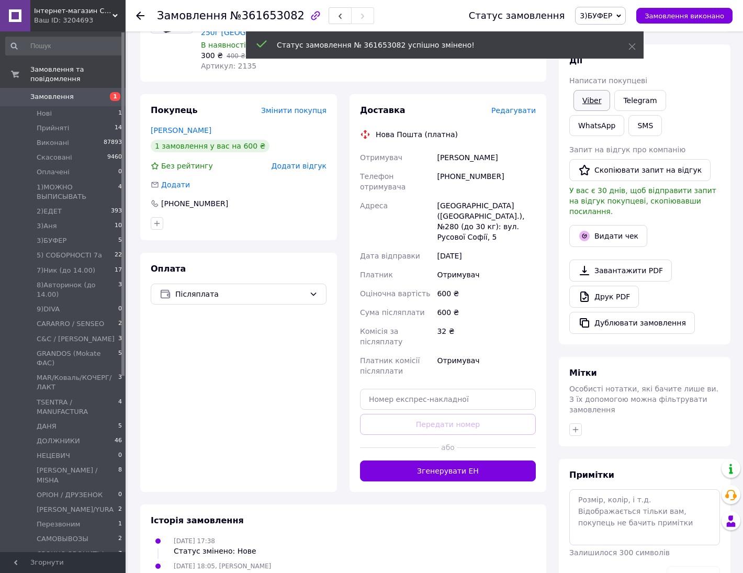
click at [590, 101] on link "Viber" at bounding box center [591, 100] width 37 height 21
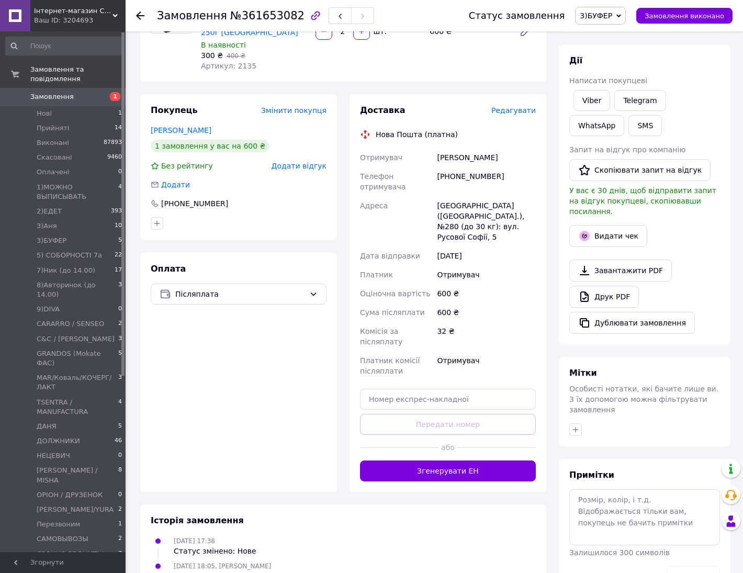
click at [685, 238] on div "Видати чек" at bounding box center [644, 236] width 155 height 26
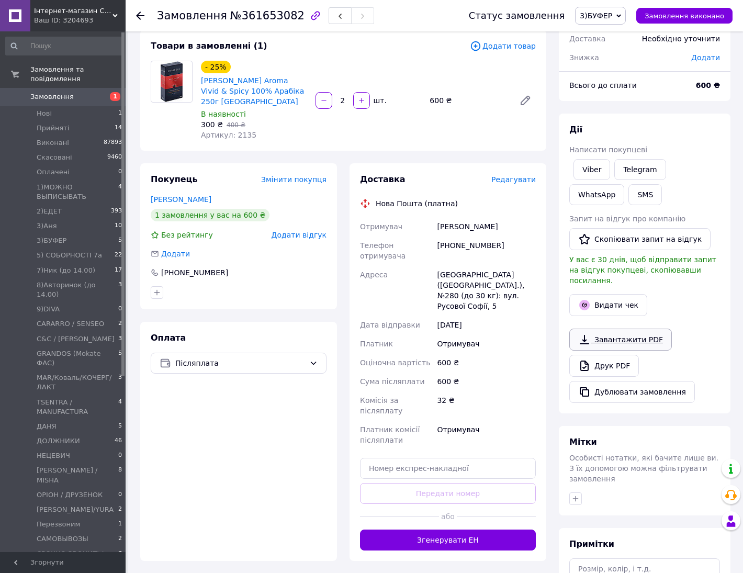
scroll to position [0, 0]
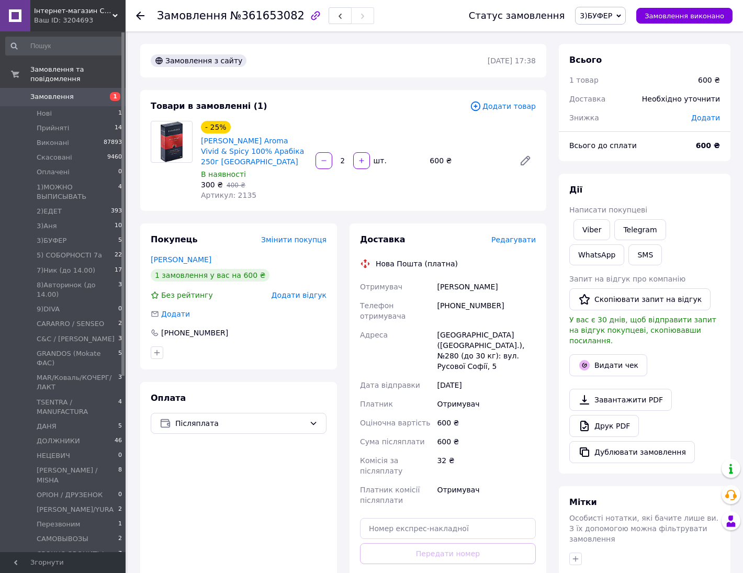
click at [685, 165] on div "Всього 1 товар 600 ₴ Доставка Необхідно уточнити Знижка Додати Всього до сплати…" at bounding box center [645, 385] width 172 height 683
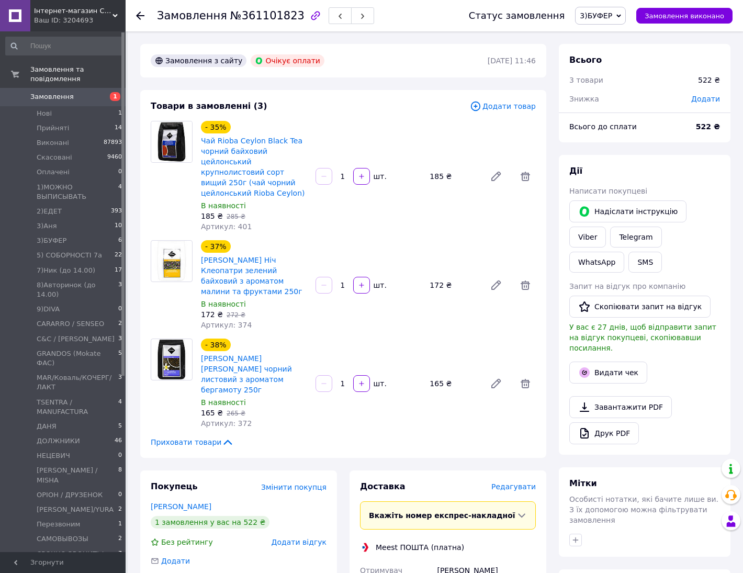
drag, startPoint x: 694, startPoint y: 206, endPoint x: 619, endPoint y: 189, distance: 77.1
click at [606, 227] on link "Viber" at bounding box center [587, 237] width 37 height 21
drag, startPoint x: 683, startPoint y: 165, endPoint x: 681, endPoint y: 173, distance: 8.3
click at [683, 165] on div "Дії" at bounding box center [644, 171] width 151 height 12
click at [606, 227] on link "Viber" at bounding box center [587, 237] width 37 height 21
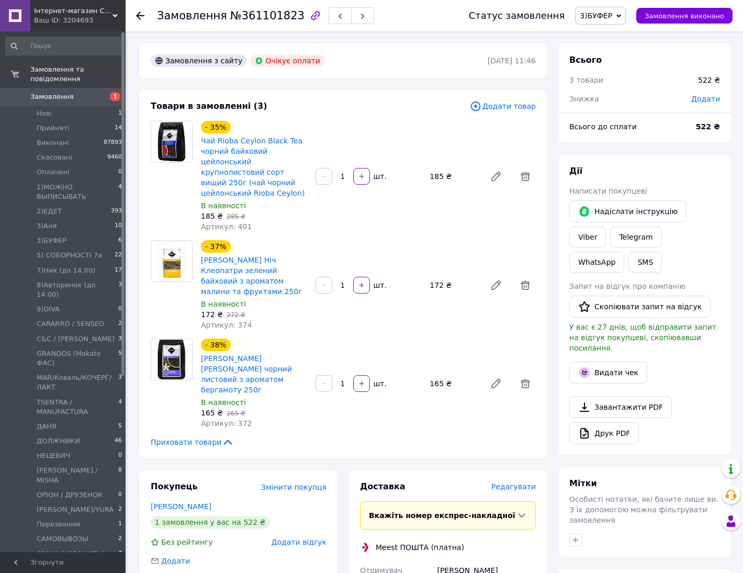
click at [669, 137] on div "Всього до сплати" at bounding box center [626, 126] width 127 height 23
click at [600, 17] on span "3)БУФЕР" at bounding box center [596, 16] width 32 height 8
click at [629, 67] on li "Скасовано" at bounding box center [627, 68] width 104 height 16
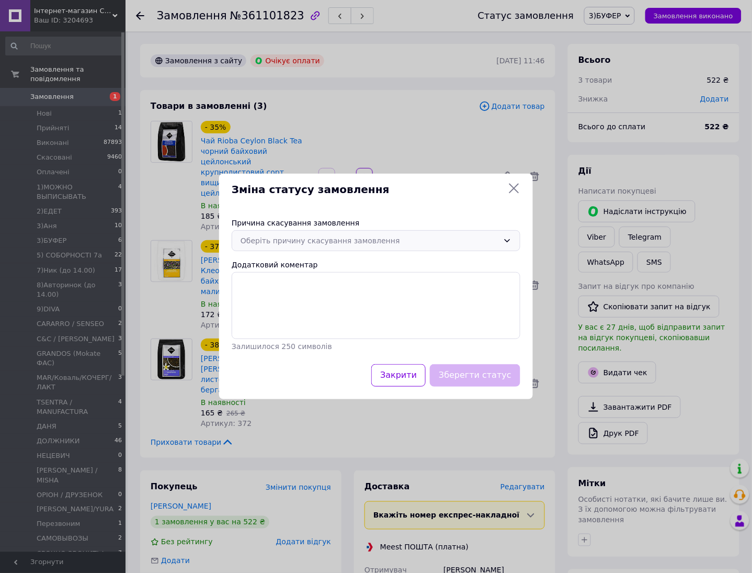
drag, startPoint x: 419, startPoint y: 246, endPoint x: 406, endPoint y: 246, distance: 12.6
click at [417, 246] on div "Оберіть причину скасування замовлення" at bounding box center [376, 240] width 289 height 21
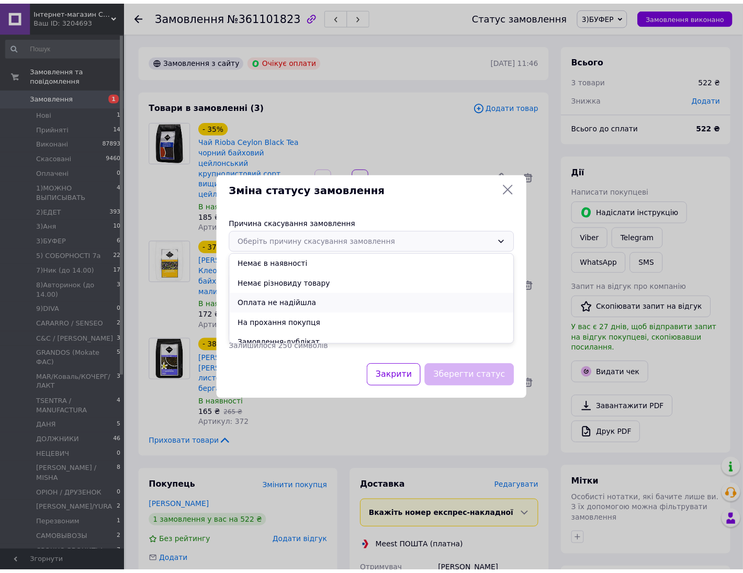
scroll to position [49, 0]
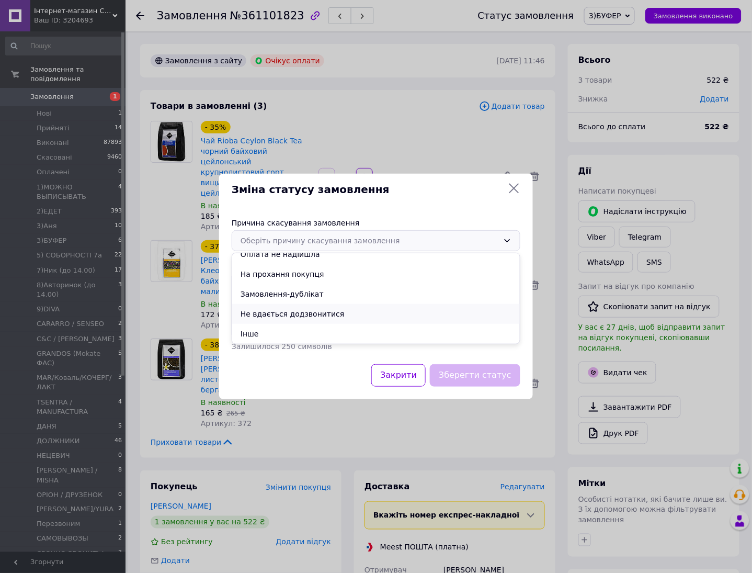
click at [324, 314] on li "Не вдається додзвонитися" at bounding box center [376, 314] width 288 height 20
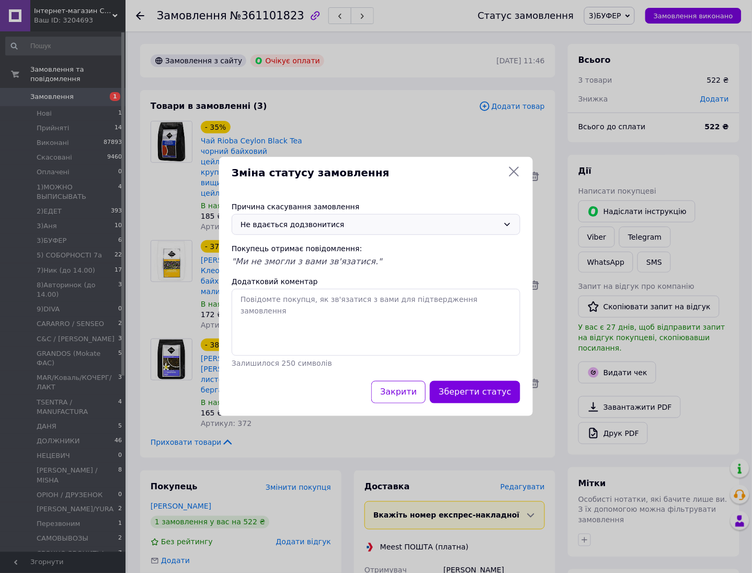
click at [493, 390] on button "Зберегти статус" at bounding box center [475, 392] width 91 height 22
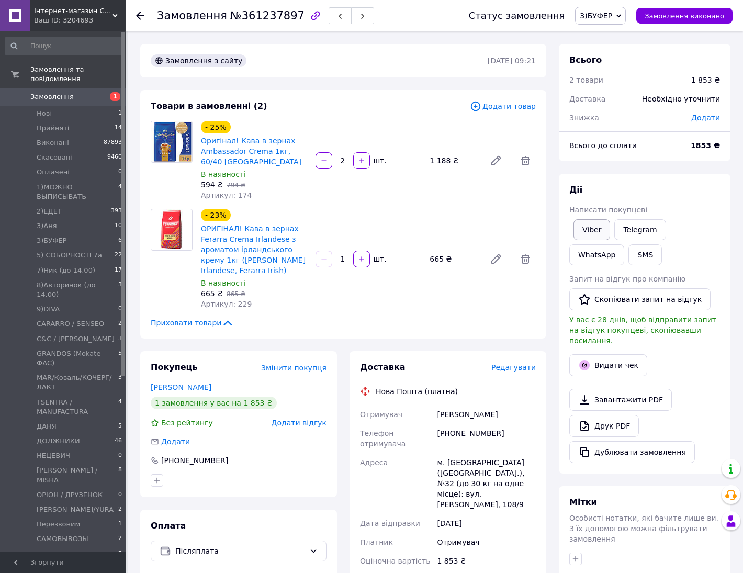
click at [593, 224] on link "Viber" at bounding box center [591, 229] width 37 height 21
click at [670, 183] on div "[PERSON_NAME] покупцеві Viber Telegram WhatsApp SMS Запит на відгук про компані…" at bounding box center [645, 324] width 172 height 300
click at [624, 244] on link "WhatsApp" at bounding box center [596, 254] width 55 height 21
click at [608, 13] on span "3)БУФЕР" at bounding box center [596, 16] width 32 height 8
click at [631, 67] on li "Скасовано" at bounding box center [627, 68] width 104 height 16
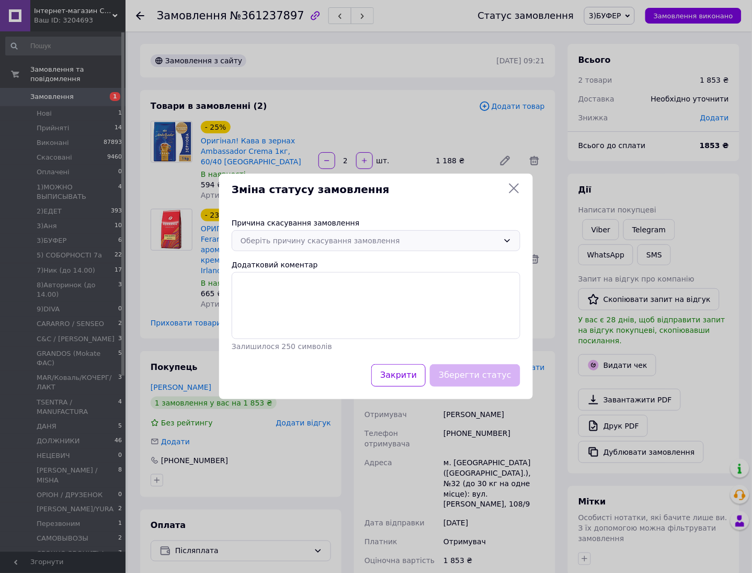
click at [401, 245] on div "Оберіть причину скасування замовлення" at bounding box center [370, 241] width 258 height 12
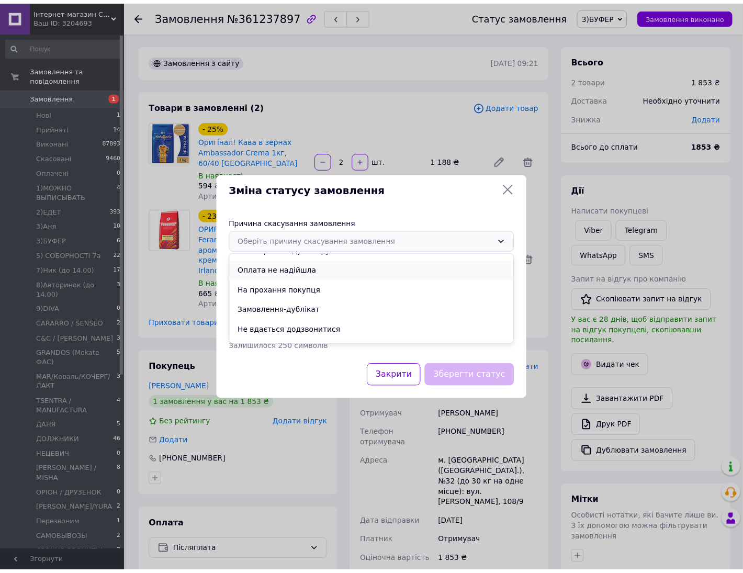
scroll to position [49, 0]
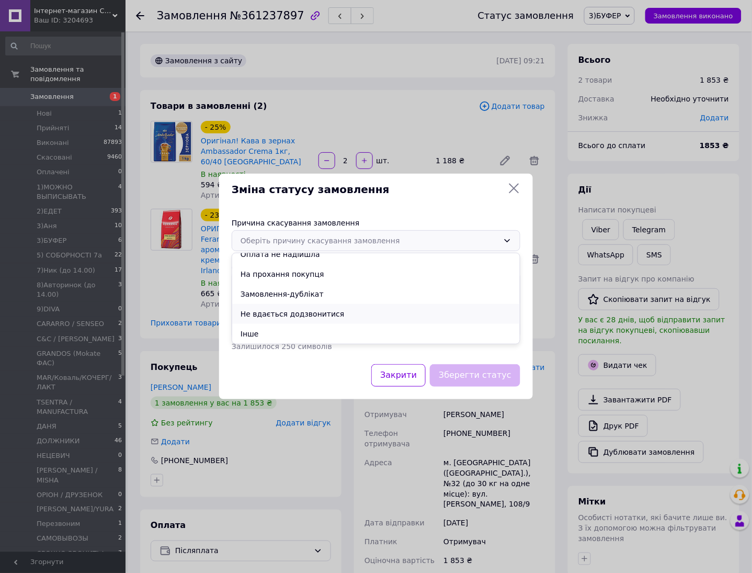
click at [337, 314] on li "Не вдається додзвонитися" at bounding box center [376, 314] width 288 height 20
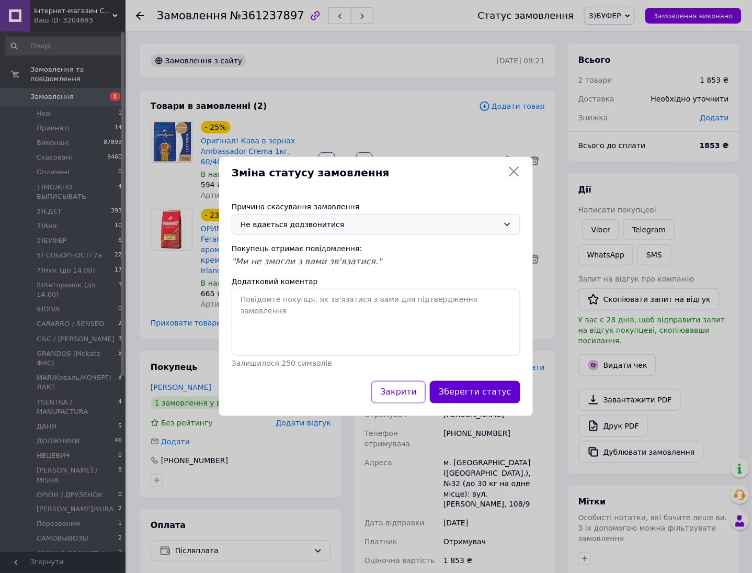
click at [478, 390] on button "Зберегти статус" at bounding box center [475, 392] width 91 height 22
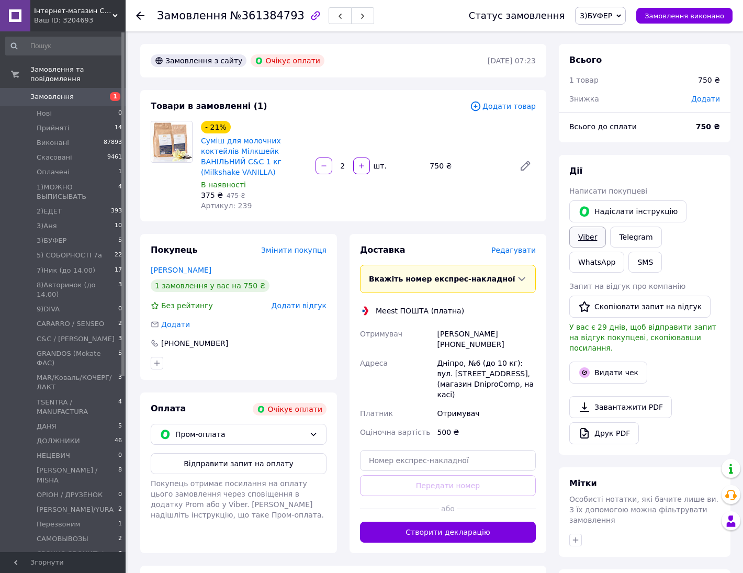
click at [606, 227] on link "Viber" at bounding box center [587, 237] width 37 height 21
click at [658, 177] on div "Дії" at bounding box center [644, 171] width 151 height 12
click at [667, 133] on div "Всього до сплати" at bounding box center [626, 126] width 127 height 23
click at [679, 155] on div "Дії Написати покупцеві   Надіслати інструкцію Viber Telegram WhatsApp SMS Запит…" at bounding box center [645, 305] width 172 height 300
click at [669, 148] on div "Всього 1 товар 750 ₴ Знижка Додати Всього до сплати 750 ₴ Дії Написати покупцев…" at bounding box center [645, 376] width 172 height 664
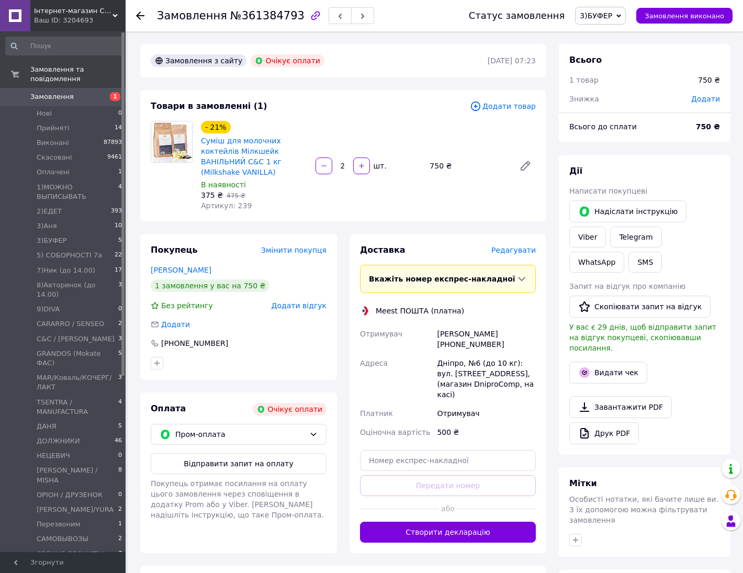
click at [606, 17] on span "3)БУФЕР" at bounding box center [596, 16] width 32 height 8
click at [634, 70] on li "Скасовано" at bounding box center [627, 68] width 104 height 16
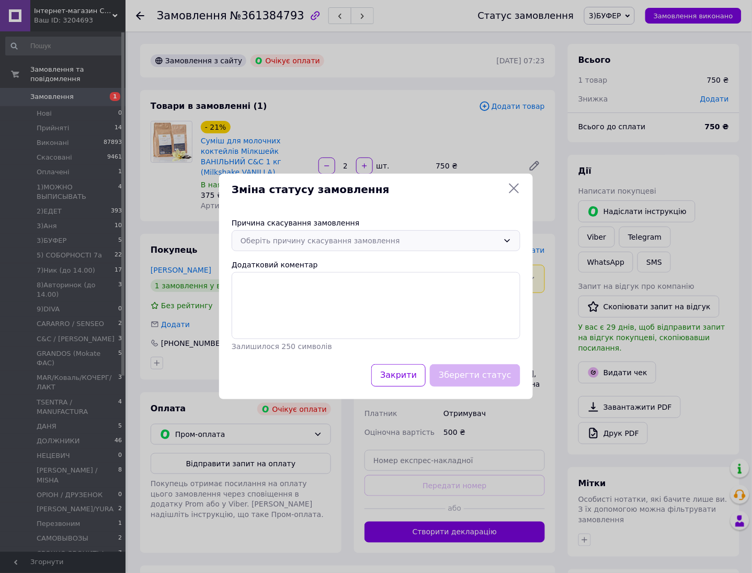
click at [382, 233] on div "Оберіть причину скасування замовлення" at bounding box center [376, 240] width 289 height 21
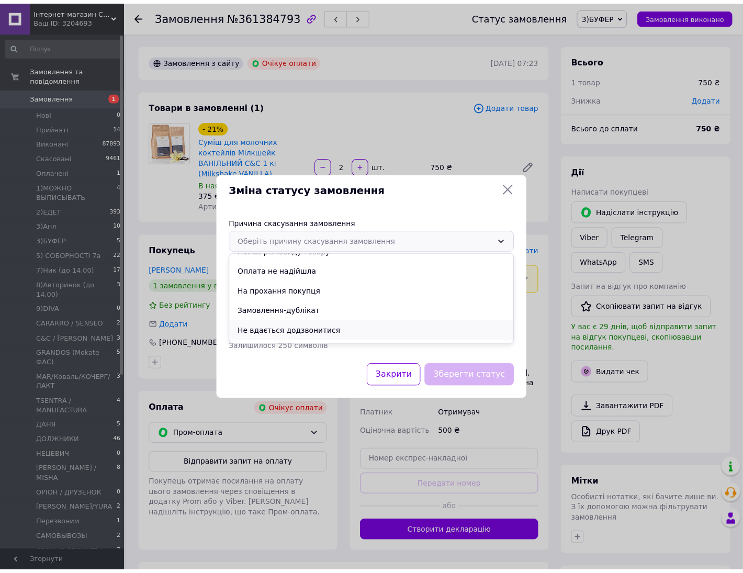
scroll to position [49, 0]
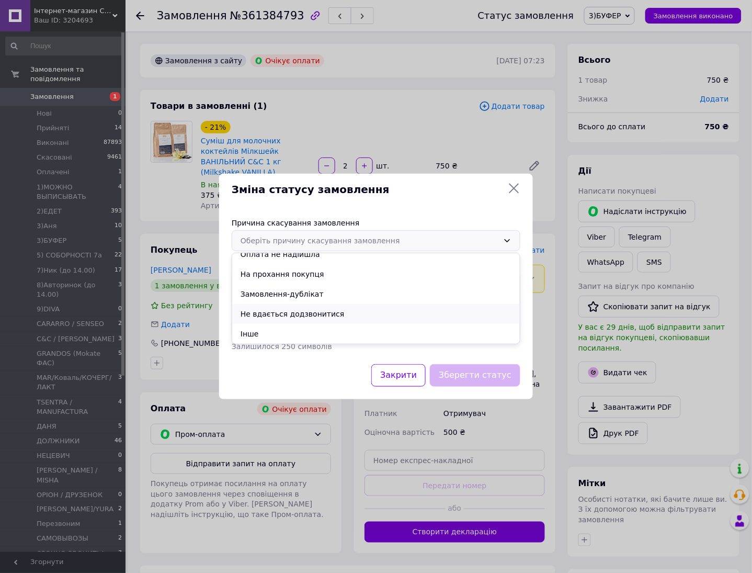
click at [355, 314] on li "Не вдається додзвонитися" at bounding box center [376, 314] width 288 height 20
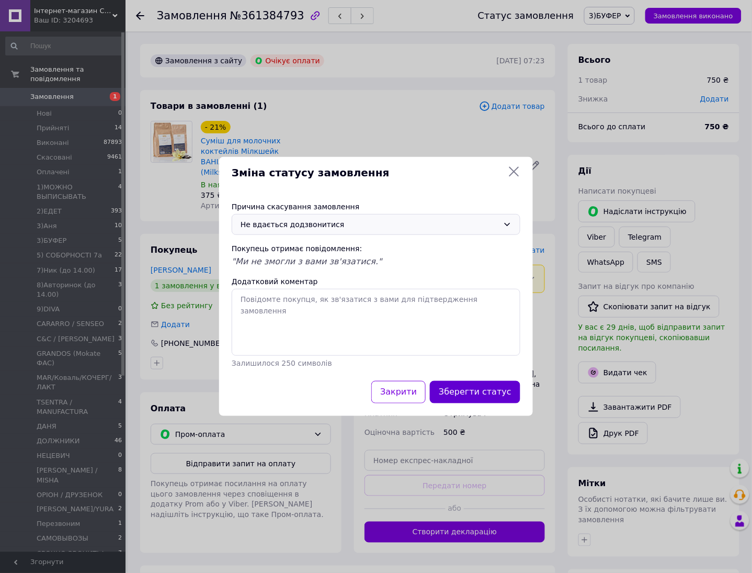
click at [491, 390] on button "Зберегти статус" at bounding box center [475, 392] width 91 height 22
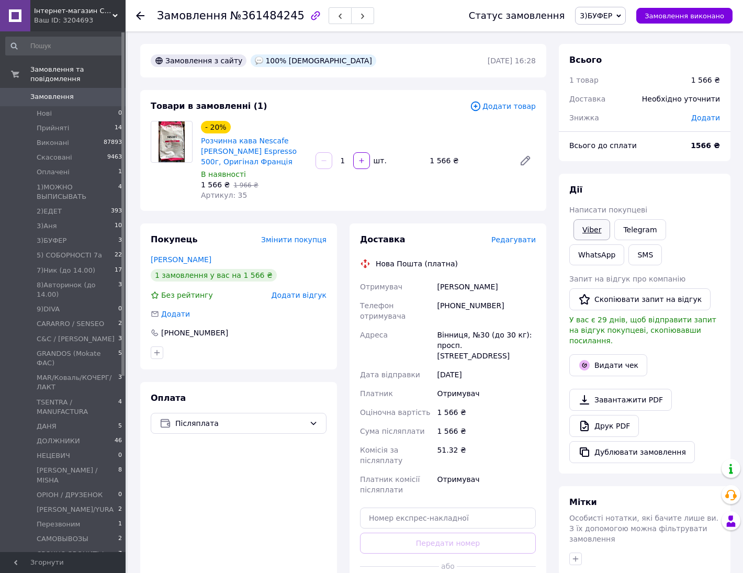
click at [592, 228] on link "Viber" at bounding box center [591, 229] width 37 height 21
click at [671, 186] on div "Дії" at bounding box center [644, 190] width 151 height 12
click at [624, 244] on link "WhatsApp" at bounding box center [596, 254] width 55 height 21
click at [605, 18] on span "3)БУФЕР" at bounding box center [596, 16] width 32 height 8
click at [627, 67] on li "Скасовано" at bounding box center [627, 68] width 104 height 16
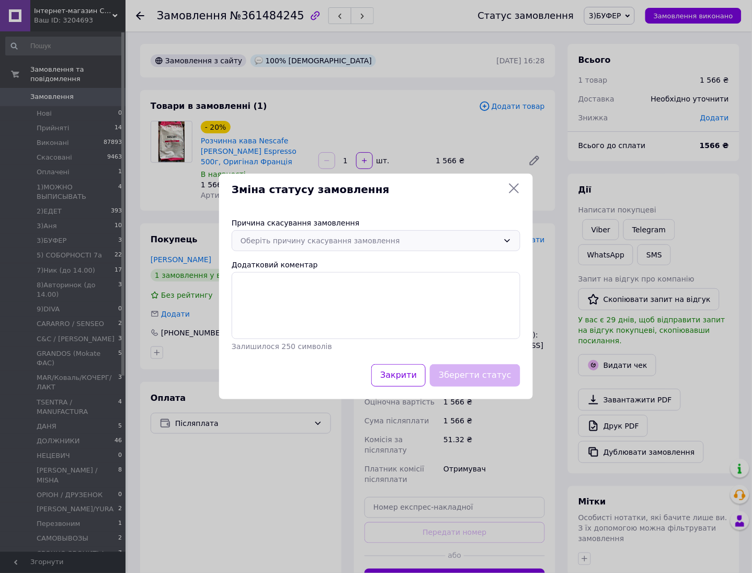
click at [408, 247] on div "Оберіть причину скасування замовлення" at bounding box center [376, 240] width 289 height 21
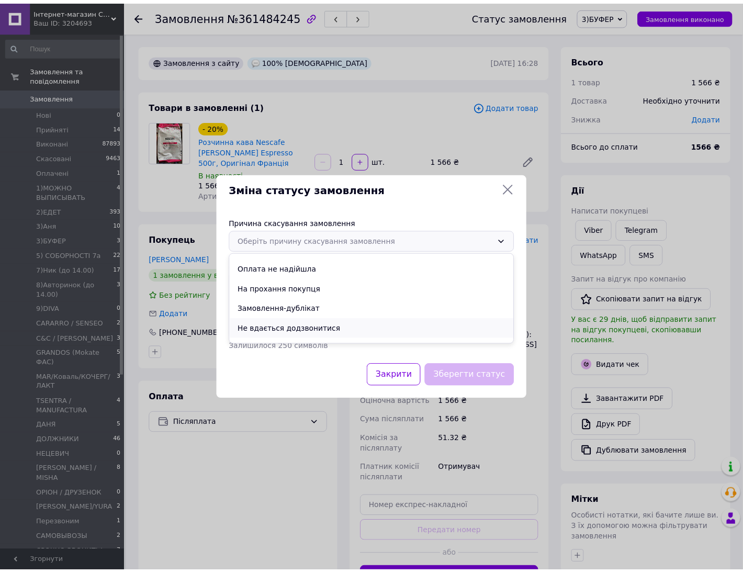
scroll to position [49, 0]
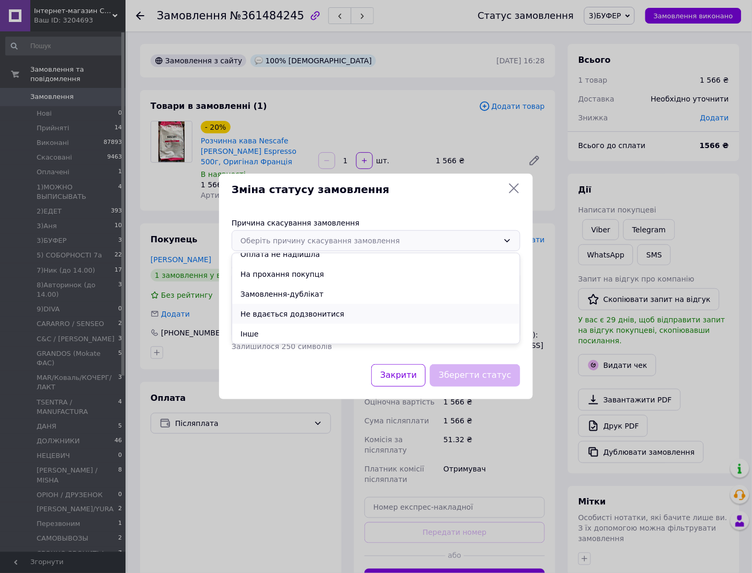
click at [344, 314] on li "Не вдається додзвонитися" at bounding box center [376, 314] width 288 height 20
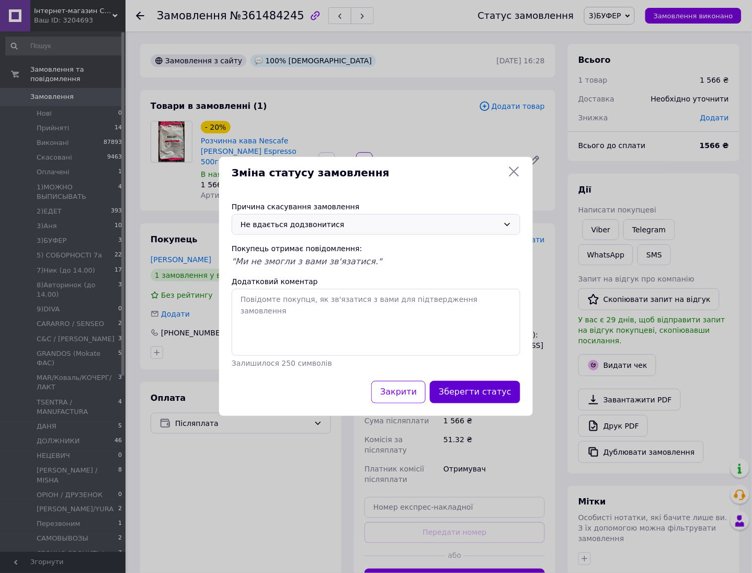
click at [477, 387] on button "Зберегти статус" at bounding box center [475, 392] width 91 height 22
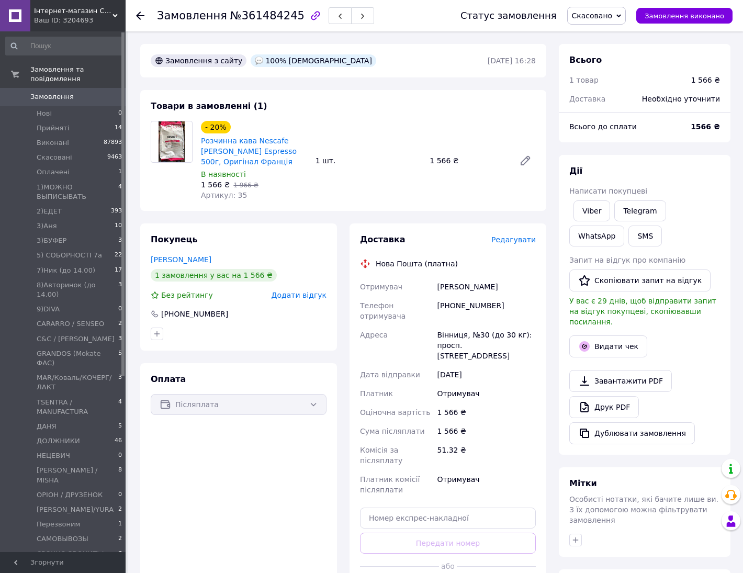
click at [380, 131] on div "- 20% Розчинна кава Nescafe [PERSON_NAME] Espresso 500г, Оригінал [GEOGRAPHIC_D…" at bounding box center [368, 161] width 343 height 84
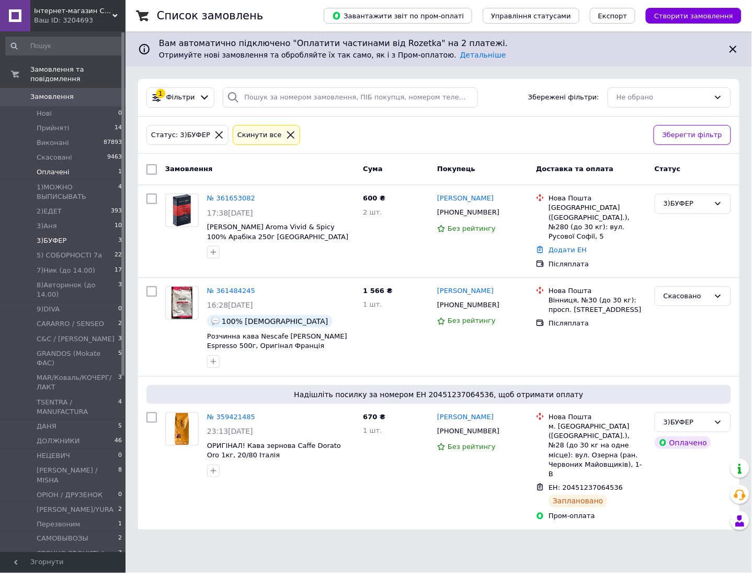
click at [84, 165] on li "Оплачені 1" at bounding box center [64, 172] width 128 height 15
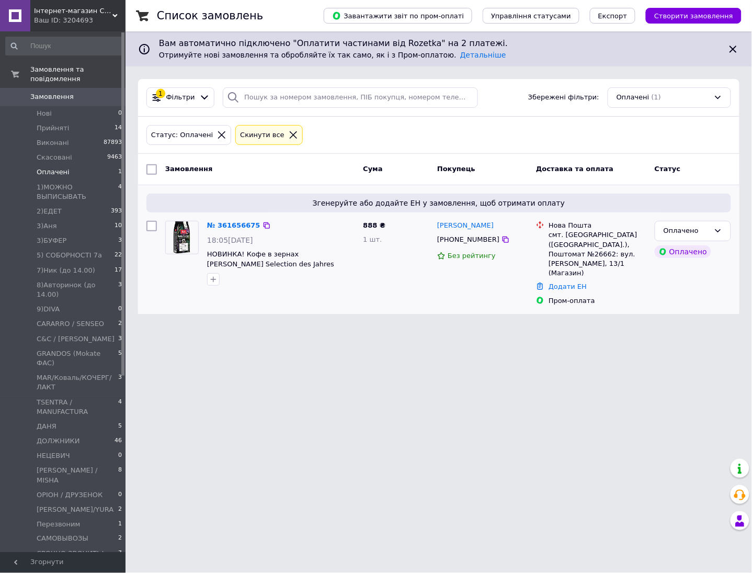
drag, startPoint x: 491, startPoint y: 239, endPoint x: 469, endPoint y: 219, distance: 29.2
click at [502, 239] on icon at bounding box center [506, 239] width 8 height 8
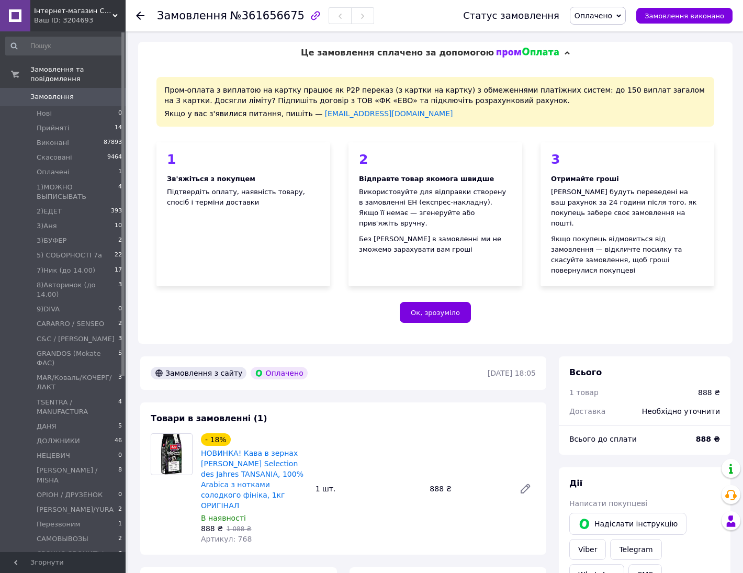
click at [406, 21] on div "Замовлення №361656675" at bounding box center [299, 15] width 285 height 31
click at [442, 27] on div "Замовлення №361656675" at bounding box center [299, 15] width 285 height 31
click at [599, 22] on span "Оплачено" at bounding box center [598, 16] width 56 height 18
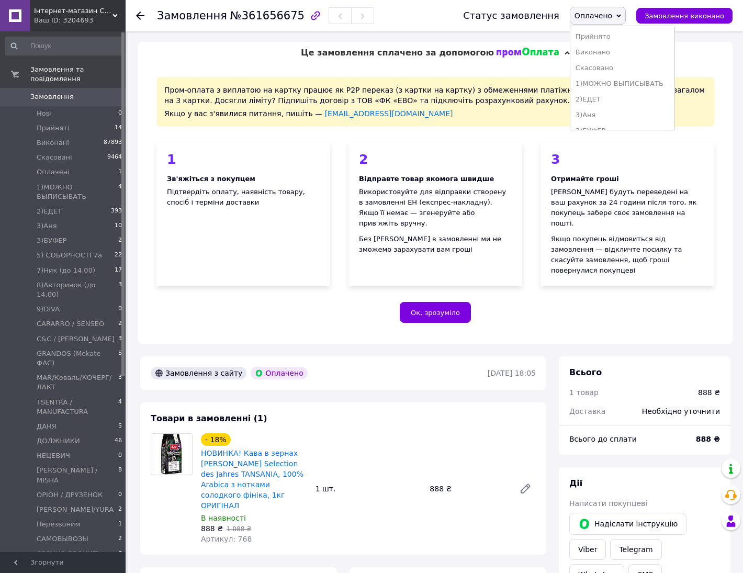
click at [385, 20] on div "Замовлення №361656675" at bounding box center [299, 15] width 285 height 31
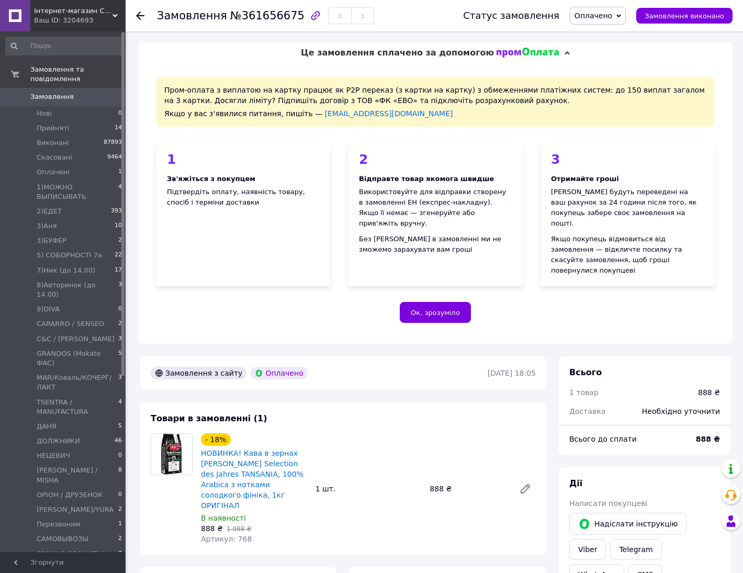
click at [437, 16] on div "Замовлення №361656675" at bounding box center [299, 15] width 285 height 31
drag, startPoint x: 333, startPoint y: 324, endPoint x: 371, endPoint y: 302, distance: 44.3
click at [333, 324] on div "Замовлення №361656675 Статус замовлення Оплачено Прийнято Виконано Скасовано 1)…" at bounding box center [435, 557] width 615 height 1052
click at [597, 7] on span "Оплачено" at bounding box center [598, 16] width 56 height 18
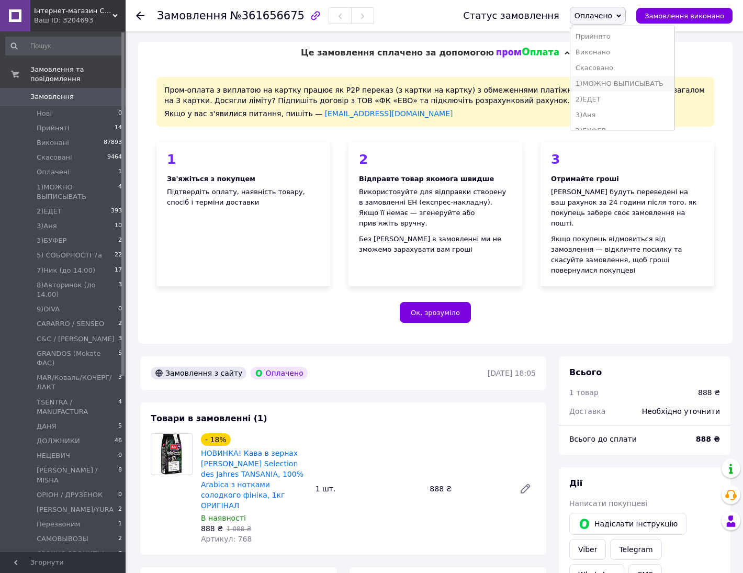
click at [637, 84] on li "1)МОЖНО ВЫПИСЫВАТЬ" at bounding box center [622, 84] width 104 height 16
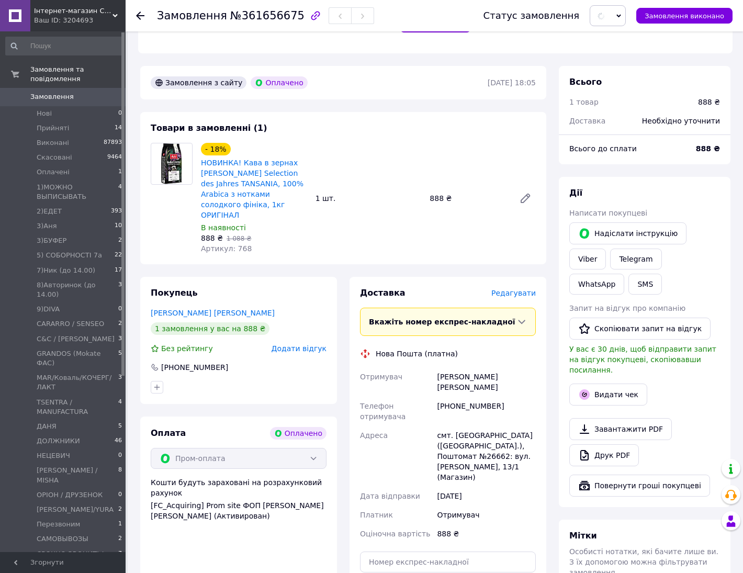
scroll to position [327, 0]
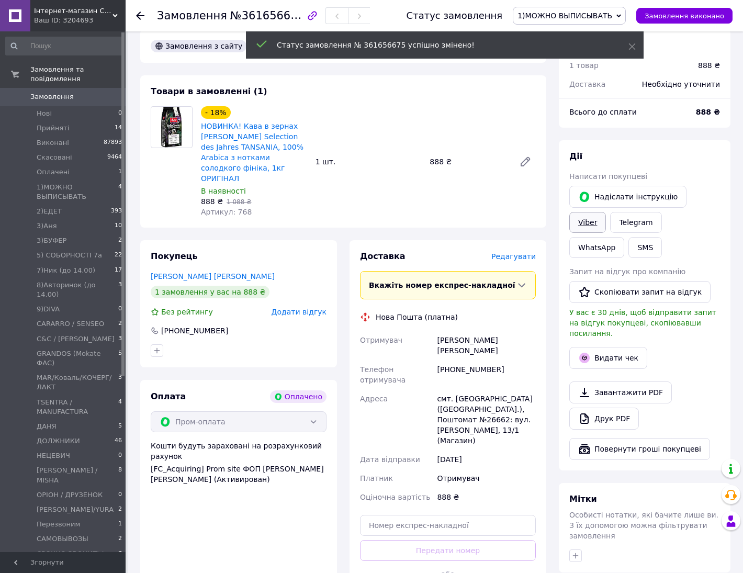
click at [606, 212] on link "Viber" at bounding box center [587, 222] width 37 height 21
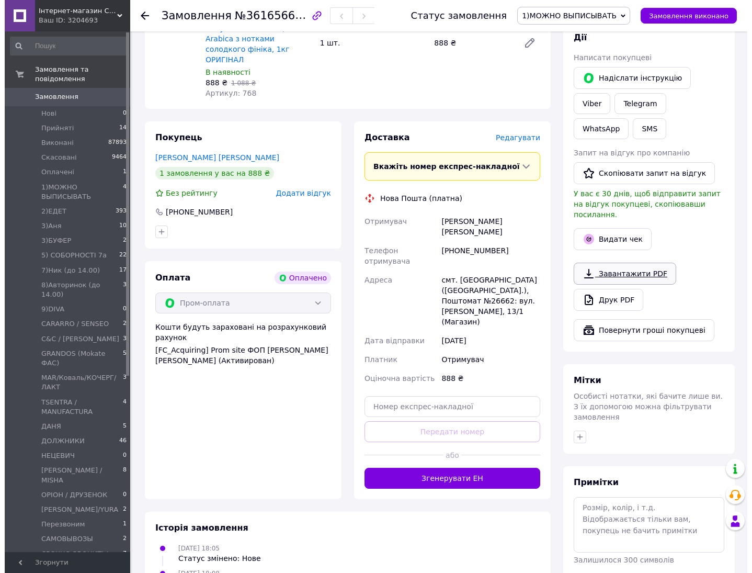
scroll to position [448, 0]
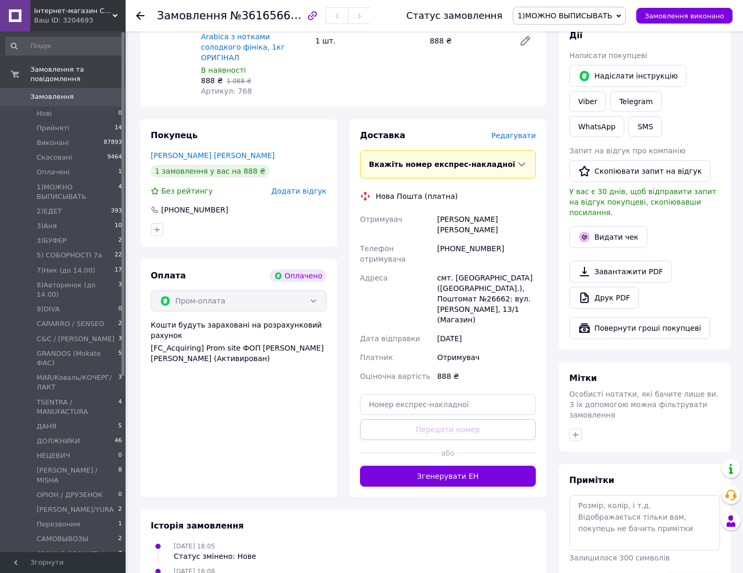
click at [504, 131] on span "Редагувати" at bounding box center [513, 135] width 44 height 8
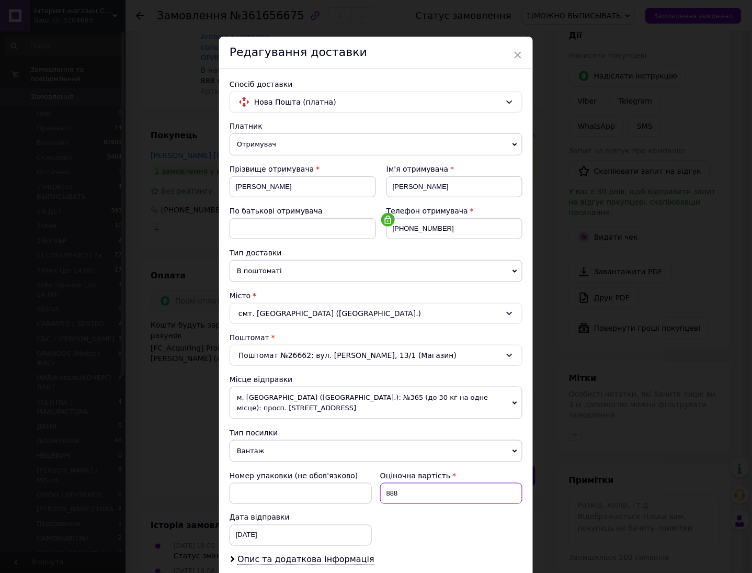
drag, startPoint x: 415, startPoint y: 487, endPoint x: 373, endPoint y: 489, distance: 41.9
click at [373, 489] on div "Номер упаковки (не обов'язково) Оціночна вартість 888 Дата відправки [DATE] < 2…" at bounding box center [375, 508] width 301 height 84
type input "500"
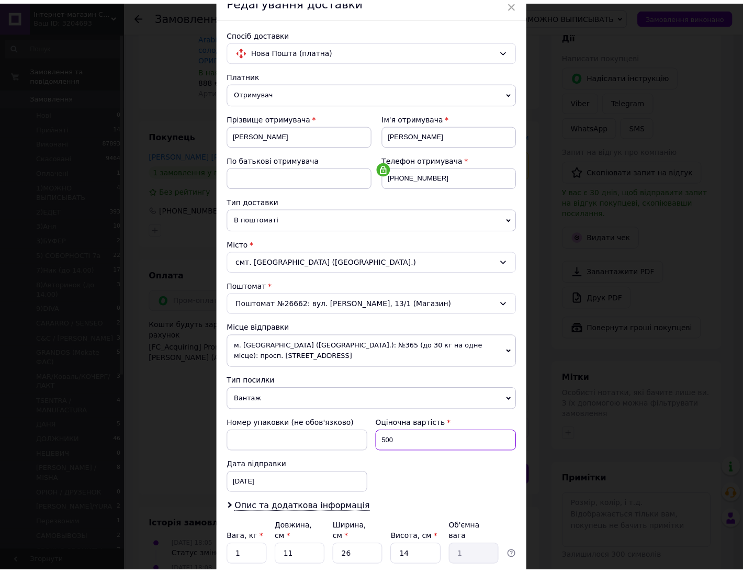
scroll to position [125, 0]
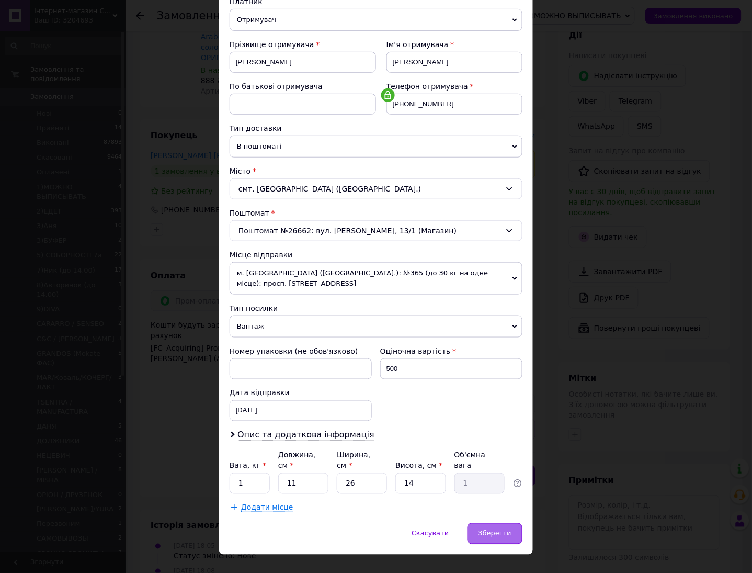
click at [494, 529] on span "Зберегти" at bounding box center [495, 533] width 33 height 8
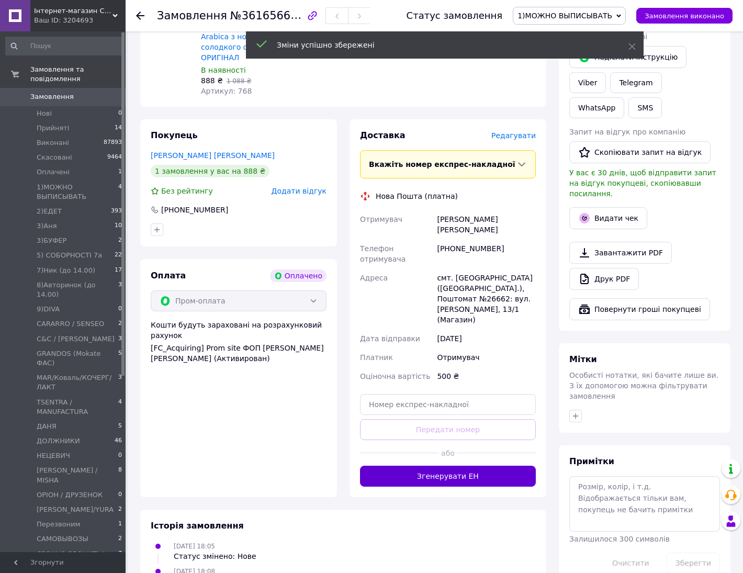
click at [488, 466] on button "Згенерувати ЕН" at bounding box center [448, 476] width 176 height 21
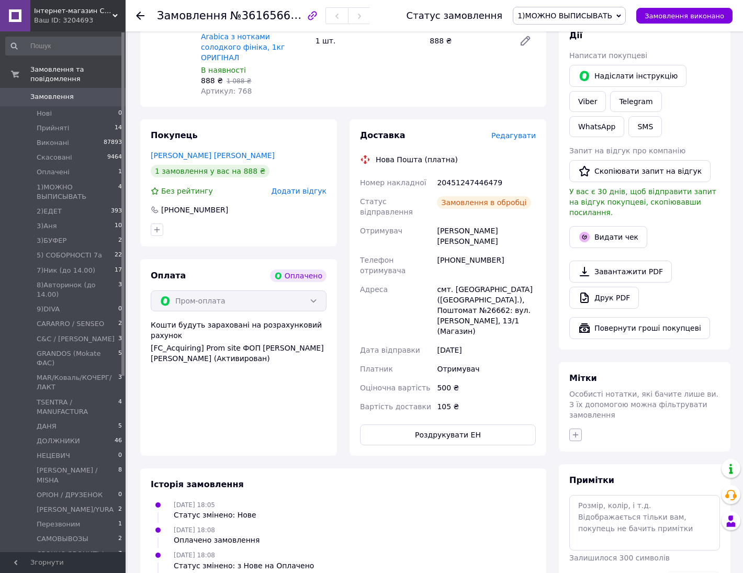
click at [574, 431] on icon "button" at bounding box center [575, 435] width 8 height 8
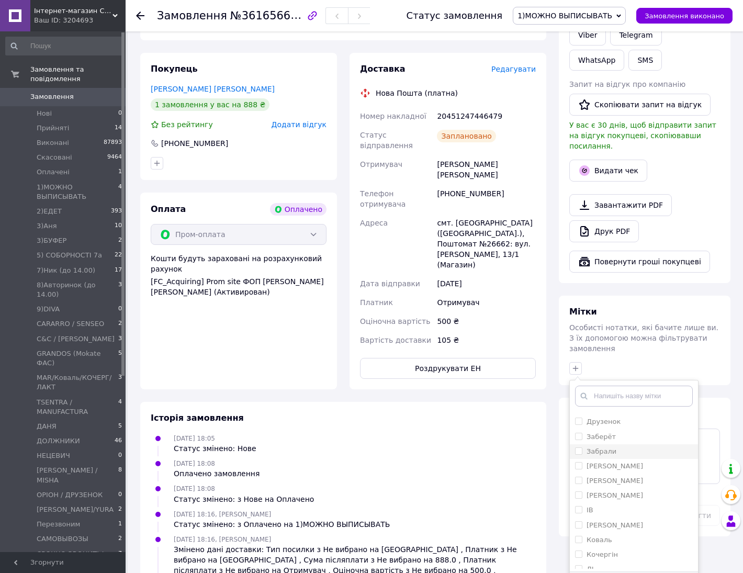
scroll to position [327, 0]
click at [577, 442] on input "ІВ" at bounding box center [578, 445] width 7 height 7
checkbox input "true"
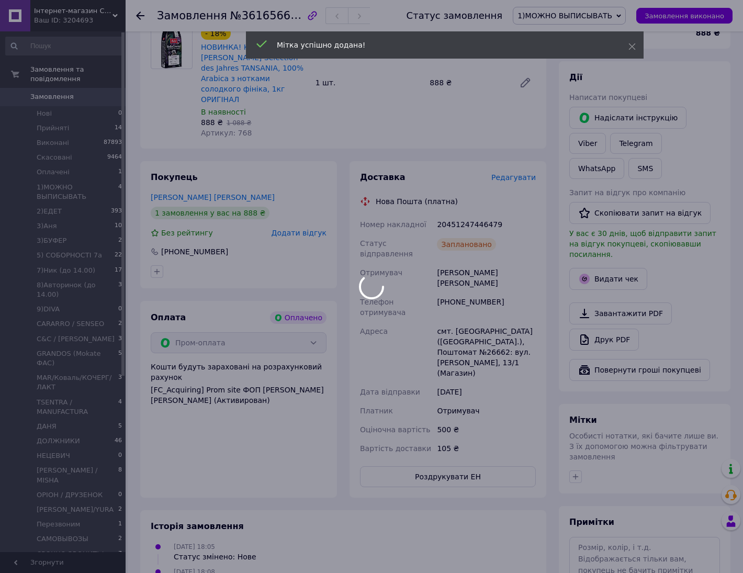
scroll to position [253, 0]
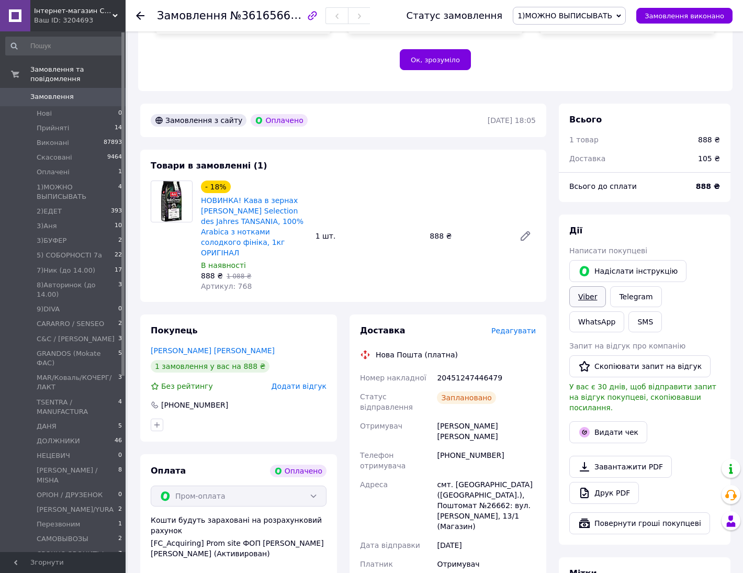
drag, startPoint x: 694, startPoint y: 250, endPoint x: 684, endPoint y: 254, distance: 10.3
click at [606, 286] on link "Viber" at bounding box center [587, 296] width 37 height 21
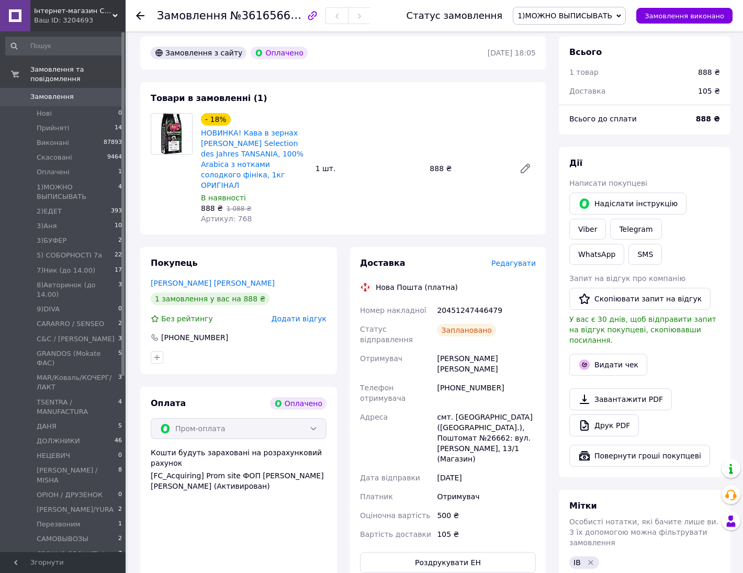
scroll to position [318, 0]
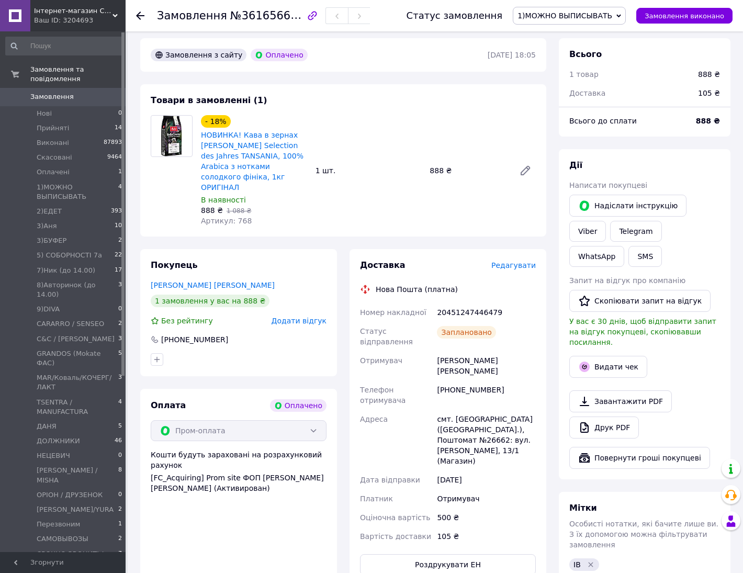
click at [464, 303] on div "20451247446479" at bounding box center [486, 312] width 103 height 19
click at [465, 303] on div "20451247446479" at bounding box center [486, 312] width 103 height 19
copy div "20451247446479"
click at [636, 149] on div "[PERSON_NAME] покупцеві   [PERSON_NAME] інструкцію Viber Telegram WhatsApp SMS …" at bounding box center [645, 314] width 172 height 330
